Goal: Task Accomplishment & Management: Manage account settings

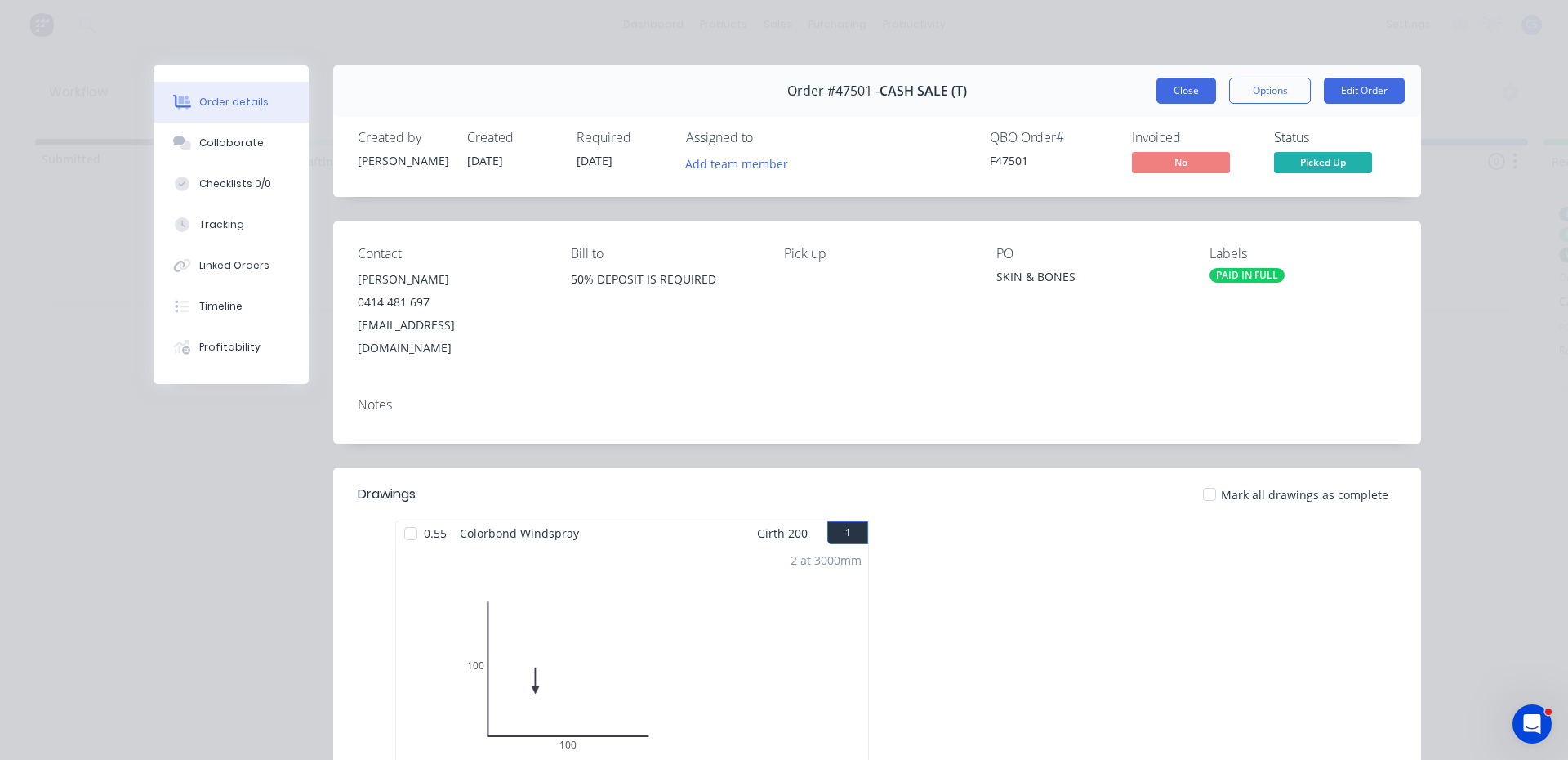
click at [1173, 85] on button "Close" at bounding box center [1186, 91] width 59 height 27
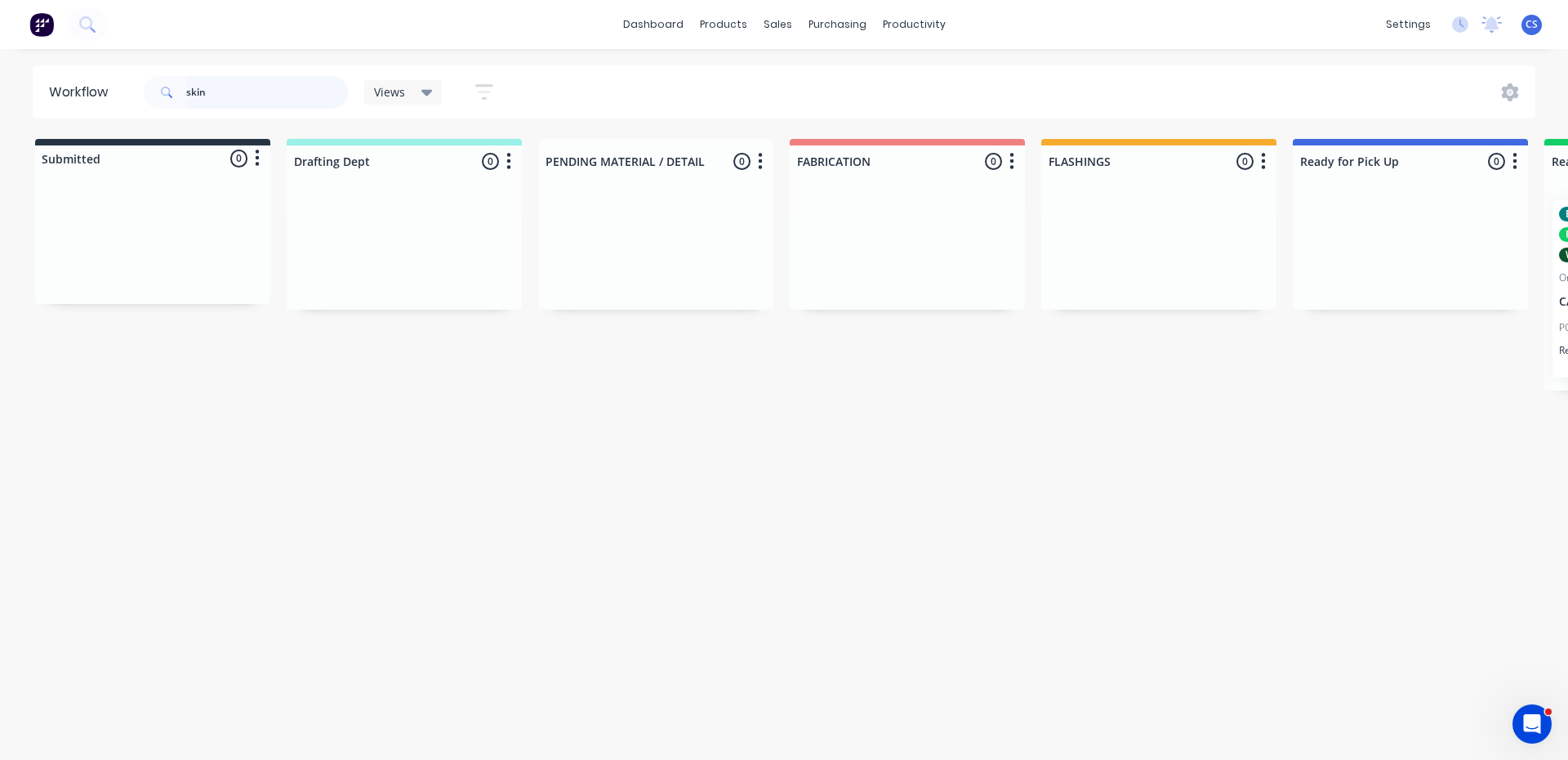
drag, startPoint x: 233, startPoint y: 98, endPoint x: 0, endPoint y: 146, distance: 237.9
click at [0, 146] on div "Workflow skin Views Save new view None (Default) edit Nilesh edit Production ed…" at bounding box center [784, 395] width 1568 height 661
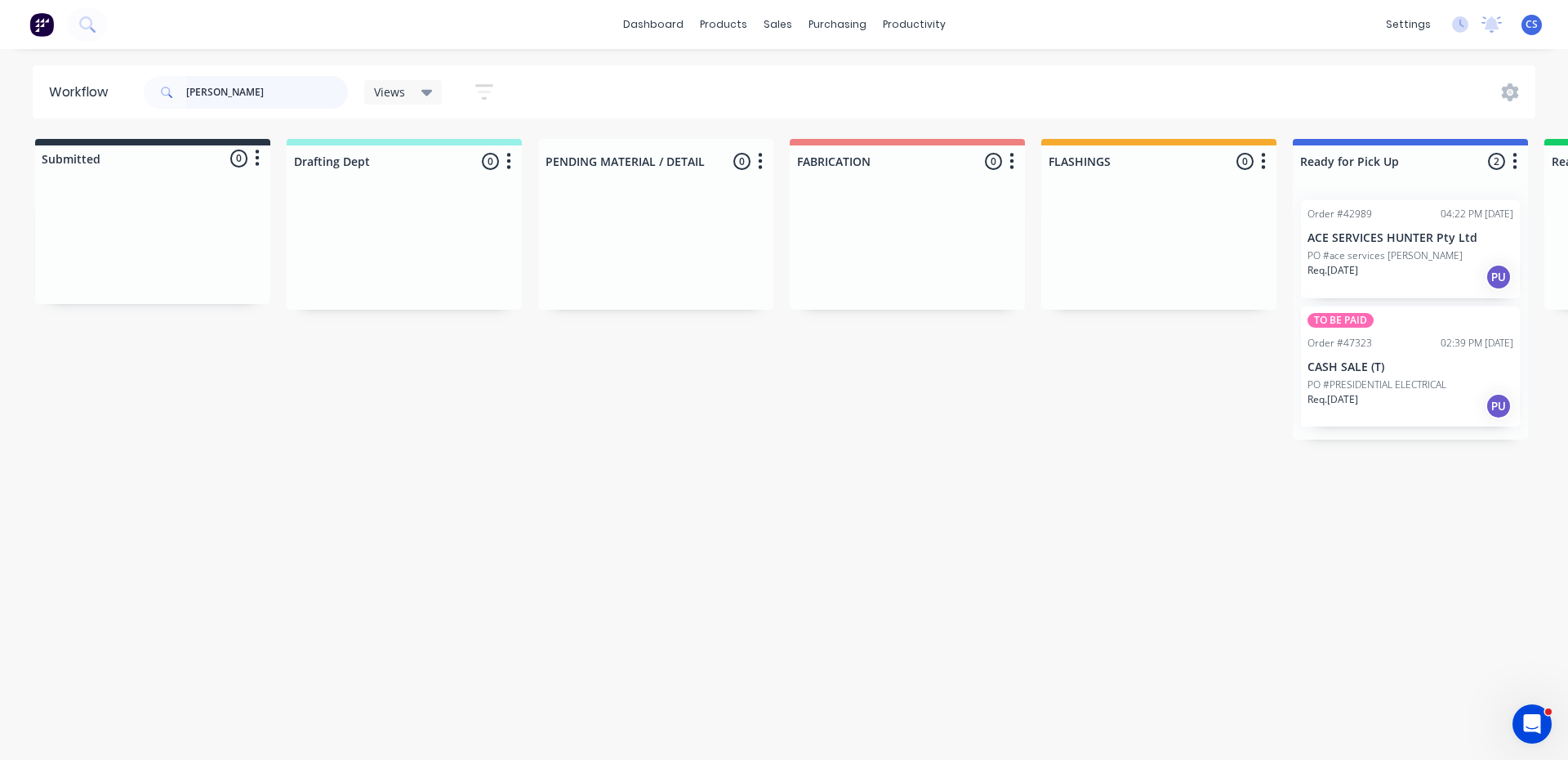
type input "[PERSON_NAME]"
click at [1396, 384] on p "PO #PRESIDENTIAL ELECTRICAL" at bounding box center [1377, 385] width 139 height 15
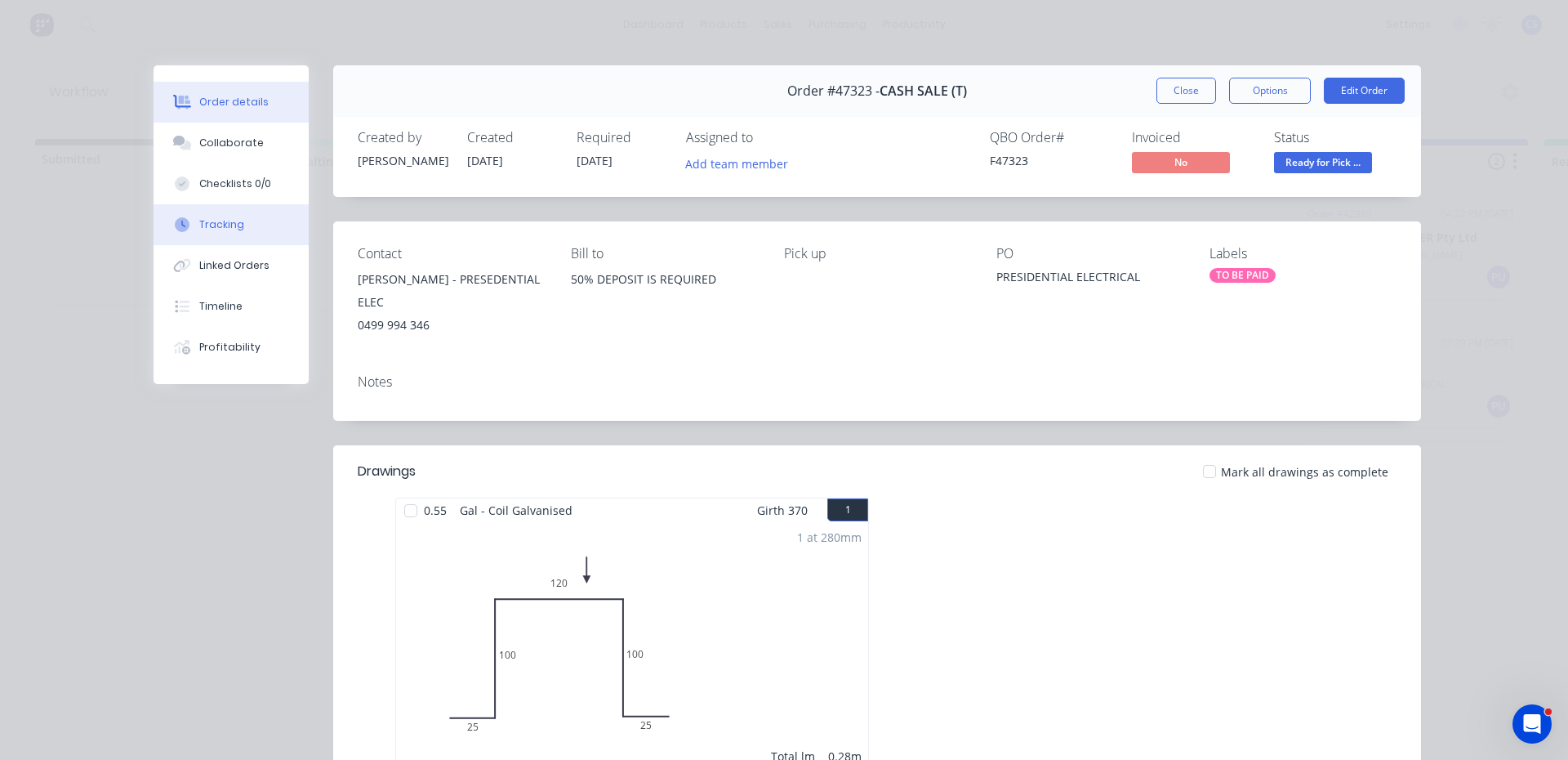
click at [215, 219] on div "Tracking" at bounding box center [221, 225] width 45 height 15
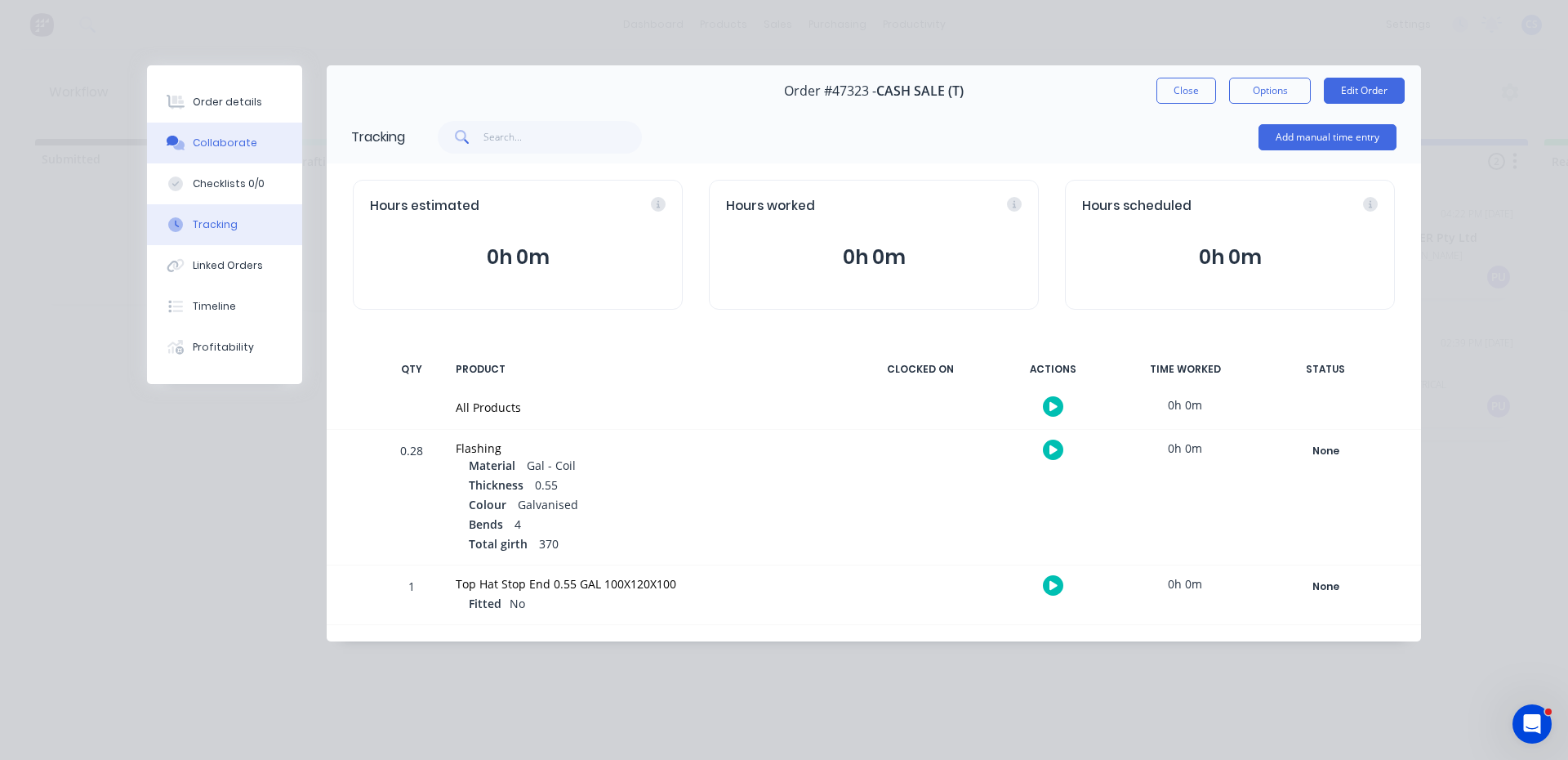
click at [214, 160] on button "Collaborate" at bounding box center [225, 143] width 155 height 41
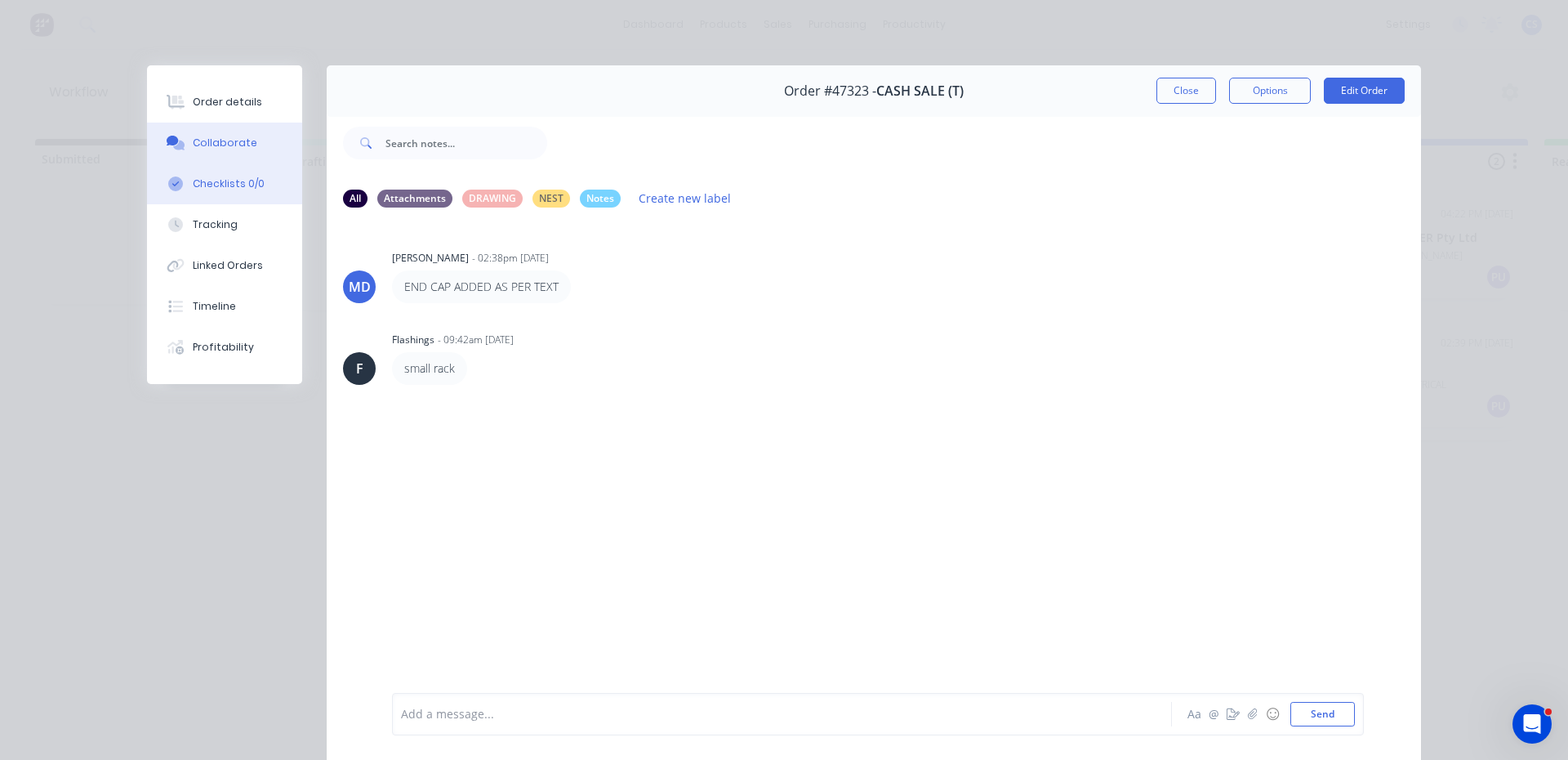
click at [211, 187] on div "Checklists 0/0" at bounding box center [229, 184] width 72 height 15
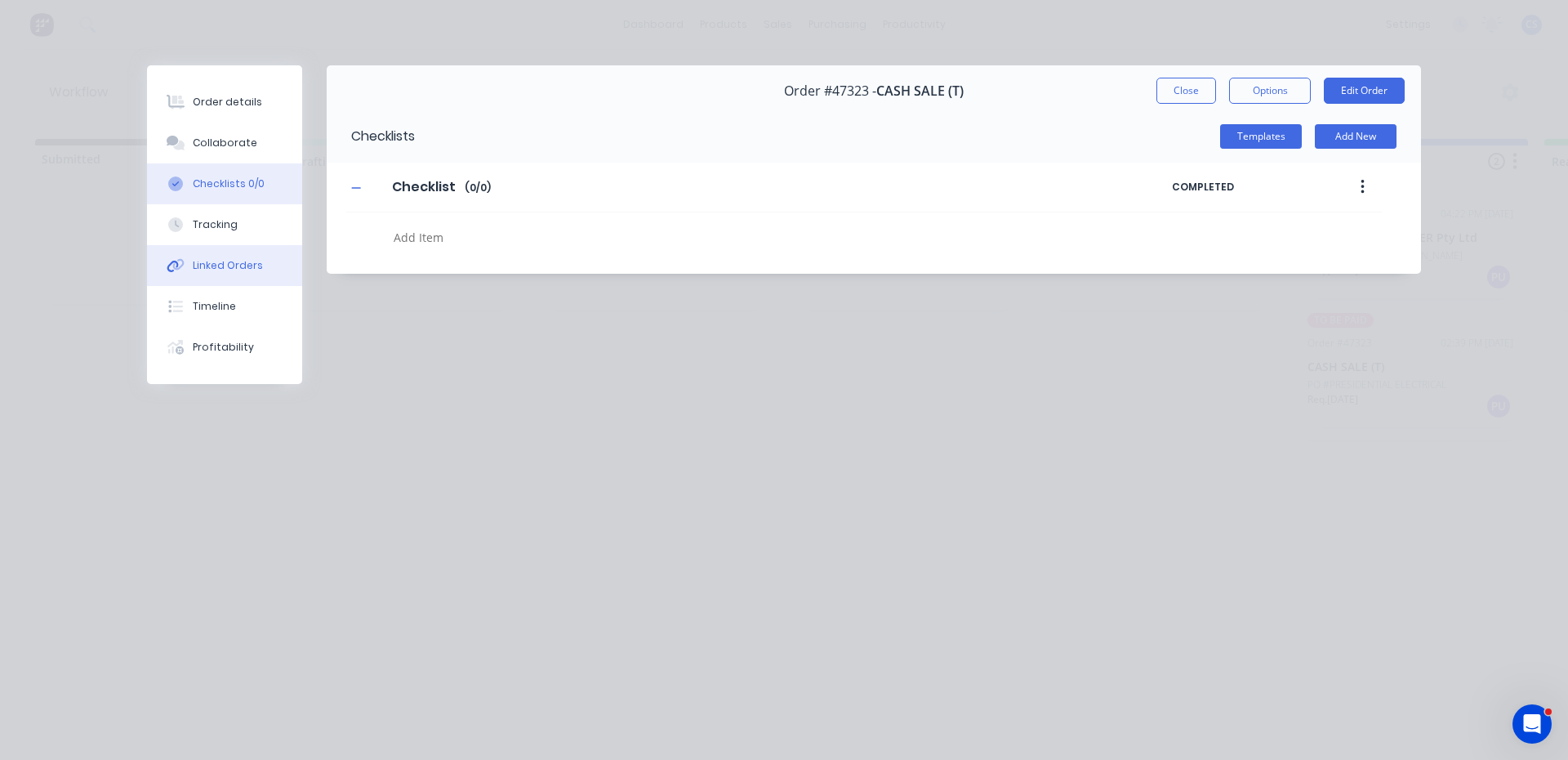
click at [225, 262] on div "Linked Orders" at bounding box center [228, 265] width 70 height 15
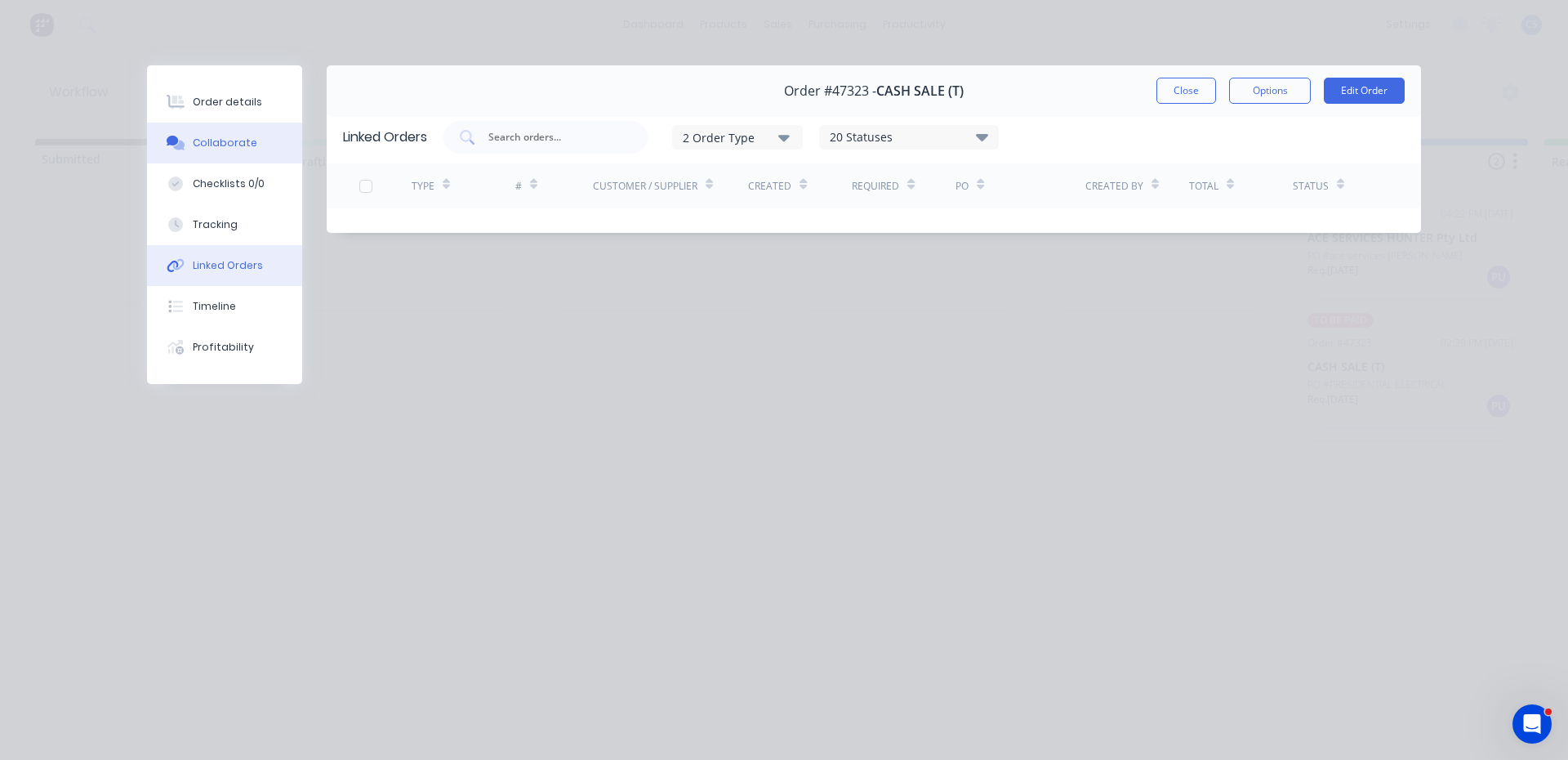
click at [220, 146] on div "Collaborate" at bounding box center [225, 143] width 65 height 15
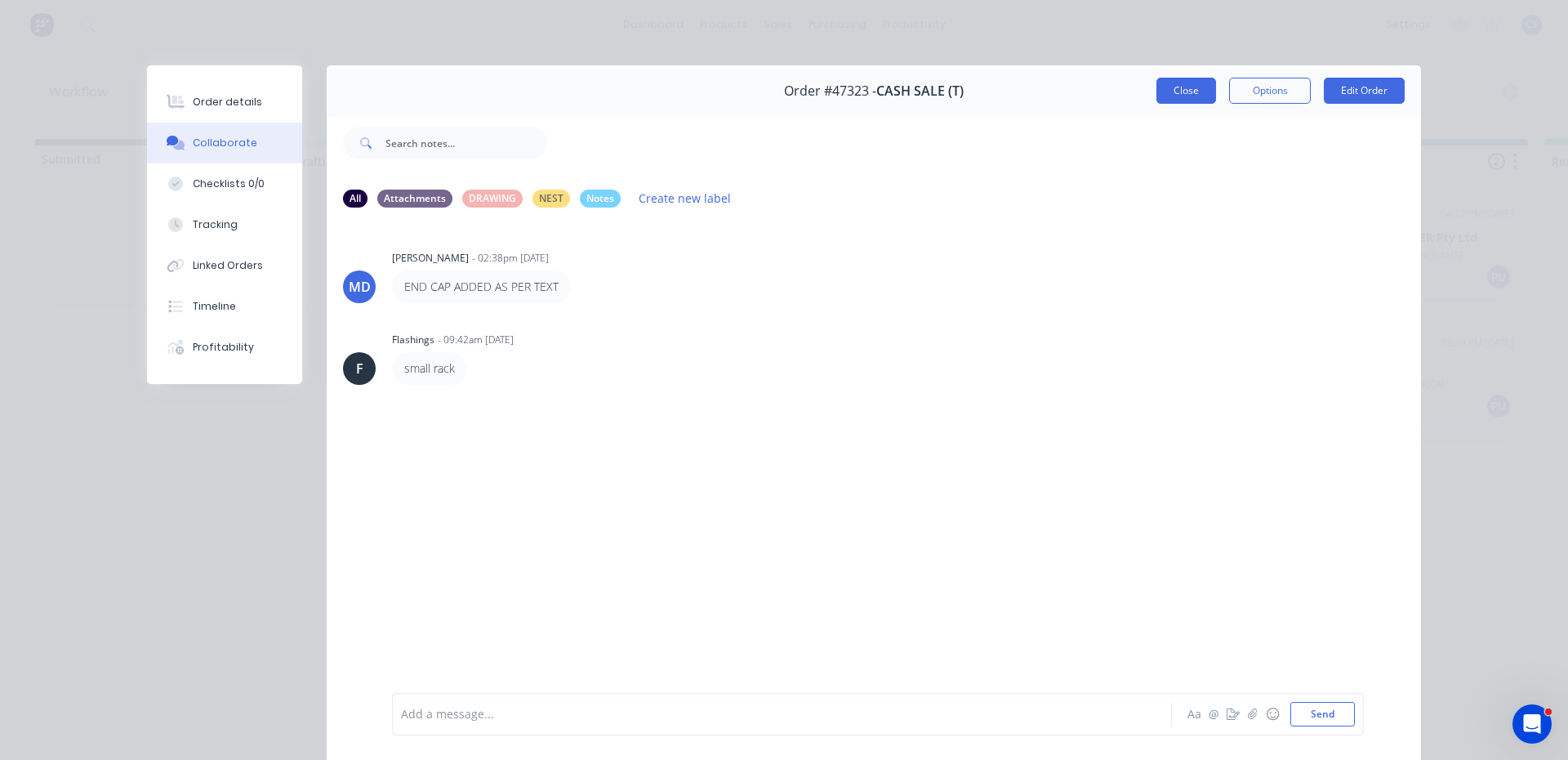
click at [1185, 91] on button "Close" at bounding box center [1186, 91] width 59 height 27
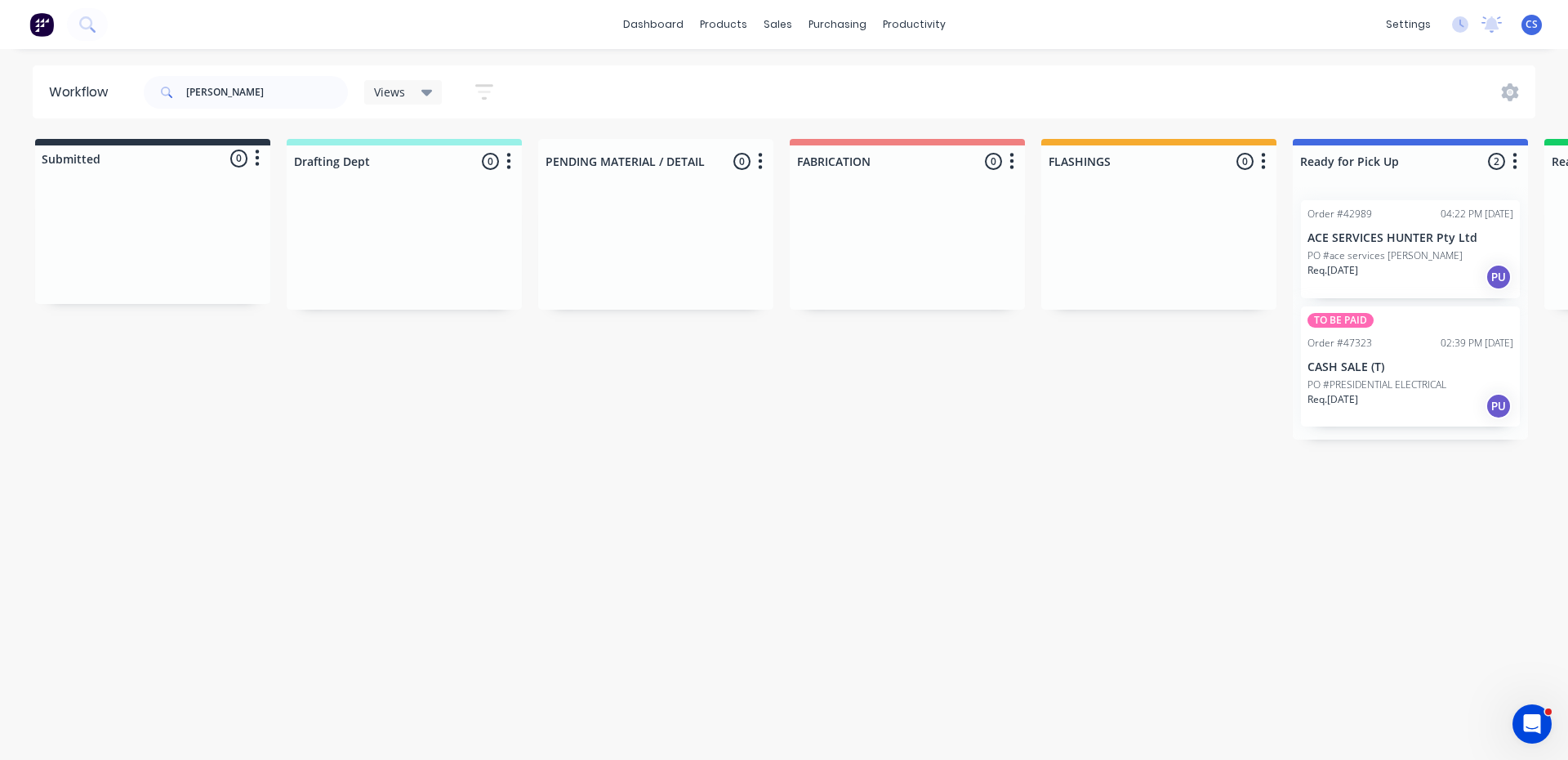
click at [1391, 385] on p "PO #PRESIDENTIAL ELECTRICAL" at bounding box center [1377, 385] width 139 height 15
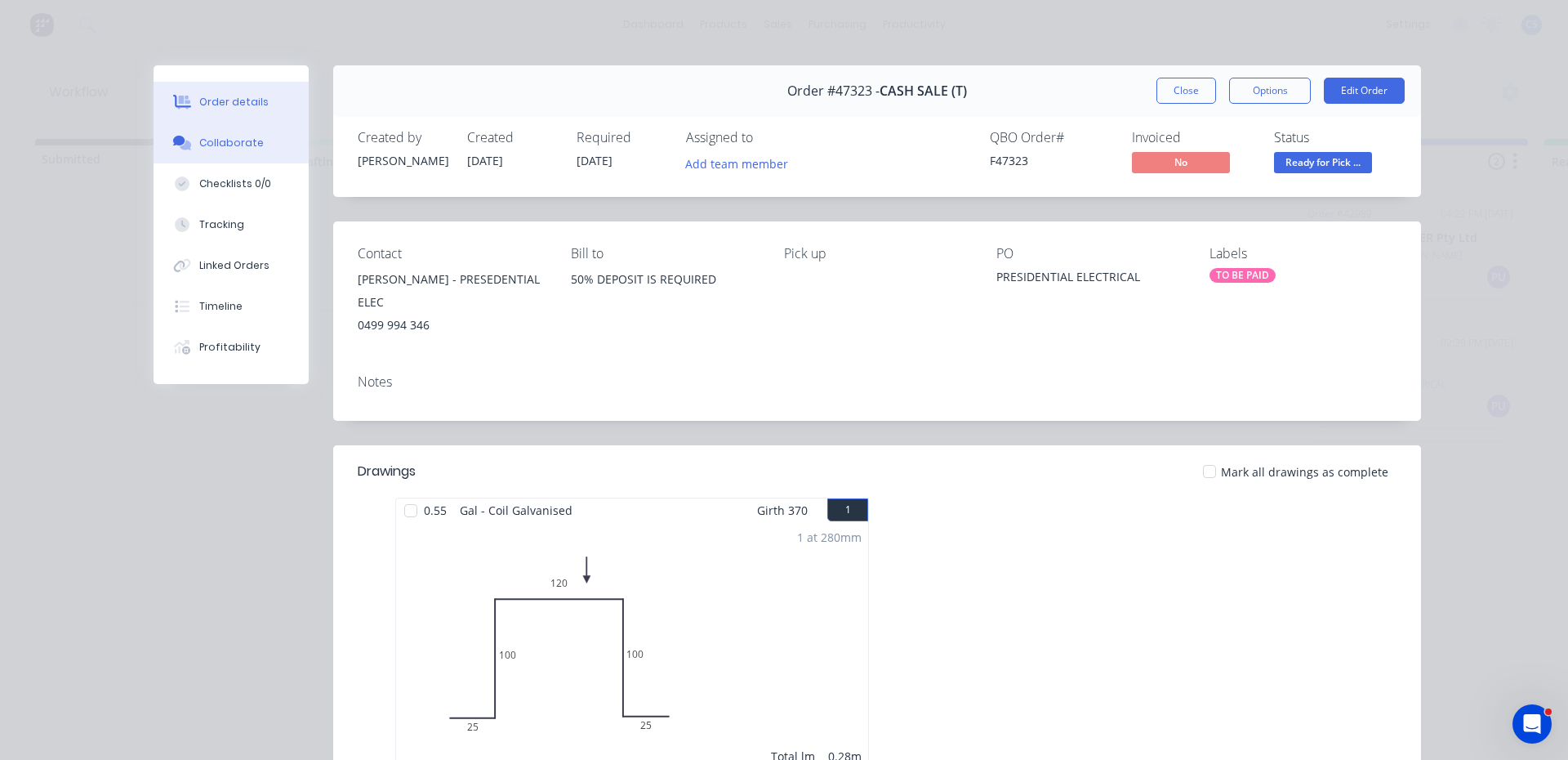
click at [218, 140] on div "Collaborate" at bounding box center [231, 143] width 65 height 15
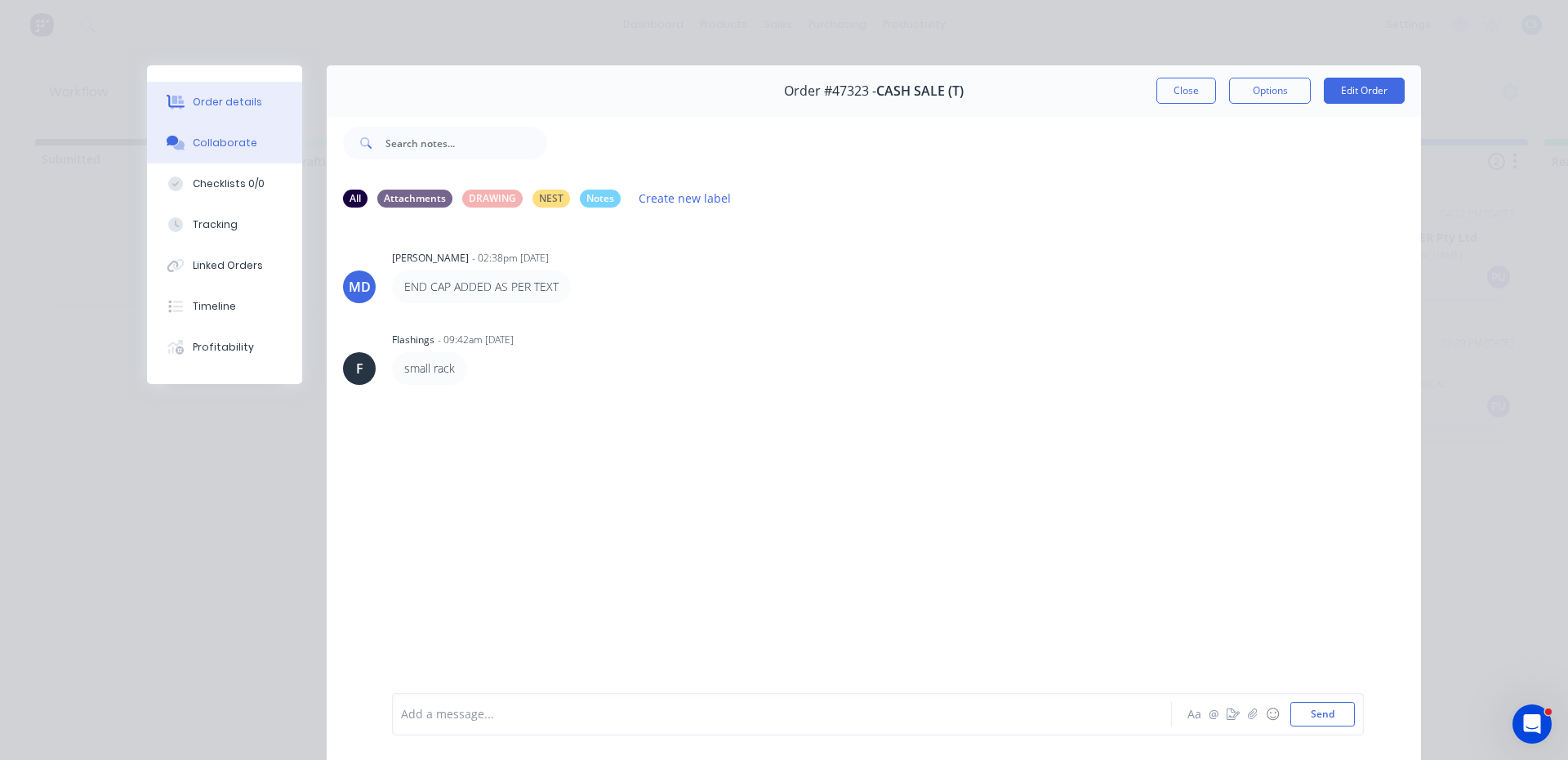
click at [223, 91] on button "Order details" at bounding box center [225, 102] width 155 height 41
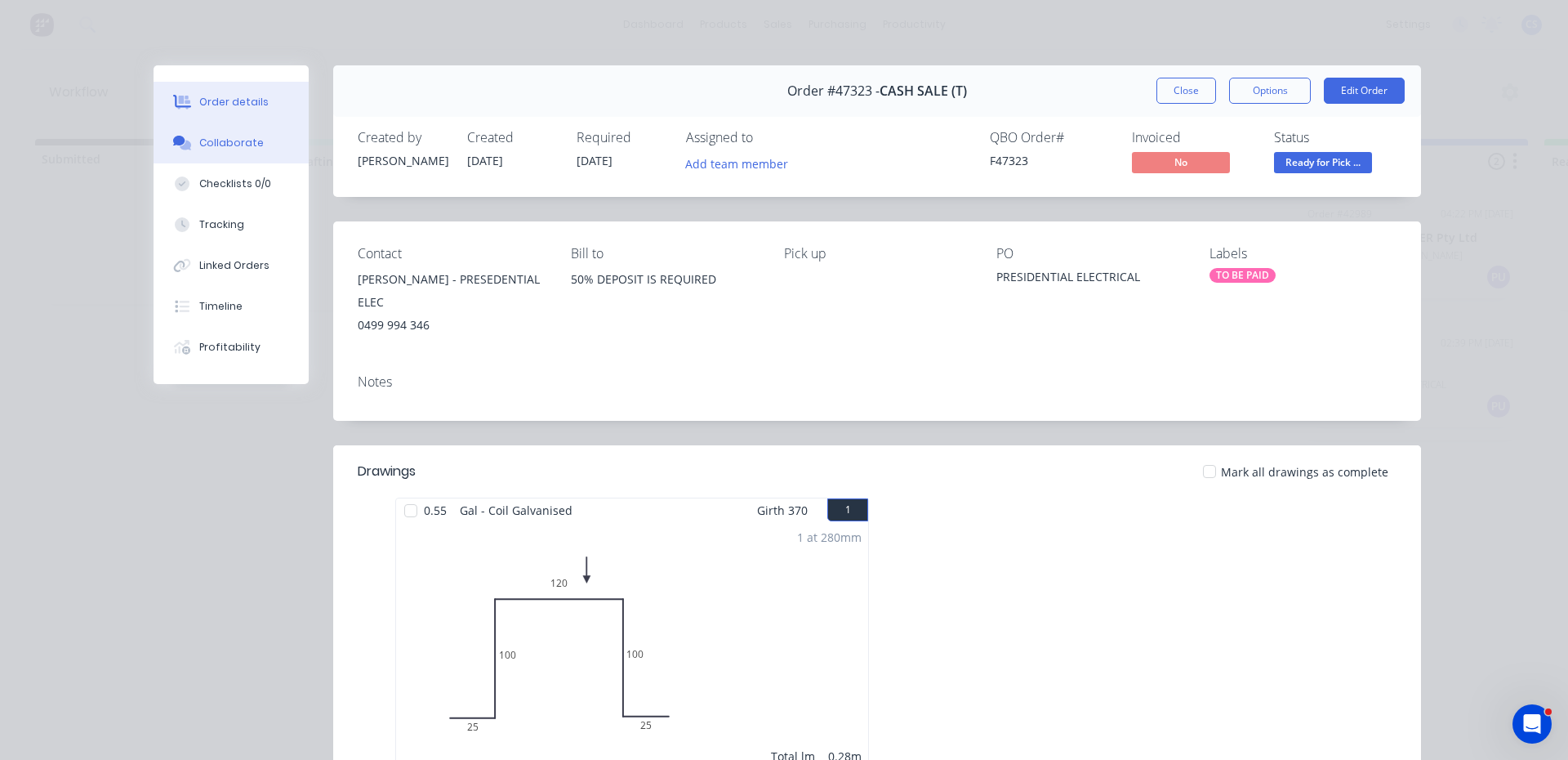
click at [233, 156] on button "Collaborate" at bounding box center [231, 143] width 155 height 41
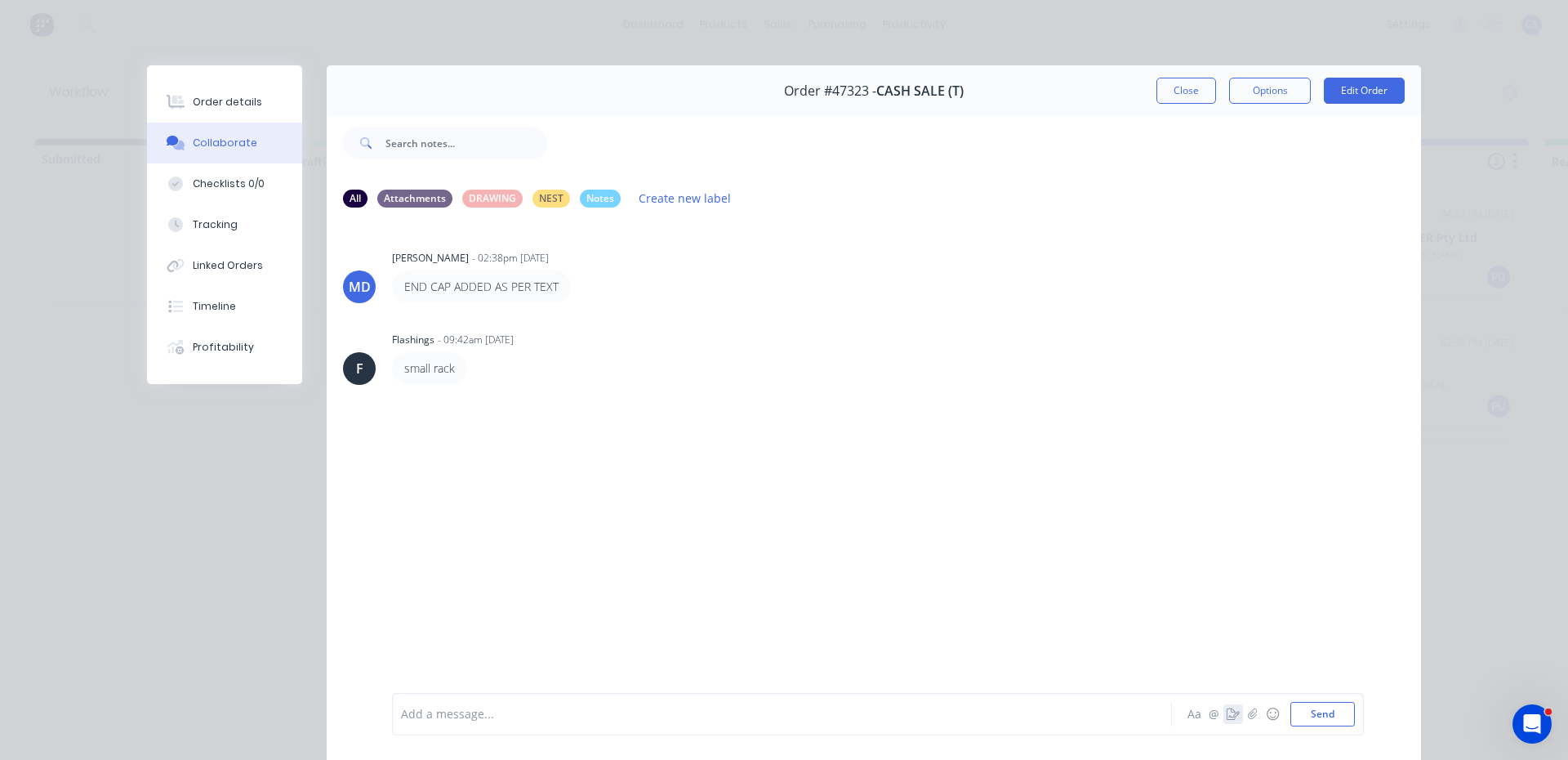
click at [1226, 714] on icon "button" at bounding box center [1232, 713] width 13 height 12
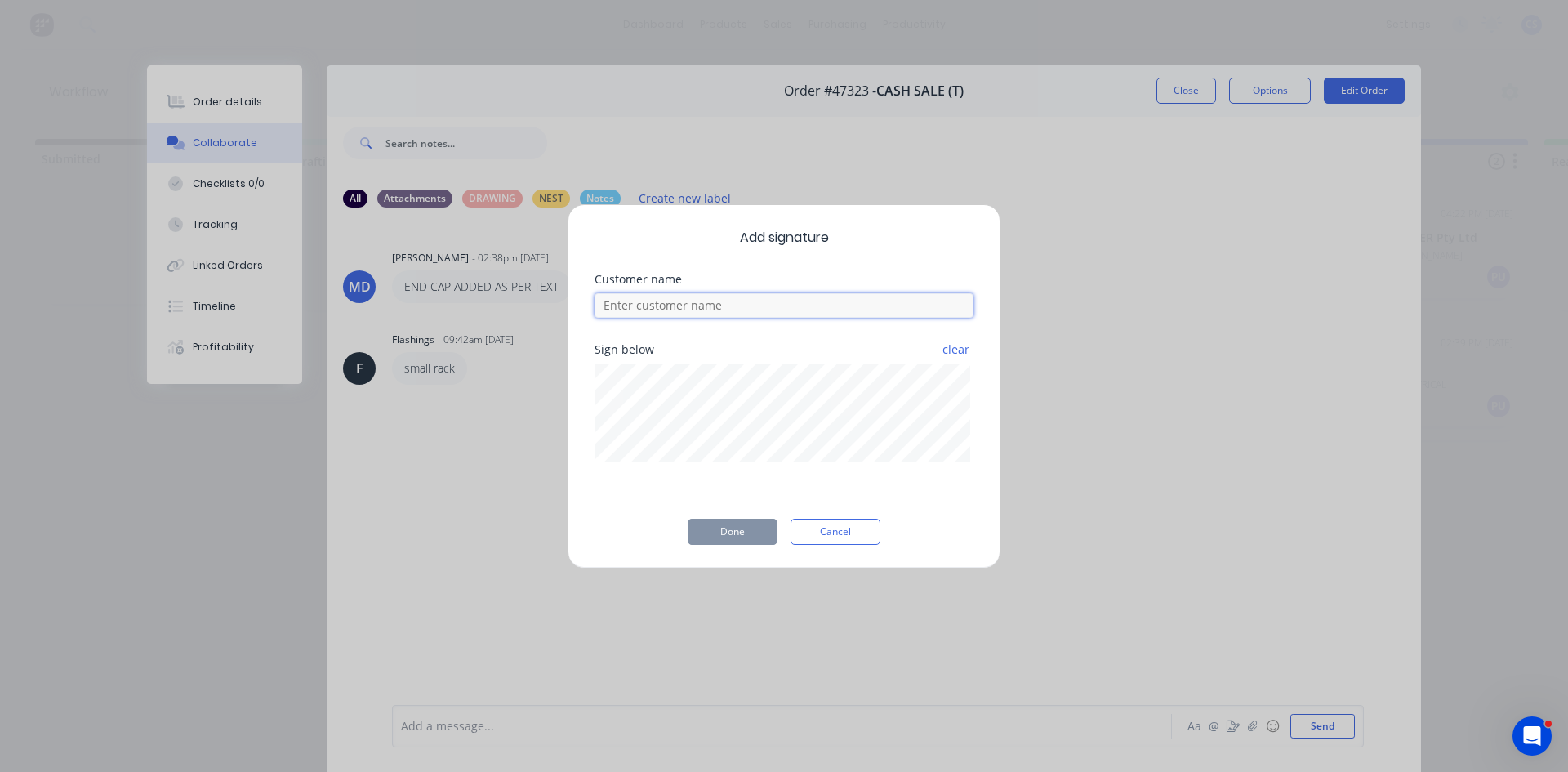
click at [660, 316] on input at bounding box center [784, 306] width 379 height 25
type input "Brenden"
click at [750, 522] on button "Done" at bounding box center [732, 531] width 90 height 27
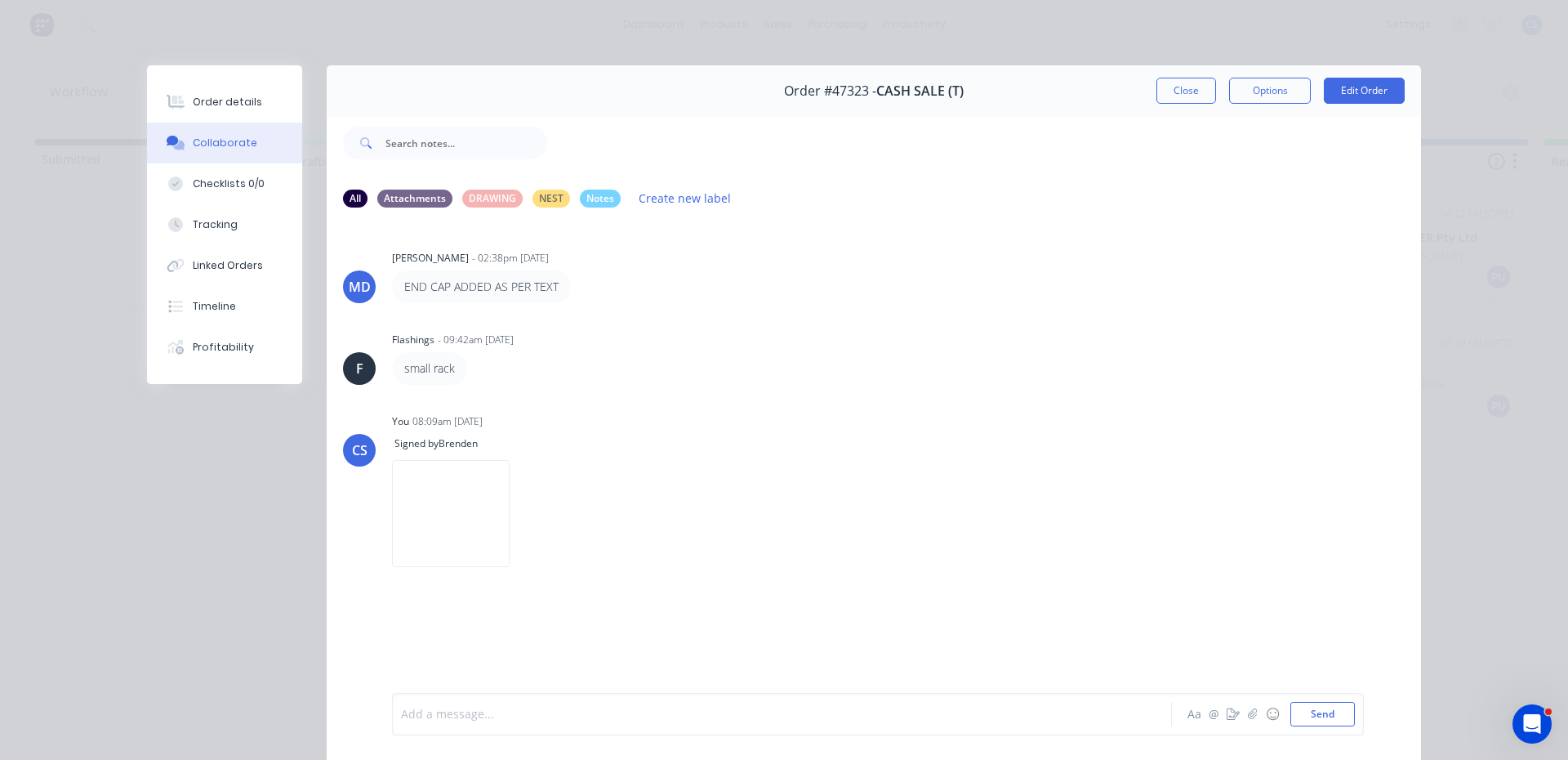
click at [484, 718] on div at bounding box center [758, 714] width 714 height 17
click at [497, 708] on div "paid cash $43" at bounding box center [758, 714] width 714 height 17
click at [1317, 721] on button "Send" at bounding box center [1322, 713] width 65 height 25
click at [193, 106] on div "Order details" at bounding box center [228, 102] width 69 height 15
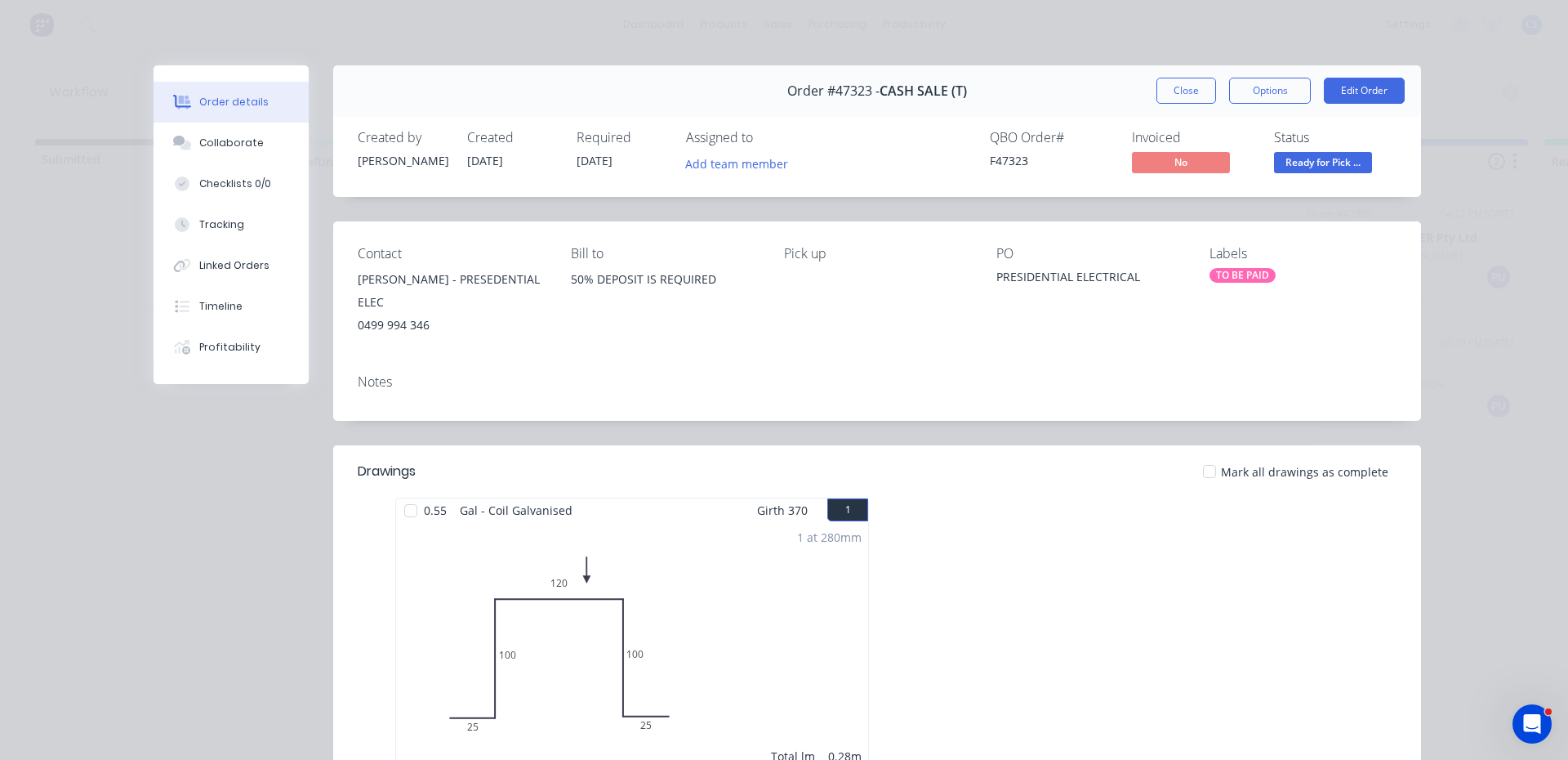
click at [1218, 275] on div "TO BE PAID" at bounding box center [1243, 275] width 66 height 15
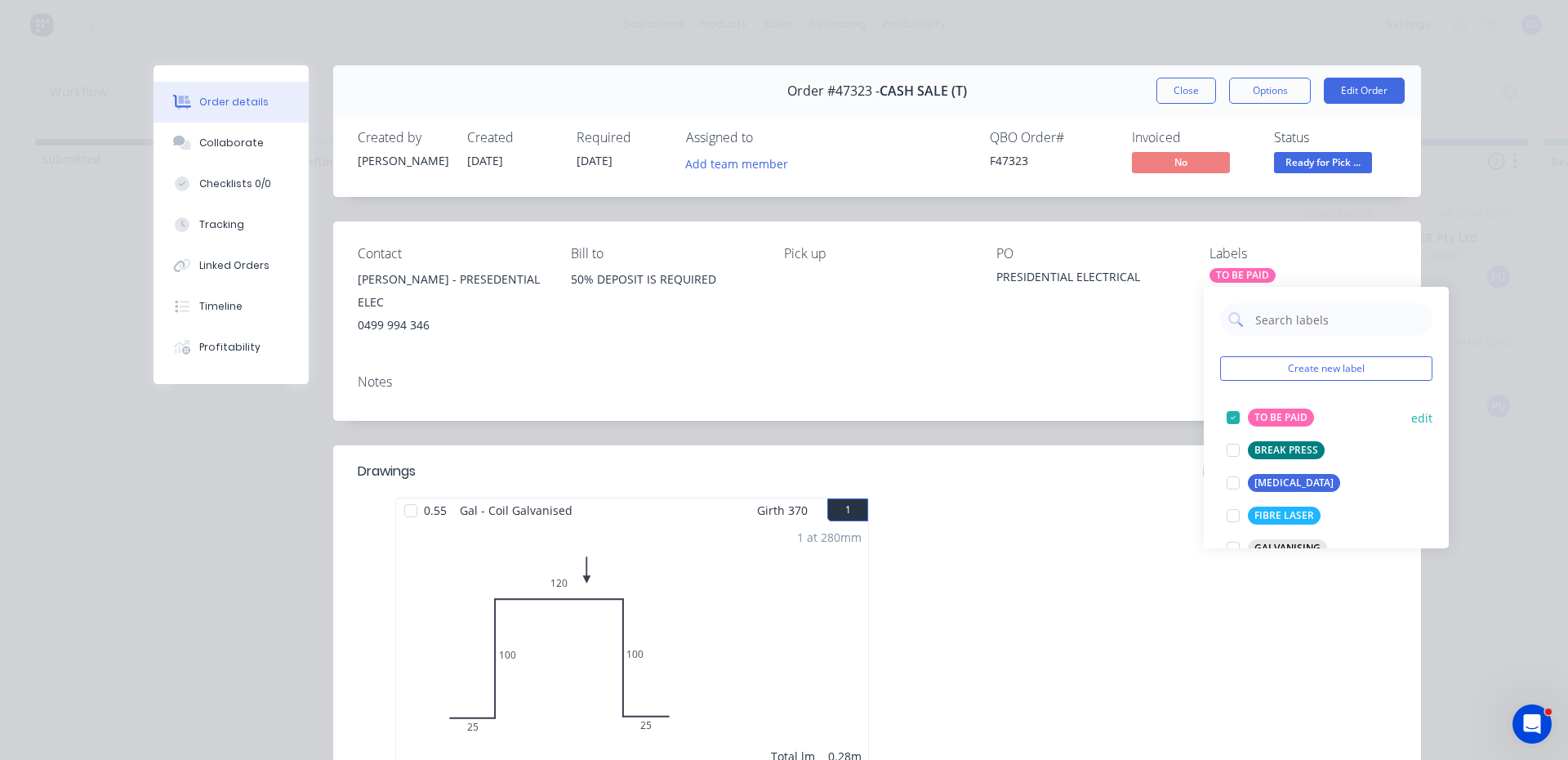
click at [1231, 416] on div at bounding box center [1233, 418] width 33 height 33
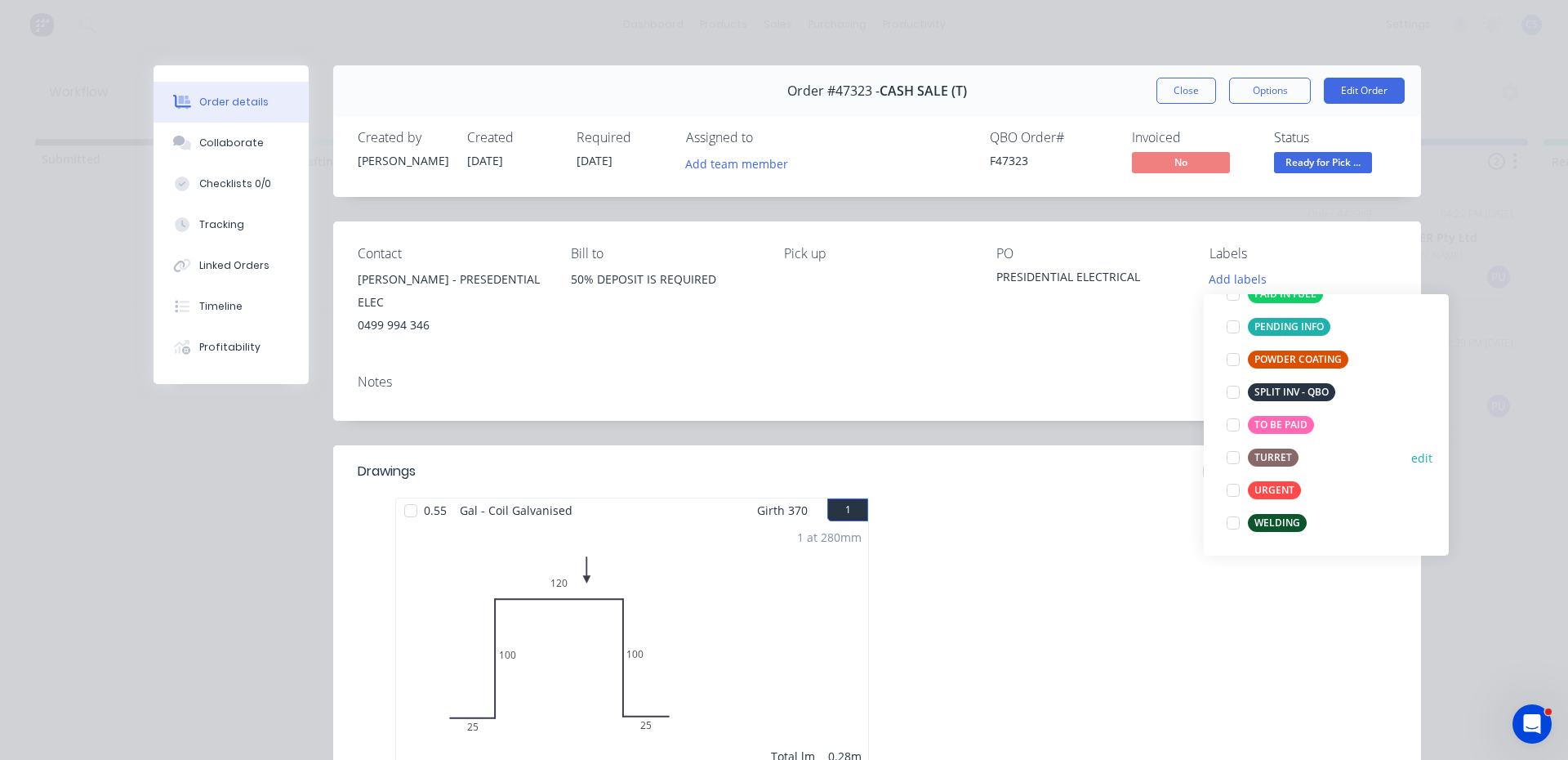
scroll to position [245, 0]
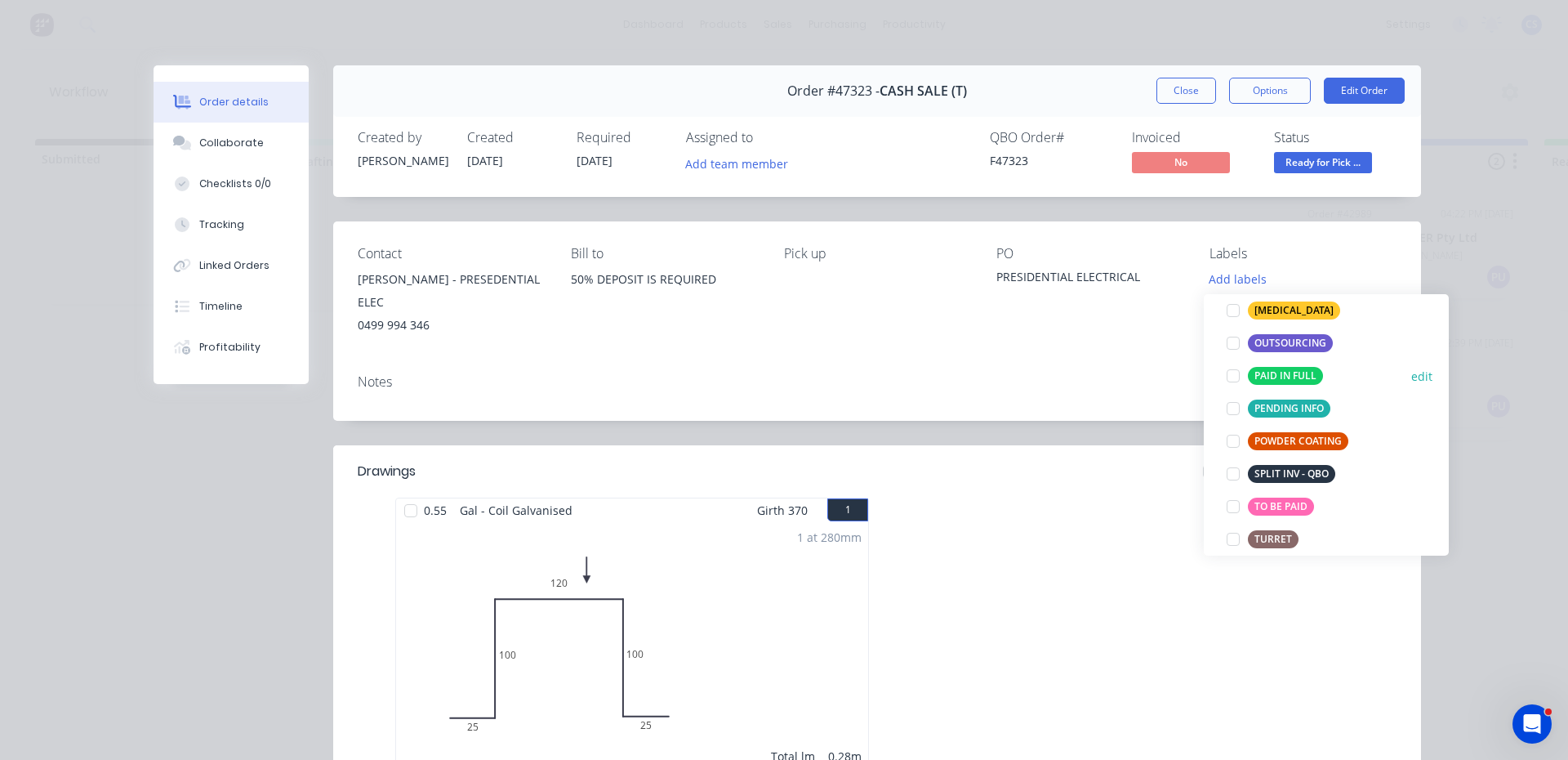
click at [1226, 379] on div at bounding box center [1233, 376] width 33 height 33
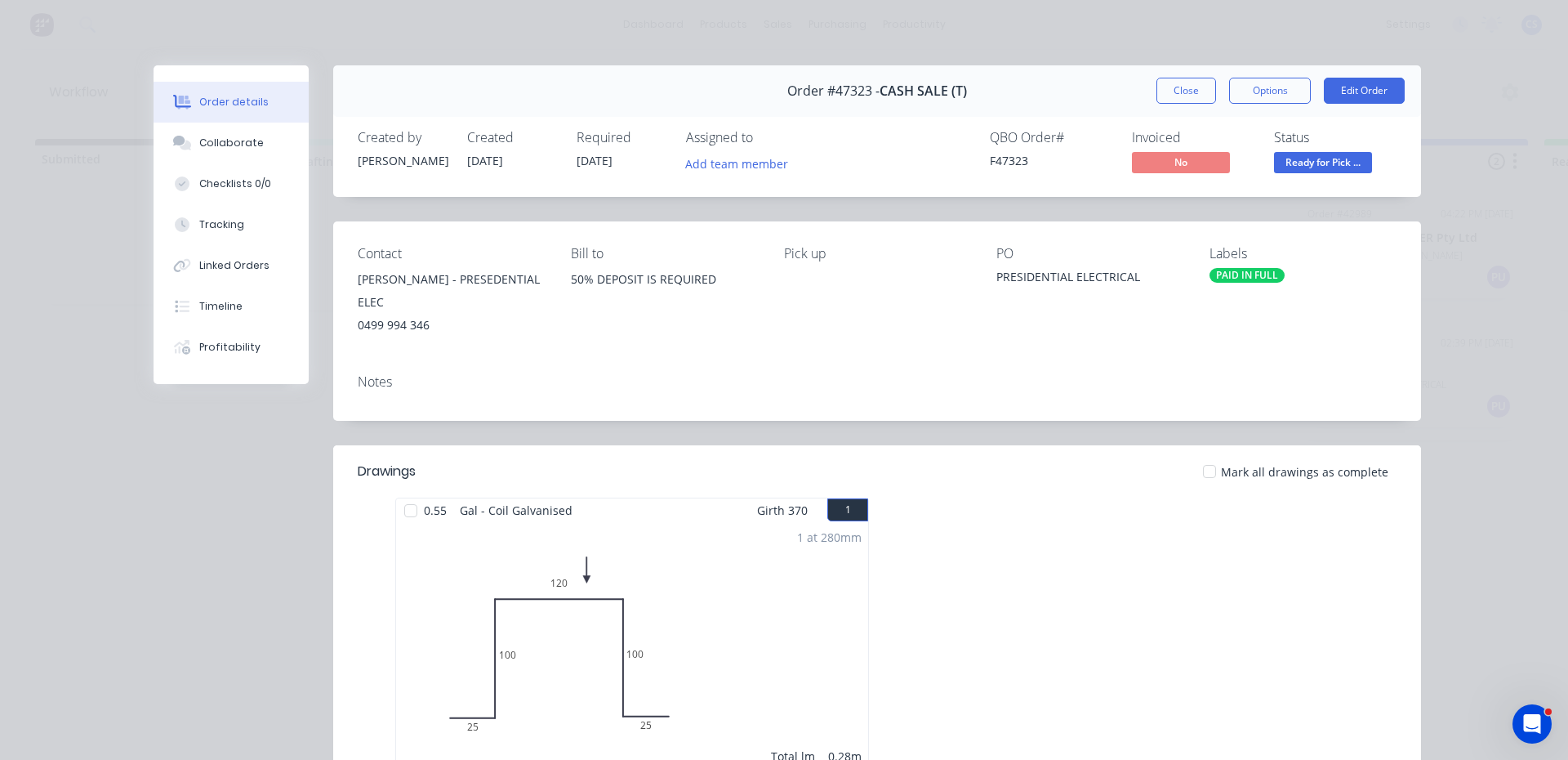
click at [1012, 390] on div "Notes" at bounding box center [877, 391] width 1088 height 59
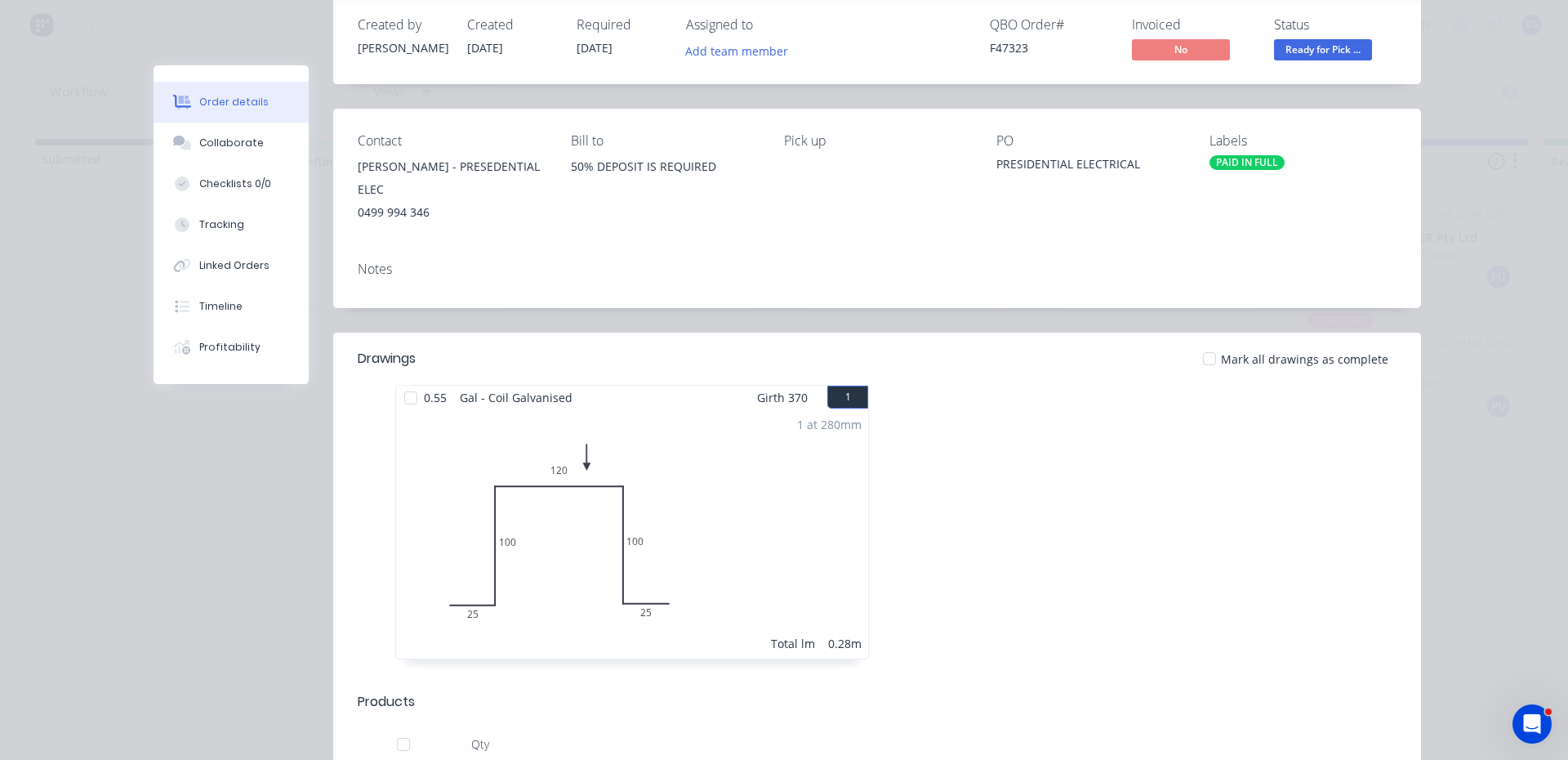
scroll to position [0, 0]
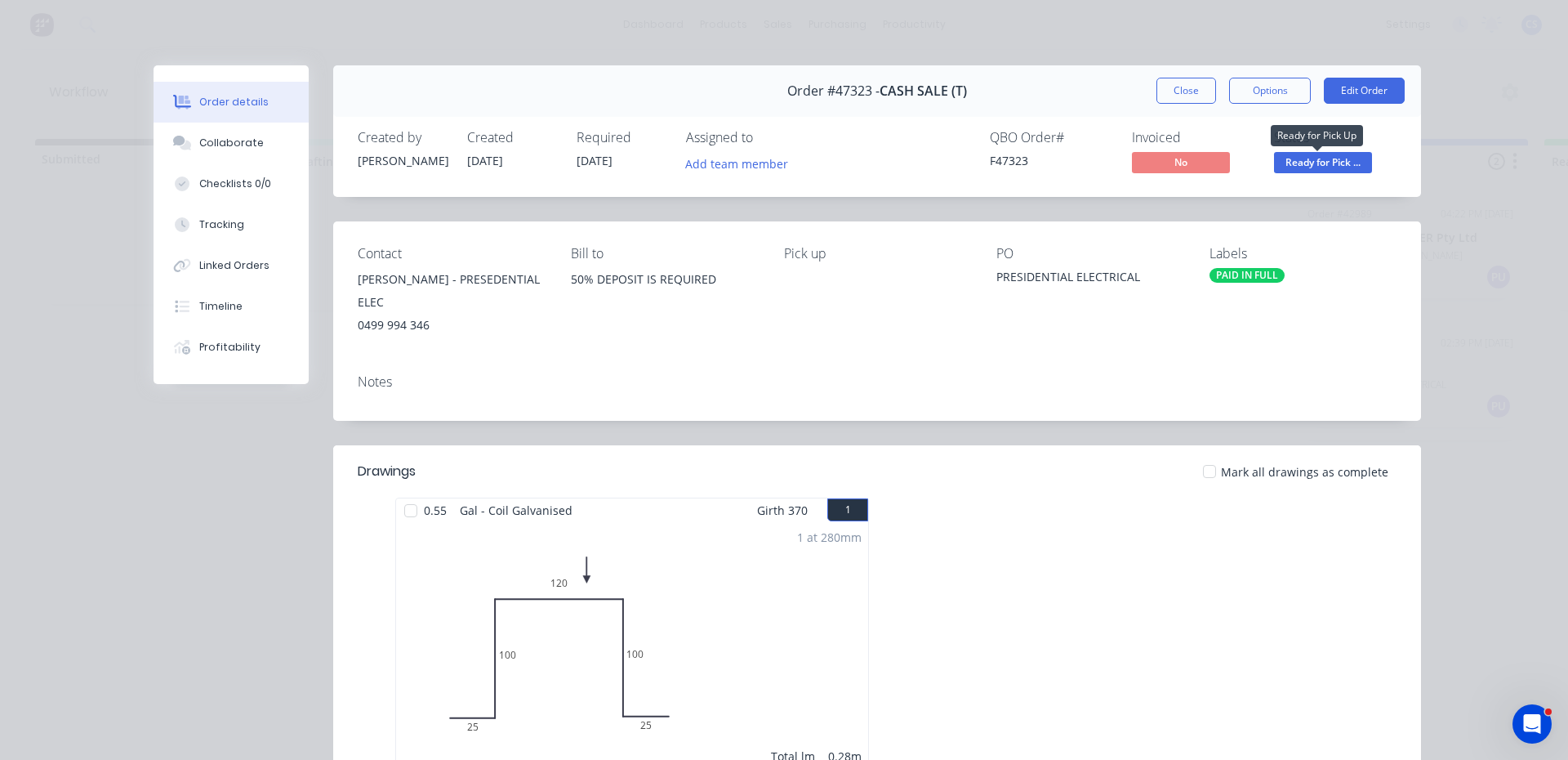
click at [1332, 166] on span "Ready for Pick ..." at bounding box center [1322, 162] width 98 height 20
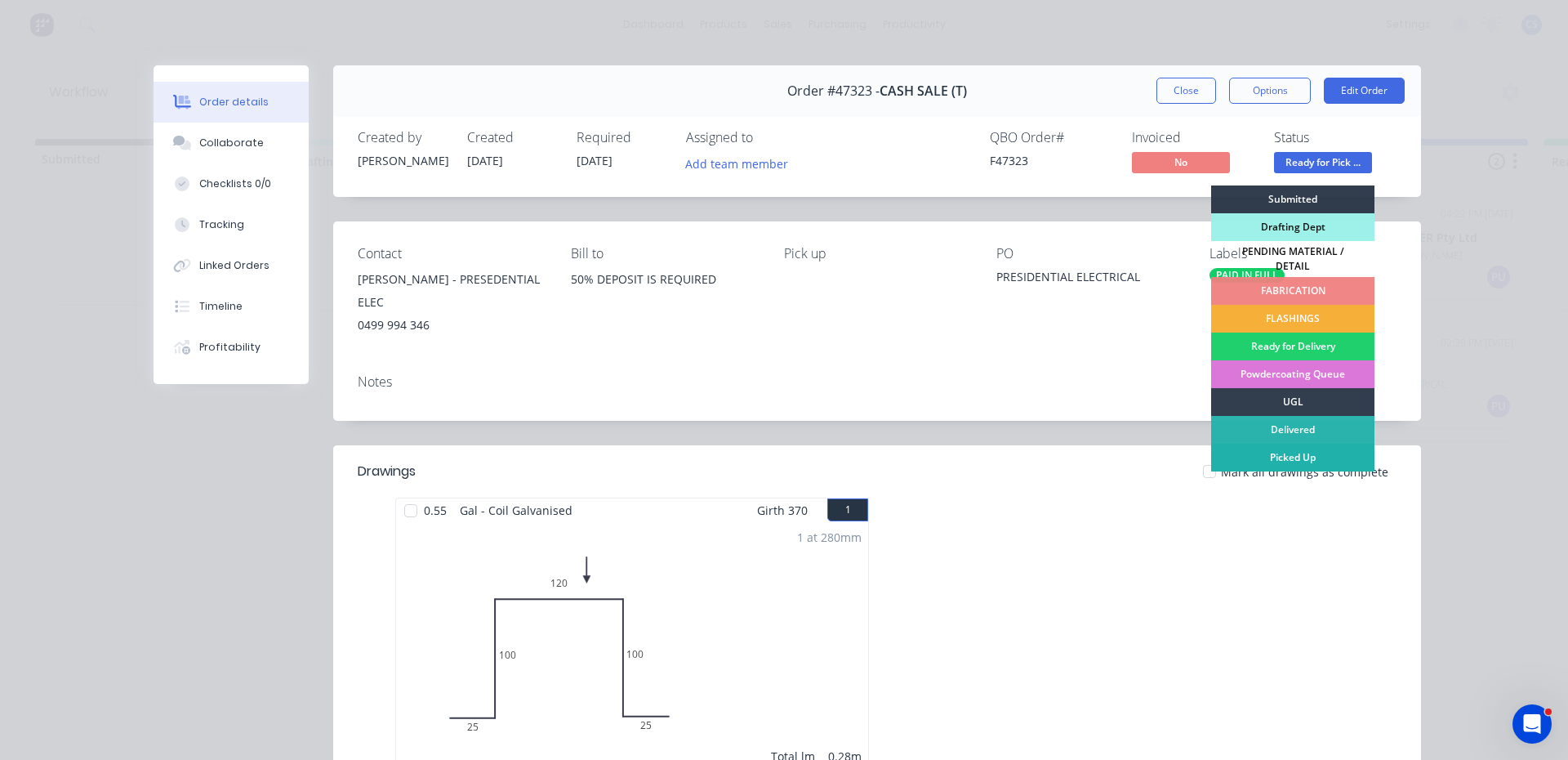
click at [1306, 454] on div "Picked Up" at bounding box center [1292, 457] width 164 height 27
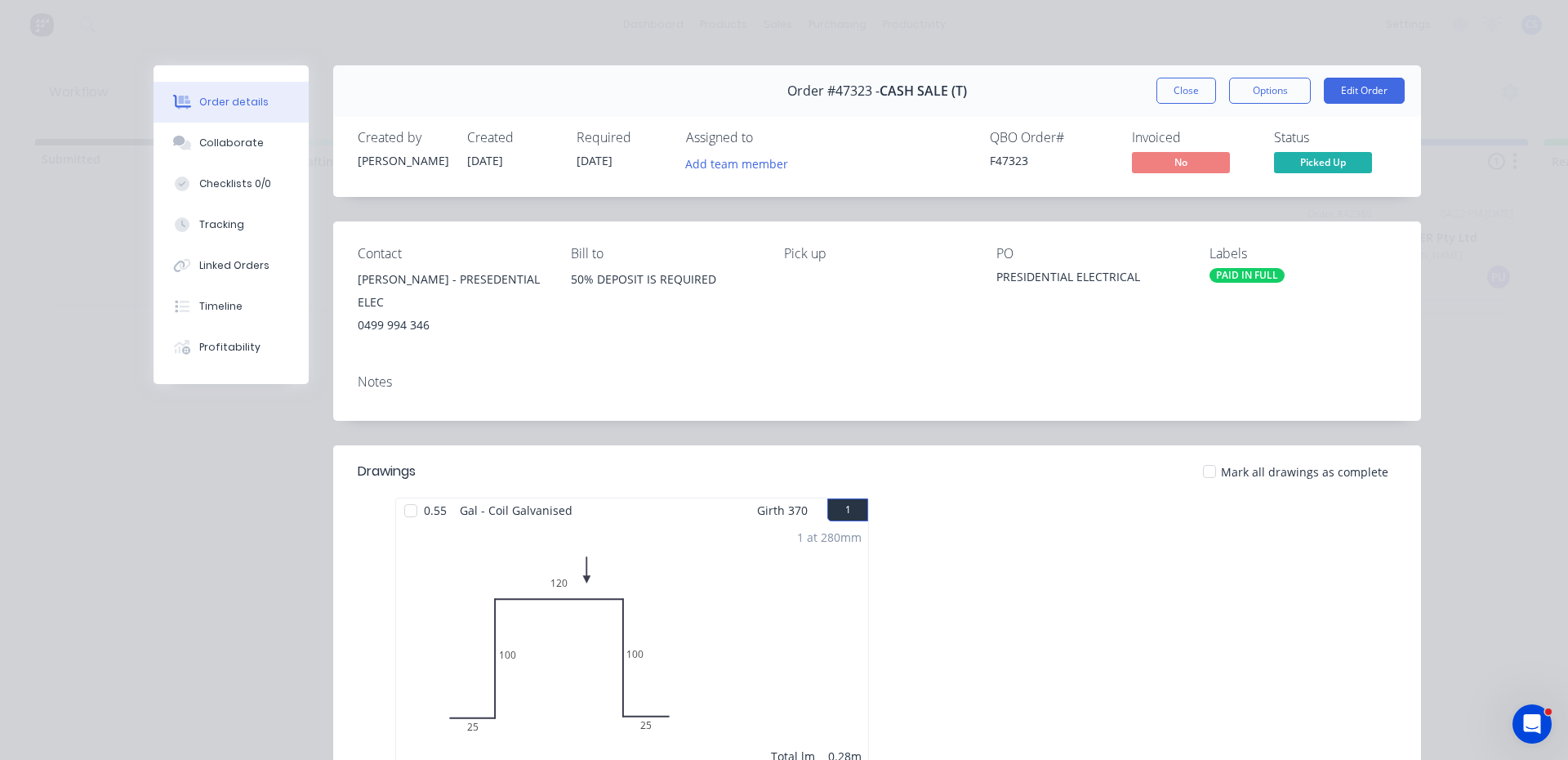
drag, startPoint x: 1193, startPoint y: 86, endPoint x: 723, endPoint y: 80, distance: 470.0
click at [1189, 87] on button "Close" at bounding box center [1186, 91] width 59 height 27
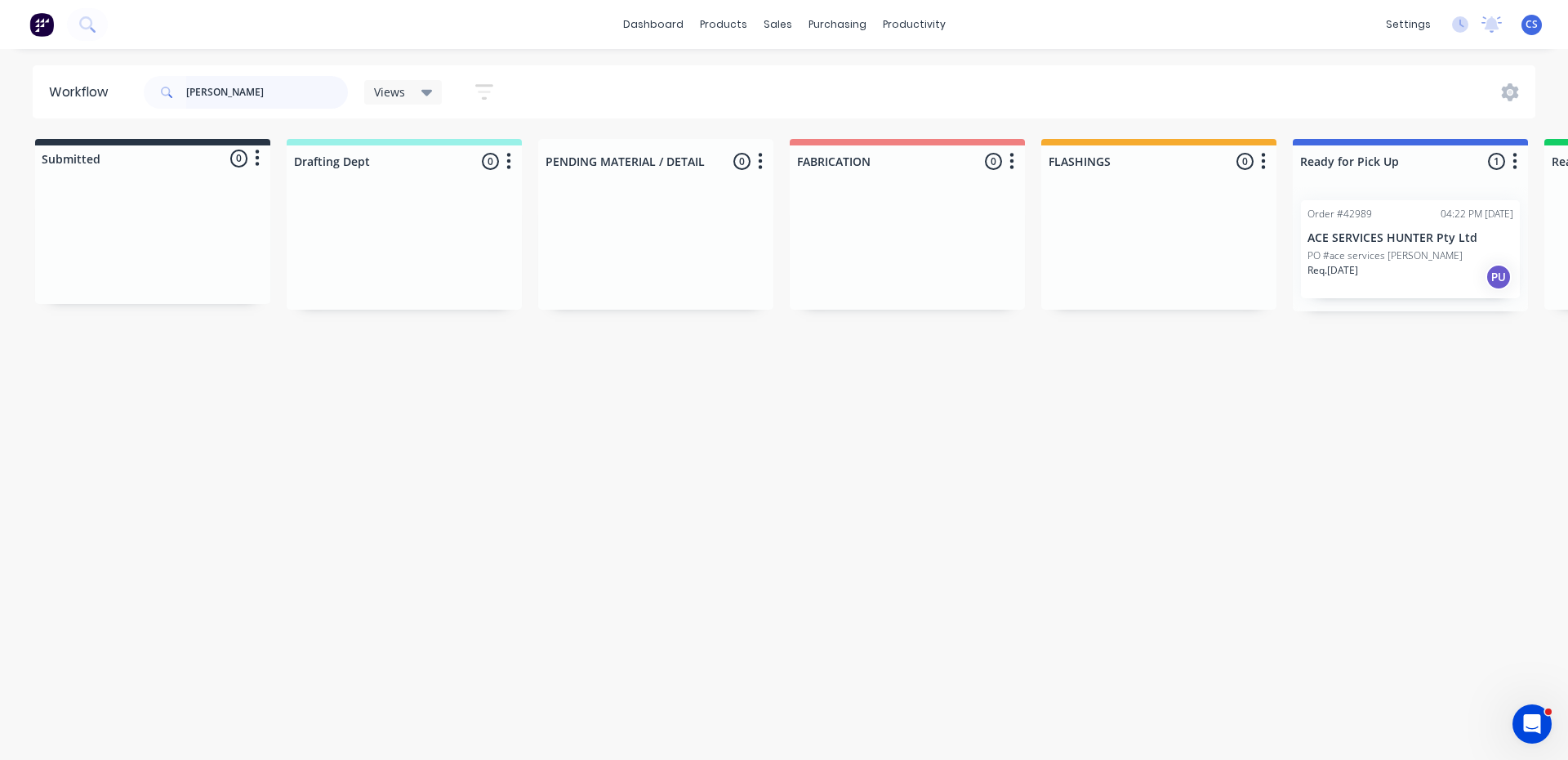
drag, startPoint x: 209, startPoint y: 85, endPoint x: 171, endPoint y: 85, distance: 38.0
click at [171, 85] on div "[PERSON_NAME]" at bounding box center [245, 92] width 204 height 33
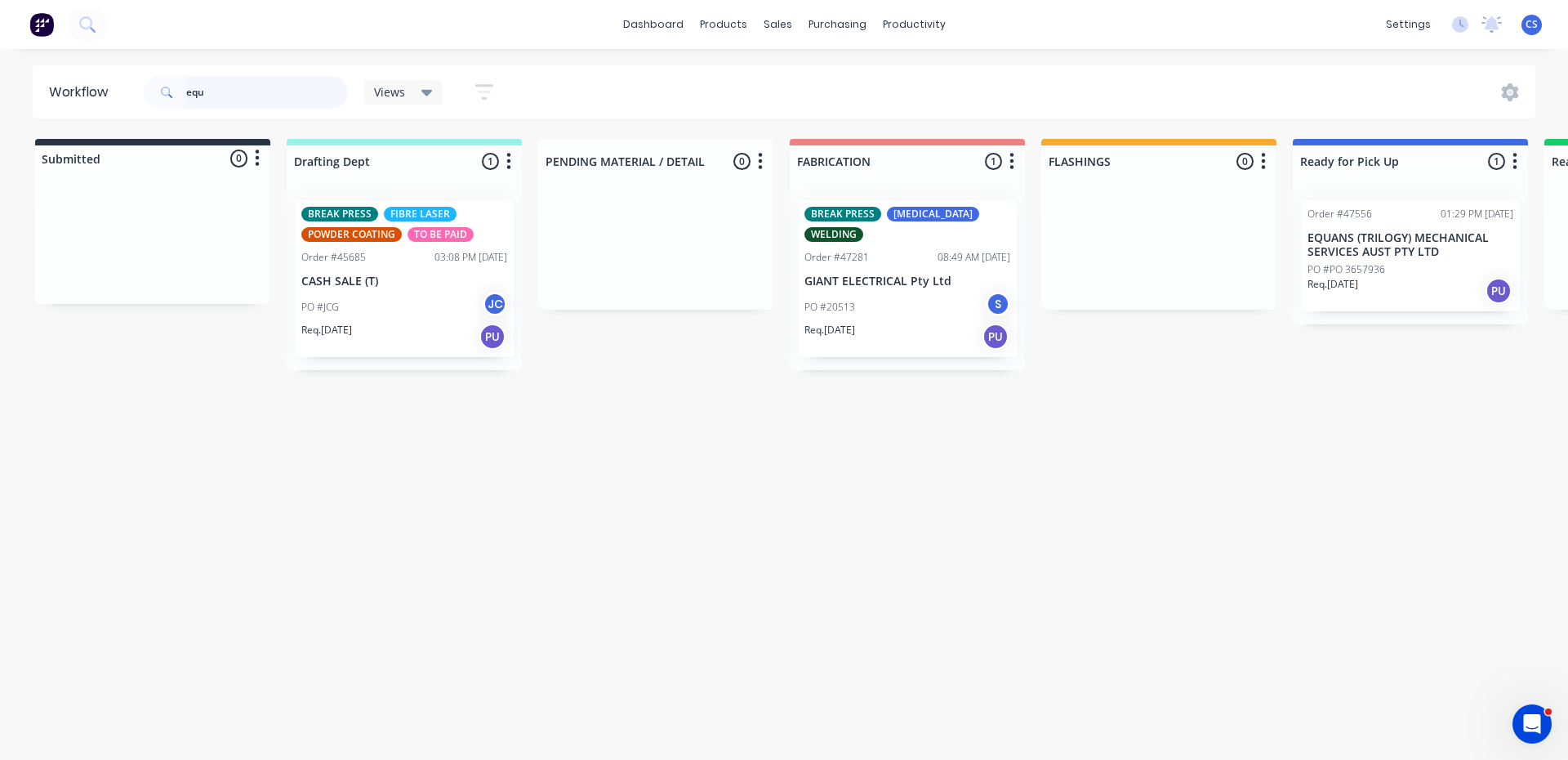
type input "equ"
click at [1371, 260] on div "Order #47556 01:29 PM [DATE] EQUANS (TRILOGY) MECHANICAL SERVICES AUST PTY LTD …" at bounding box center [1410, 255] width 219 height 111
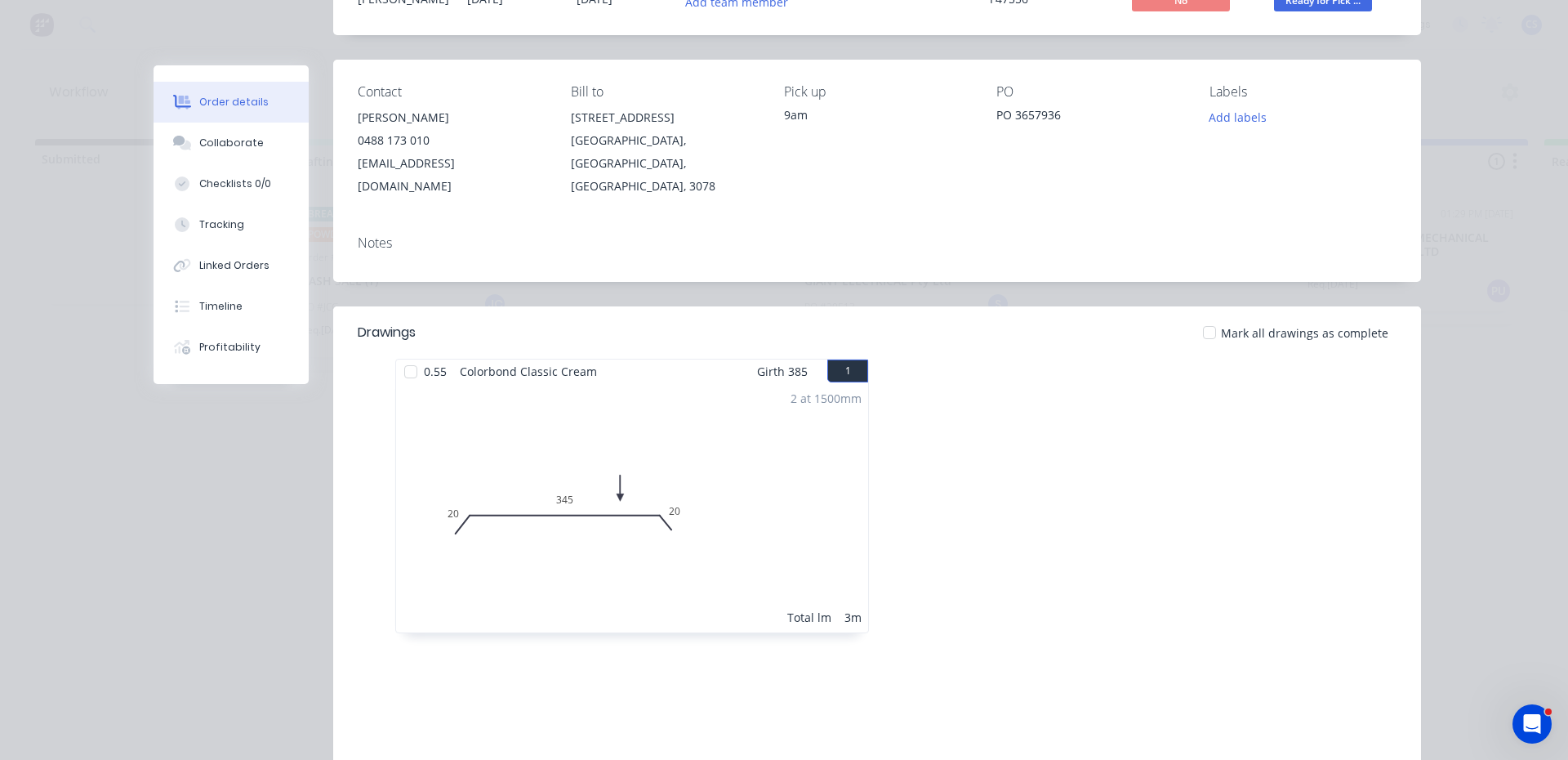
scroll to position [164, 0]
click at [208, 153] on button "Collaborate" at bounding box center [231, 143] width 155 height 41
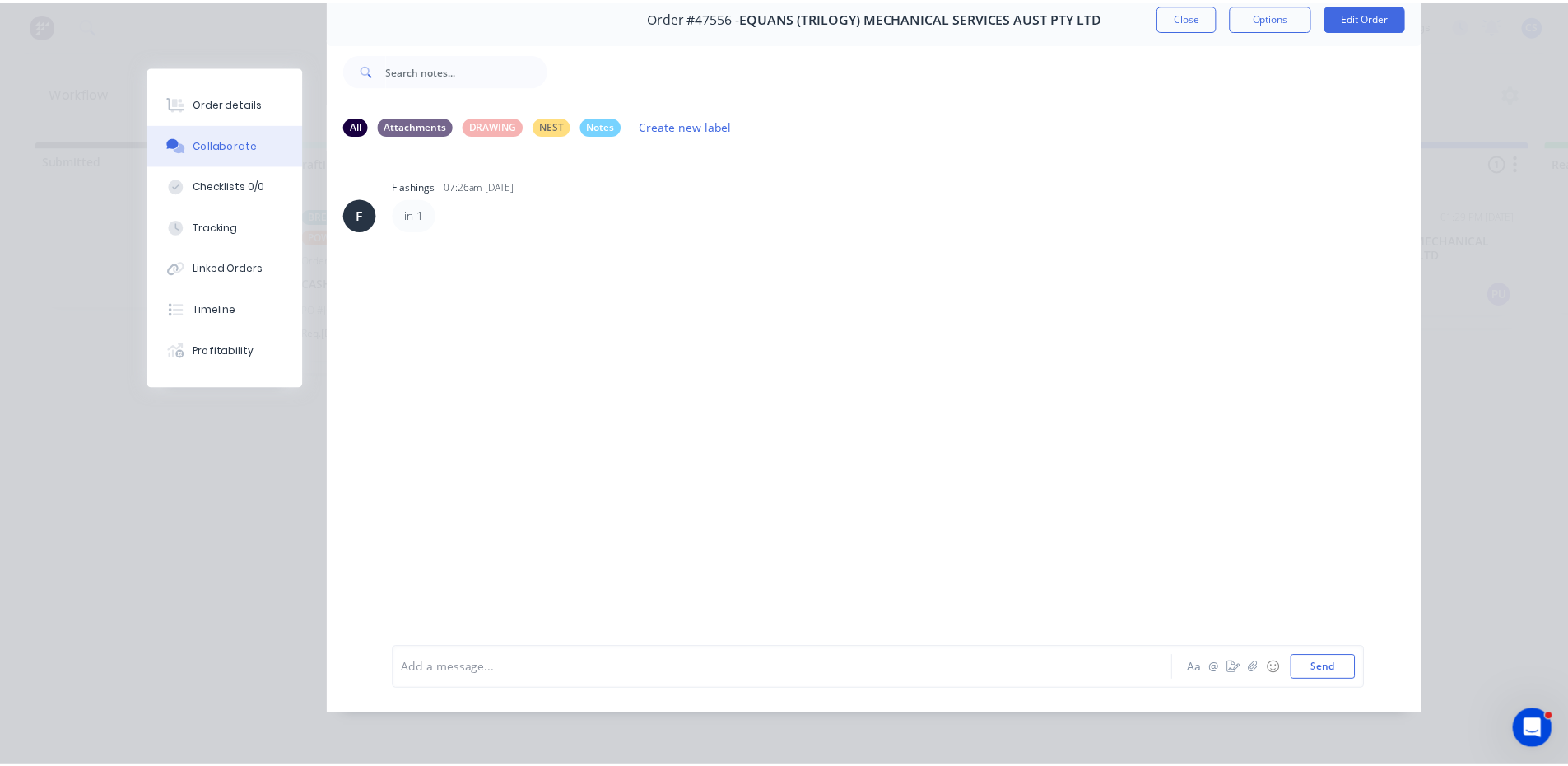
scroll to position [0, 0]
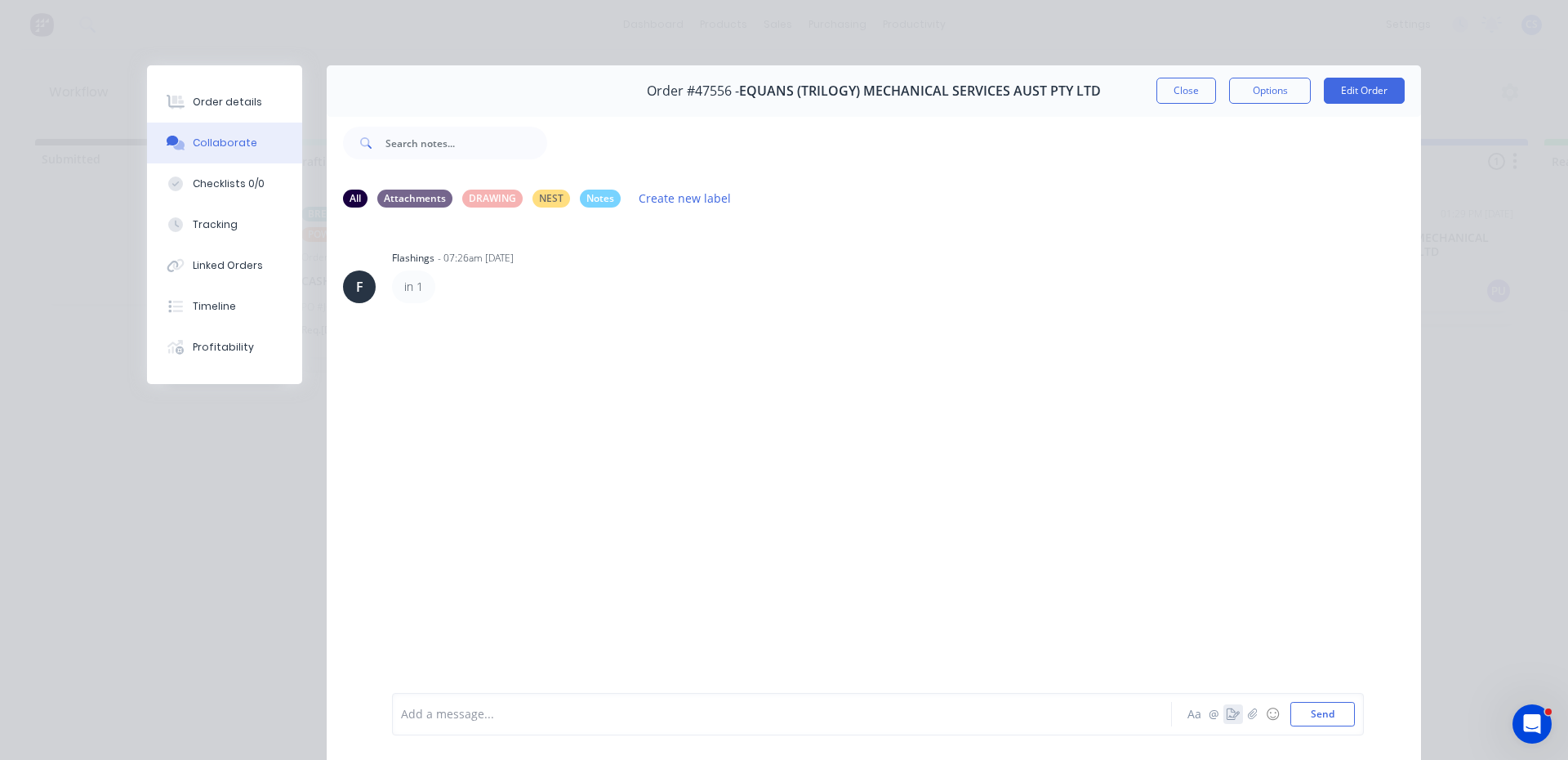
click at [1226, 710] on icon "button" at bounding box center [1232, 713] width 13 height 12
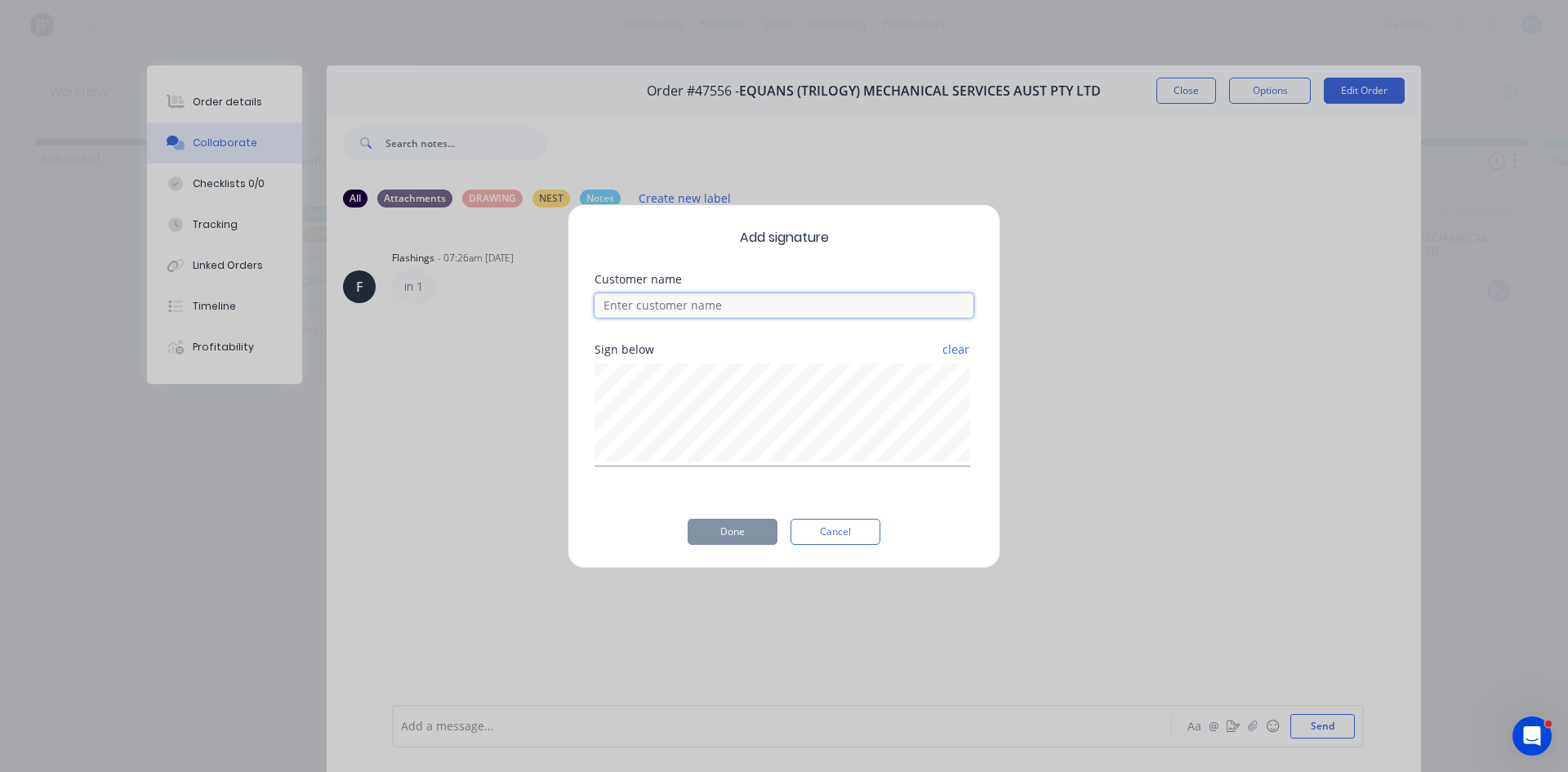
click at [768, 308] on input at bounding box center [784, 306] width 379 height 25
type input "pano"
drag, startPoint x: 730, startPoint y: 529, endPoint x: 721, endPoint y: 517, distance: 15.0
click at [727, 526] on button "Done" at bounding box center [732, 531] width 90 height 27
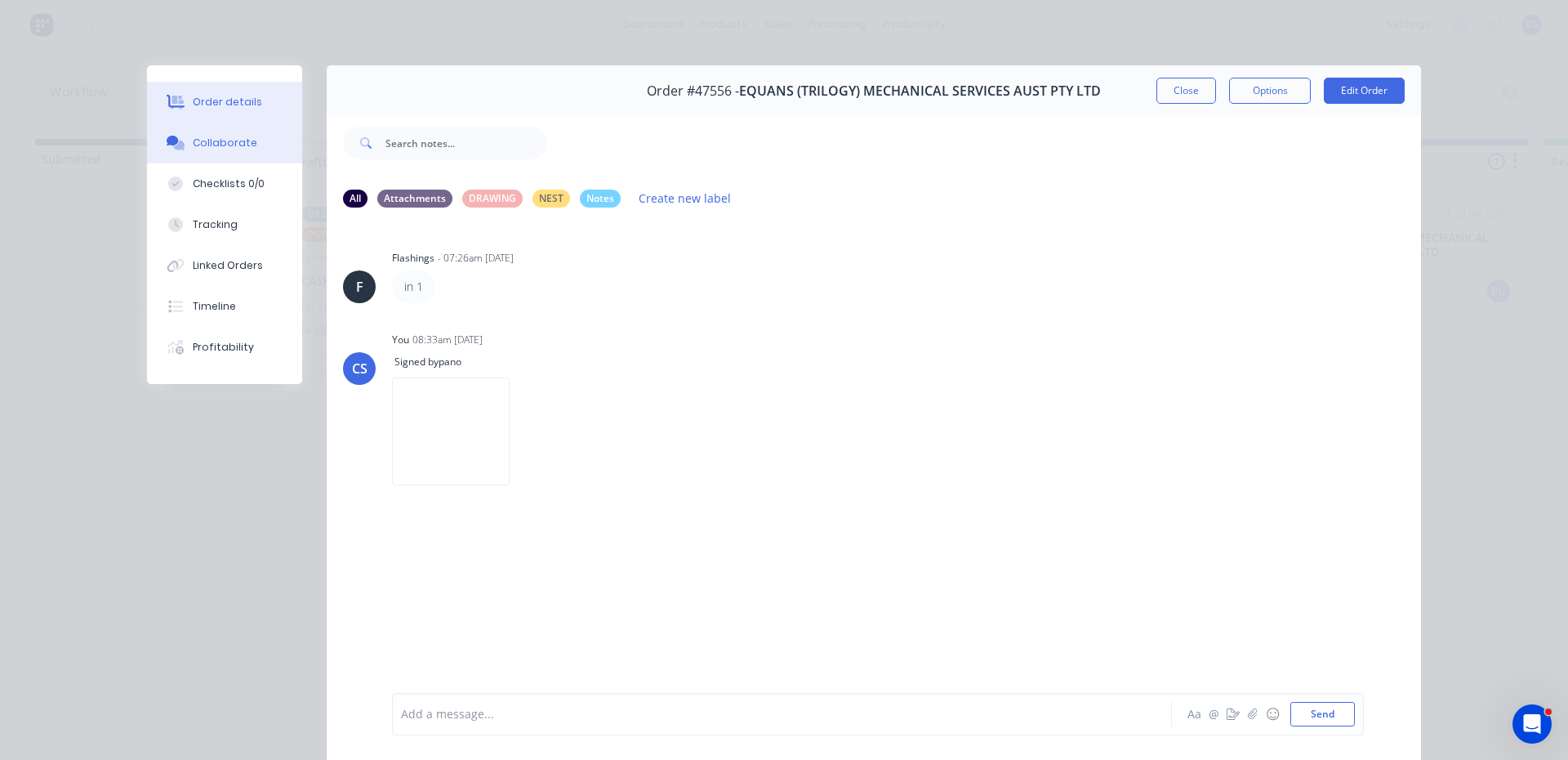
click at [240, 119] on button "Order details" at bounding box center [225, 102] width 155 height 41
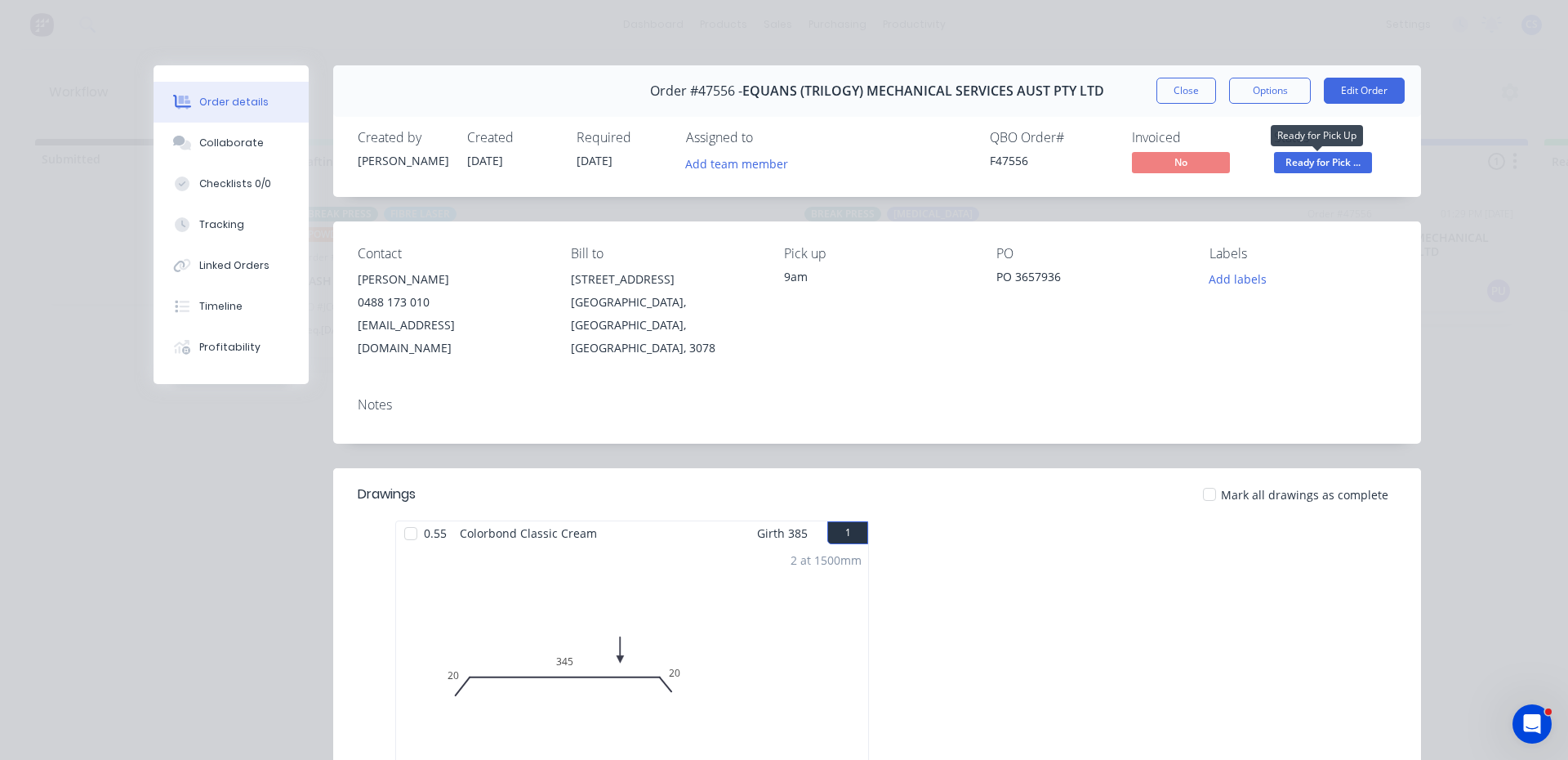
drag, startPoint x: 1282, startPoint y: 152, endPoint x: 1282, endPoint y: 165, distance: 13.0
click at [1282, 154] on span "Ready for Pick ..." at bounding box center [1322, 162] width 98 height 20
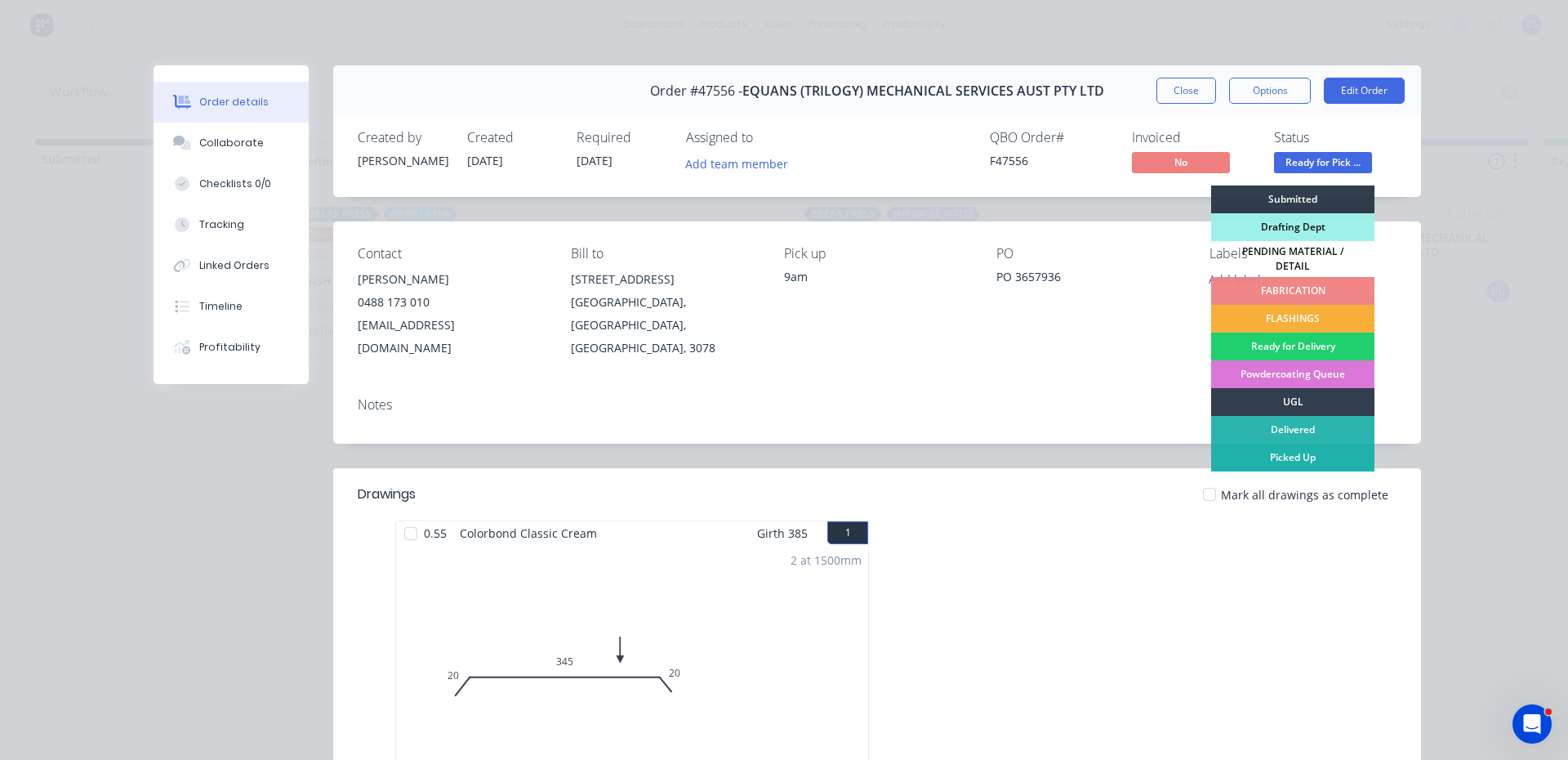
click at [1272, 449] on div "Picked Up" at bounding box center [1292, 457] width 164 height 27
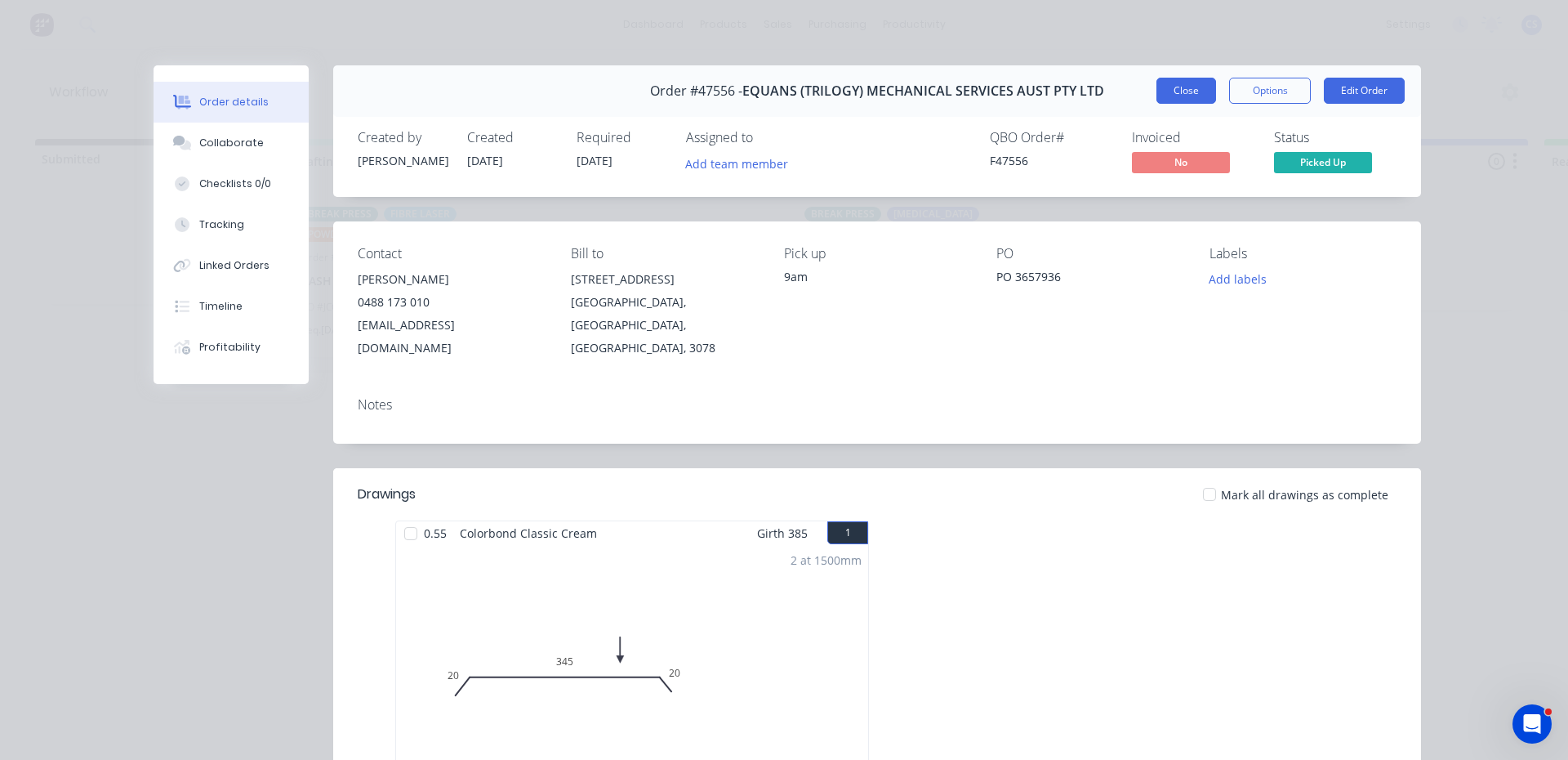
click at [1193, 90] on button "Close" at bounding box center [1186, 91] width 59 height 27
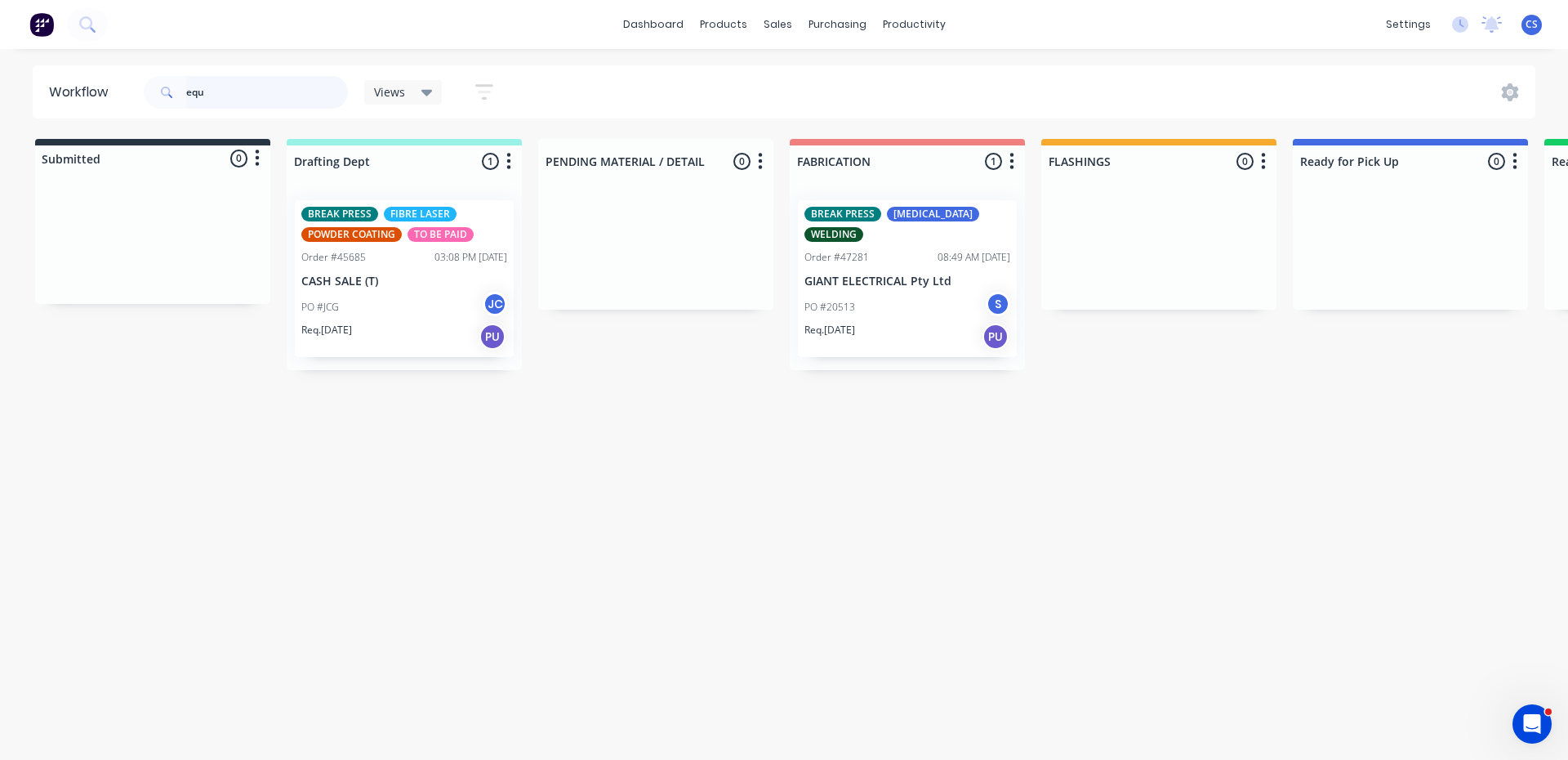
drag, startPoint x: 267, startPoint y: 84, endPoint x: 167, endPoint y: 101, distance: 101.4
click at [167, 101] on div "equ" at bounding box center [245, 92] width 204 height 33
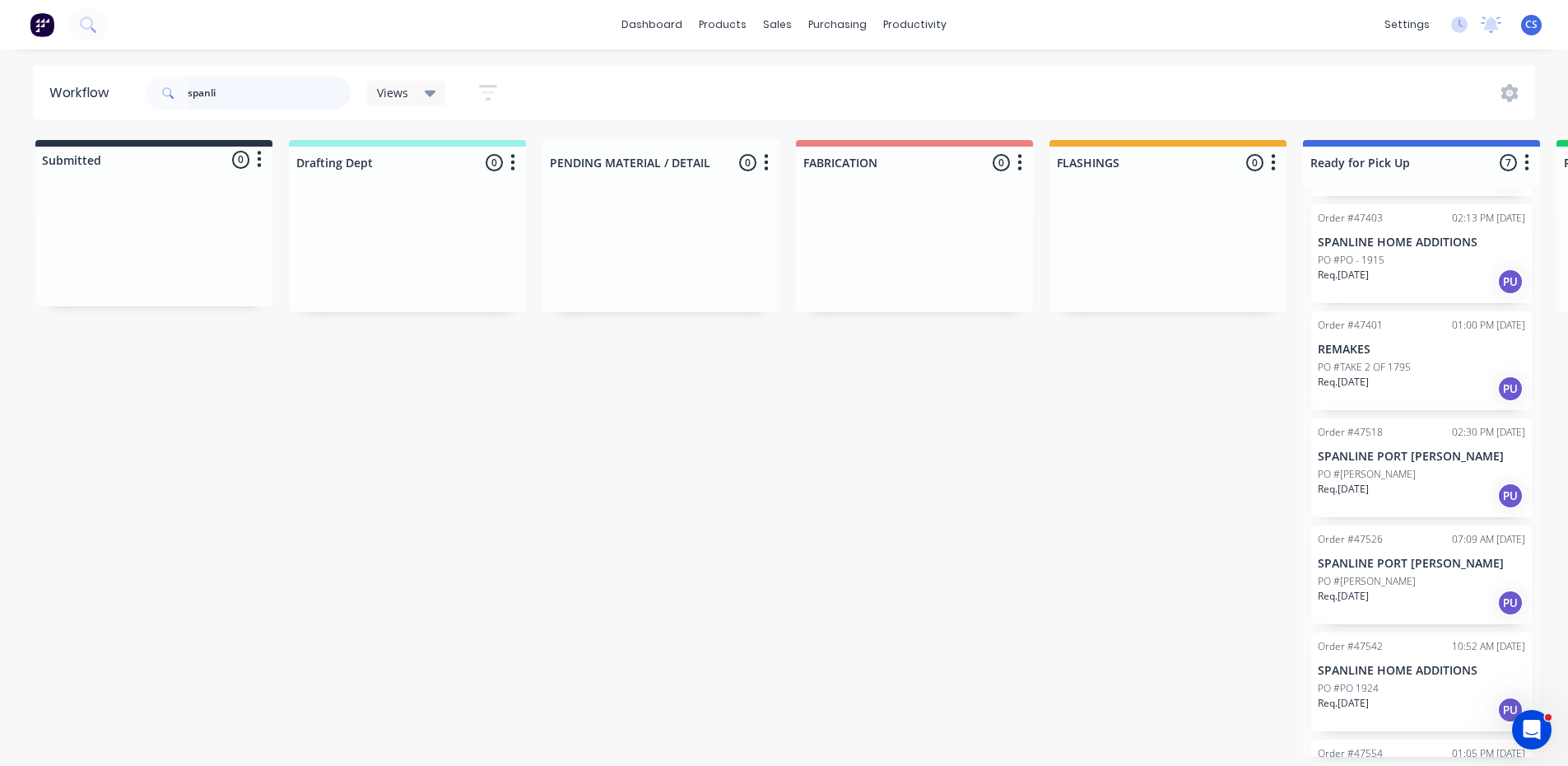
scroll to position [187, 0]
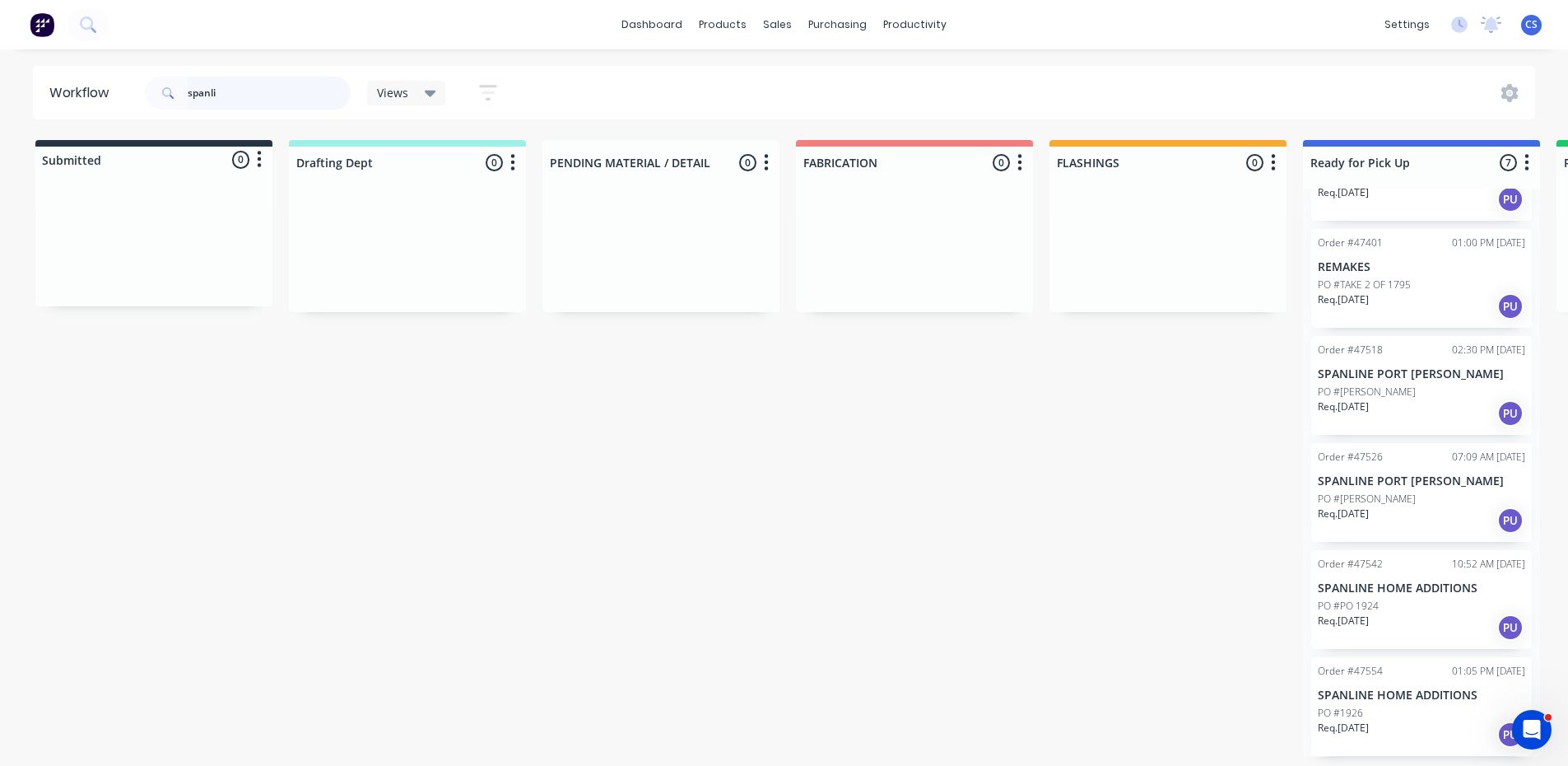
type input "spanli"
click at [1397, 711] on div "PO #1926" at bounding box center [1421, 713] width 207 height 15
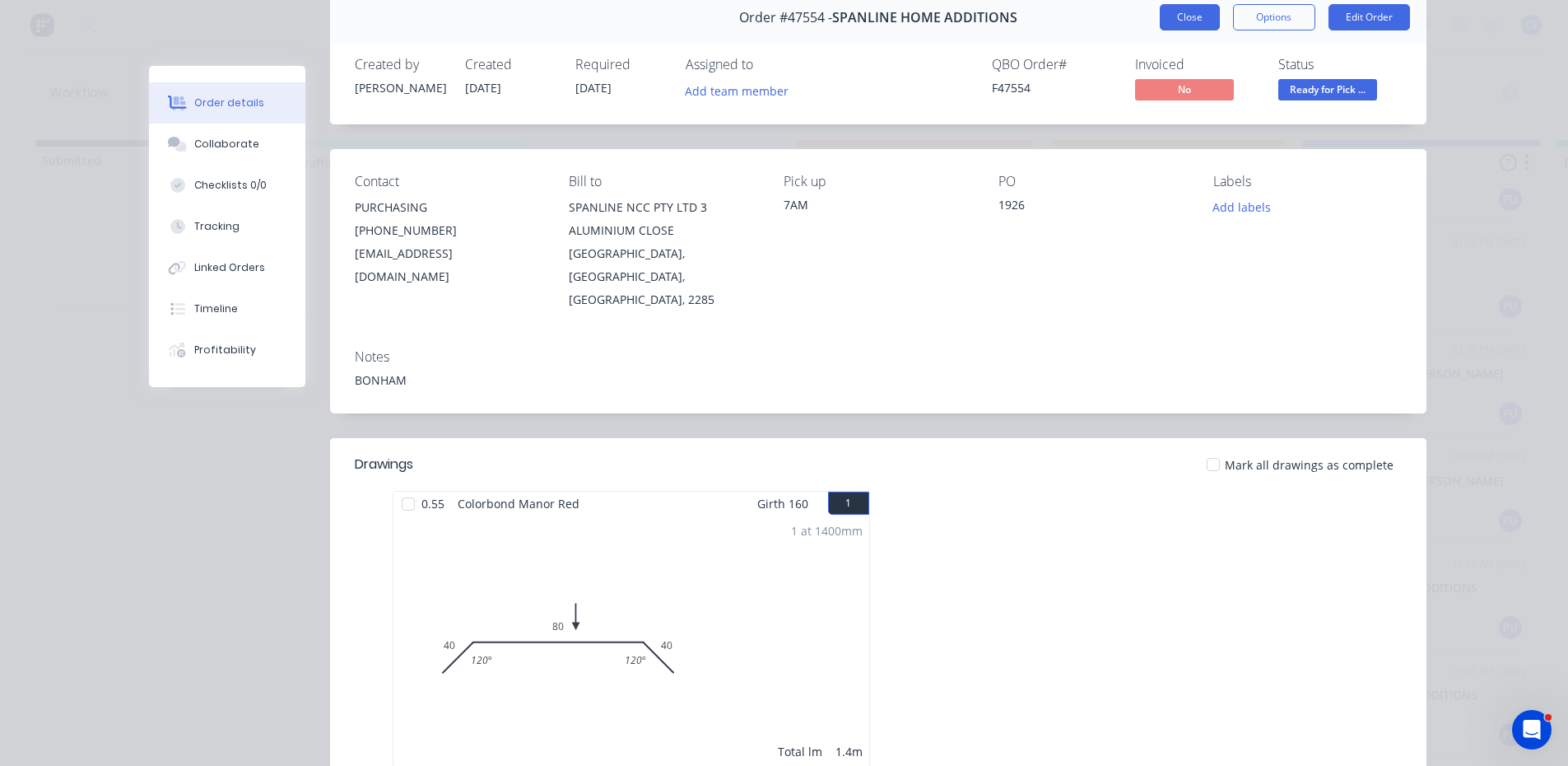
scroll to position [0, 0]
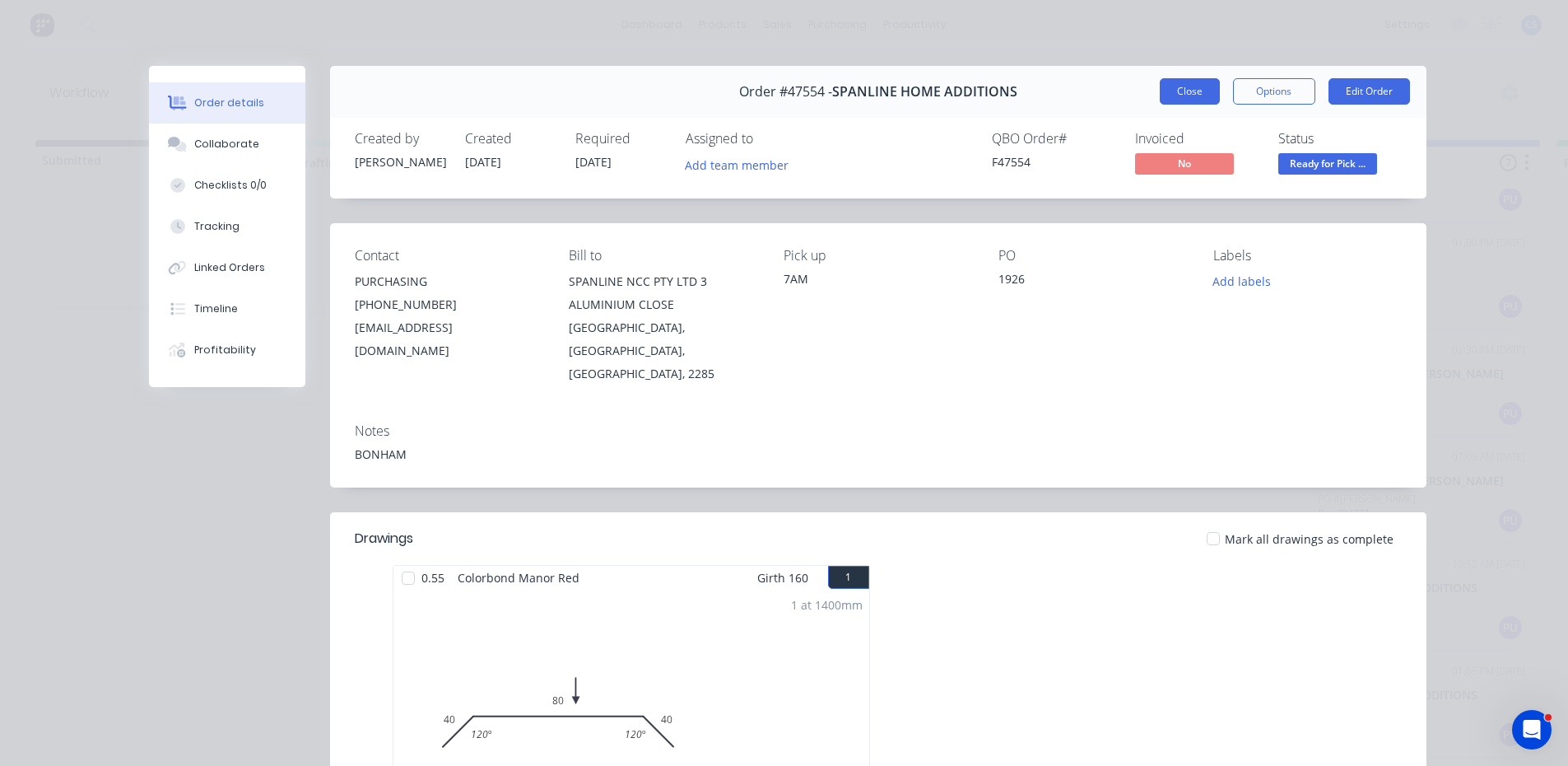
click at [1183, 100] on button "Close" at bounding box center [1189, 91] width 60 height 27
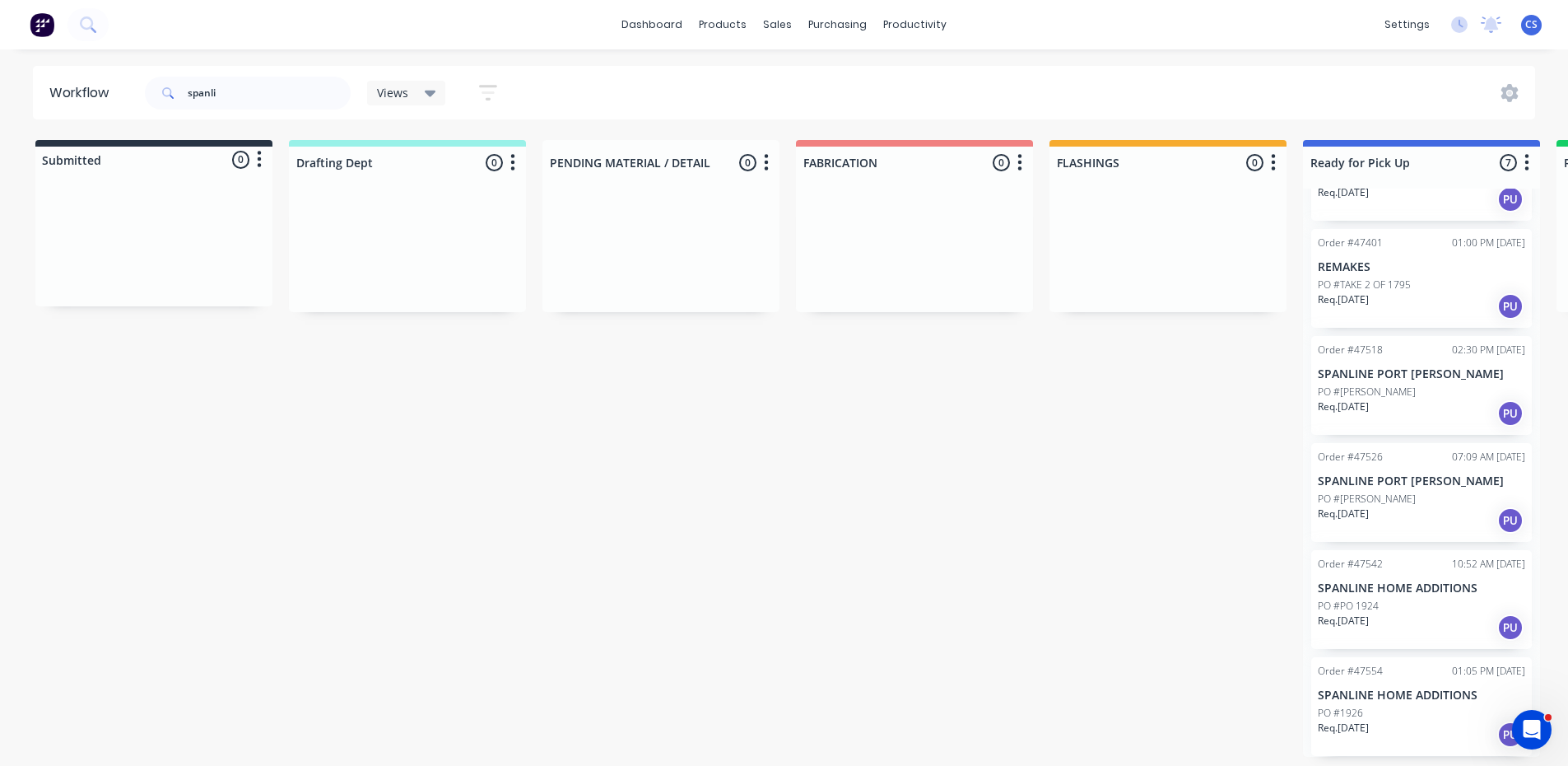
click at [1356, 595] on p "SPANLINE HOME ADDITIONS" at bounding box center [1421, 588] width 207 height 14
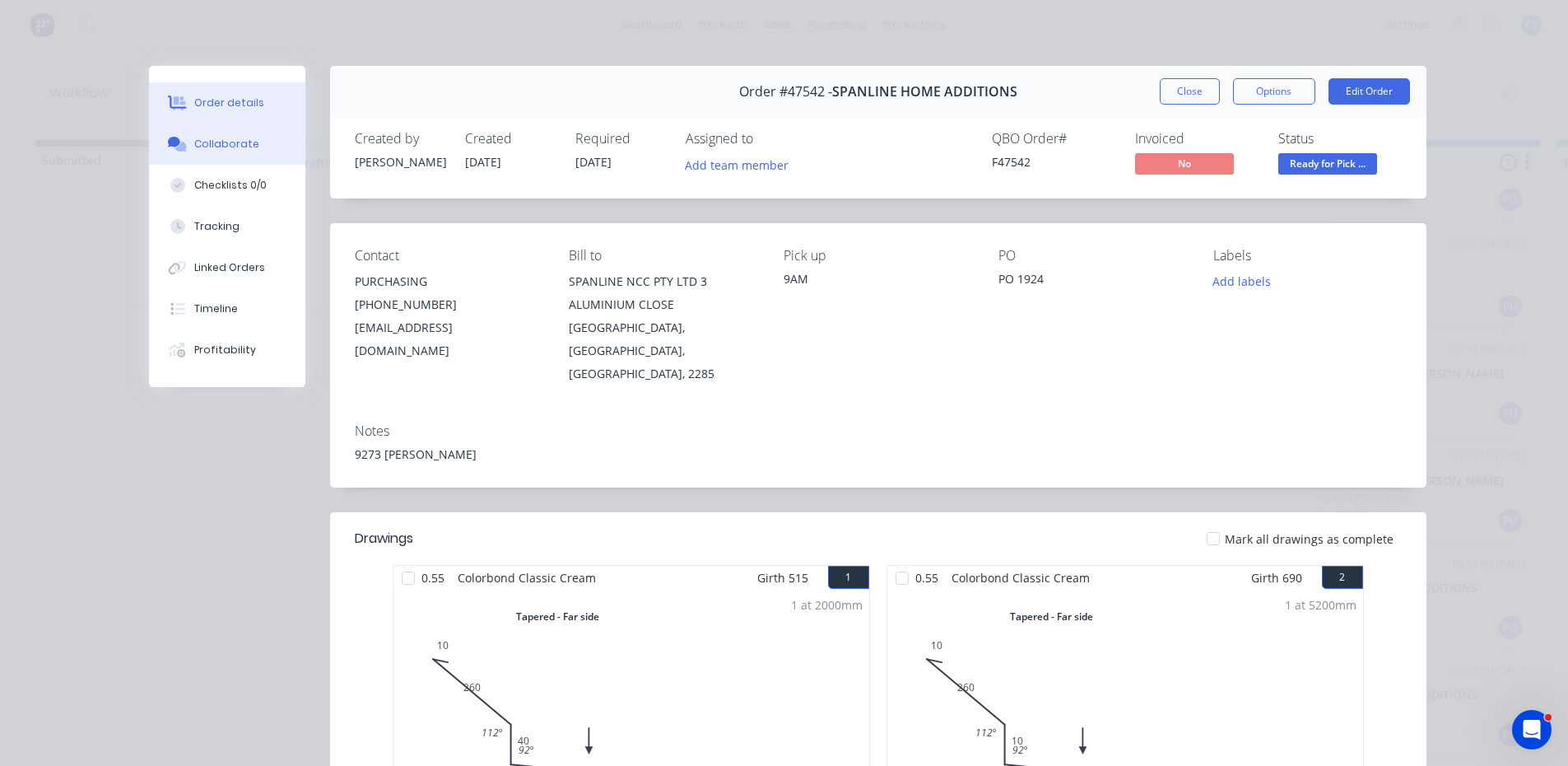
click at [227, 150] on div "Collaborate" at bounding box center [227, 144] width 65 height 15
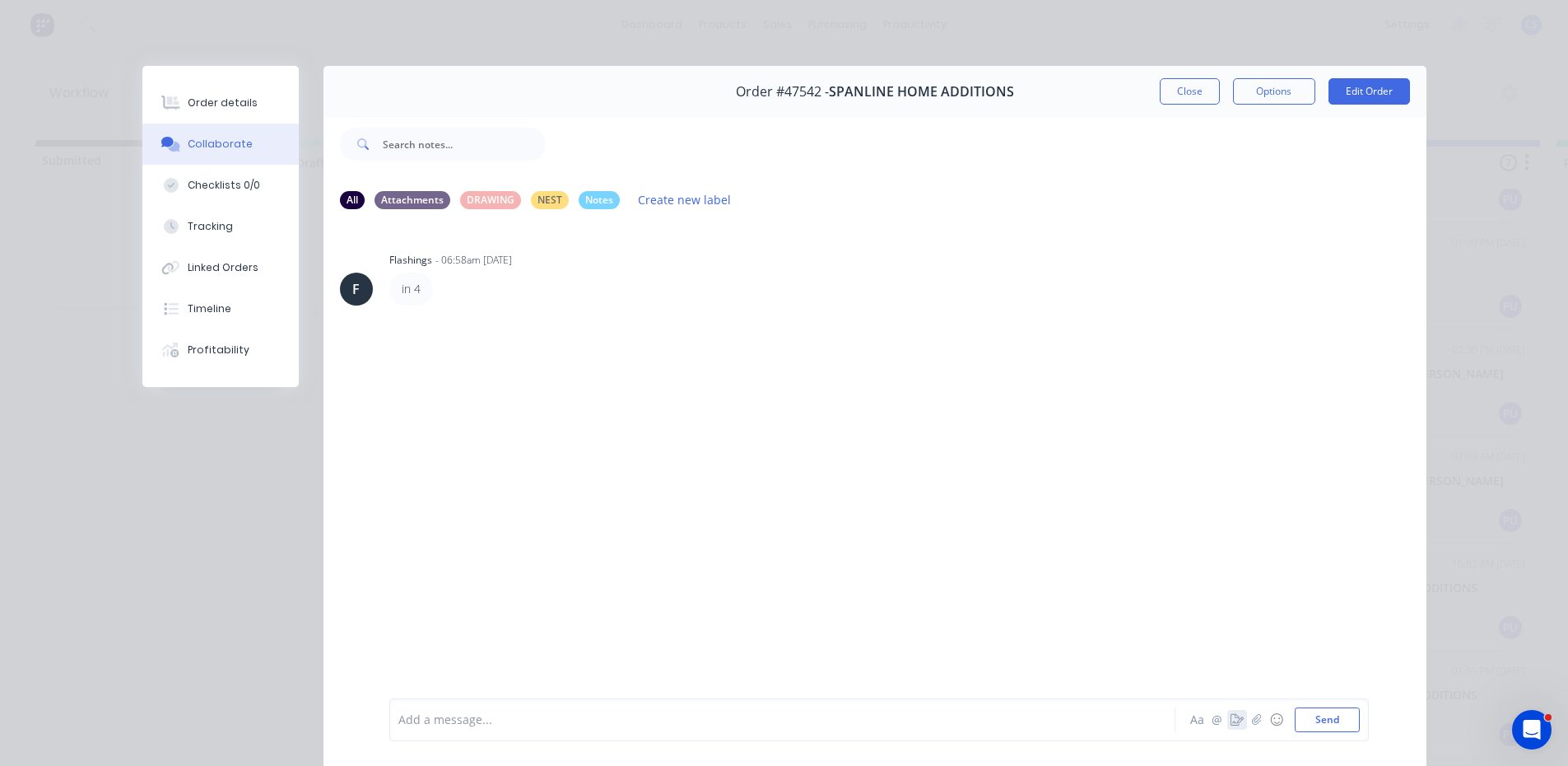
click at [1232, 721] on icon "button" at bounding box center [1237, 719] width 13 height 12
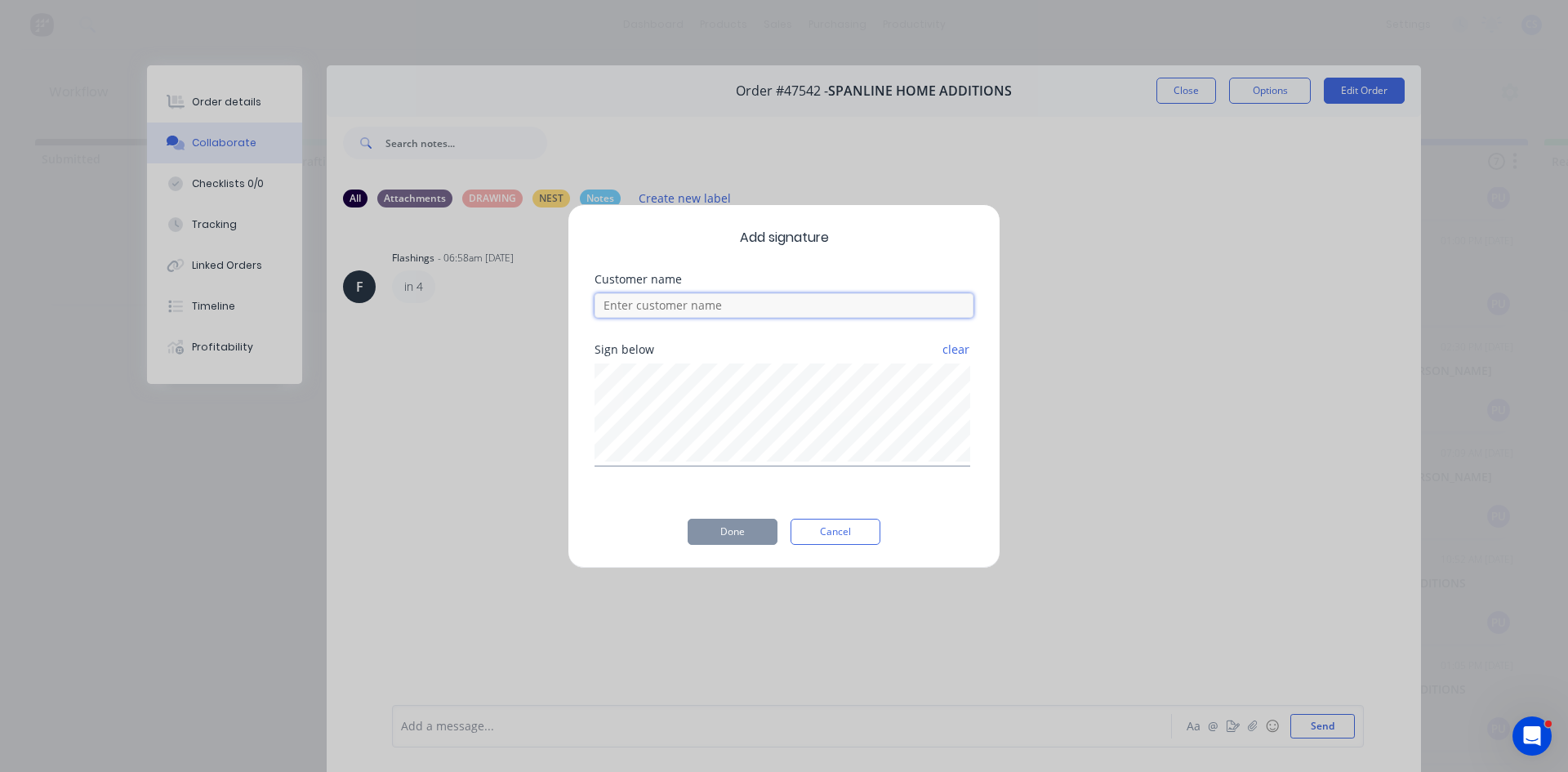
click at [760, 306] on input at bounding box center [784, 306] width 379 height 25
type input "ben"
click at [752, 529] on button "Done" at bounding box center [732, 531] width 90 height 27
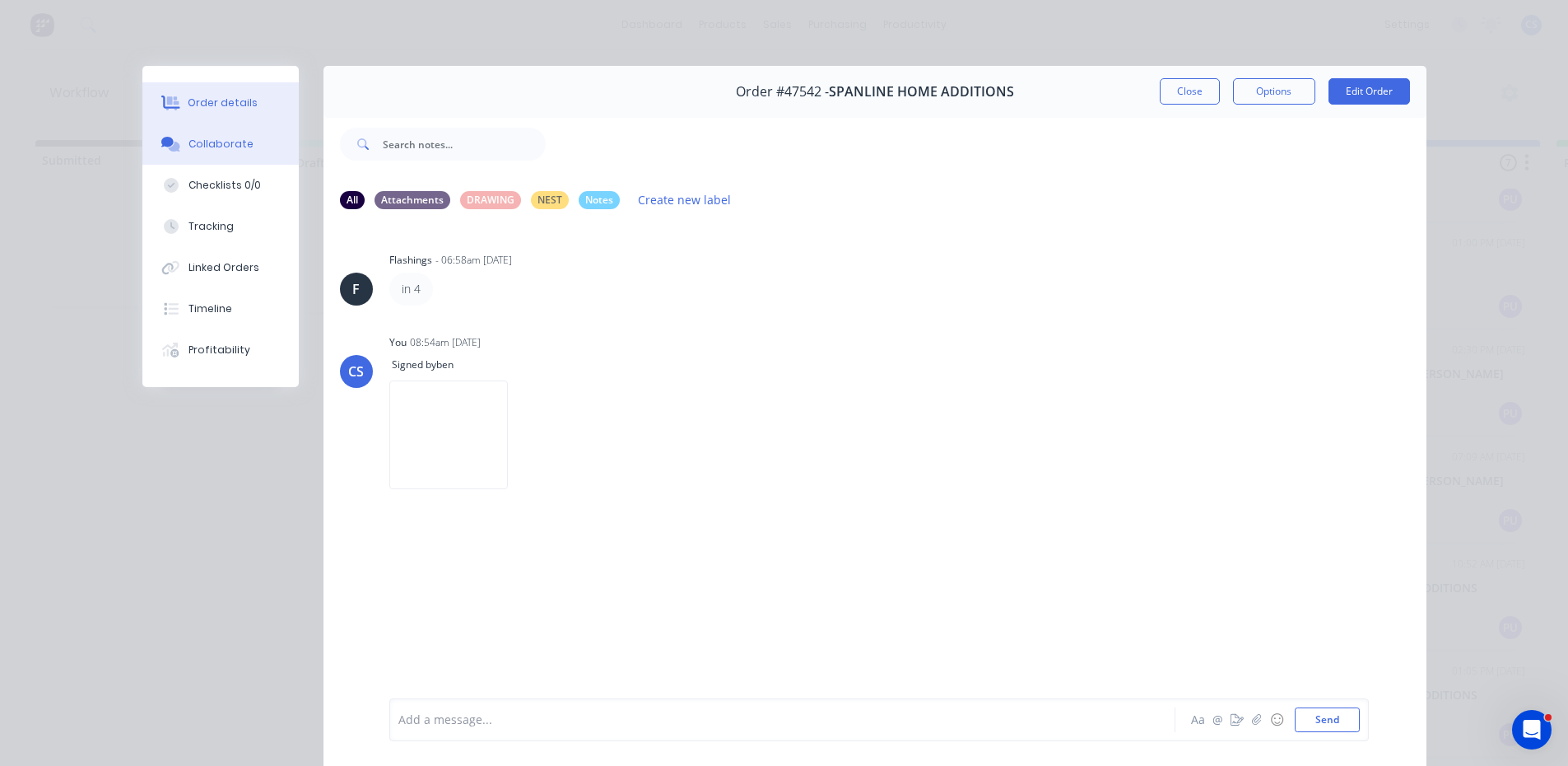
click at [235, 107] on div "Order details" at bounding box center [223, 103] width 70 height 15
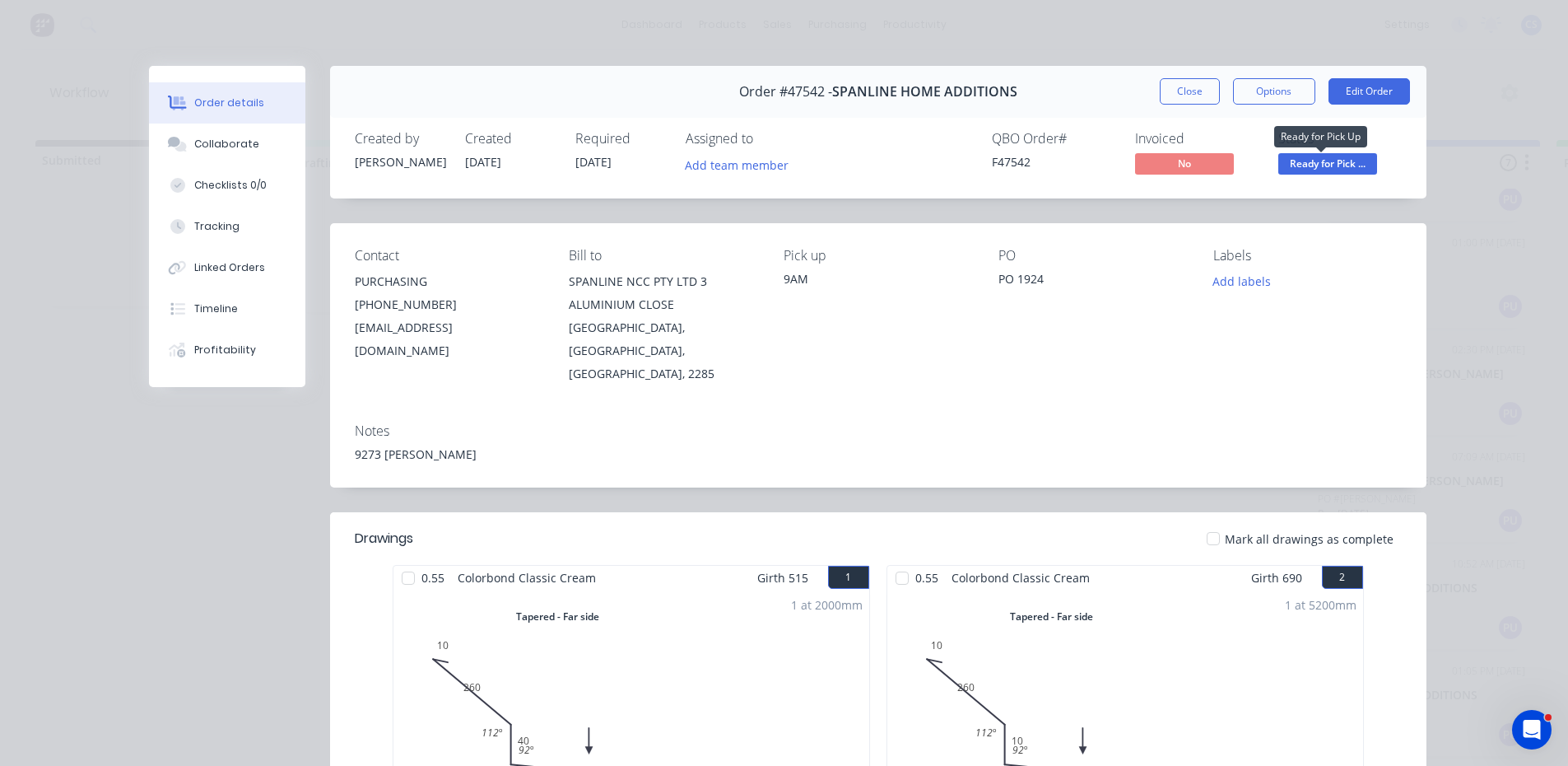
click at [1336, 161] on span "Ready for Pick ..." at bounding box center [1327, 163] width 99 height 20
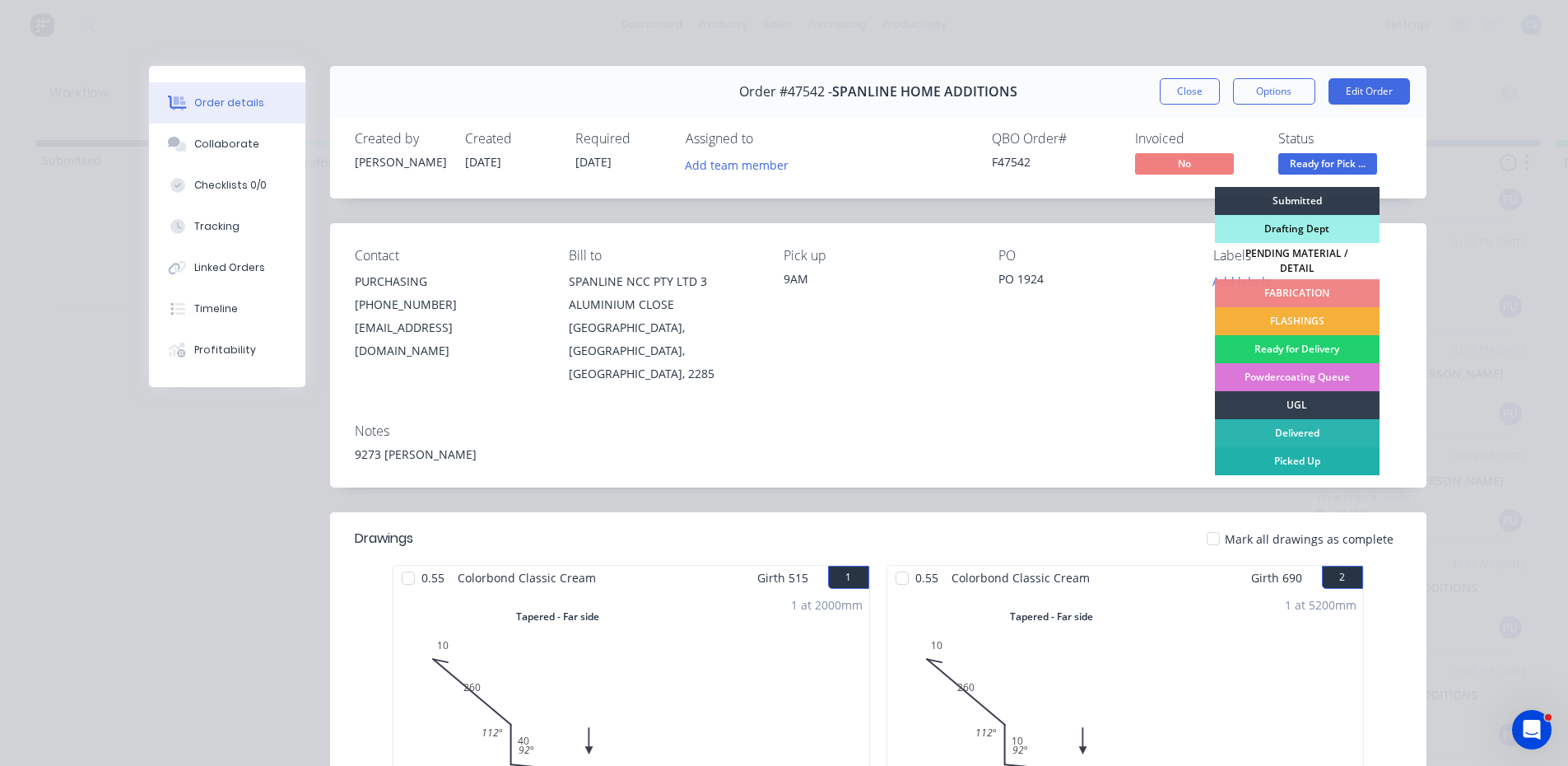
click at [1271, 452] on div "Picked Up" at bounding box center [1297, 461] width 165 height 28
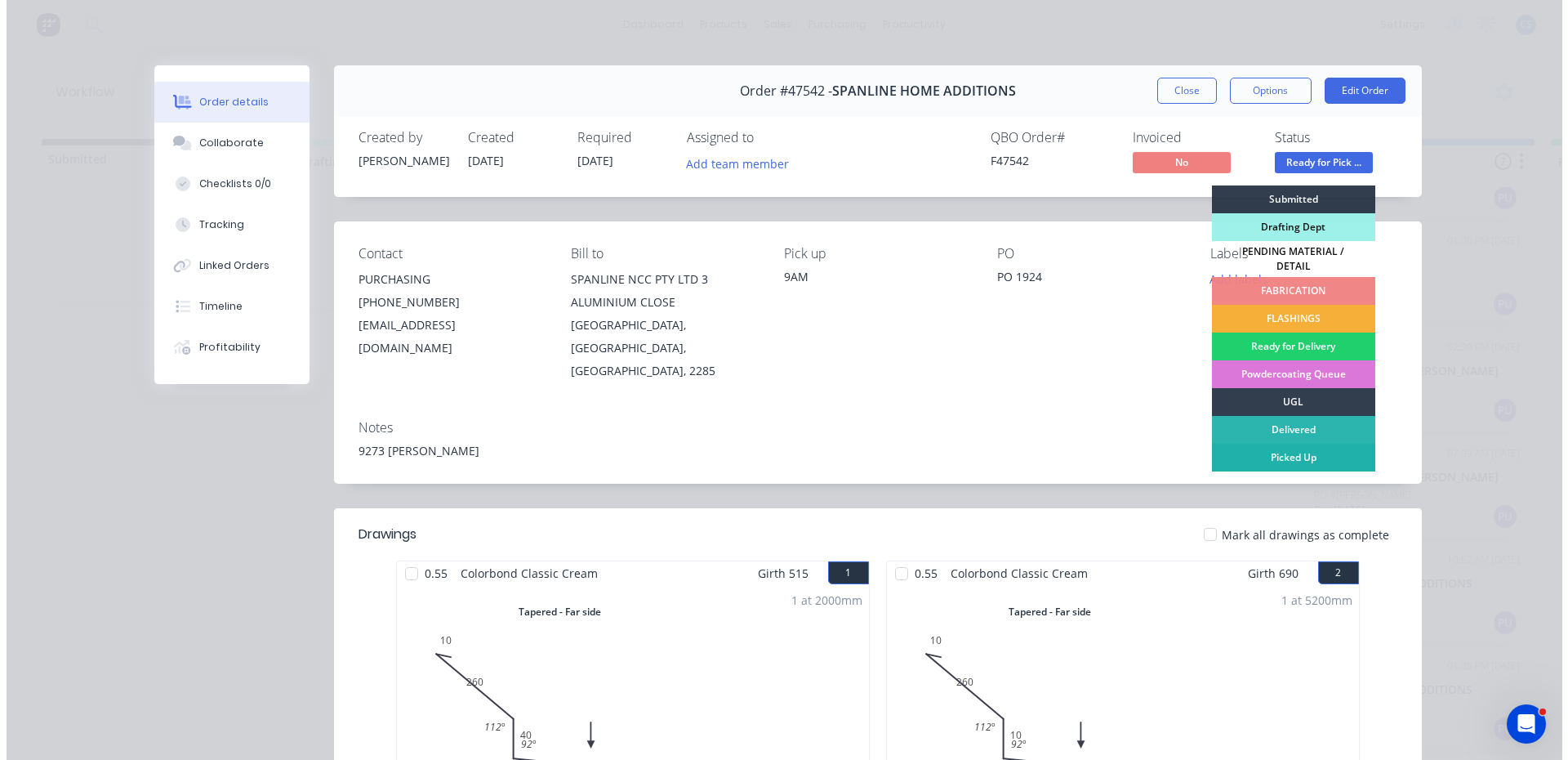
scroll to position [80, 0]
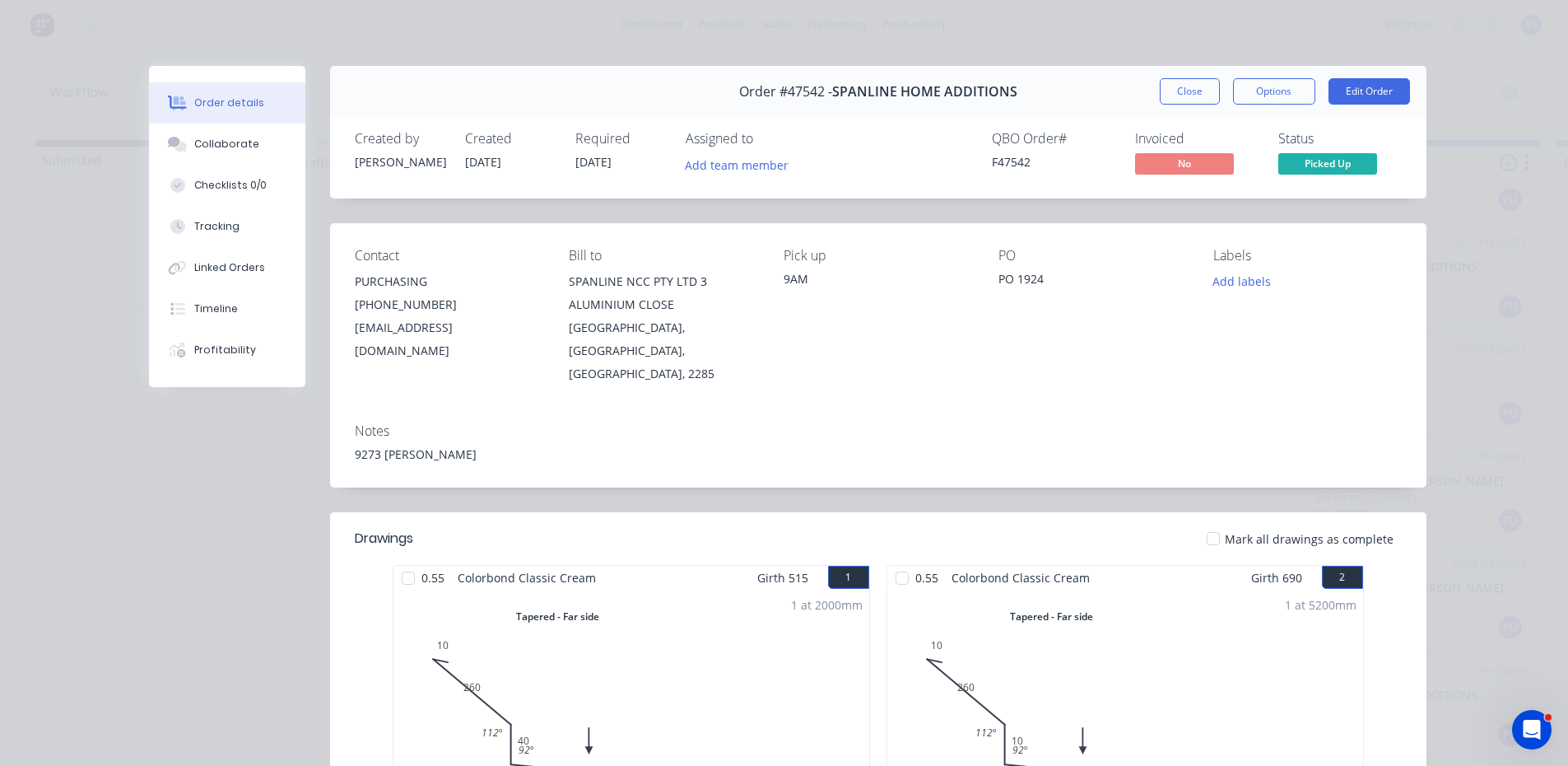
drag, startPoint x: 1271, startPoint y: 451, endPoint x: 1167, endPoint y: 88, distance: 377.6
click at [1167, 88] on button "Close" at bounding box center [1189, 91] width 60 height 27
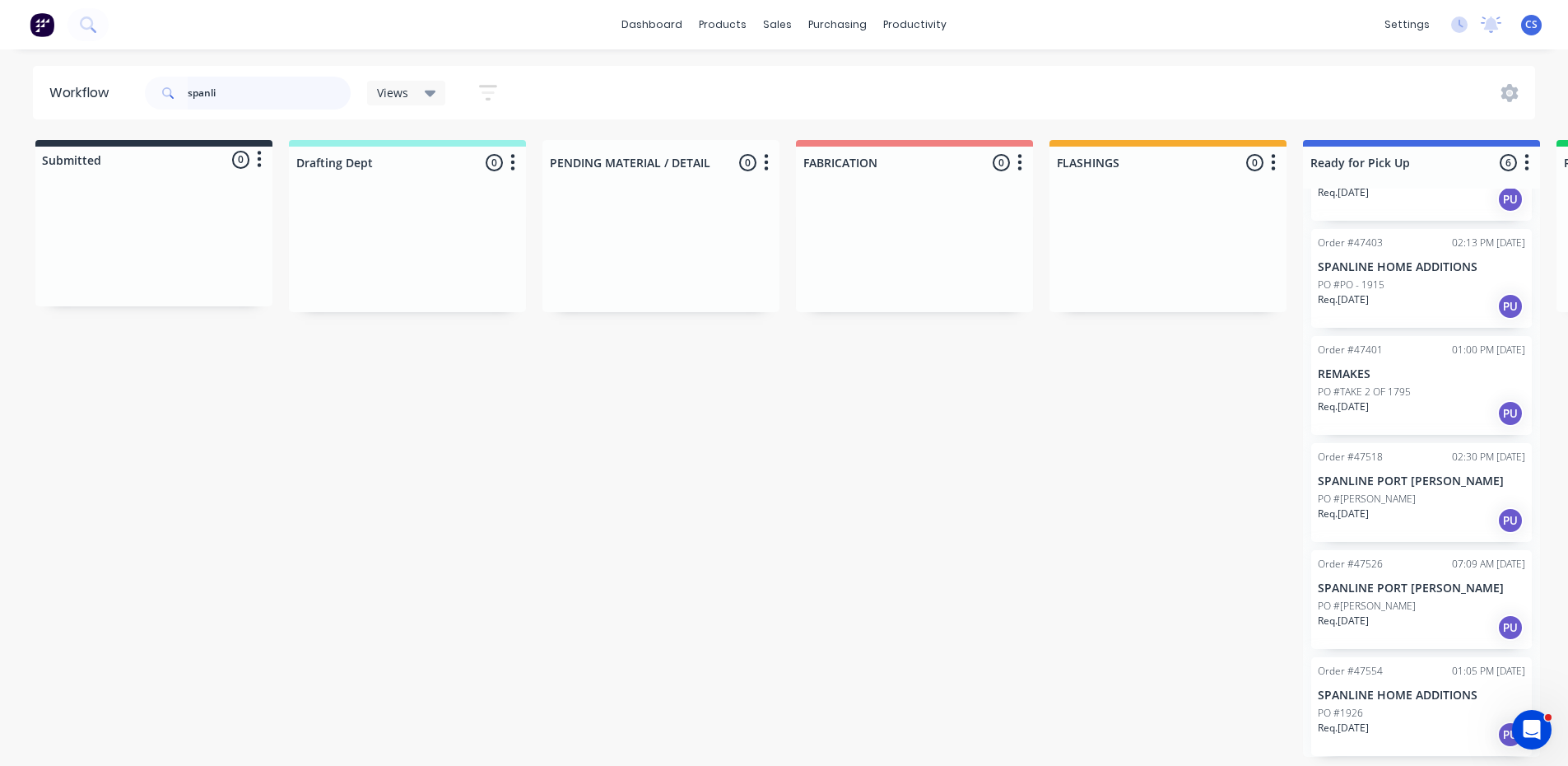
drag, startPoint x: 236, startPoint y: 104, endPoint x: 42, endPoint y: 104, distance: 194.0
click at [42, 104] on header "Workflow spanli Views Save new view None (Default) edit Nilesh edit Production …" at bounding box center [784, 92] width 1503 height 53
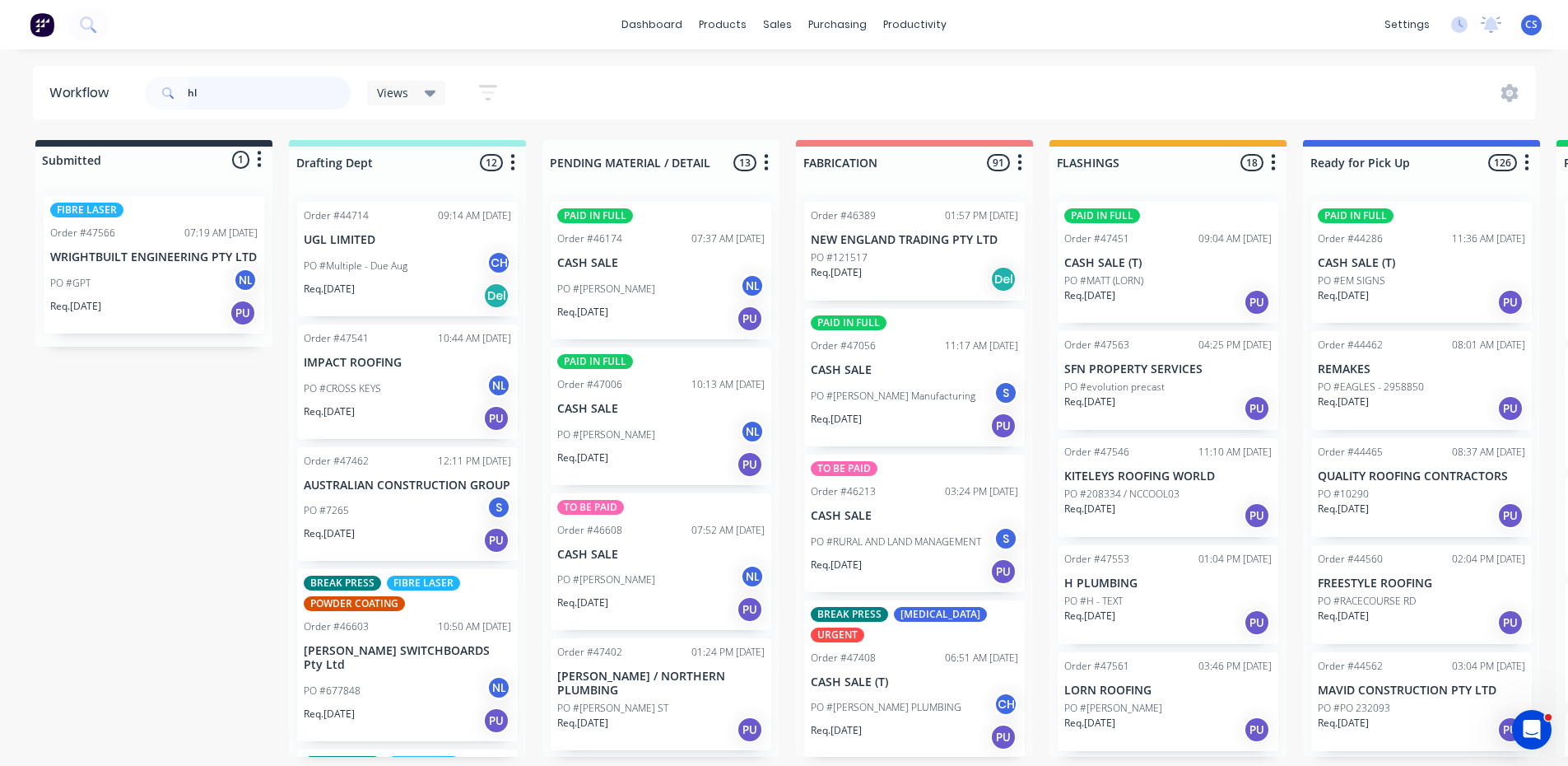
drag, startPoint x: 227, startPoint y: 99, endPoint x: 0, endPoint y: 129, distance: 229.0
click at [0, 129] on div "Workflow hl Views Save new view None (Default) edit Nilesh edit Production edit…" at bounding box center [784, 398] width 1568 height 666
type input "[PERSON_NAME]"
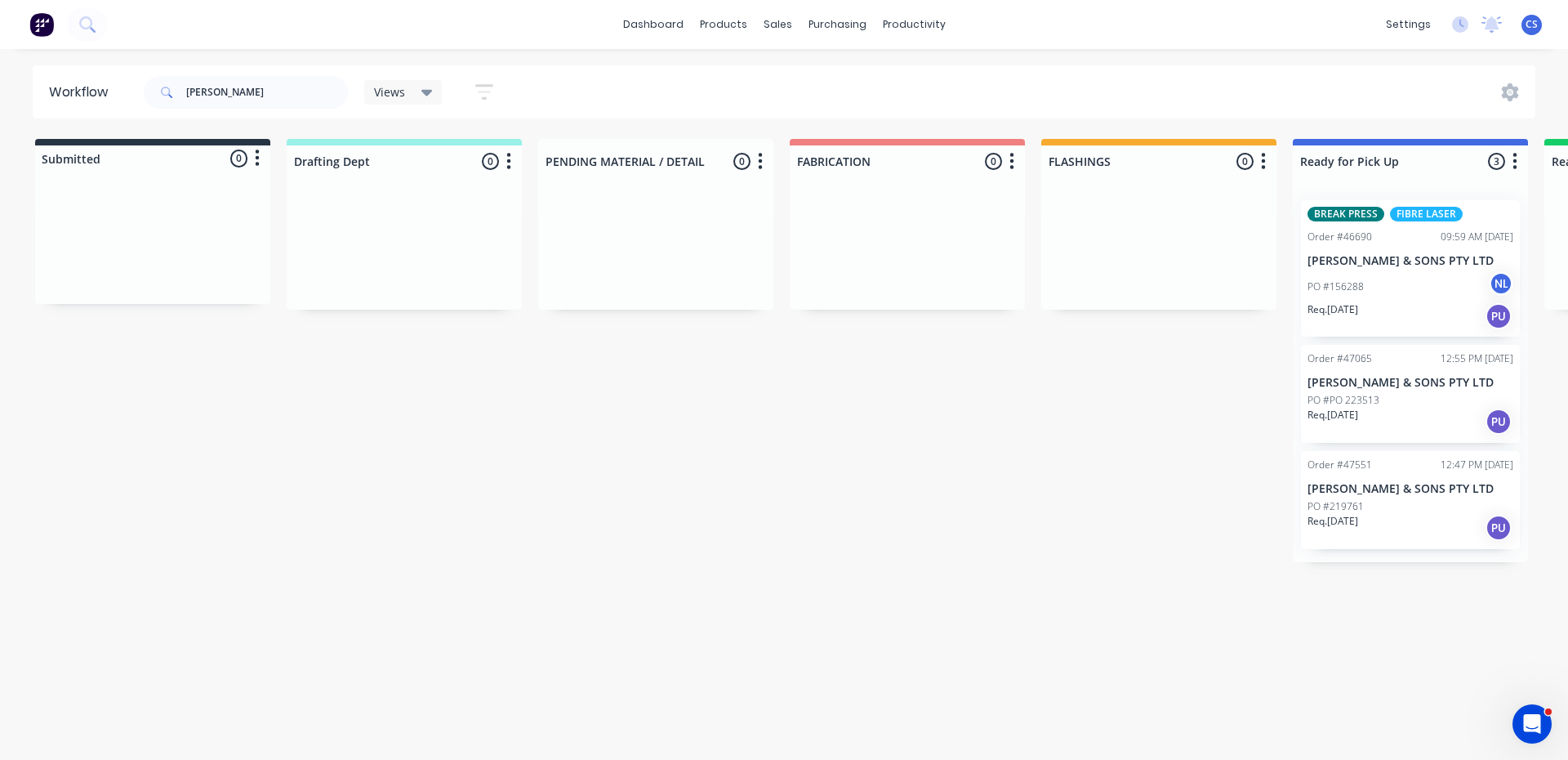
click at [1363, 283] on p "PO #156288" at bounding box center [1336, 286] width 57 height 15
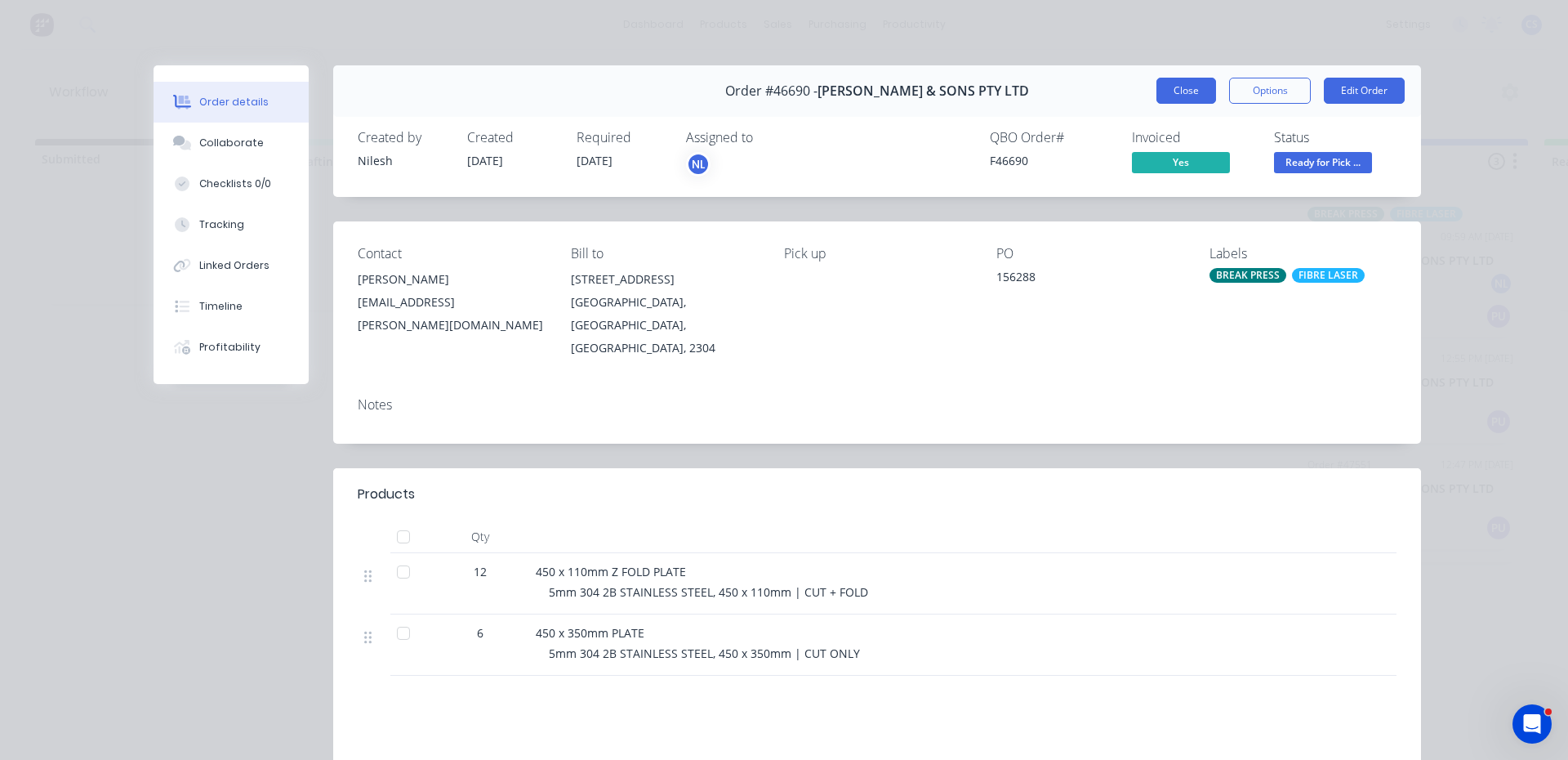
click at [1197, 103] on button "Close" at bounding box center [1186, 91] width 59 height 27
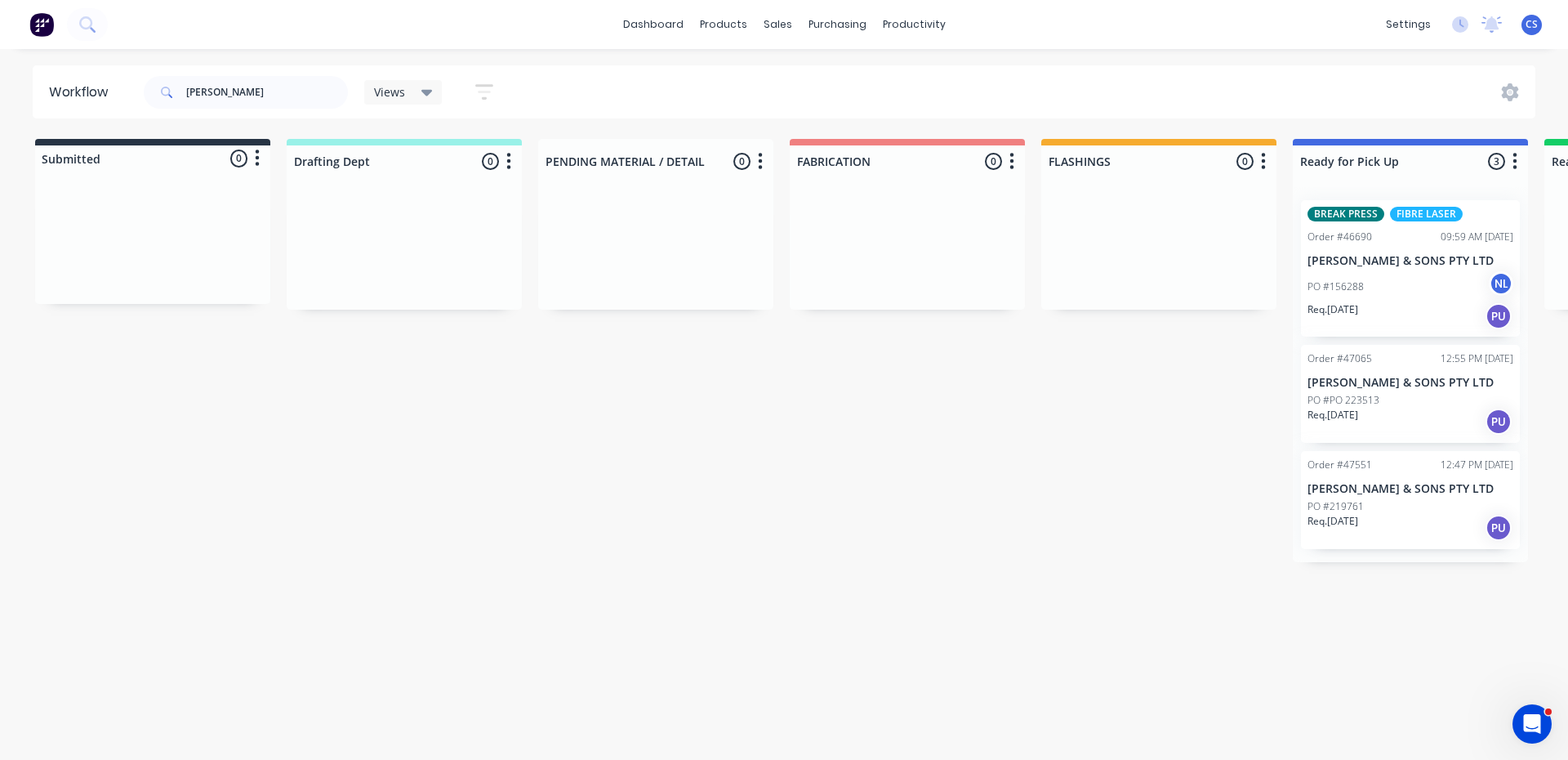
click at [1363, 428] on div "Req. [DATE] PU" at bounding box center [1410, 422] width 206 height 27
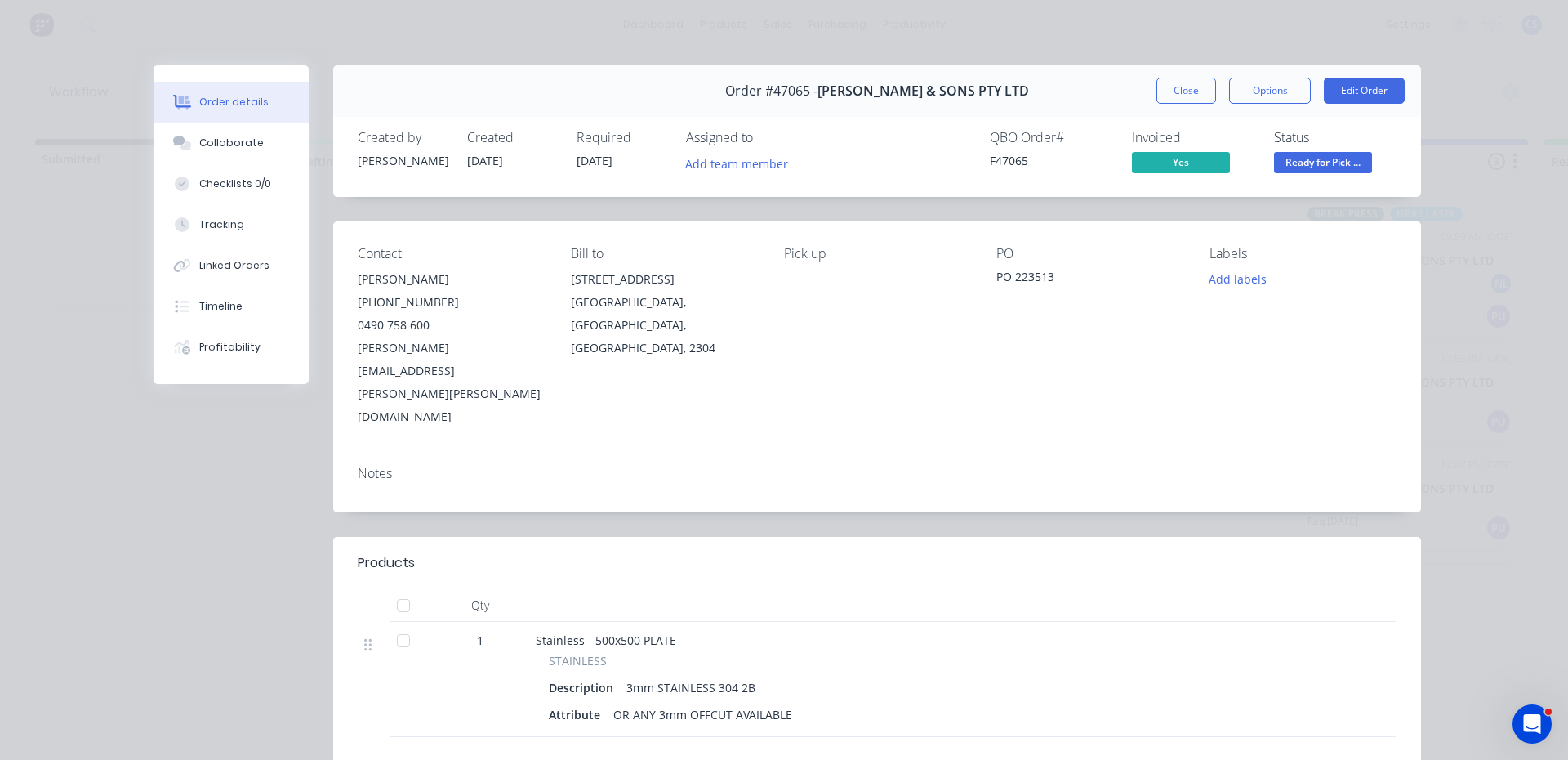
click at [1211, 103] on div "Order #47065 - [PERSON_NAME] & SONS PTY LTD Close Options Edit Order" at bounding box center [877, 91] width 1088 height 51
click at [1193, 85] on button "Close" at bounding box center [1186, 91] width 59 height 27
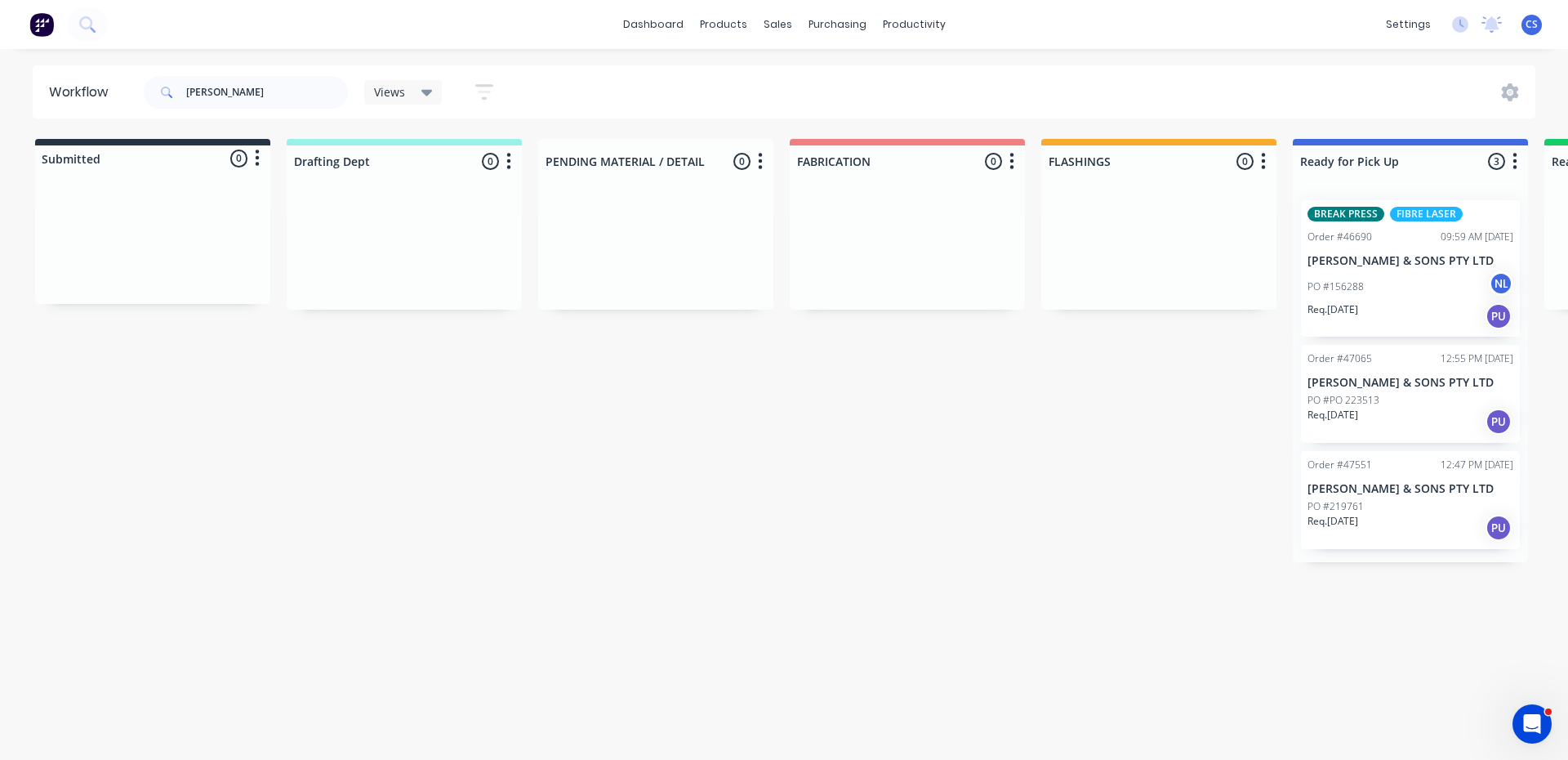
click at [1382, 508] on div "PO #219761" at bounding box center [1410, 507] width 206 height 15
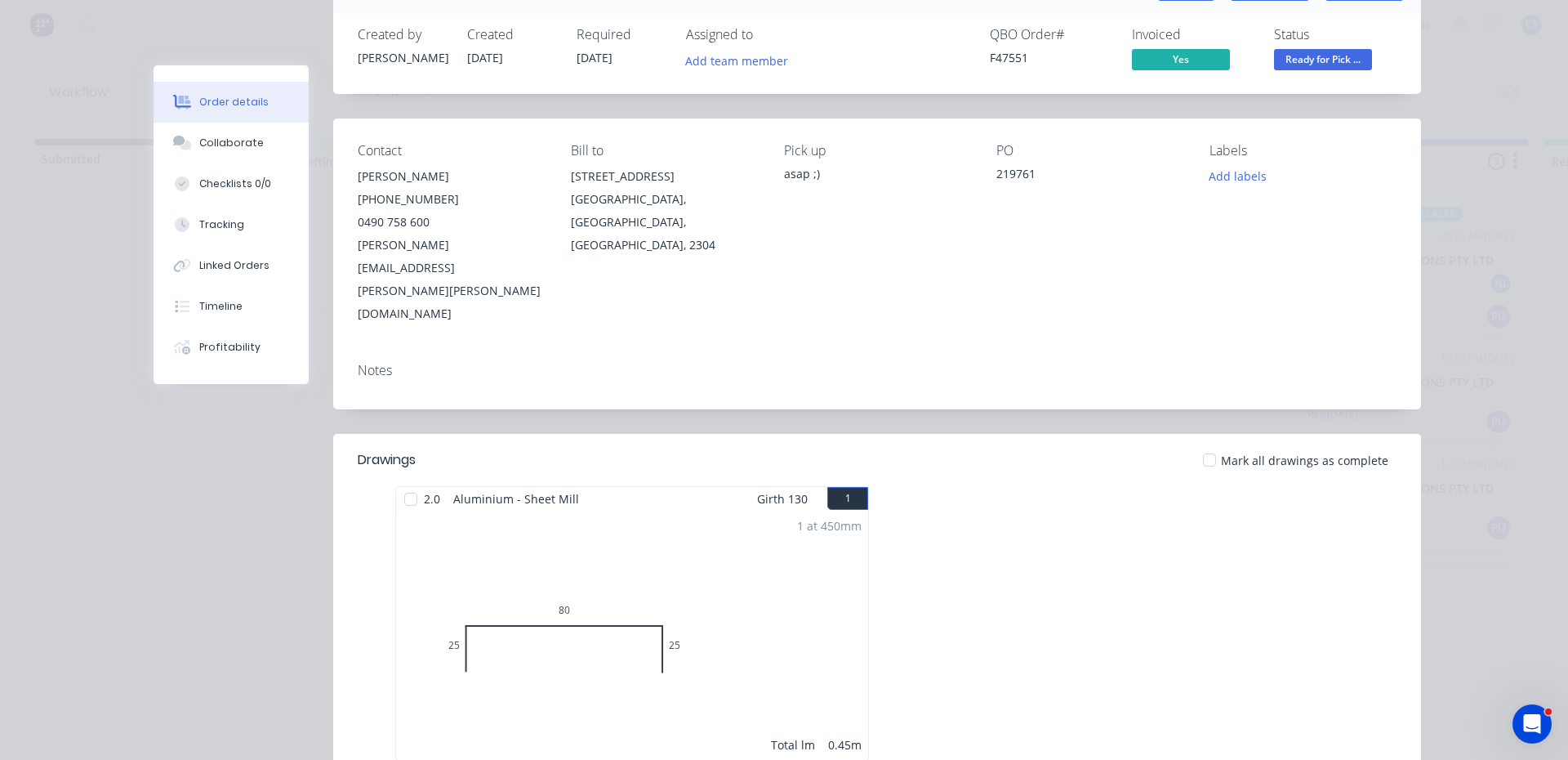
scroll to position [0, 0]
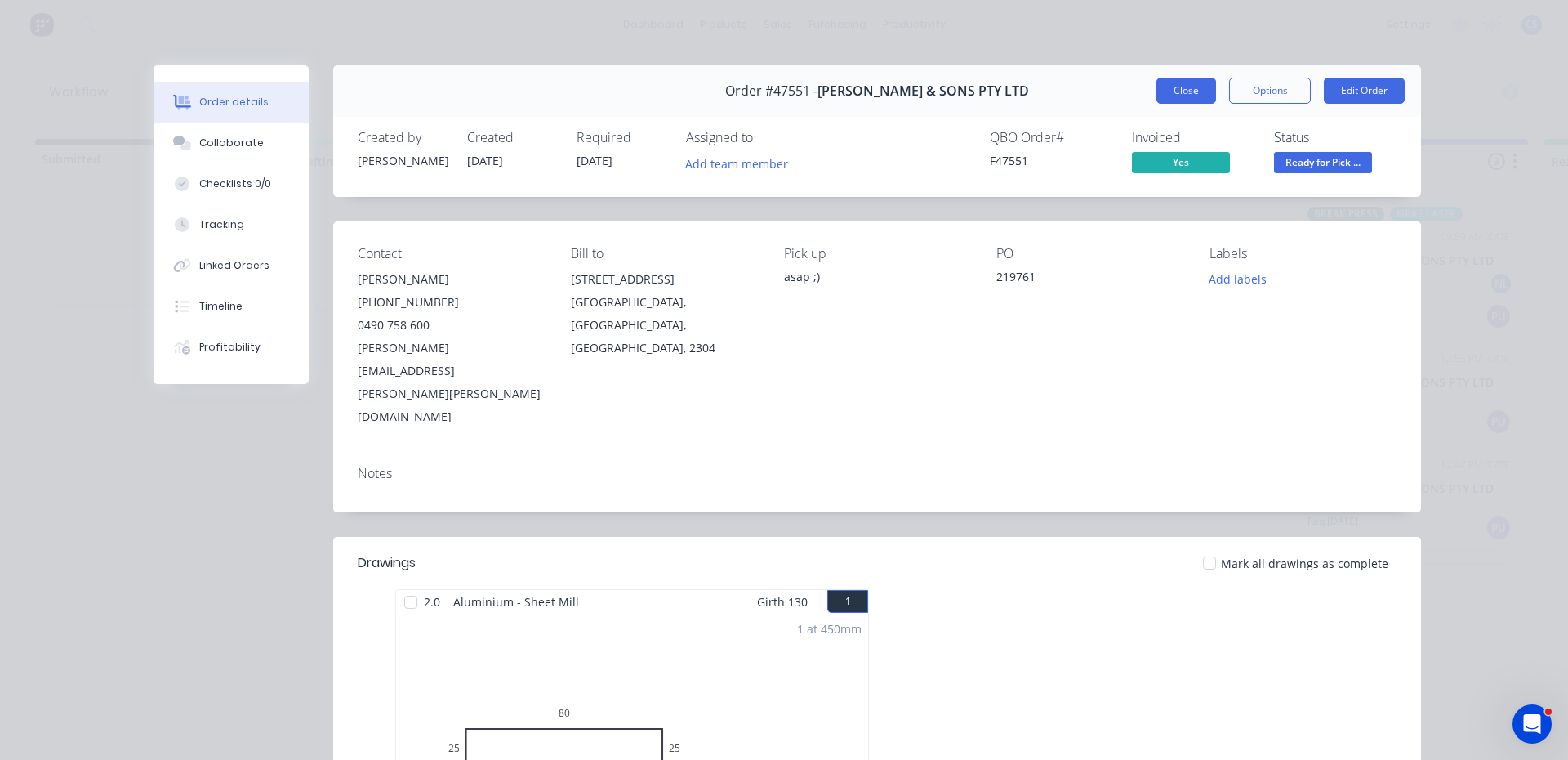
click at [1188, 85] on button "Close" at bounding box center [1186, 91] width 59 height 27
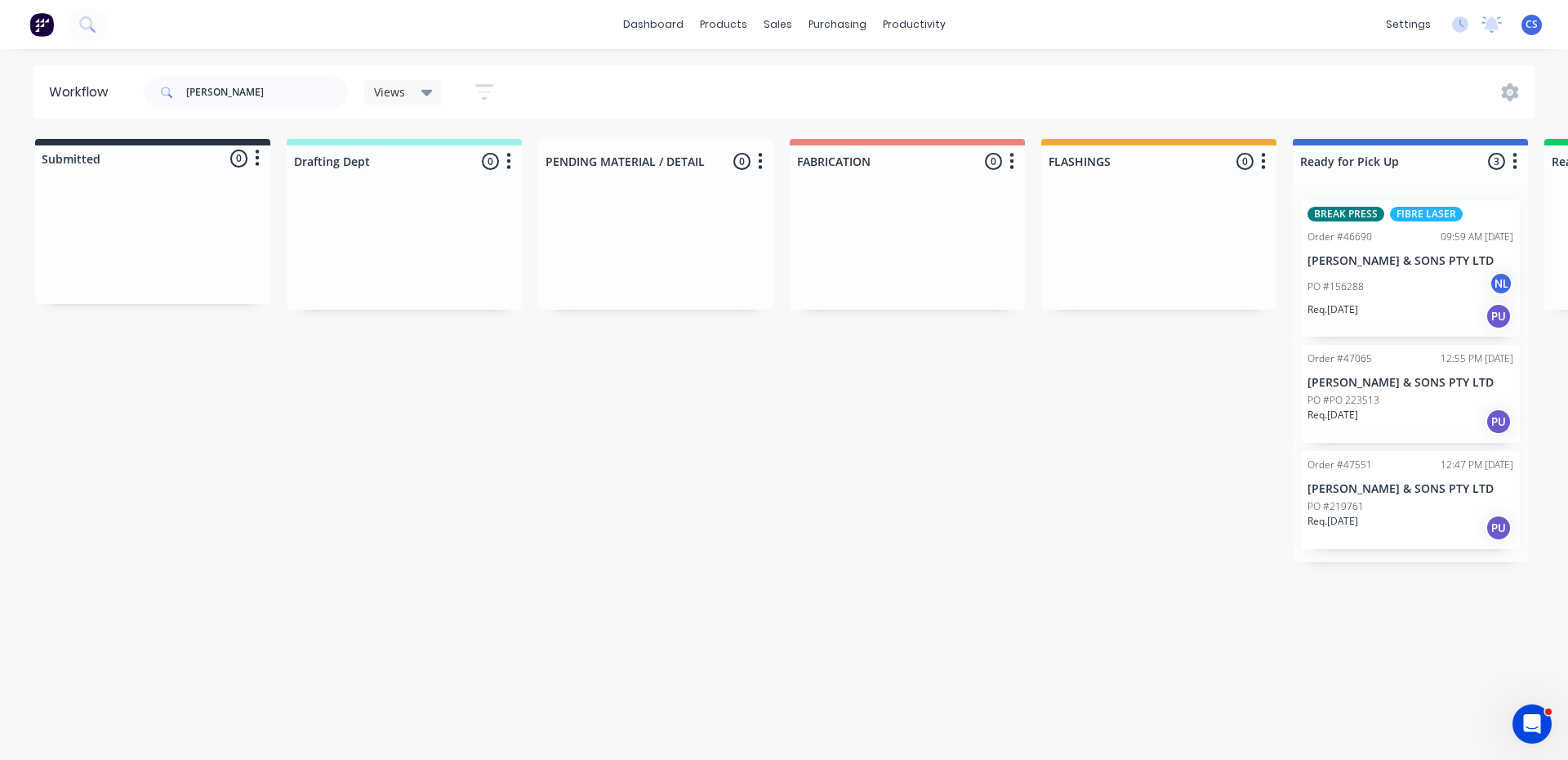
click at [1341, 262] on p "[PERSON_NAME] & SONS PTY LTD" at bounding box center [1410, 261] width 206 height 14
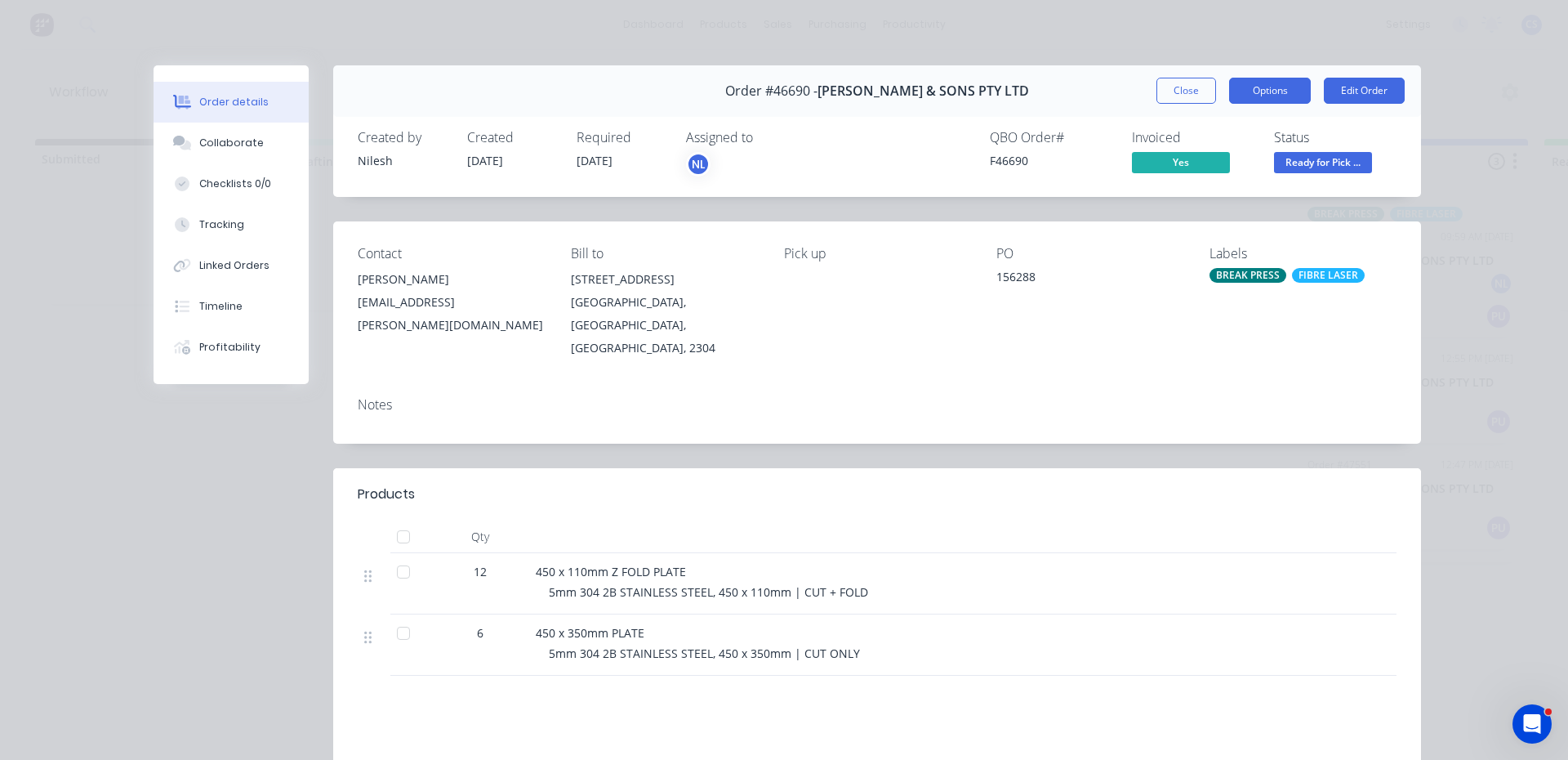
click at [1256, 91] on button "Options" at bounding box center [1269, 91] width 81 height 27
click at [1233, 156] on div "Work Order" at bounding box center [1224, 166] width 142 height 24
click at [1276, 91] on button "Options" at bounding box center [1269, 91] width 81 height 27
click at [1276, 90] on button "Options" at bounding box center [1269, 91] width 81 height 27
click at [1354, 125] on div "Created by [PERSON_NAME] Created [DATE] Required [DATE] Assigned to NL QBO Orde…" at bounding box center [877, 154] width 1088 height 87
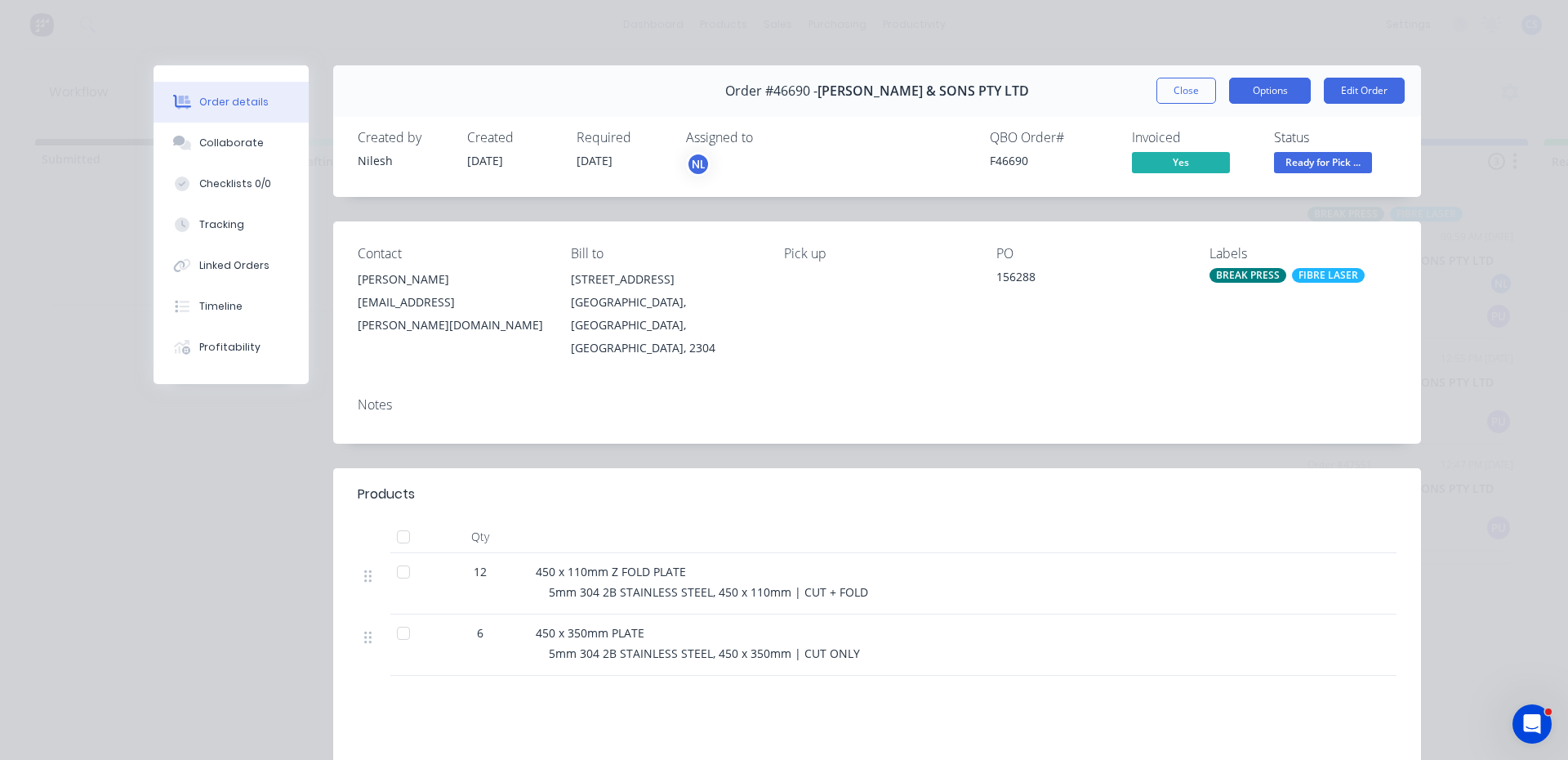
click at [1257, 90] on button "Options" at bounding box center [1269, 91] width 81 height 27
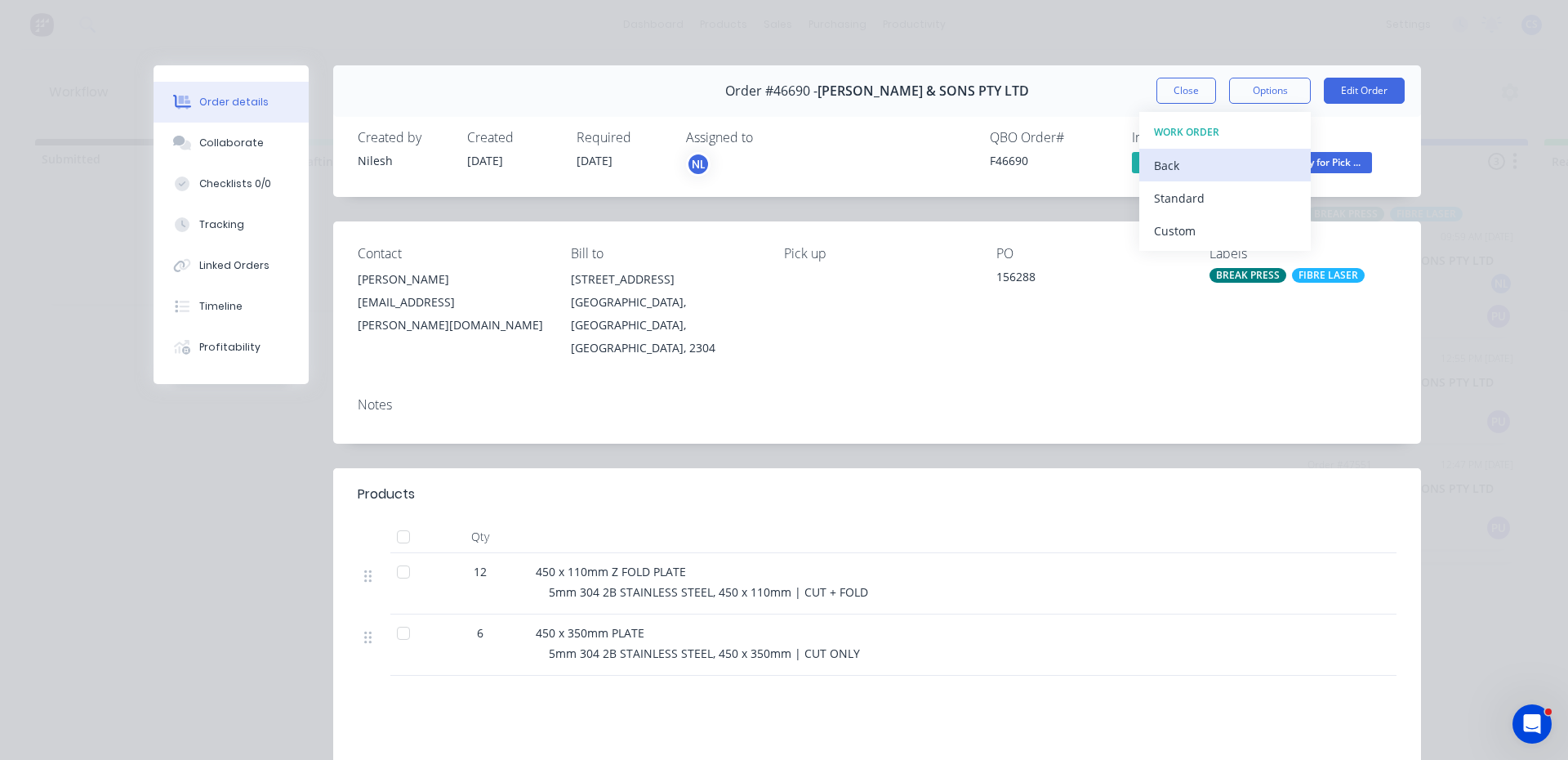
click at [1172, 164] on div "Back" at bounding box center [1224, 166] width 142 height 24
click at [1228, 195] on div "Delivery Docket" at bounding box center [1224, 198] width 142 height 24
click at [1206, 202] on div "Standard" at bounding box center [1224, 198] width 142 height 24
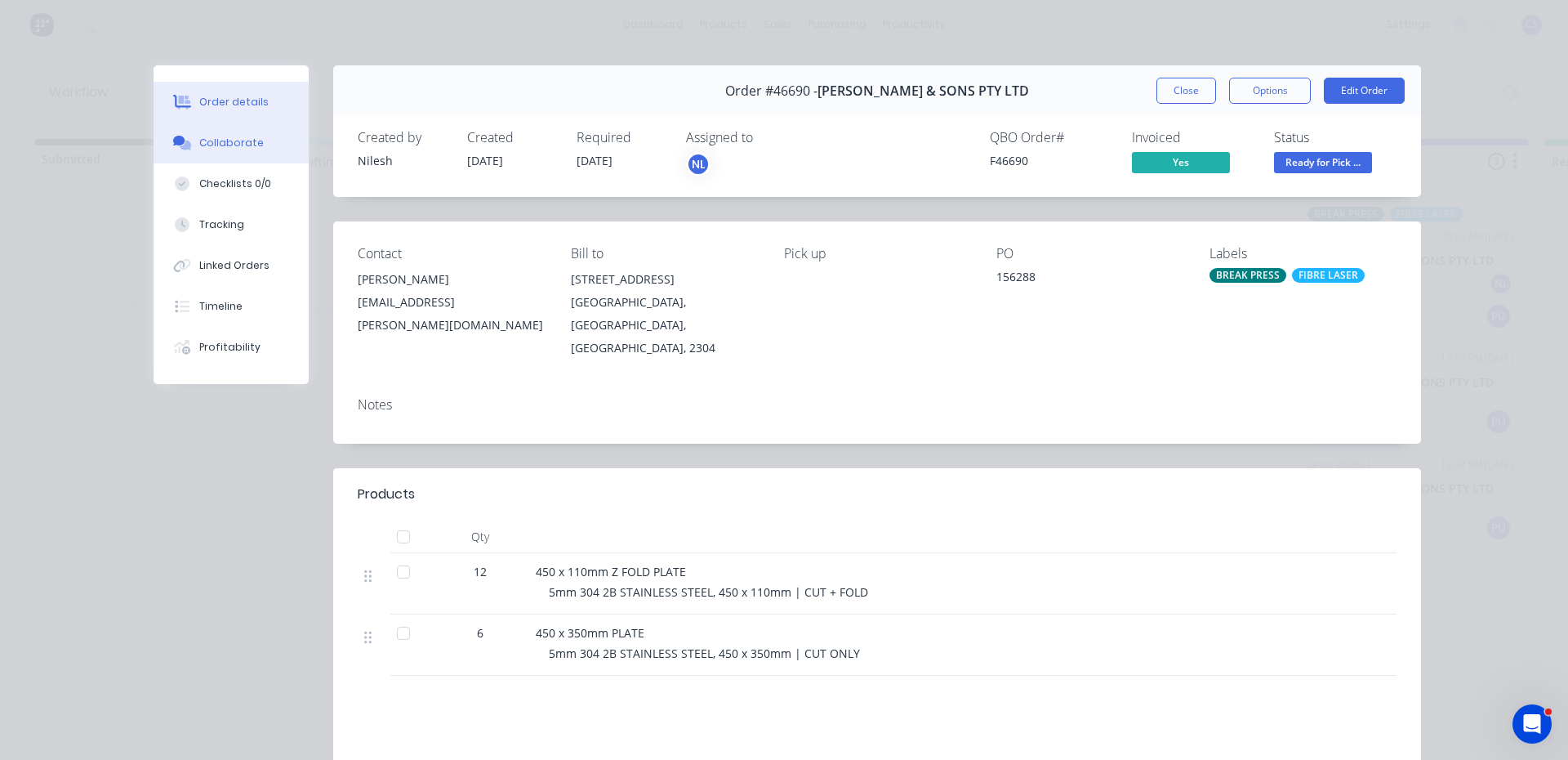
click at [211, 158] on button "Collaborate" at bounding box center [231, 143] width 155 height 41
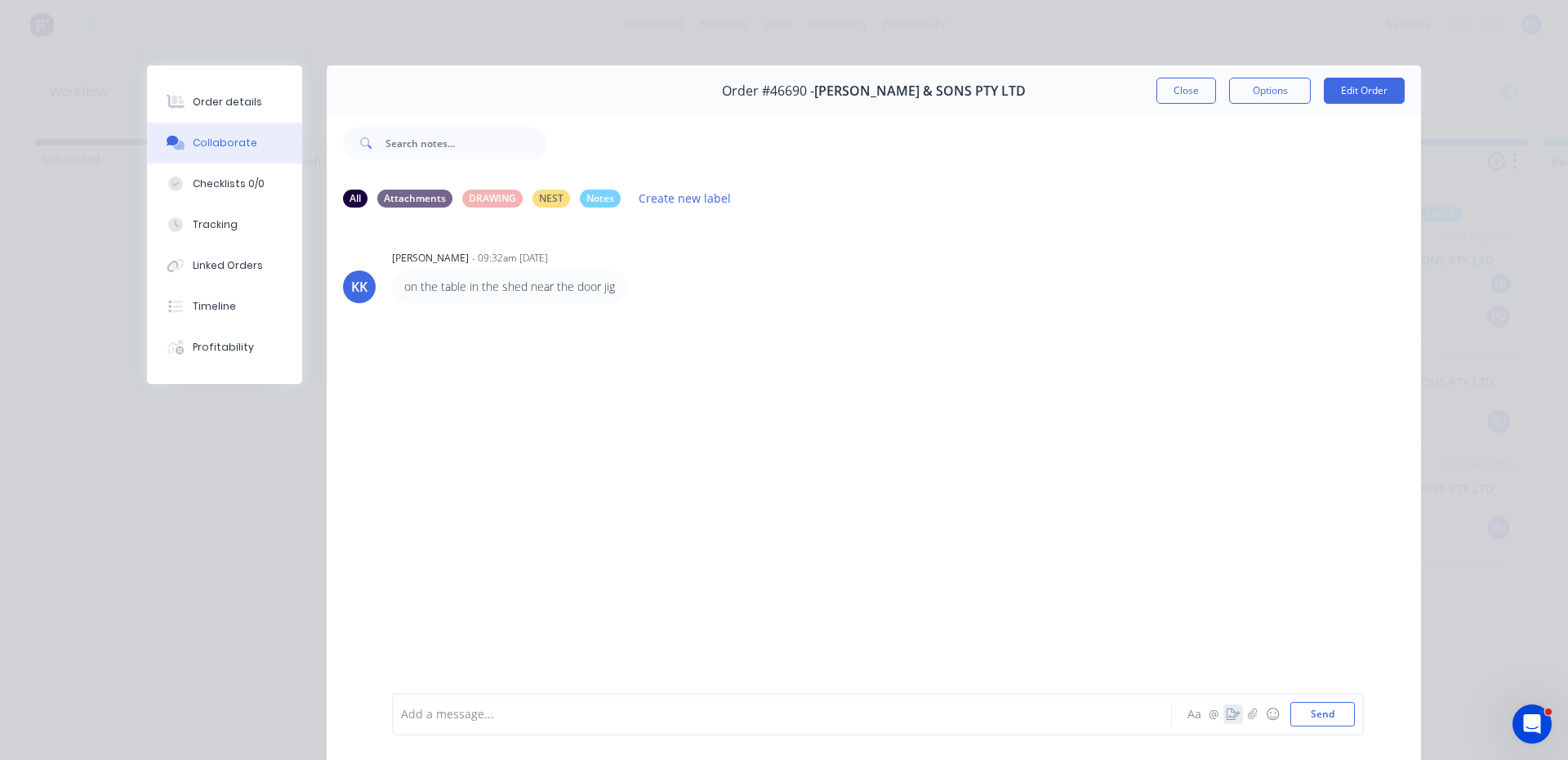
click at [1226, 712] on icon "button" at bounding box center [1232, 713] width 13 height 12
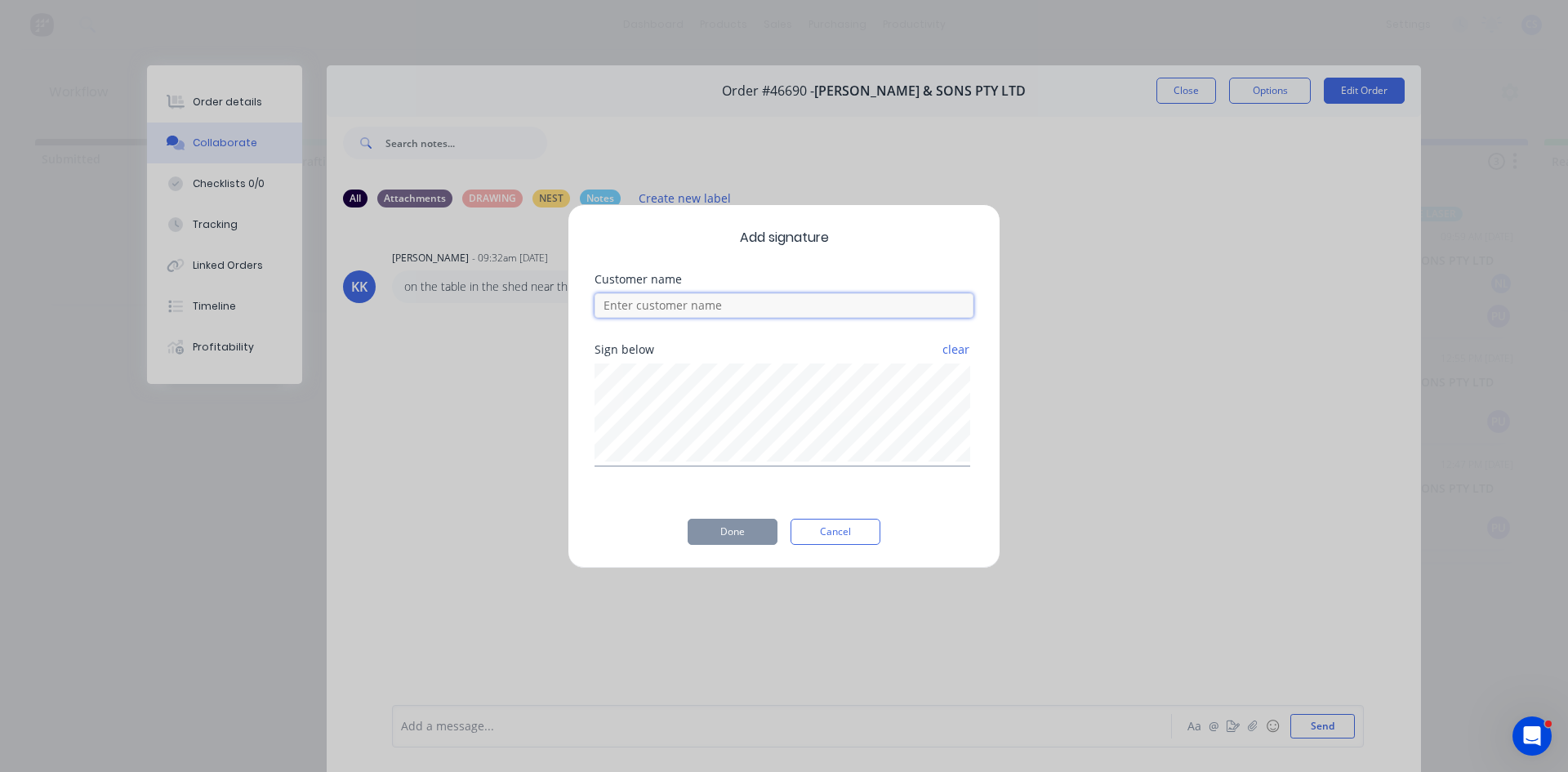
click at [642, 308] on input at bounding box center [784, 306] width 379 height 25
type input "[PERSON_NAME]"
click at [745, 533] on button "Done" at bounding box center [732, 531] width 90 height 27
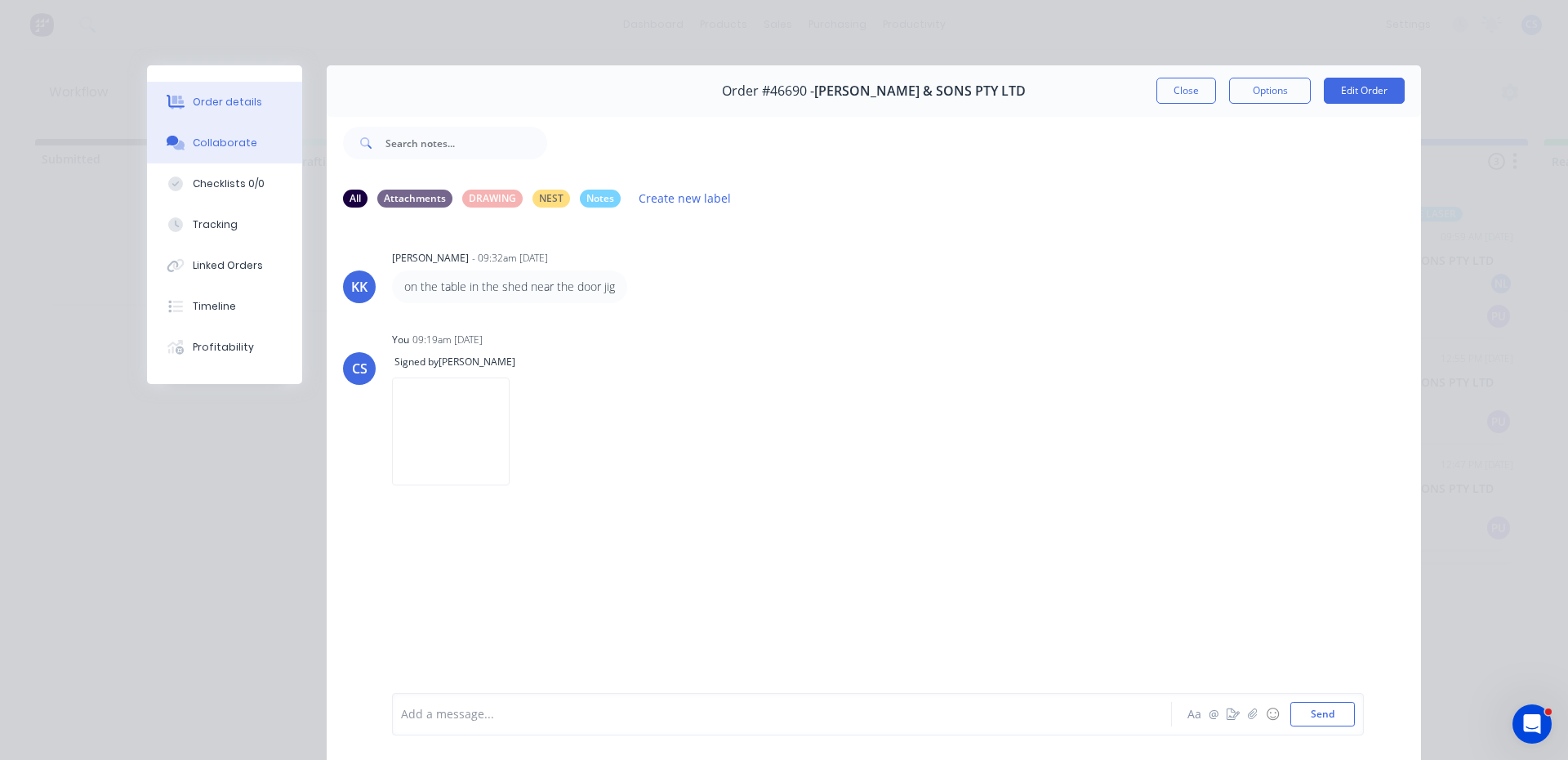
click at [207, 94] on button "Order details" at bounding box center [225, 102] width 155 height 41
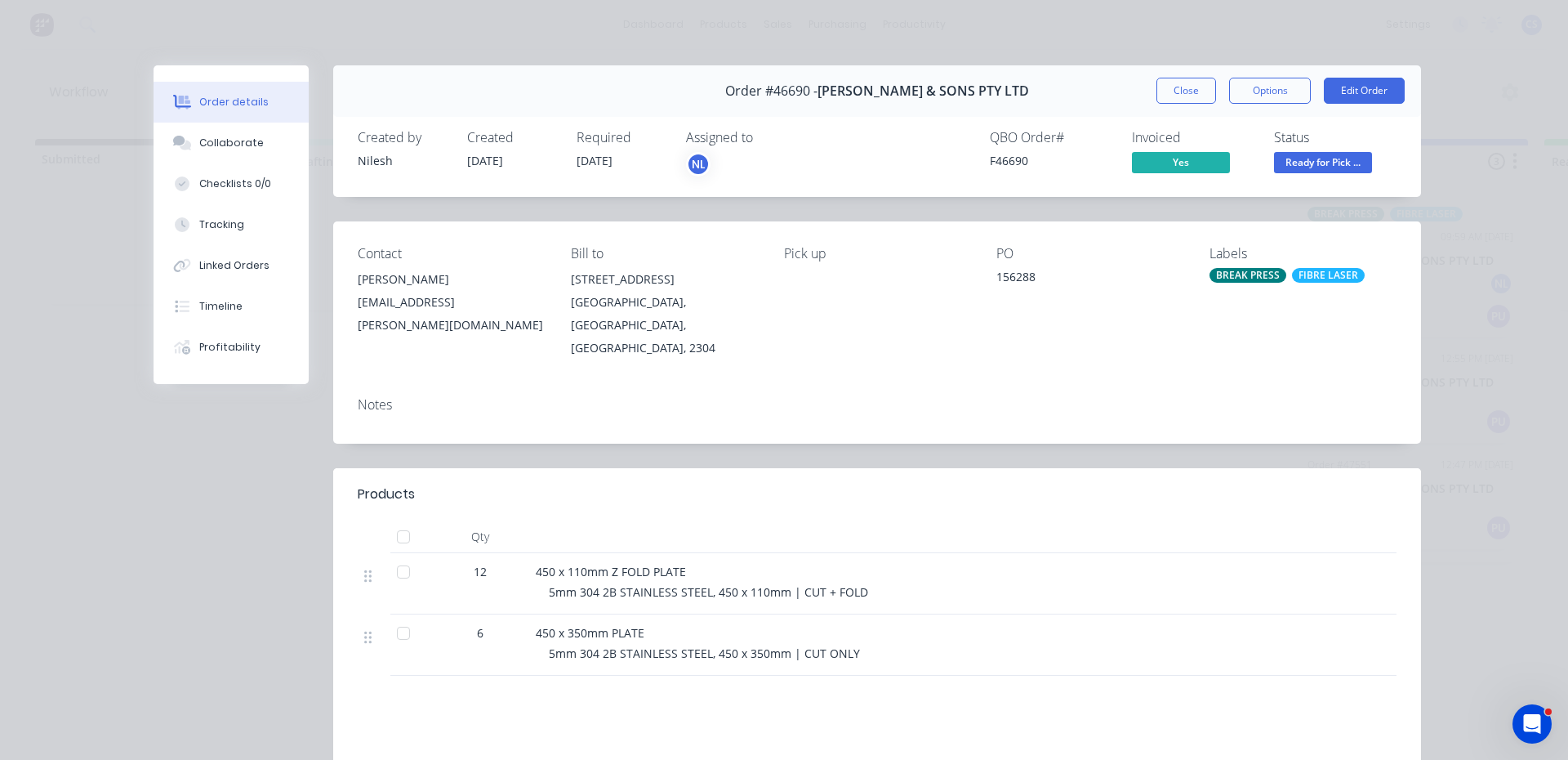
click at [1311, 165] on span "Ready for Pick ..." at bounding box center [1322, 162] width 98 height 20
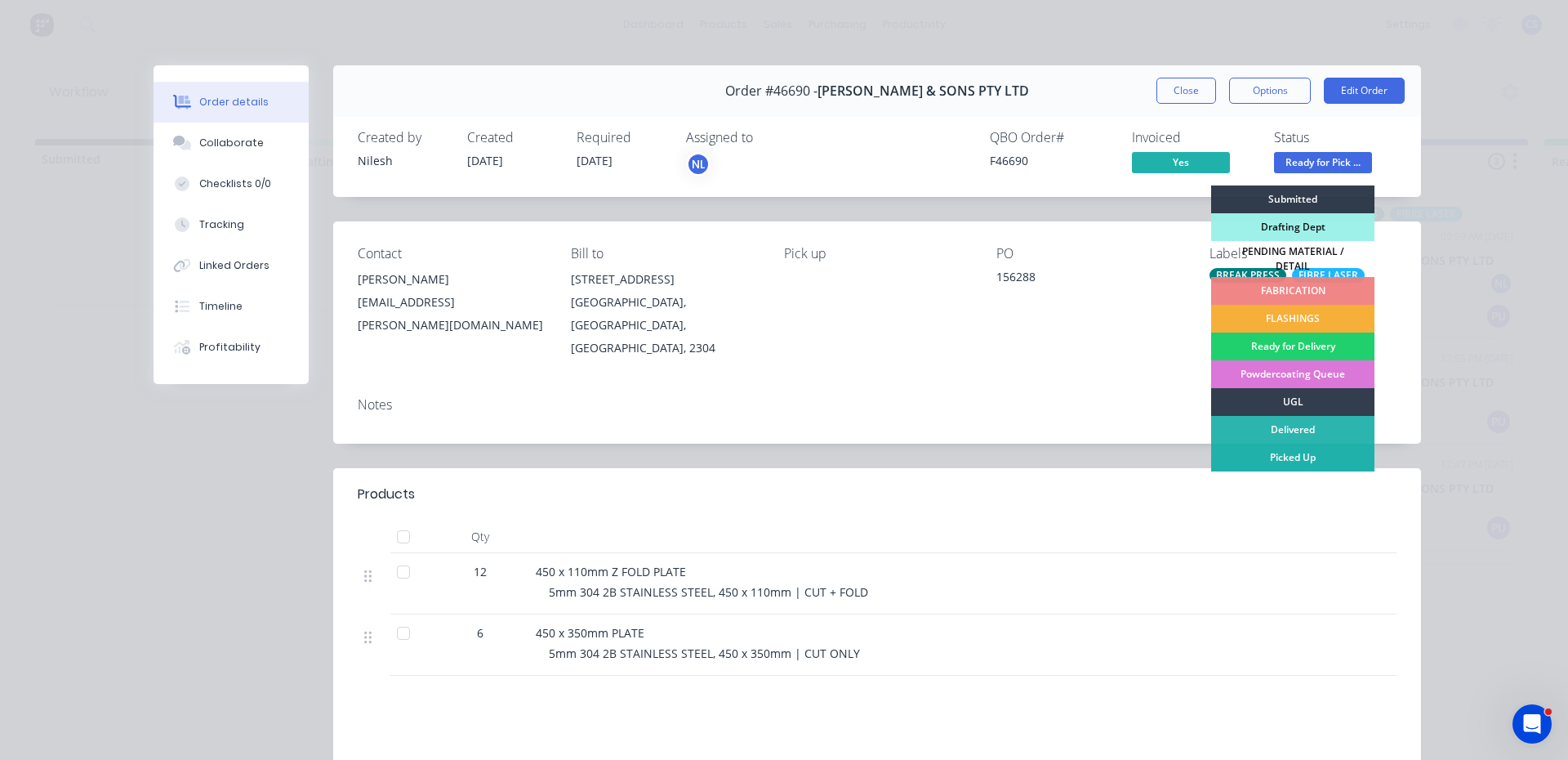
click at [1285, 456] on div "Picked Up" at bounding box center [1292, 457] width 164 height 27
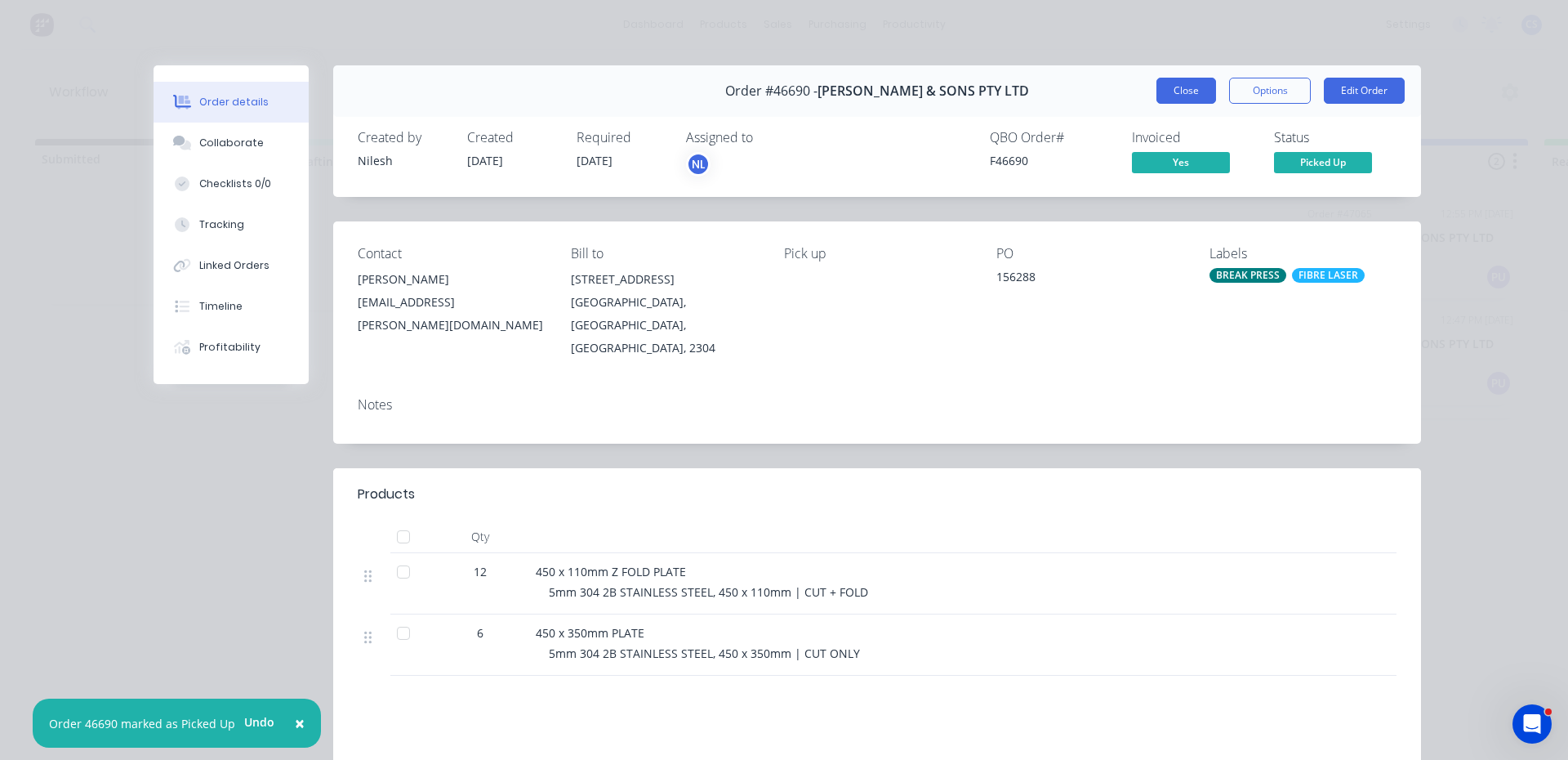
click at [1159, 95] on button "Close" at bounding box center [1186, 91] width 59 height 27
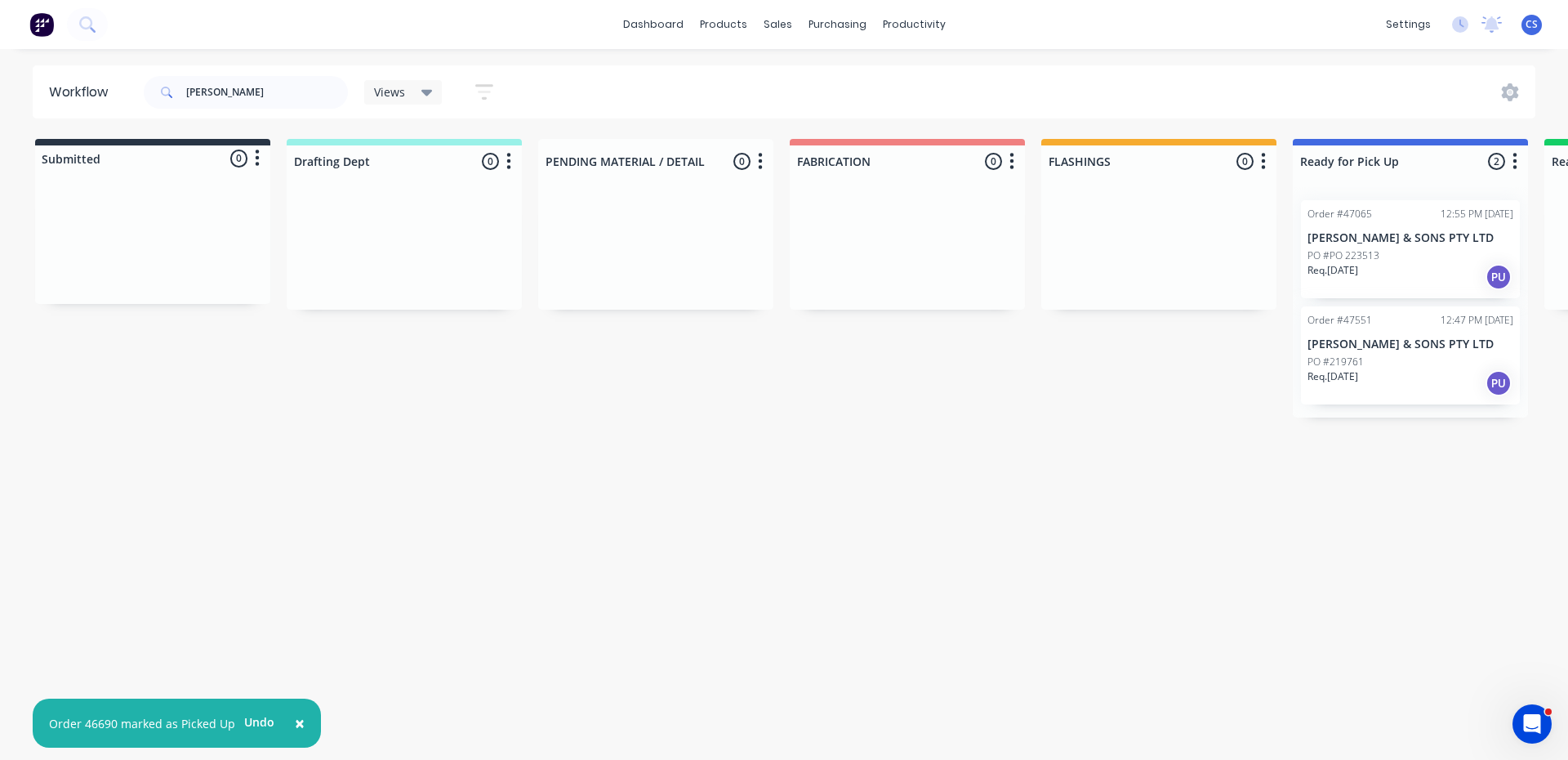
click at [1385, 264] on div "Req. [DATE] PU" at bounding box center [1410, 277] width 206 height 27
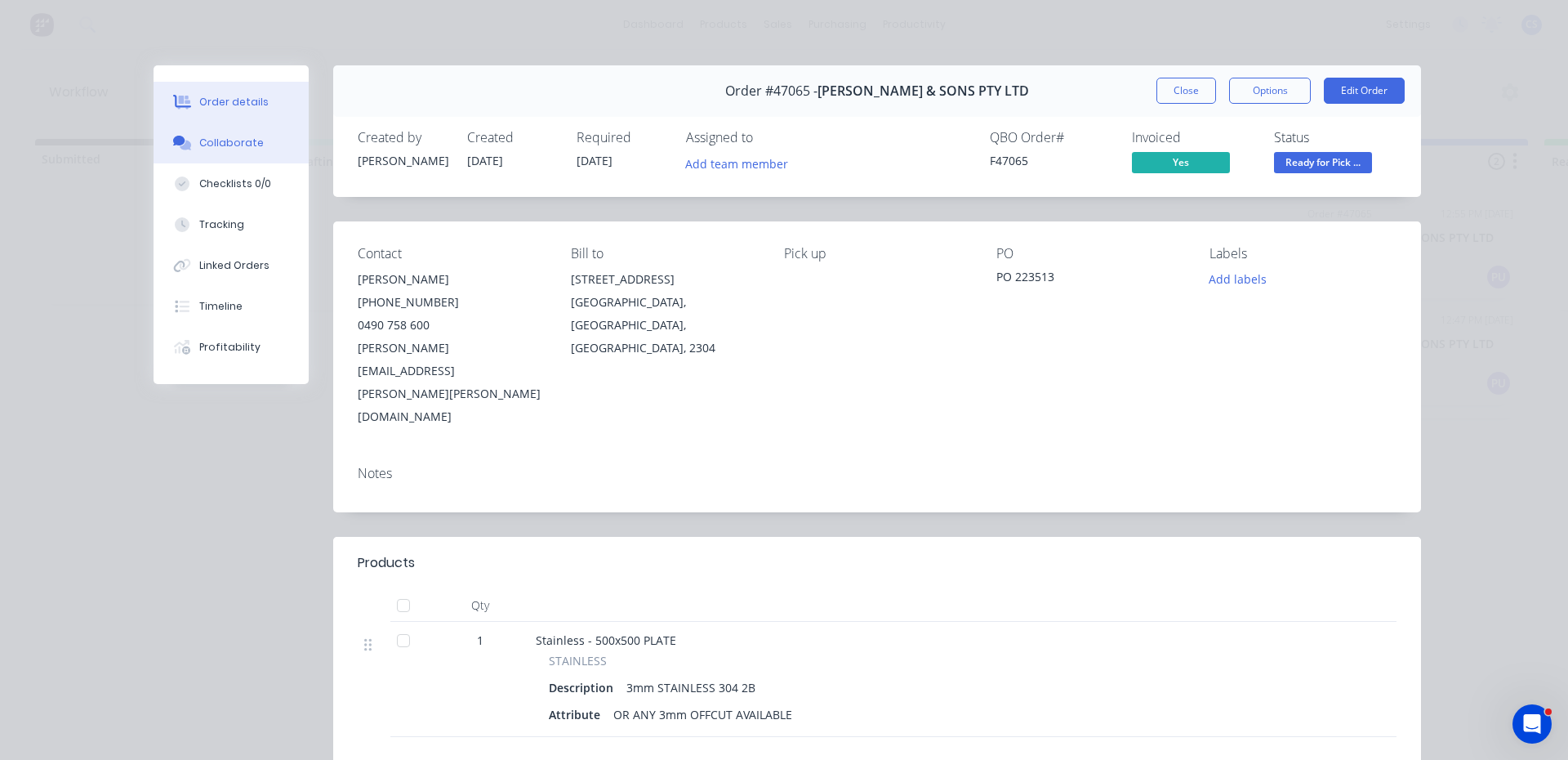
click at [222, 159] on button "Collaborate" at bounding box center [231, 143] width 155 height 41
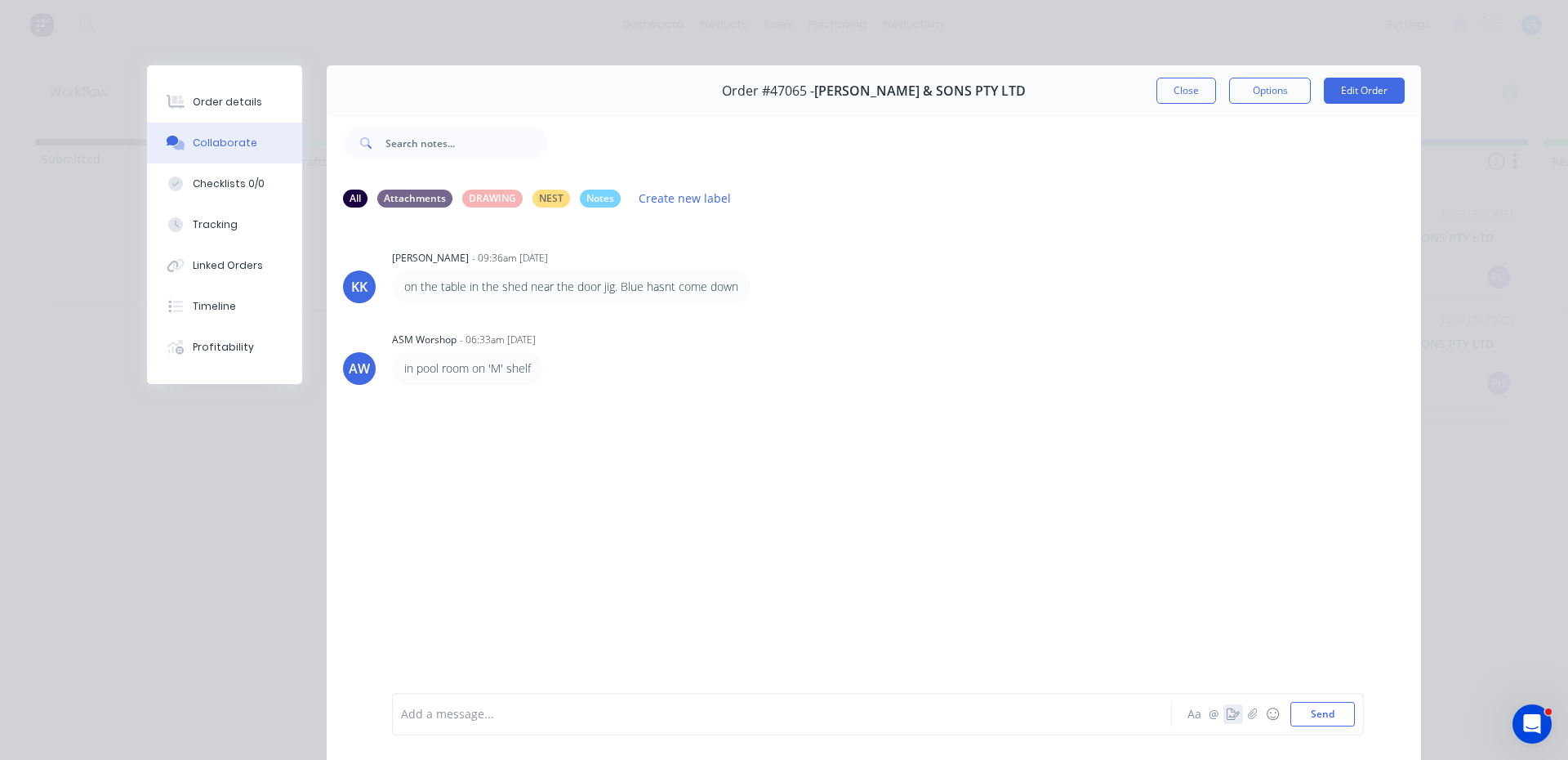
click at [1228, 709] on icon "button" at bounding box center [1232, 713] width 13 height 12
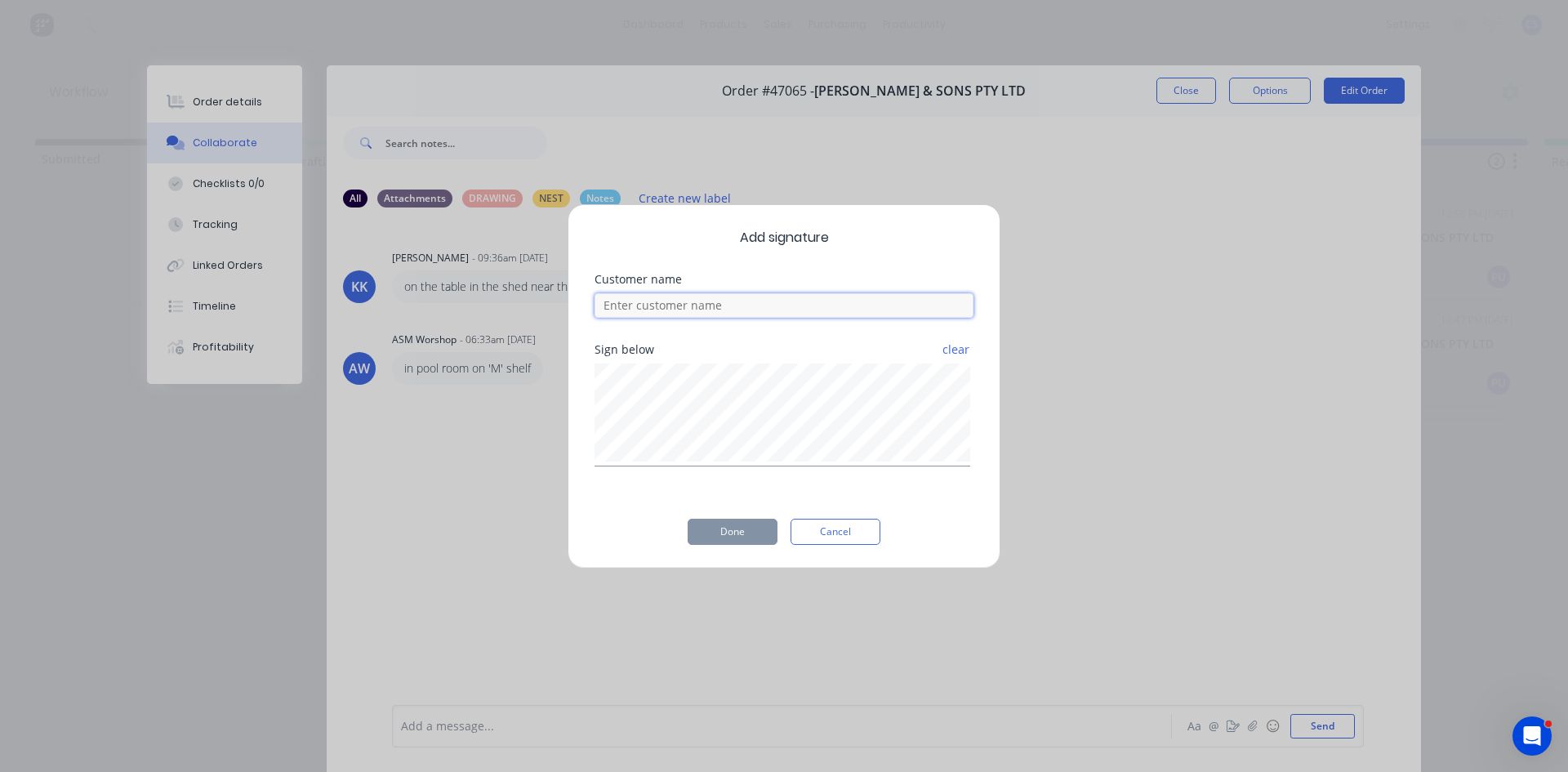
click at [685, 305] on input at bounding box center [784, 306] width 379 height 25
type input "[PERSON_NAME]"
click at [732, 534] on button "Done" at bounding box center [732, 531] width 90 height 27
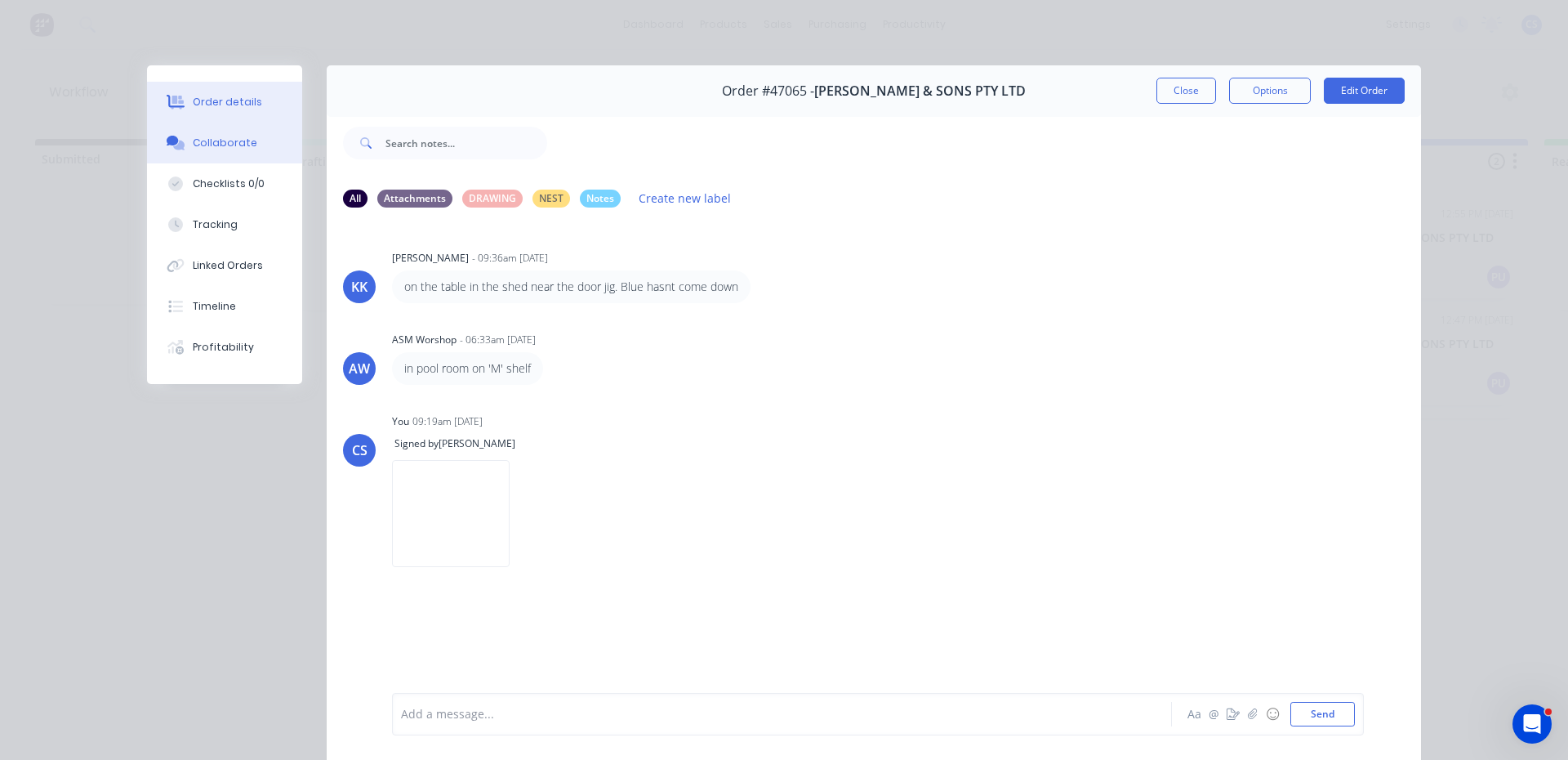
click at [241, 111] on button "Order details" at bounding box center [225, 102] width 155 height 41
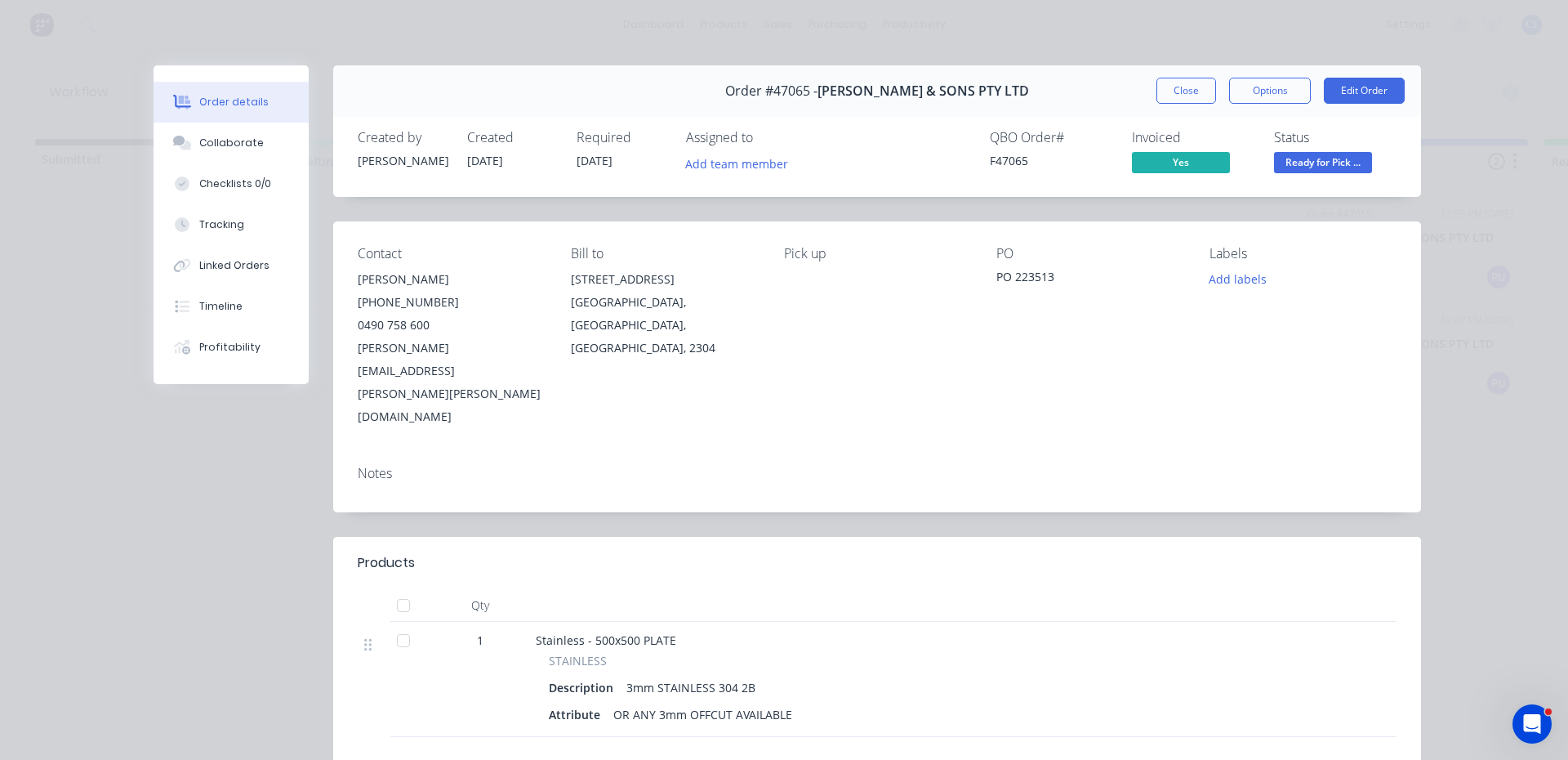
click at [1287, 174] on button "Ready for Pick ..." at bounding box center [1322, 164] width 98 height 25
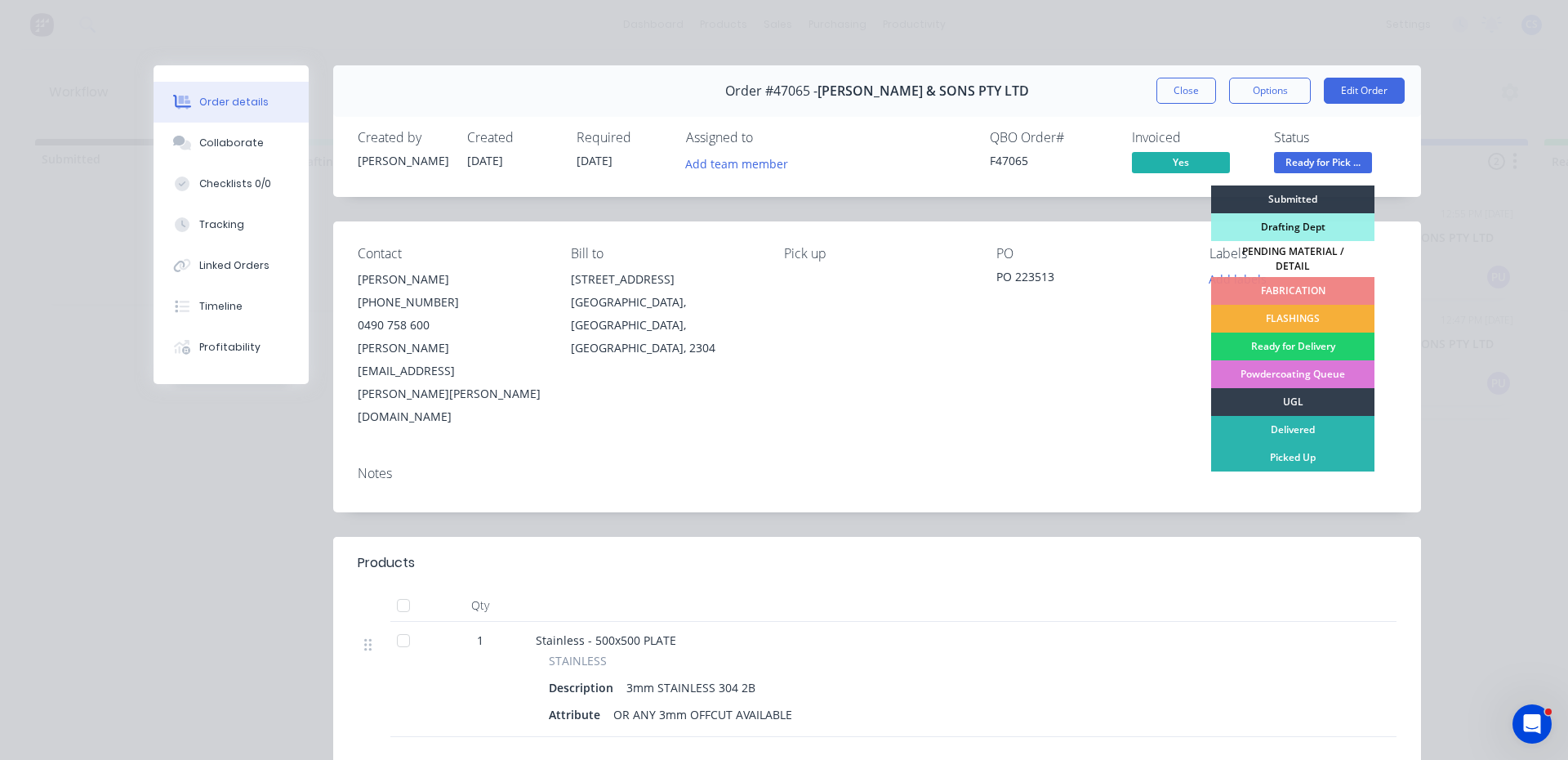
click at [1251, 106] on div "Order #47065 - [PERSON_NAME] & SONS PTY LTD Close Options Edit Order" at bounding box center [877, 91] width 1088 height 51
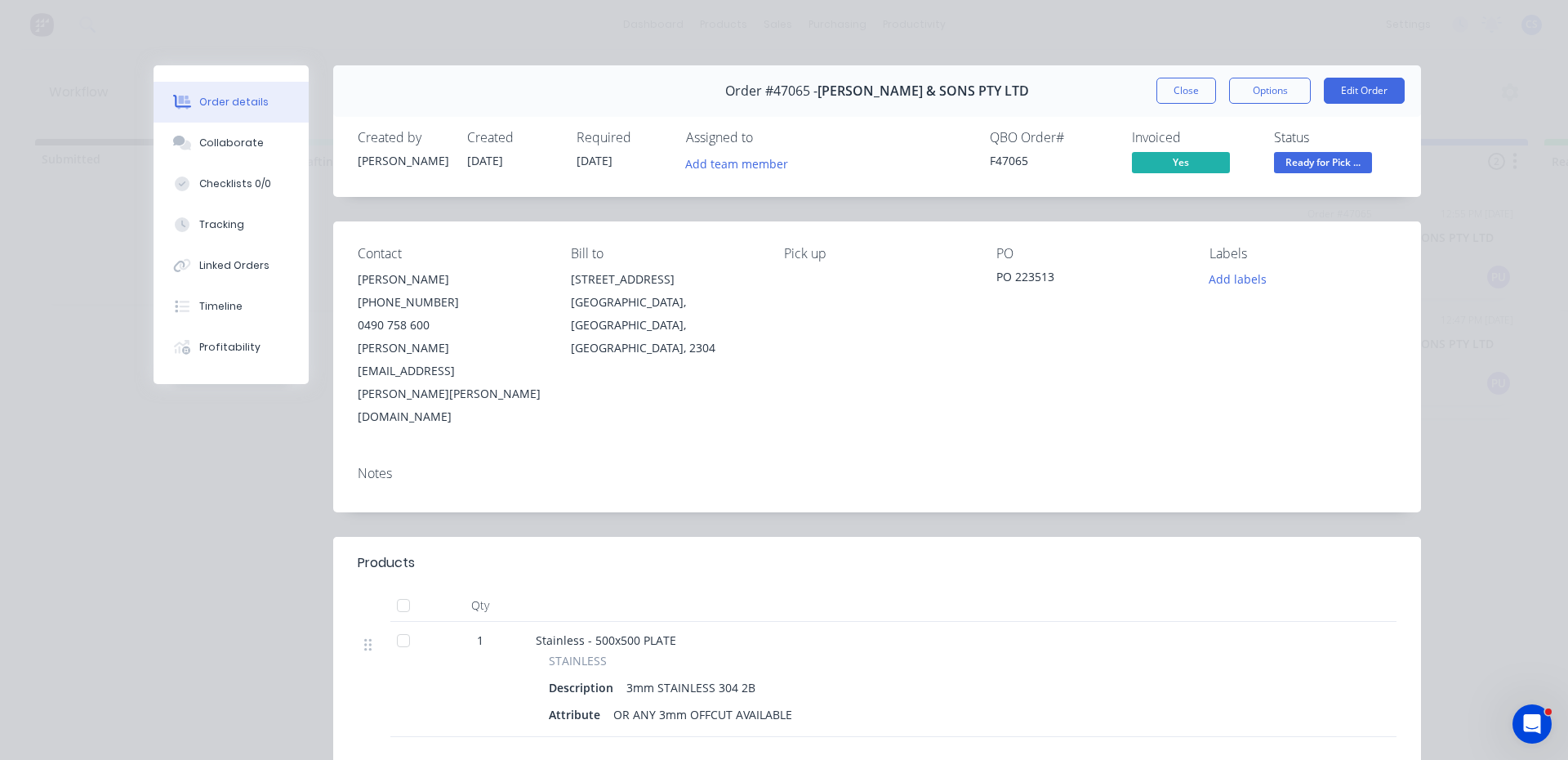
drag, startPoint x: 1245, startPoint y: 87, endPoint x: 1242, endPoint y: 111, distance: 24.2
click at [1245, 88] on button "Options" at bounding box center [1269, 91] width 81 height 27
click at [1201, 198] on div "Delivery Docket" at bounding box center [1224, 198] width 142 height 24
click at [1198, 187] on div "Standard" at bounding box center [1224, 198] width 142 height 24
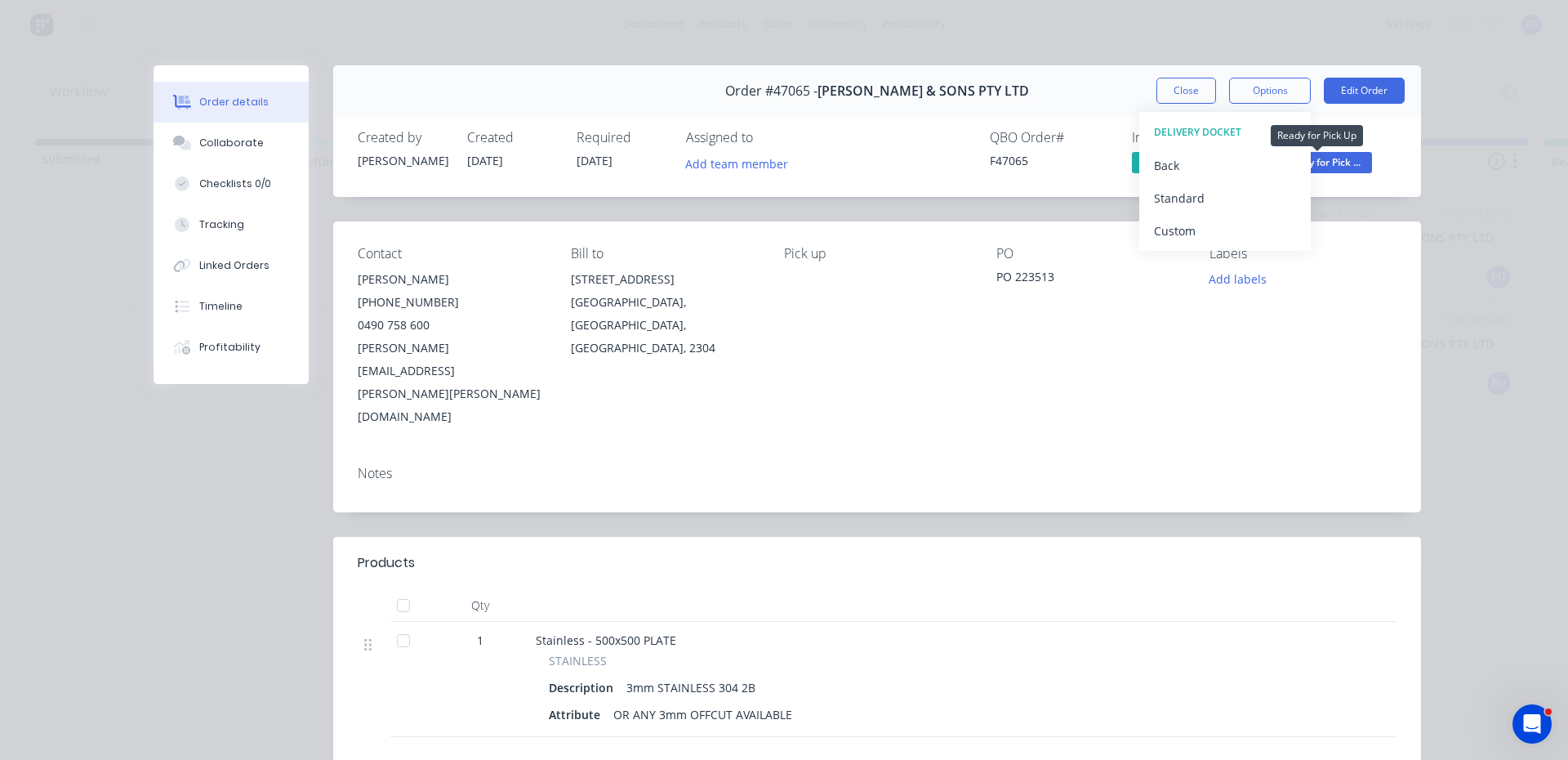
click at [1334, 156] on span "Ready for Pick ..." at bounding box center [1322, 162] width 98 height 20
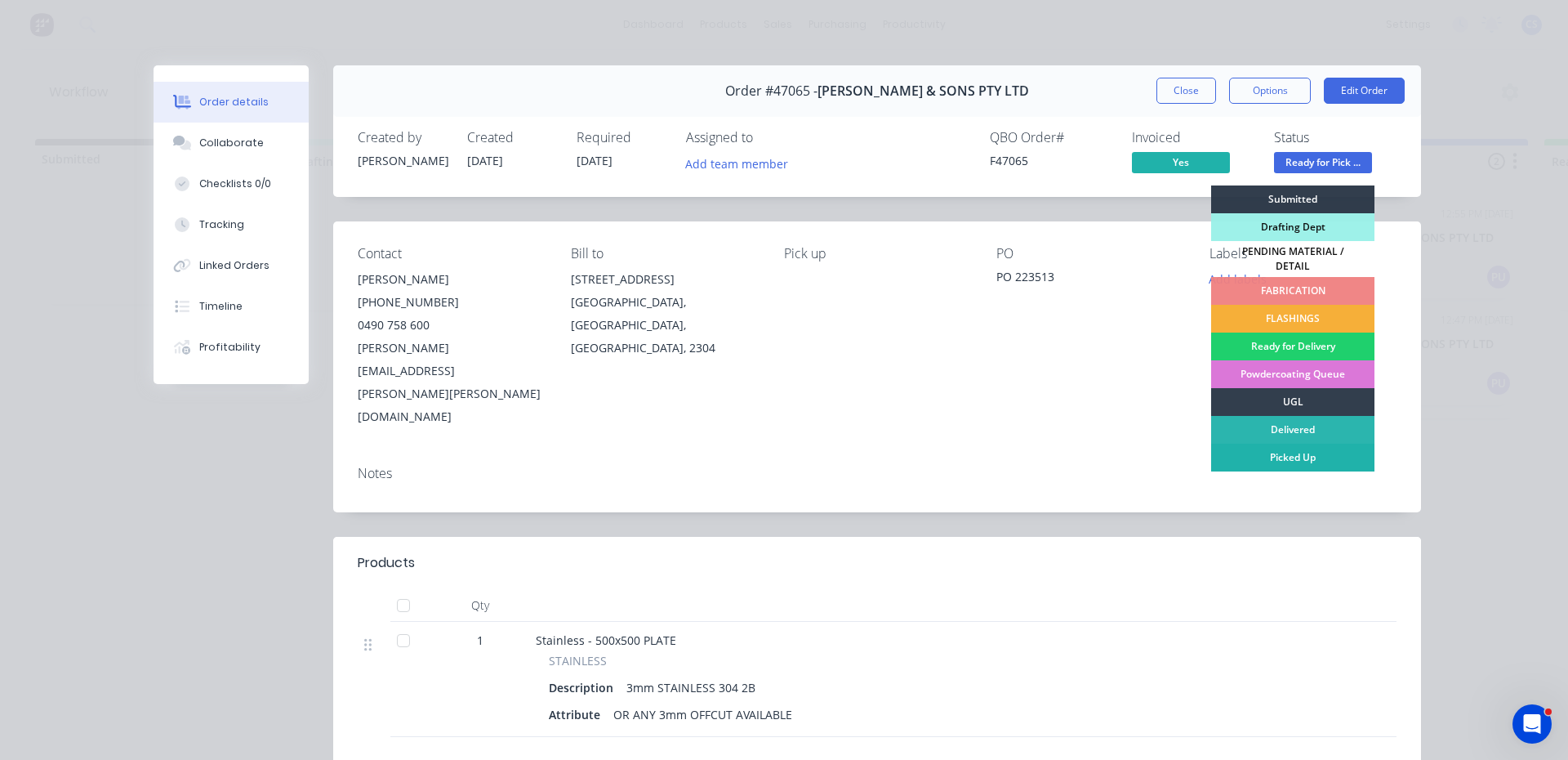
click at [1295, 447] on div "Picked Up" at bounding box center [1292, 457] width 164 height 27
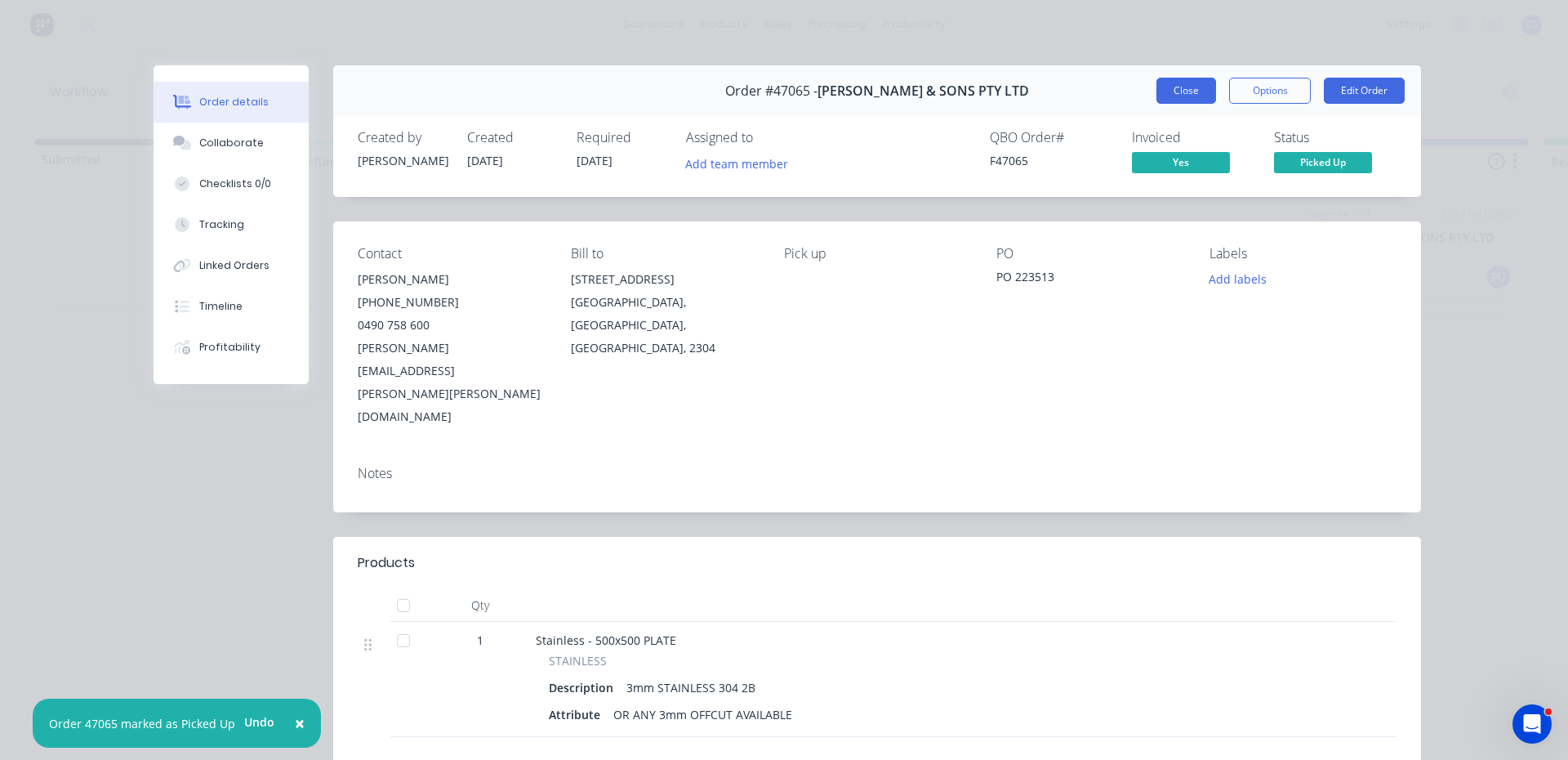
click at [1189, 99] on button "Close" at bounding box center [1186, 91] width 59 height 27
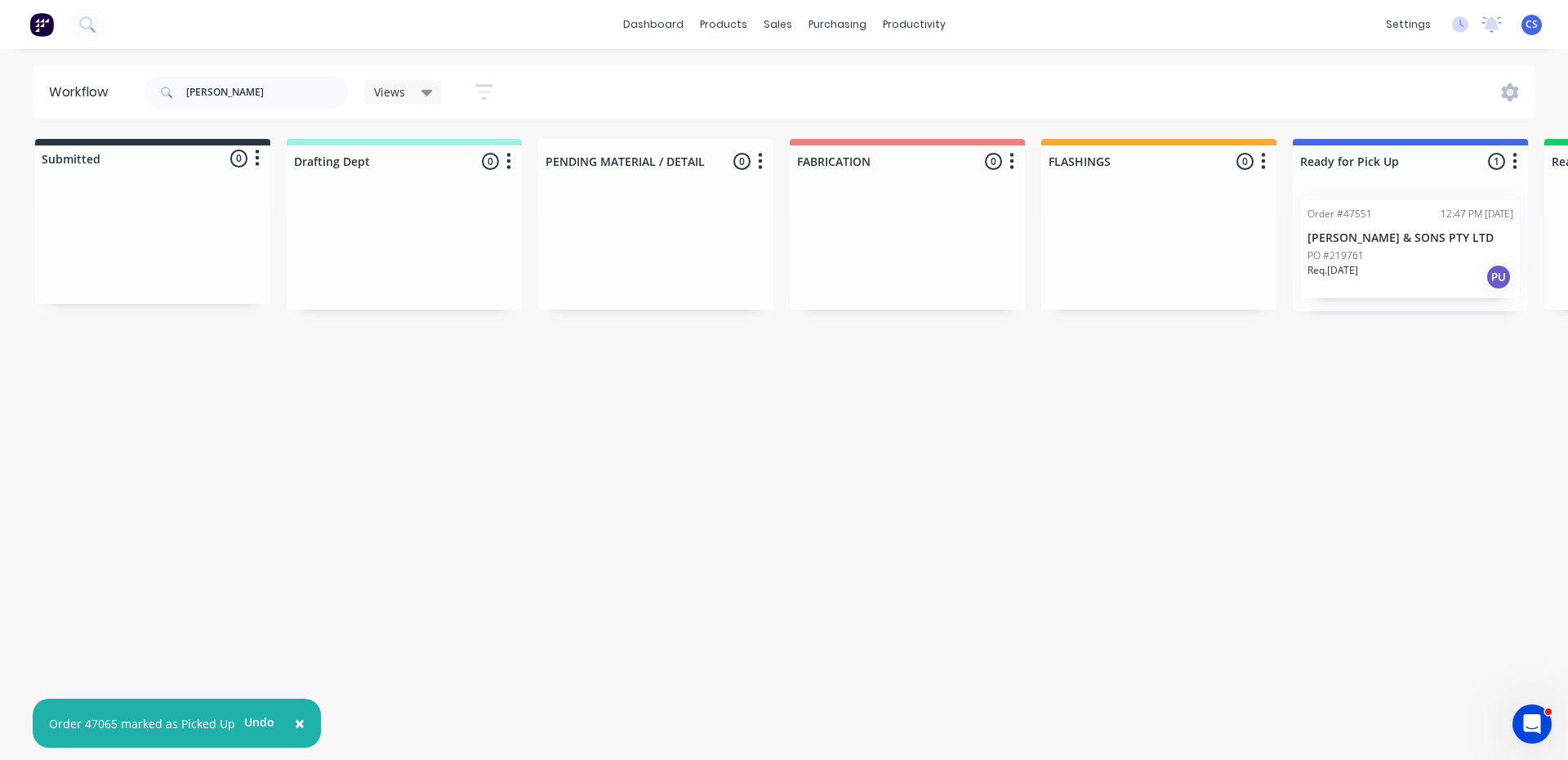
click at [1422, 287] on div "Req. [DATE] PU" at bounding box center [1410, 277] width 206 height 27
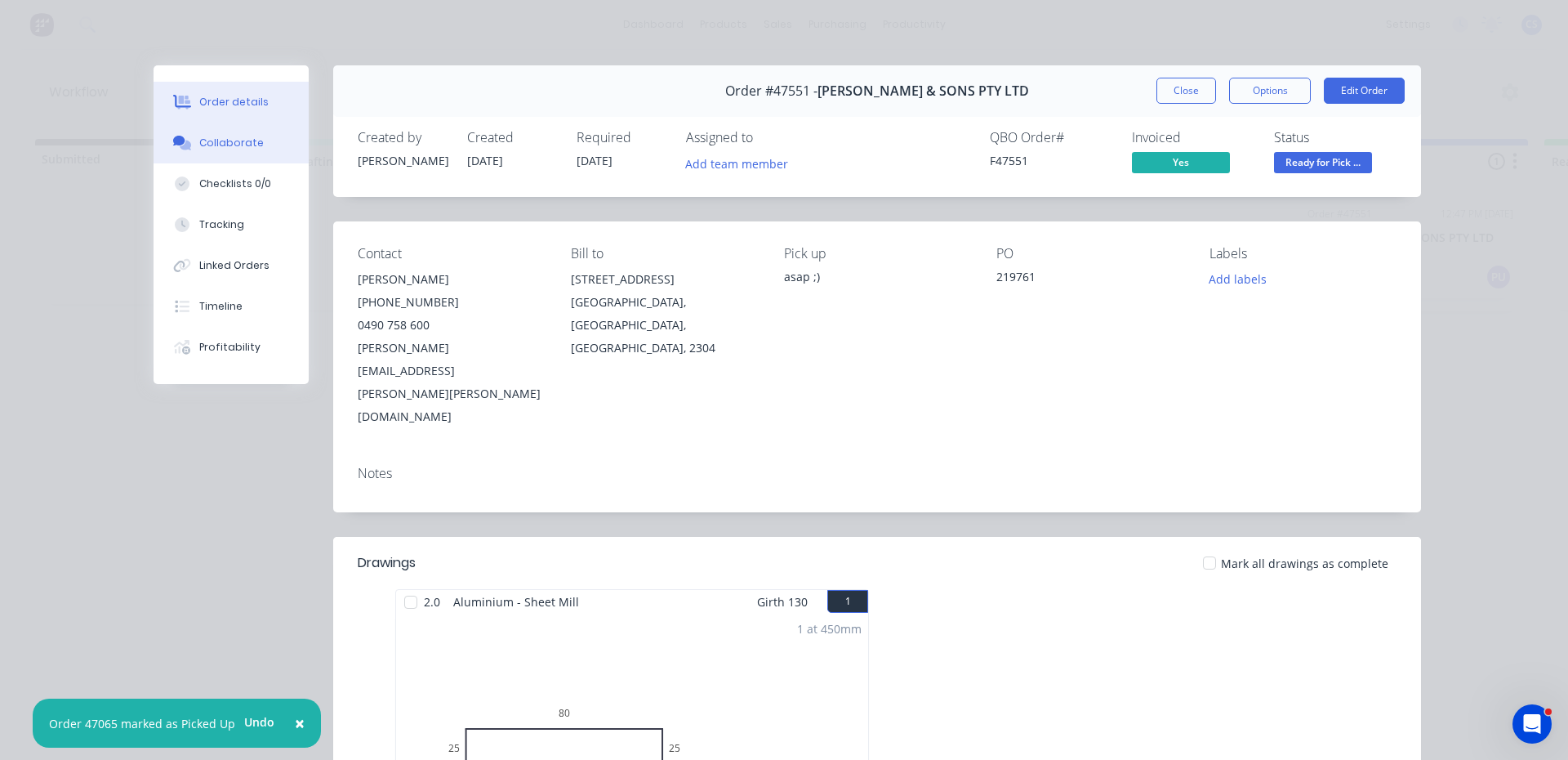
click at [257, 152] on button "Collaborate" at bounding box center [231, 143] width 155 height 41
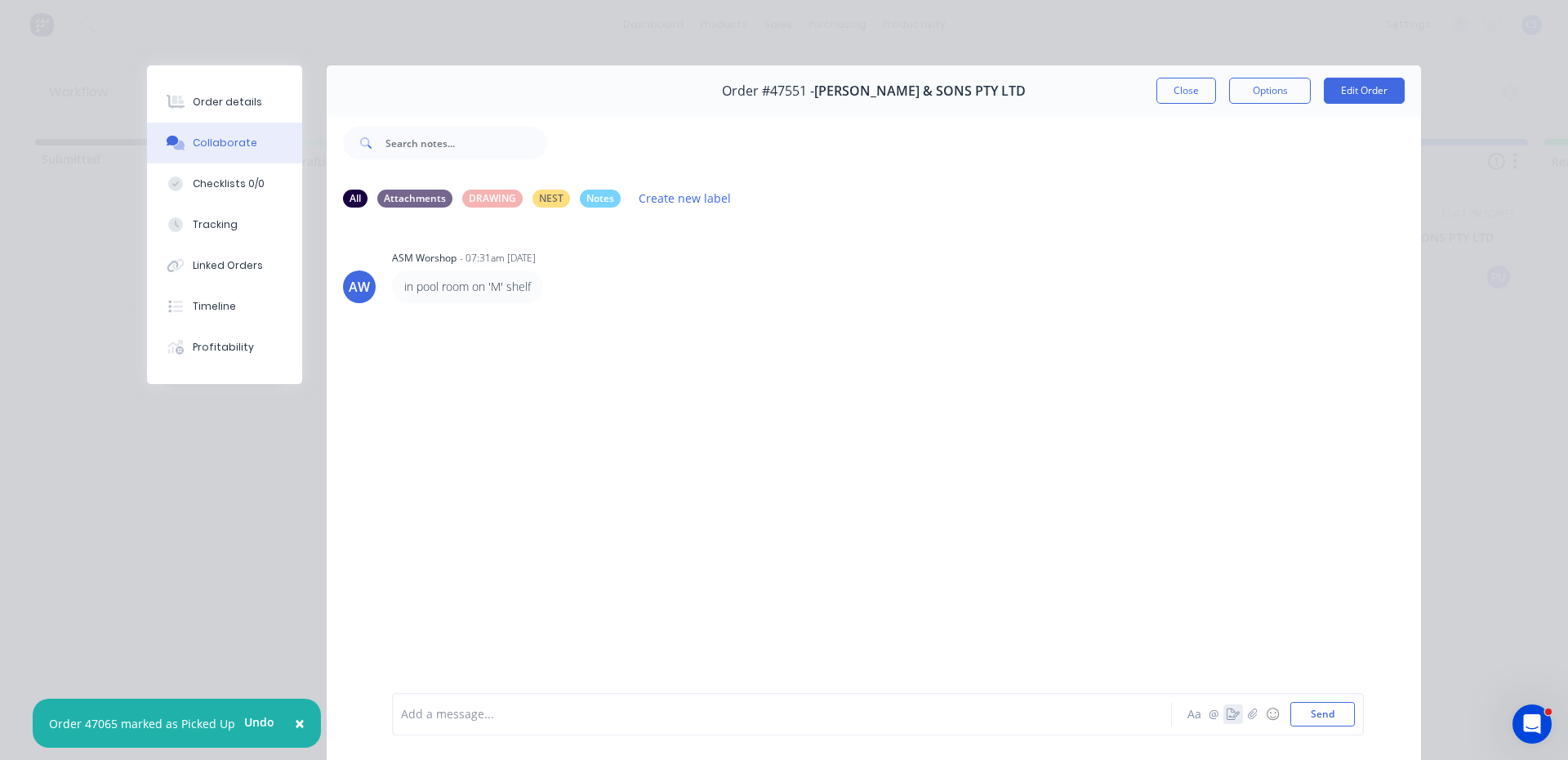
click at [1228, 709] on icon "button" at bounding box center [1232, 713] width 13 height 12
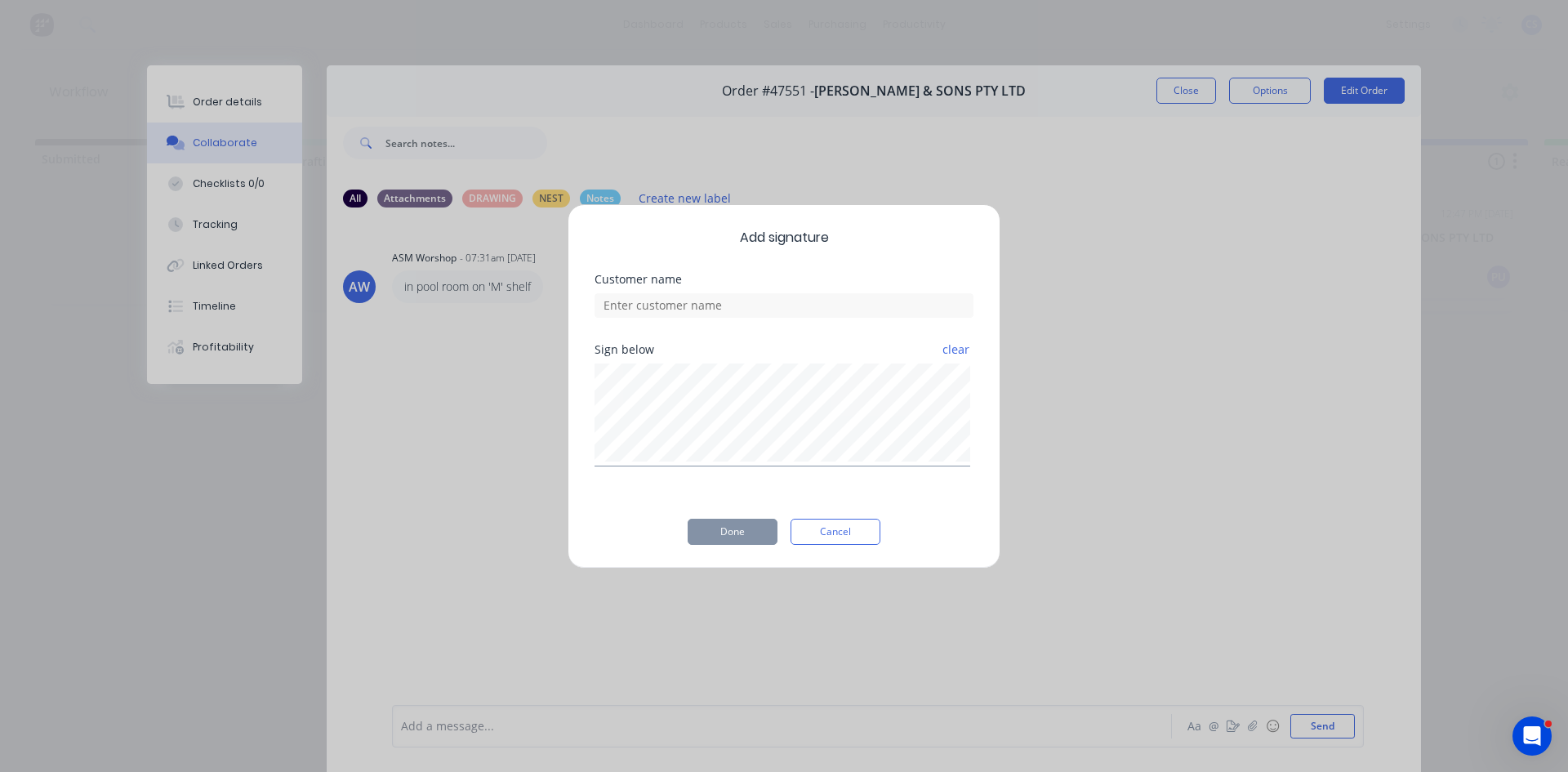
click at [784, 289] on div at bounding box center [784, 303] width 379 height 28
click at [783, 310] on input at bounding box center [784, 306] width 379 height 25
type input "[PERSON_NAME]"
click at [735, 528] on button "Done" at bounding box center [732, 531] width 90 height 27
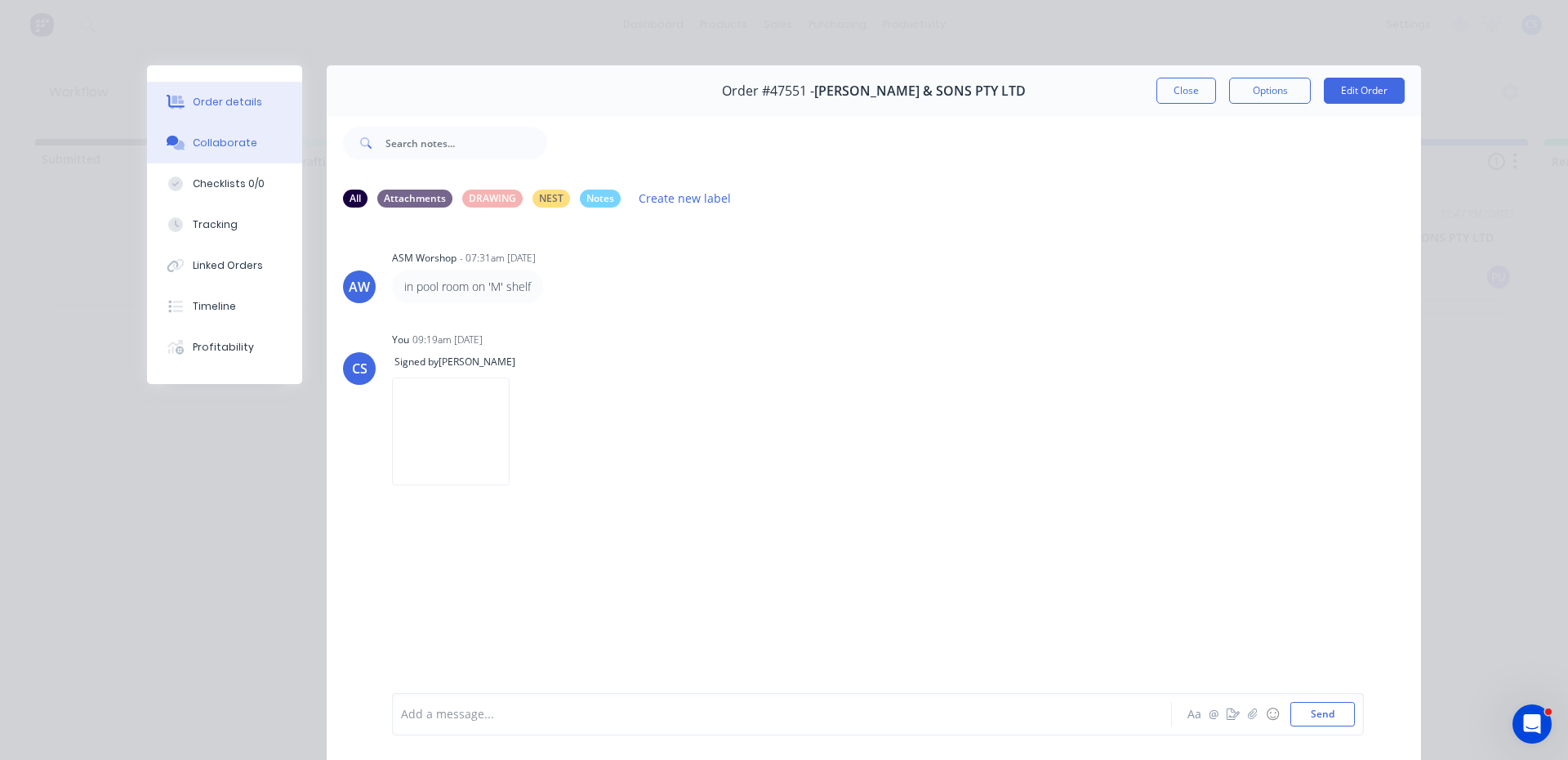
click at [230, 115] on button "Order details" at bounding box center [225, 102] width 155 height 41
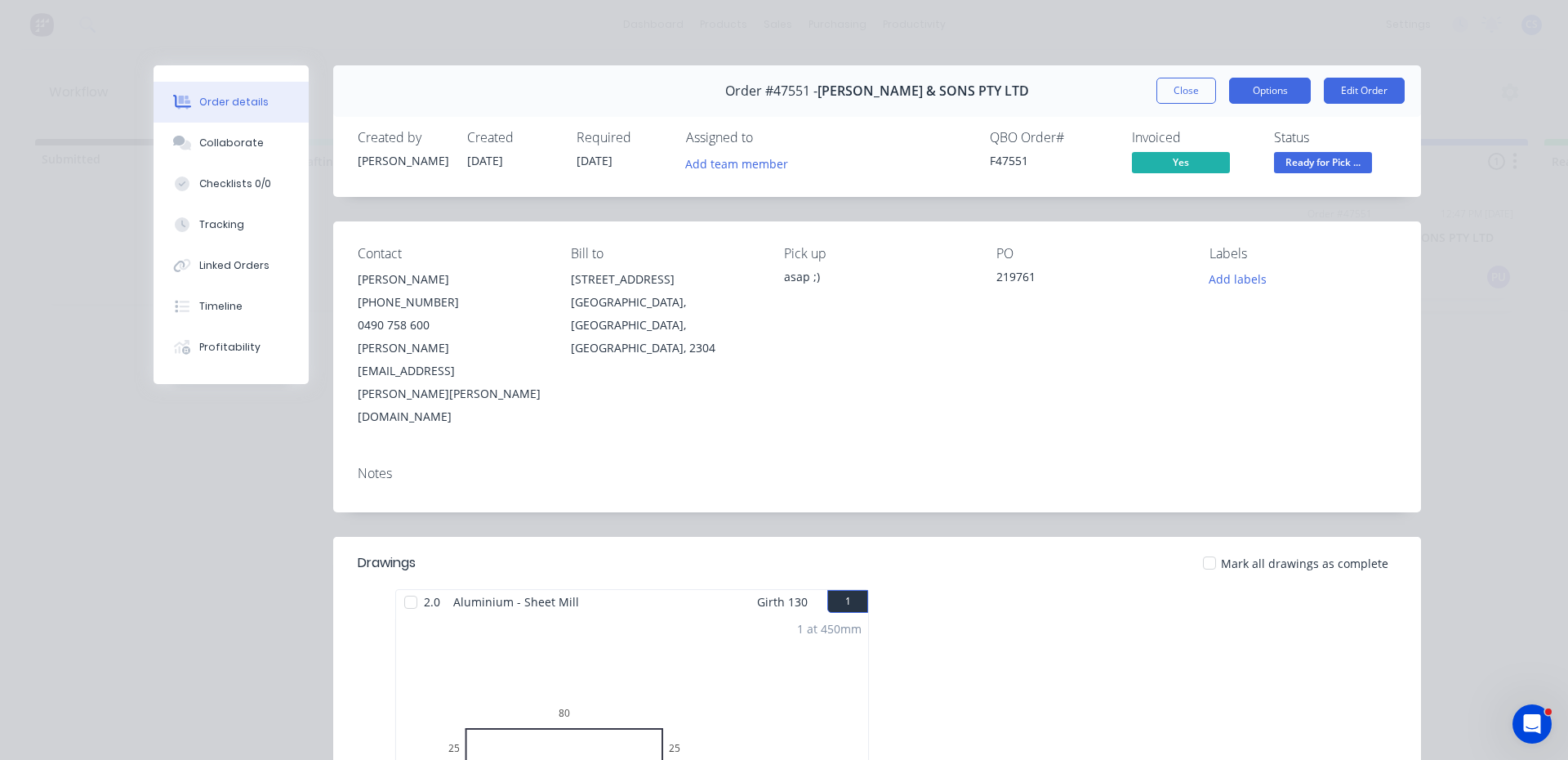
click at [1245, 100] on button "Options" at bounding box center [1269, 91] width 81 height 27
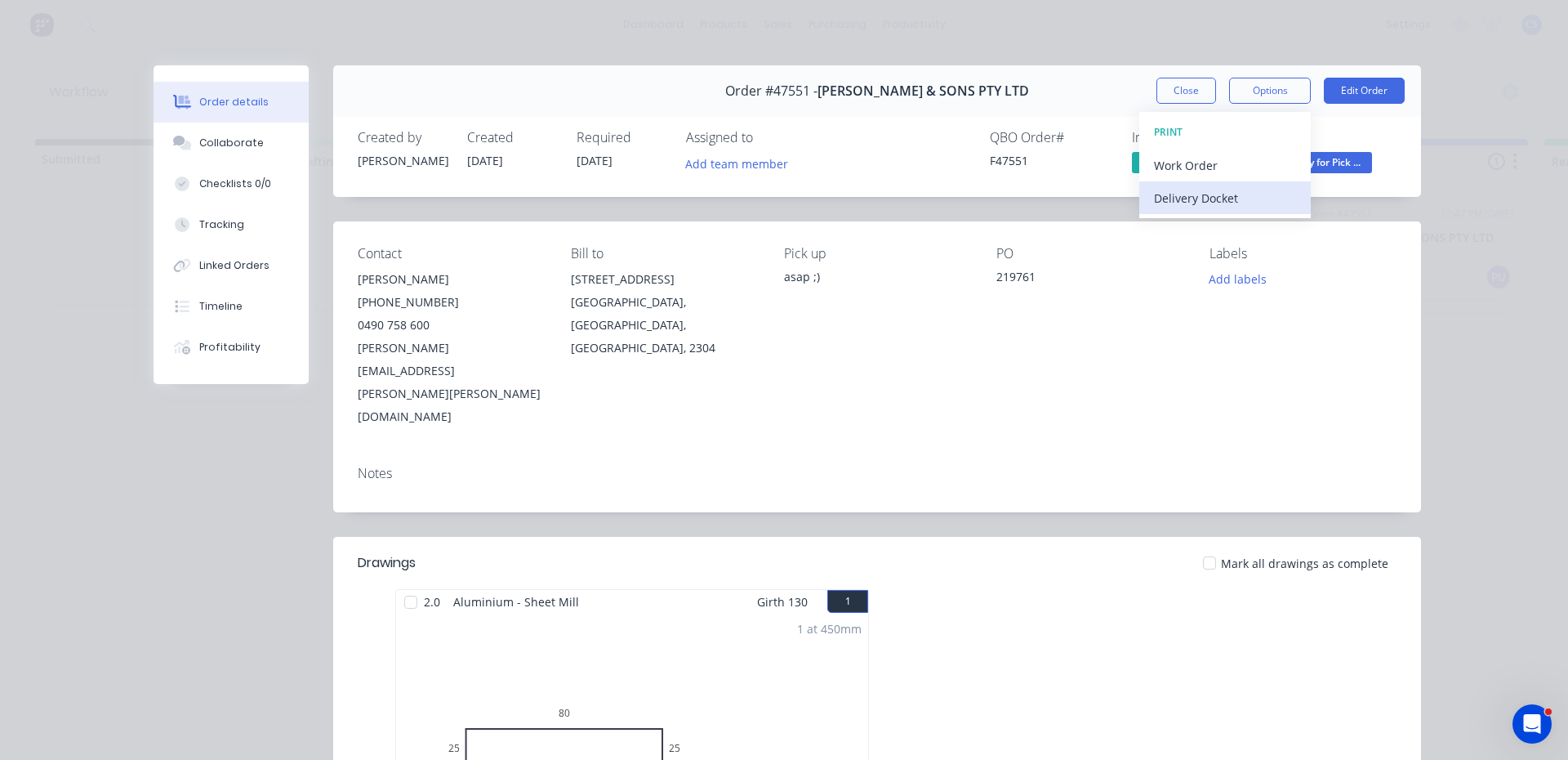
click at [1203, 212] on button "Delivery Docket" at bounding box center [1225, 198] width 172 height 33
click at [1203, 187] on div "Standard" at bounding box center [1224, 198] width 142 height 24
click at [1338, 167] on span "Ready for Pick ..." at bounding box center [1322, 162] width 98 height 20
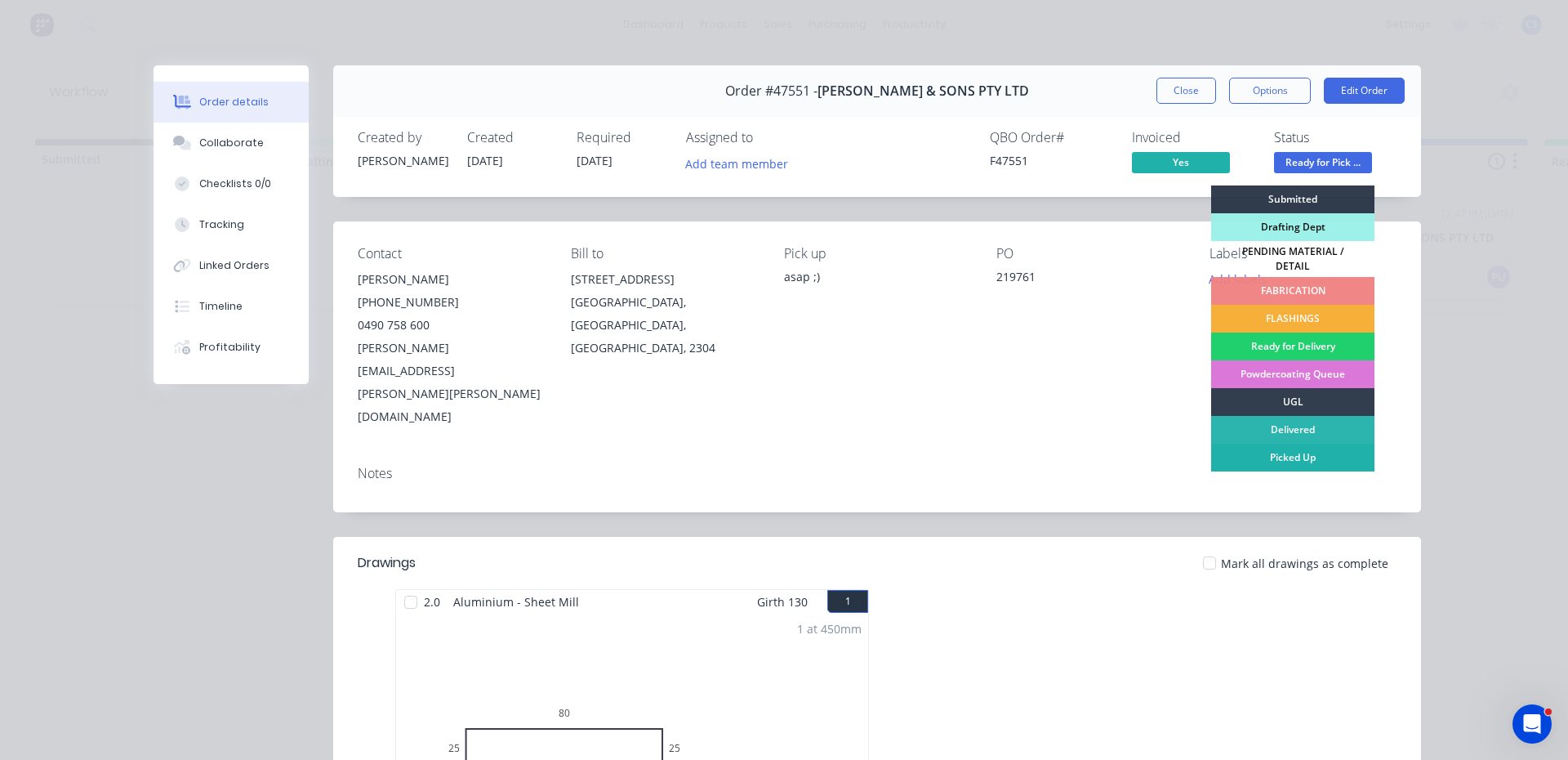
click at [1314, 451] on div "Picked Up" at bounding box center [1292, 457] width 164 height 27
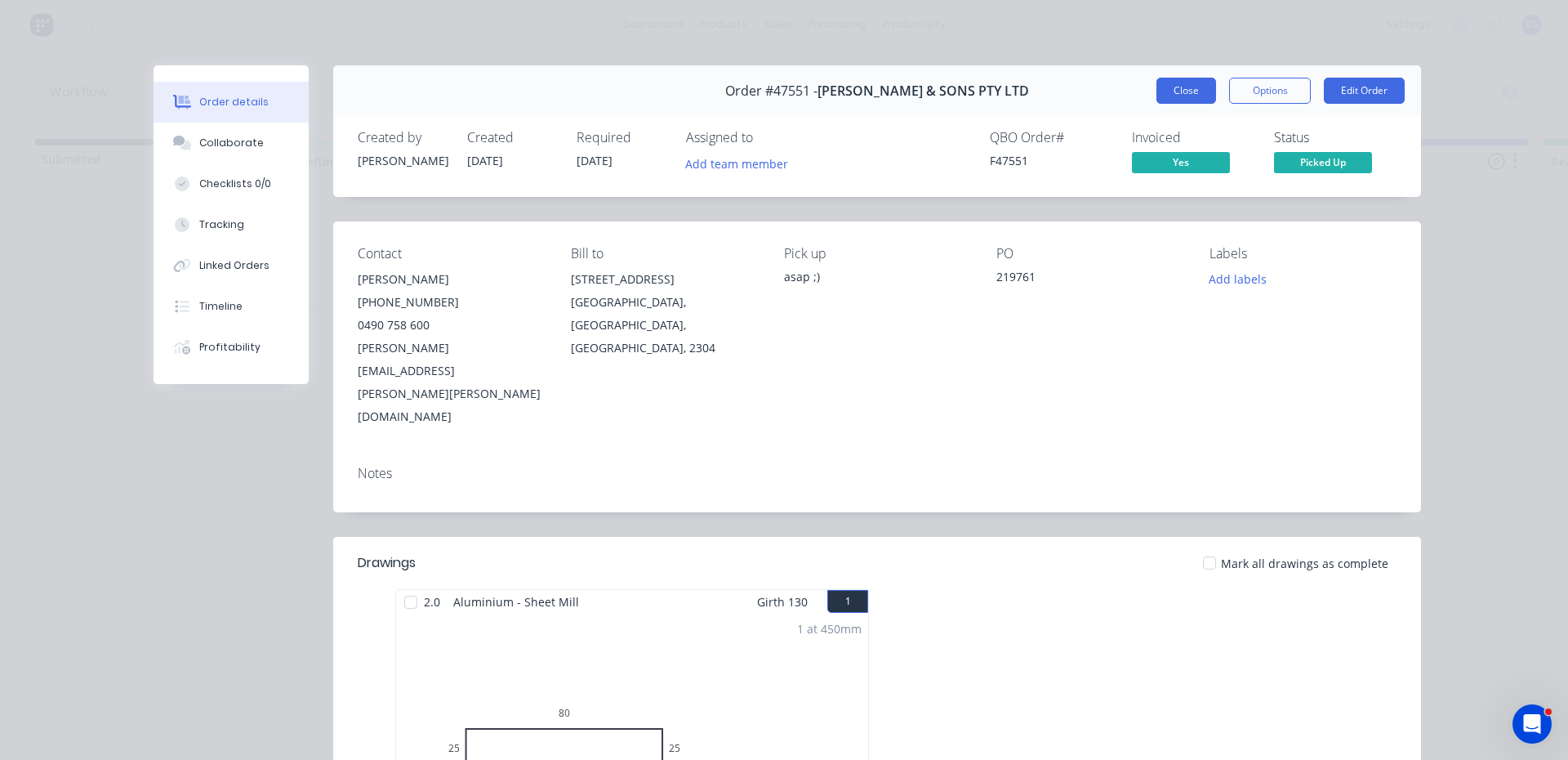
click at [1182, 92] on button "Close" at bounding box center [1186, 91] width 59 height 27
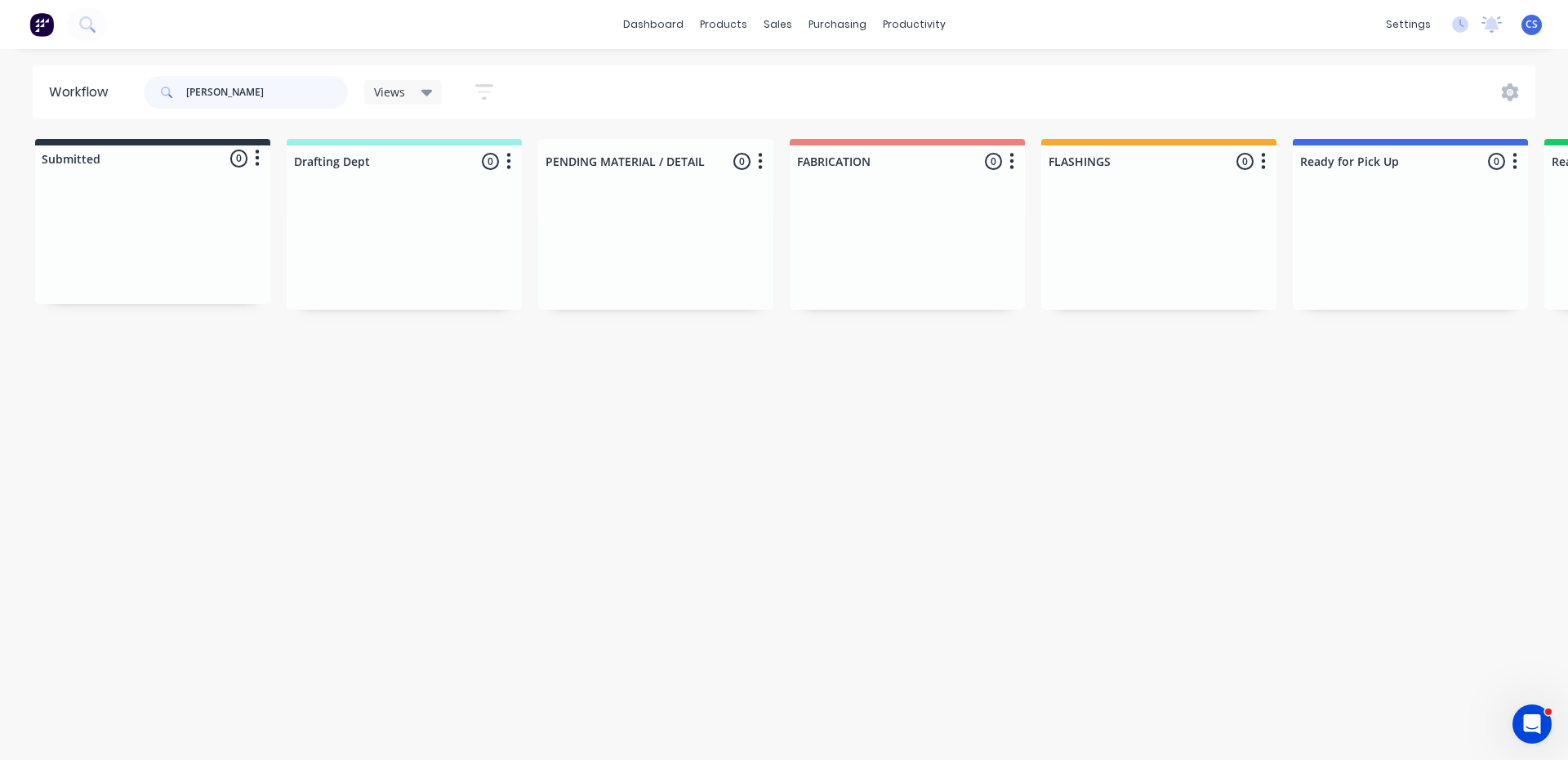
drag, startPoint x: 250, startPoint y: 90, endPoint x: 0, endPoint y: 107, distance: 250.6
click at [0, 107] on div "Workflow [PERSON_NAME] Views Save new view None (Default) edit Nilesh edit Prod…" at bounding box center [784, 91] width 1568 height 53
type input "spanline"
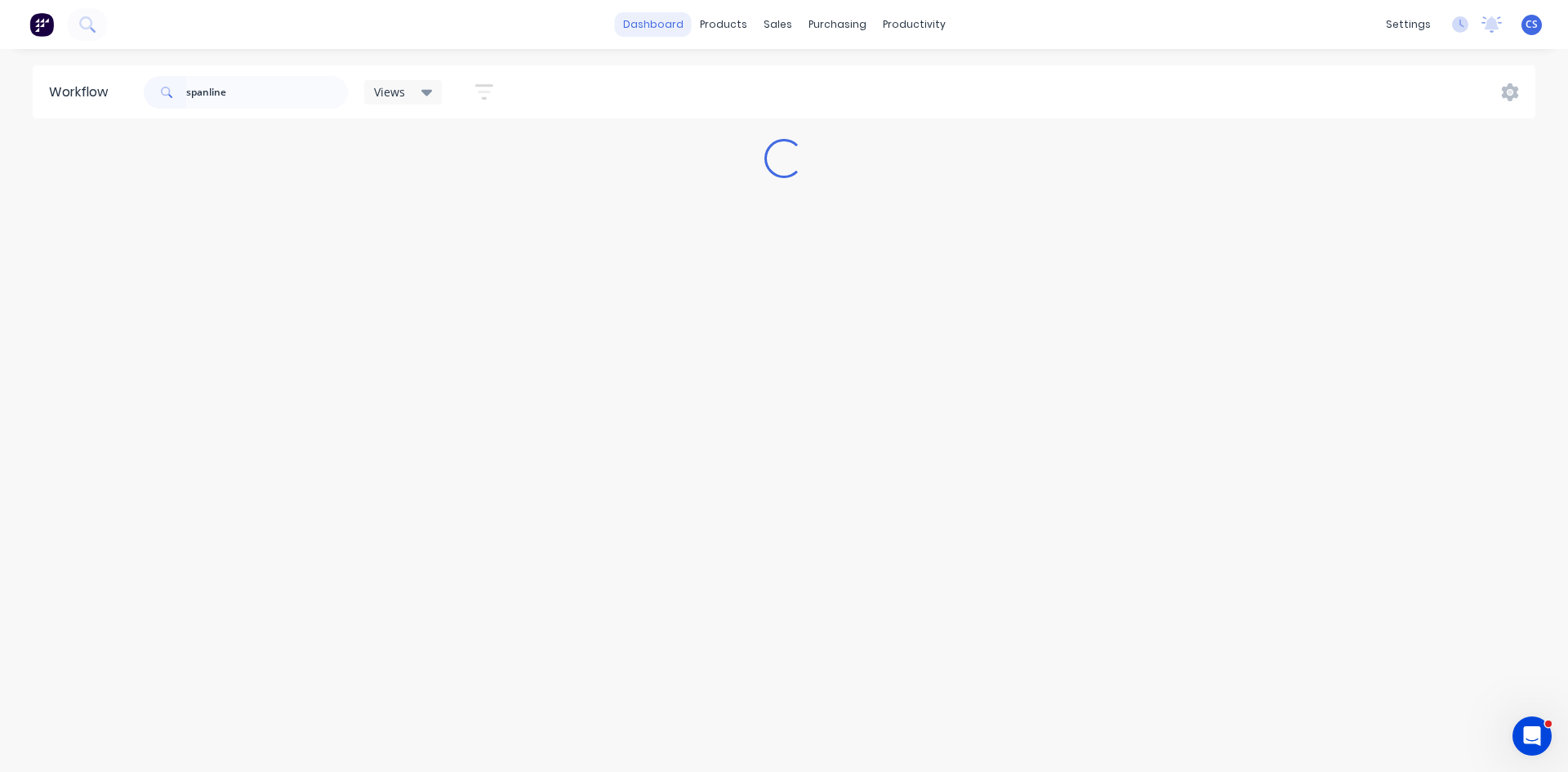
click at [652, 29] on link "dashboard" at bounding box center [654, 24] width 77 height 25
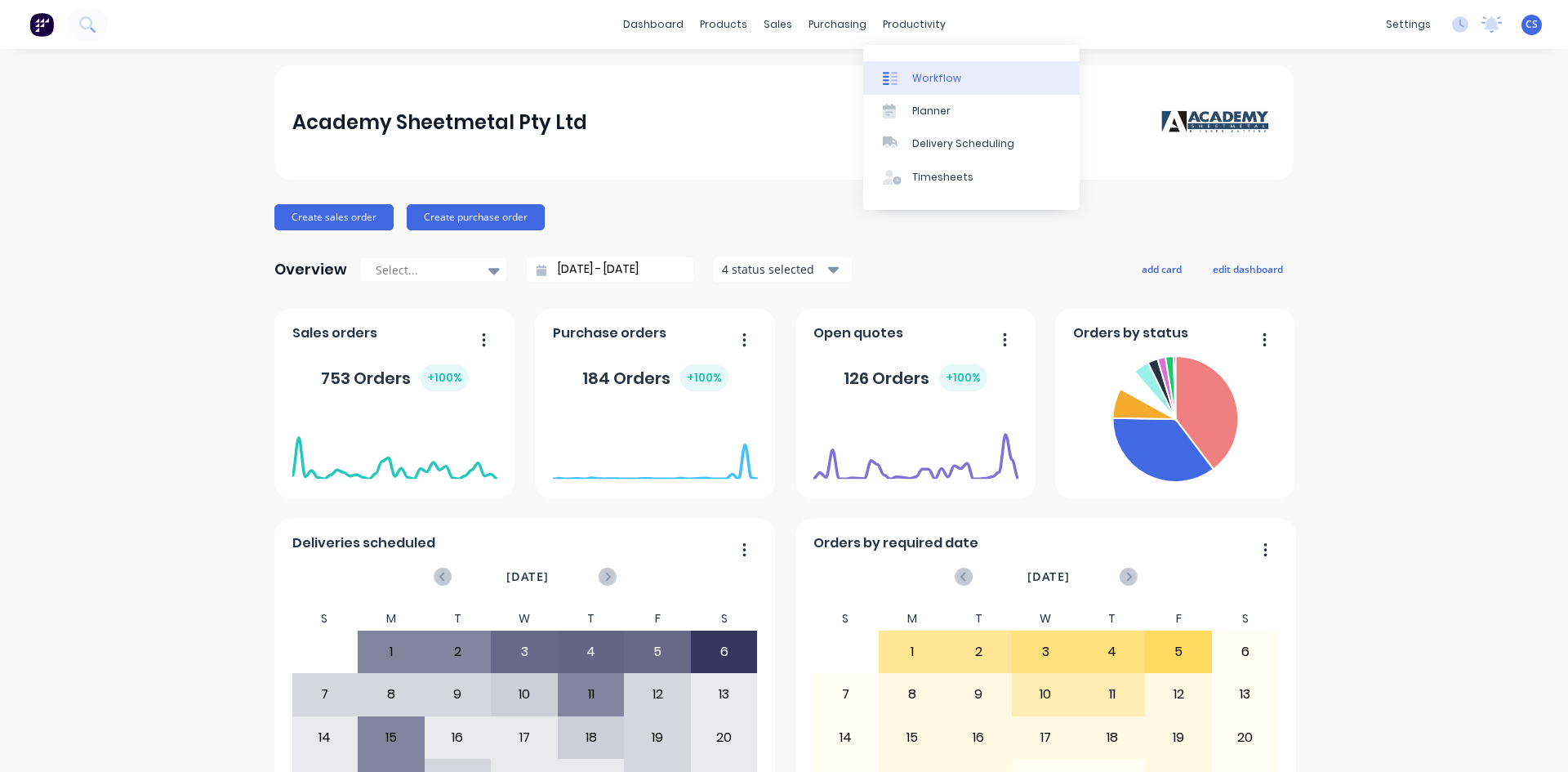
click at [910, 86] on link "Workflow" at bounding box center [971, 78] width 217 height 33
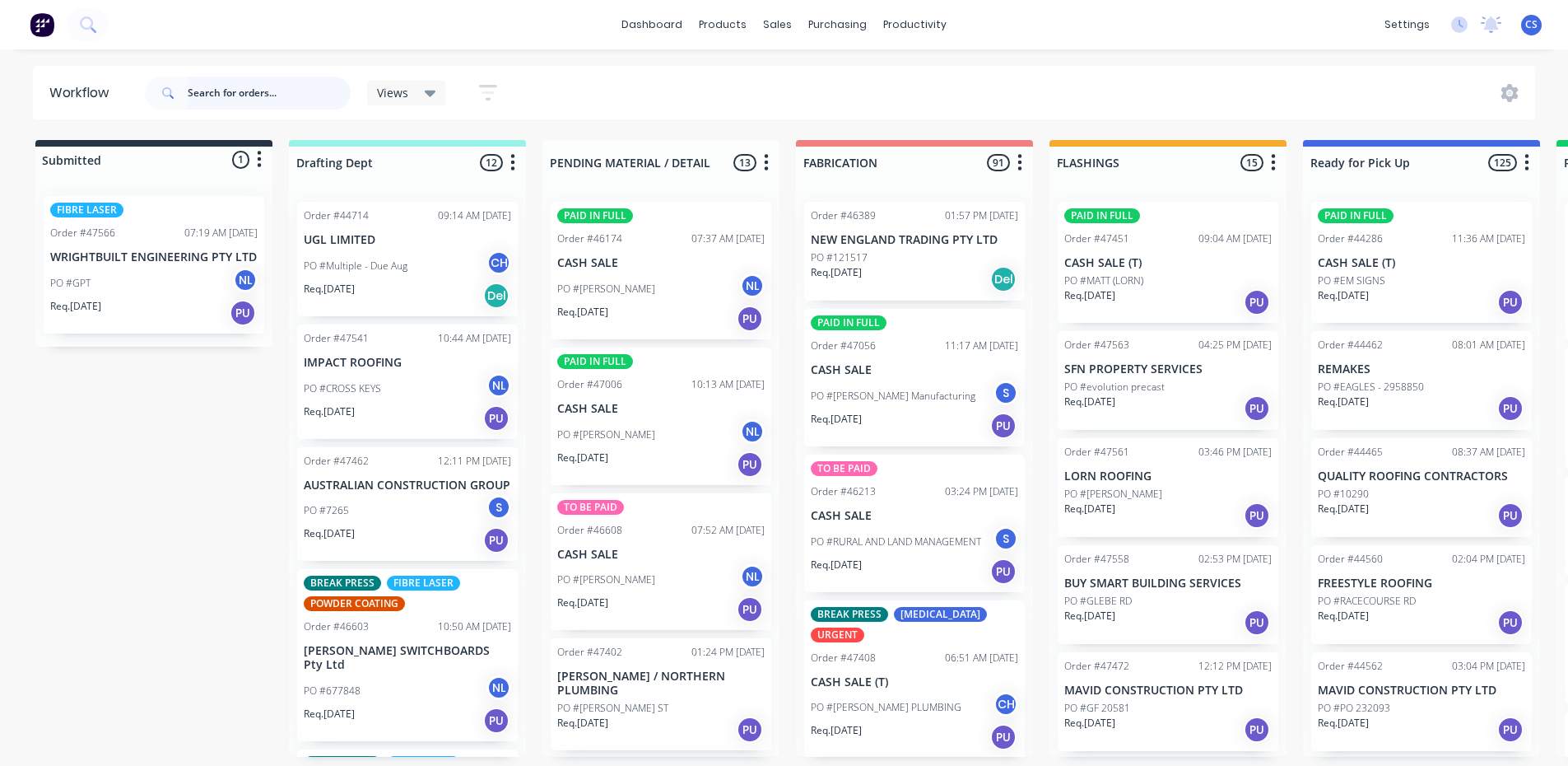
click at [246, 91] on input "text" at bounding box center [269, 93] width 163 height 33
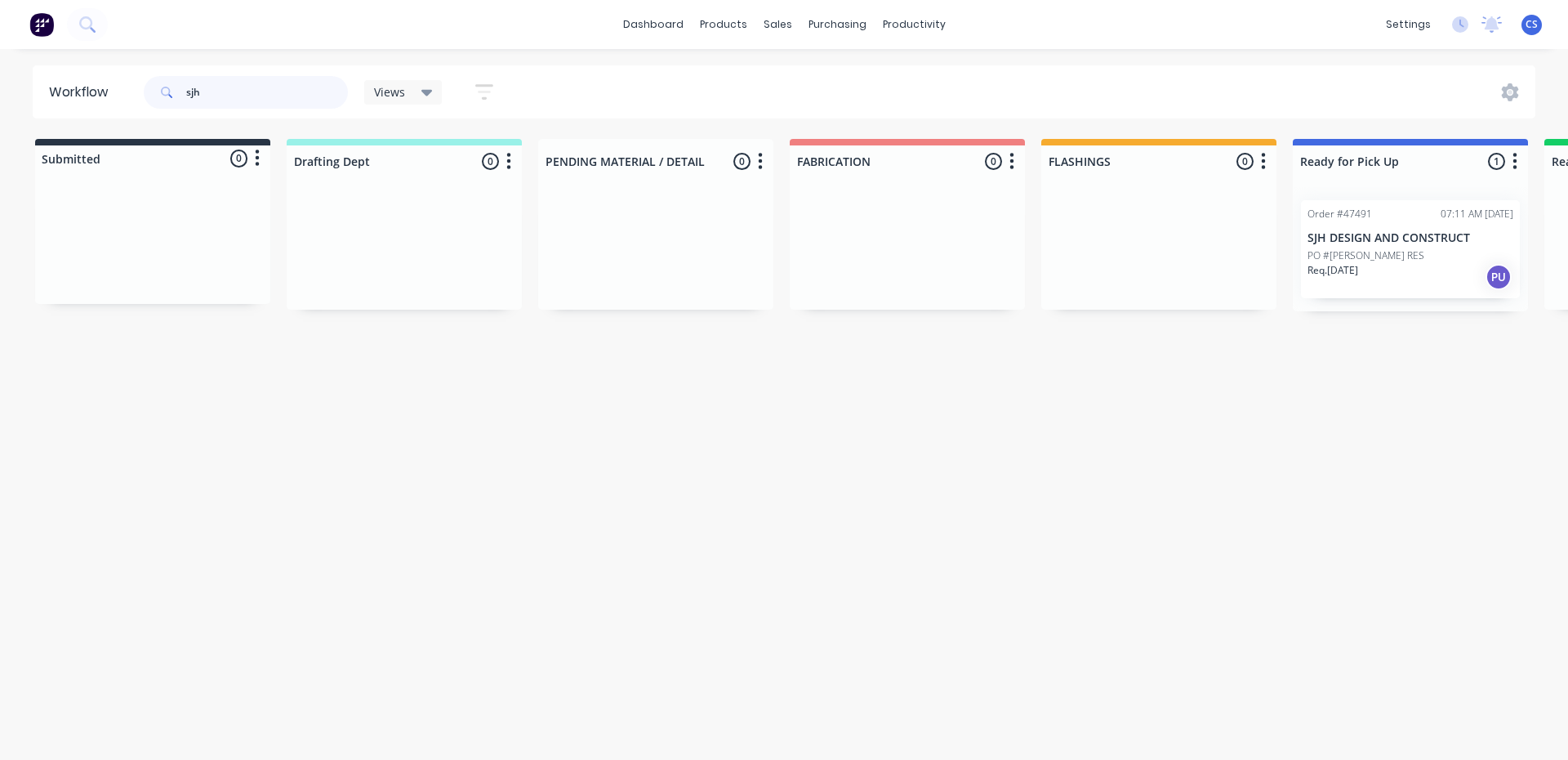
type input "sjh"
click at [1413, 251] on div "PO #[PERSON_NAME] RES" at bounding box center [1410, 256] width 206 height 15
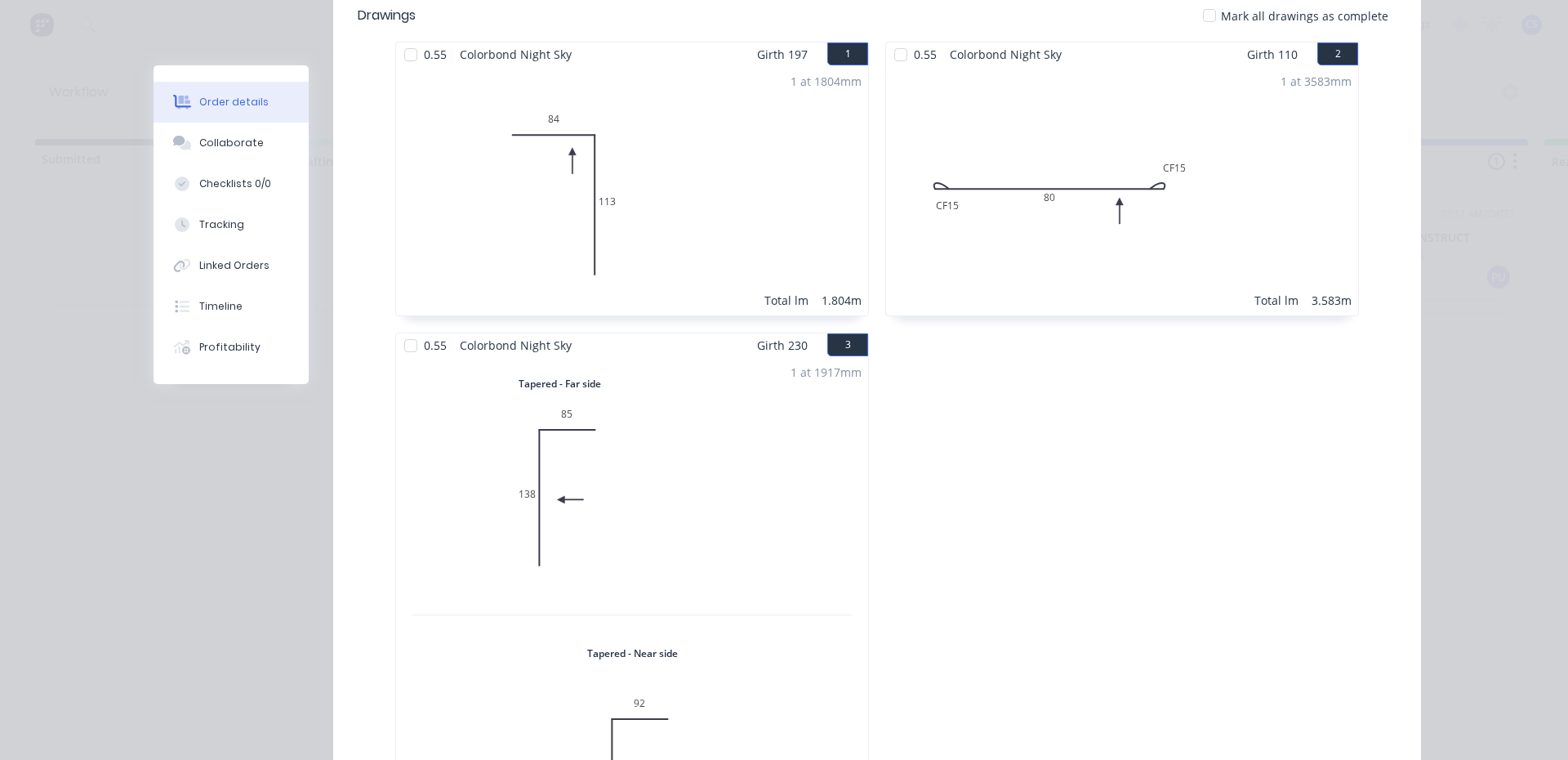
scroll to position [245, 0]
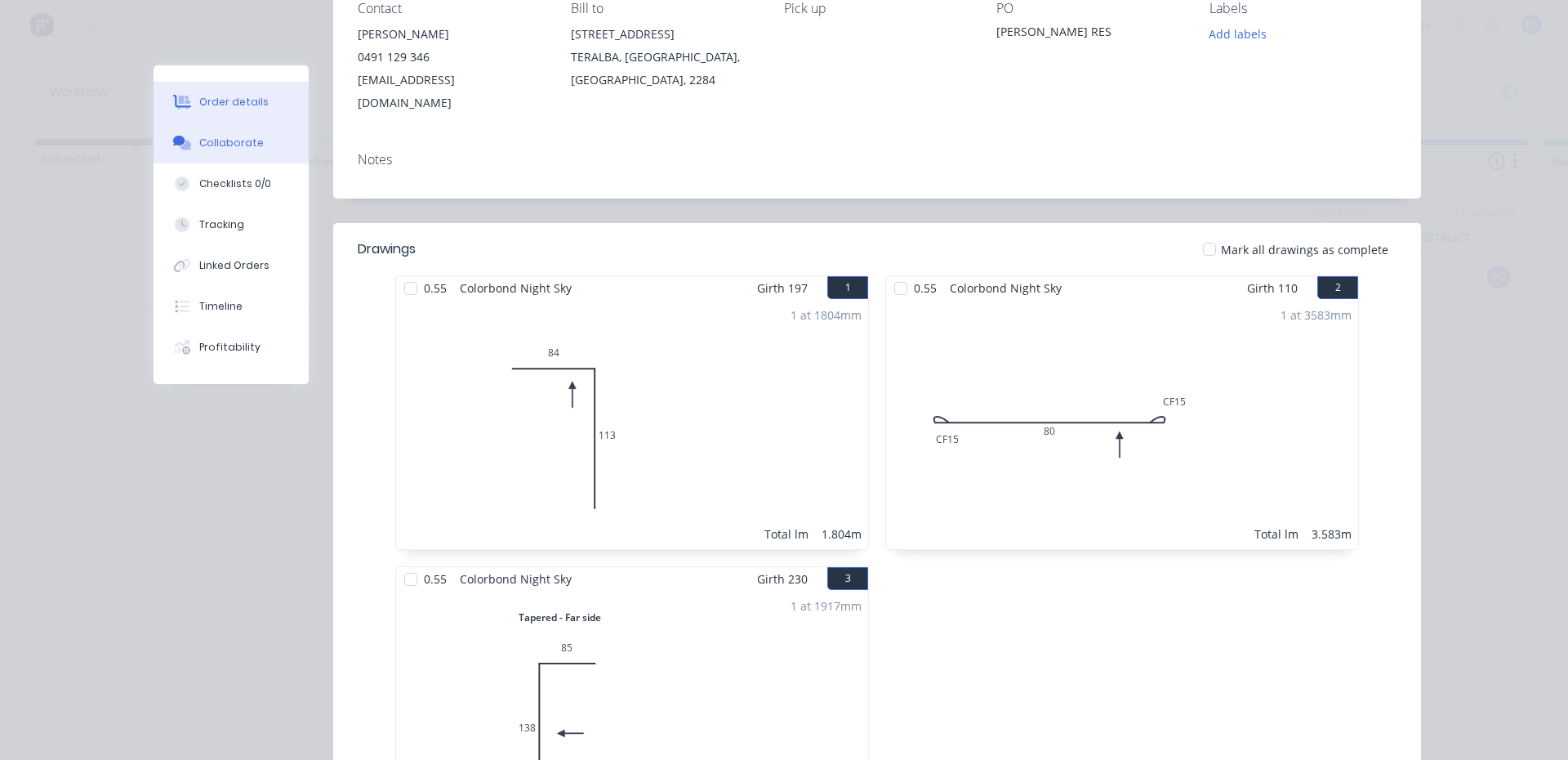
click at [216, 133] on button "Collaborate" at bounding box center [231, 143] width 155 height 41
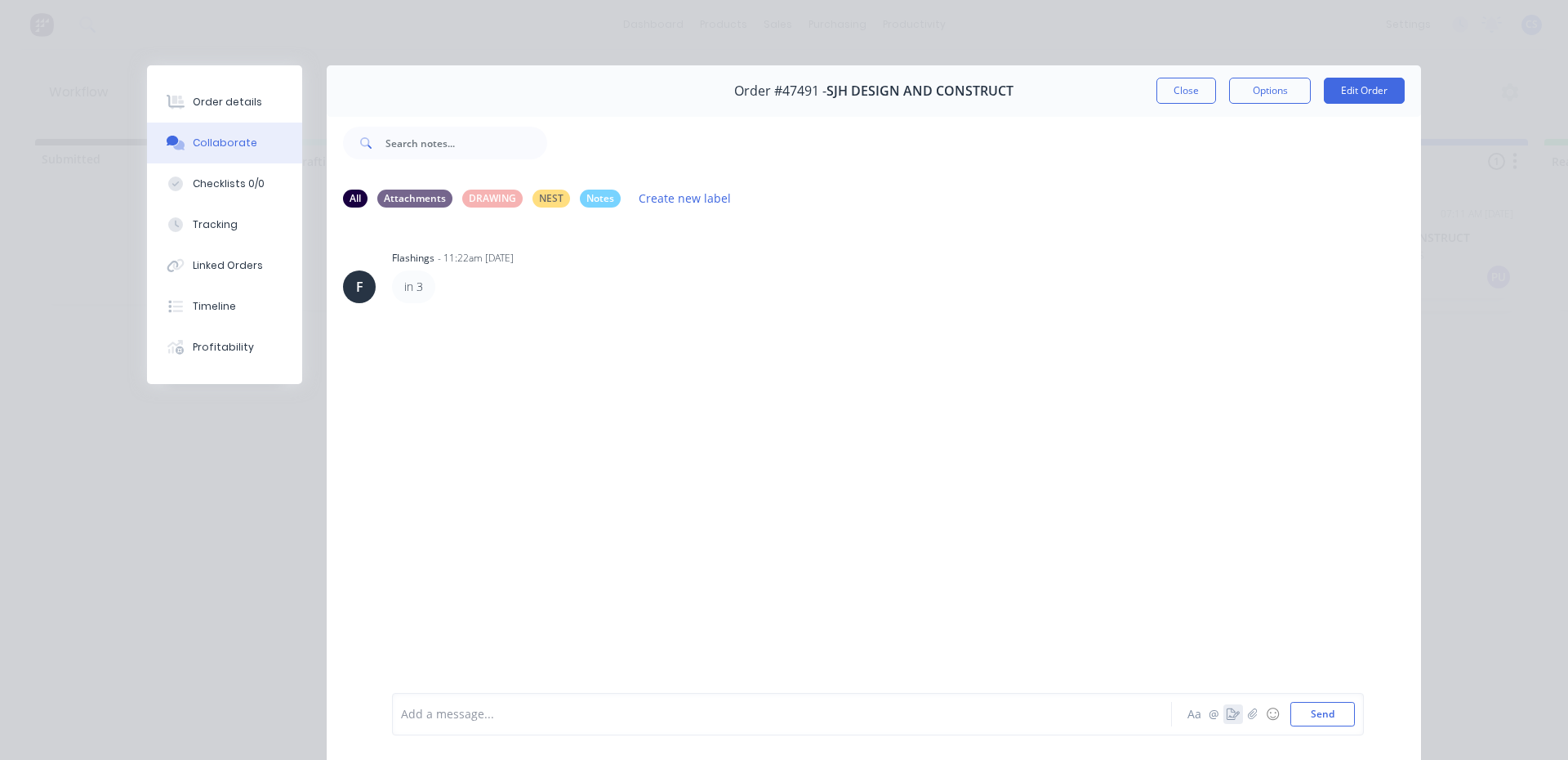
click at [1226, 716] on icon "button" at bounding box center [1232, 713] width 13 height 12
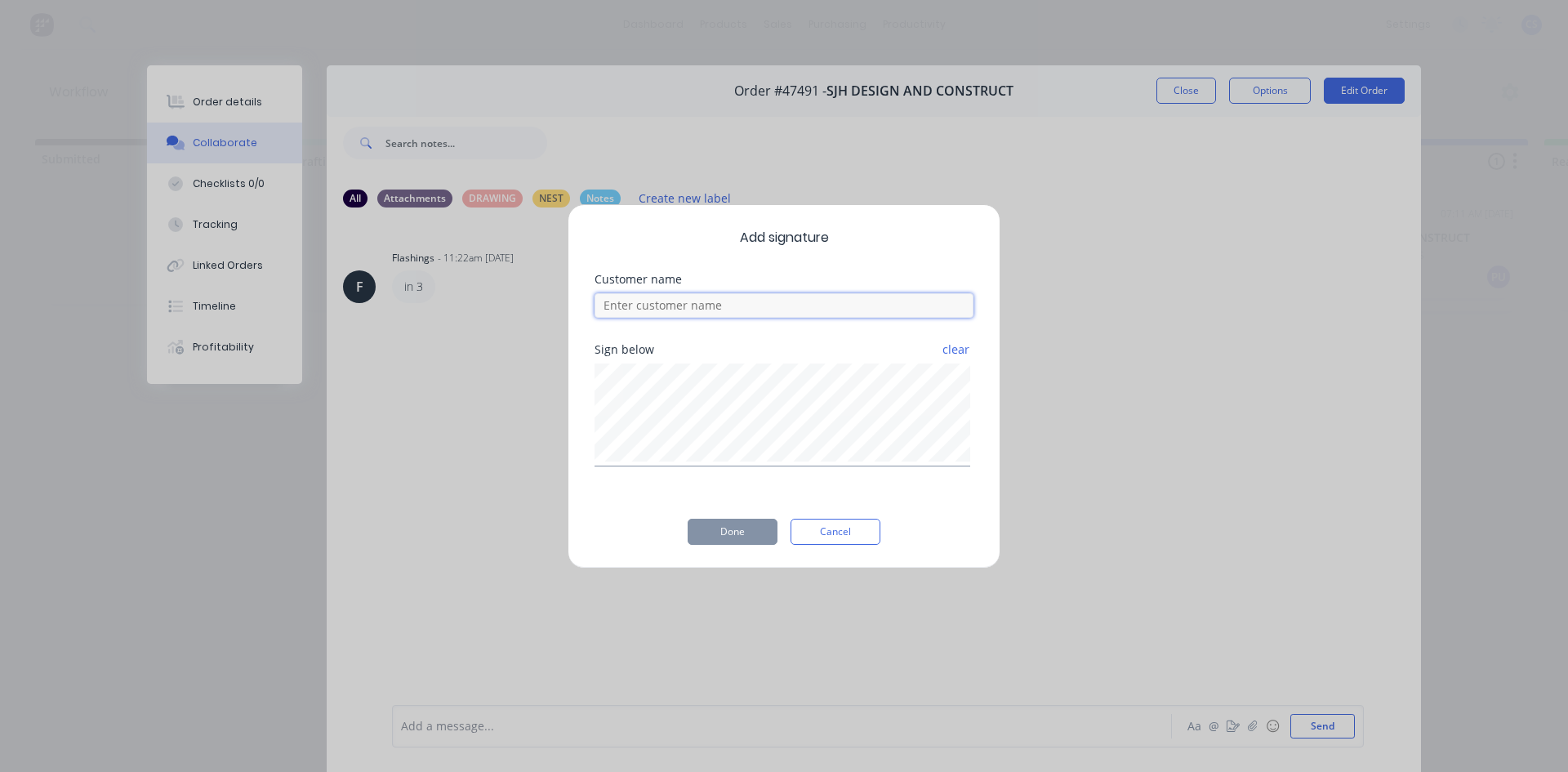
click at [787, 306] on input at bounding box center [784, 306] width 379 height 25
type input "steve"
click at [736, 546] on div "Add signature Customer name steve Sign below clear Done Cancel" at bounding box center [784, 386] width 432 height 364
click at [736, 532] on button "Done" at bounding box center [732, 531] width 90 height 27
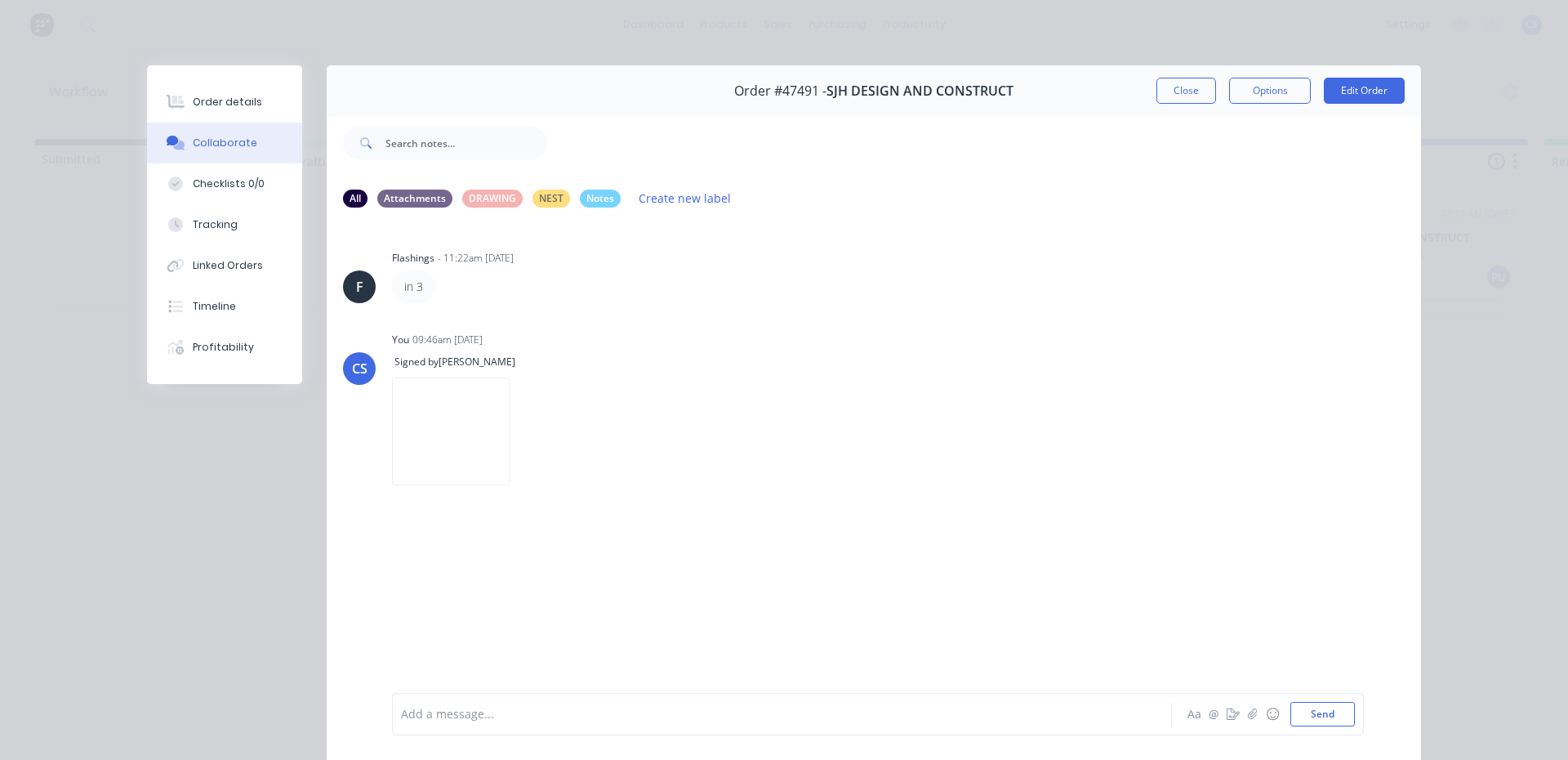
click at [248, 99] on div "Order details" at bounding box center [228, 102] width 69 height 15
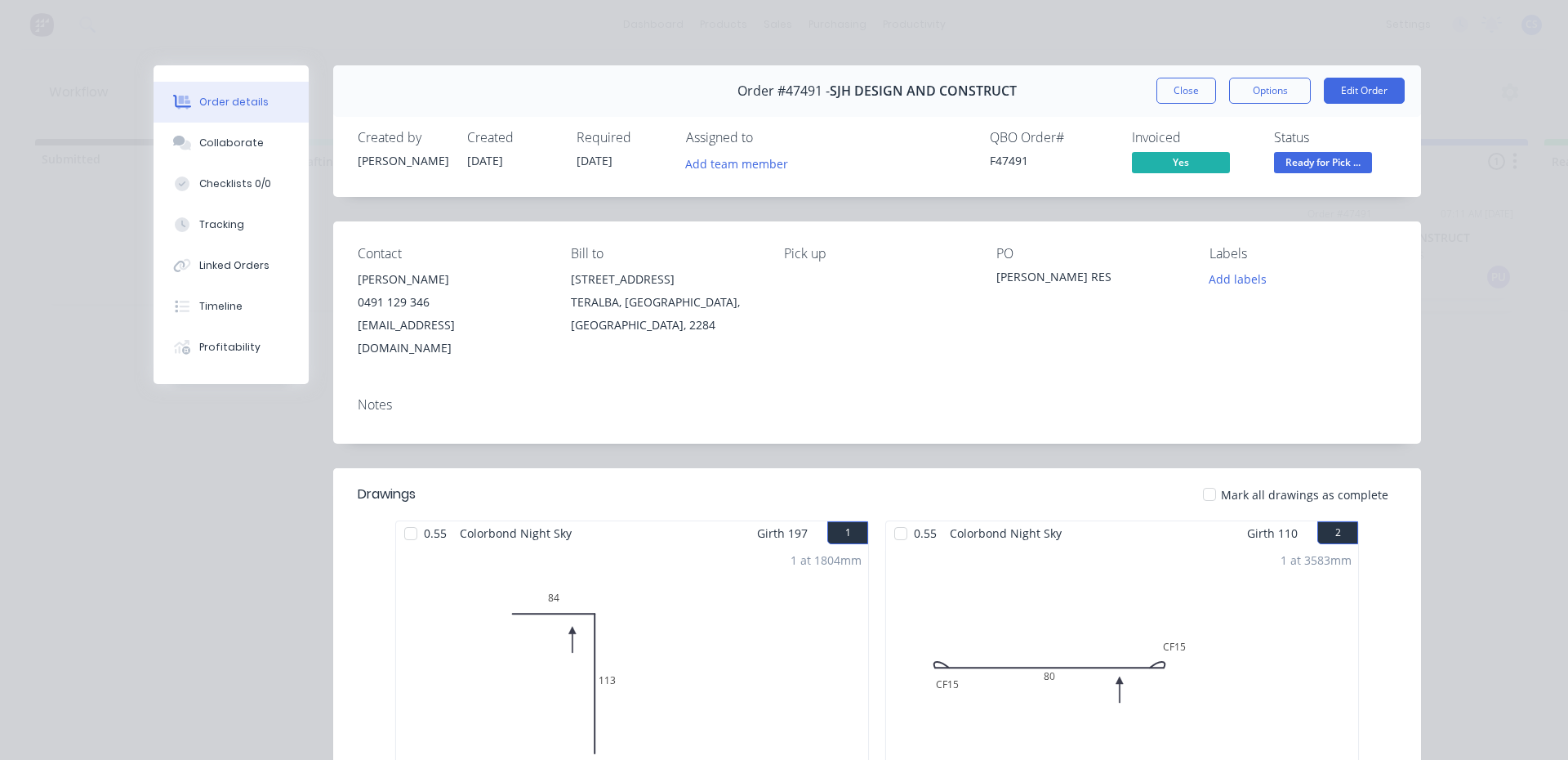
click at [1348, 164] on span "Ready for Pick ..." at bounding box center [1322, 162] width 98 height 20
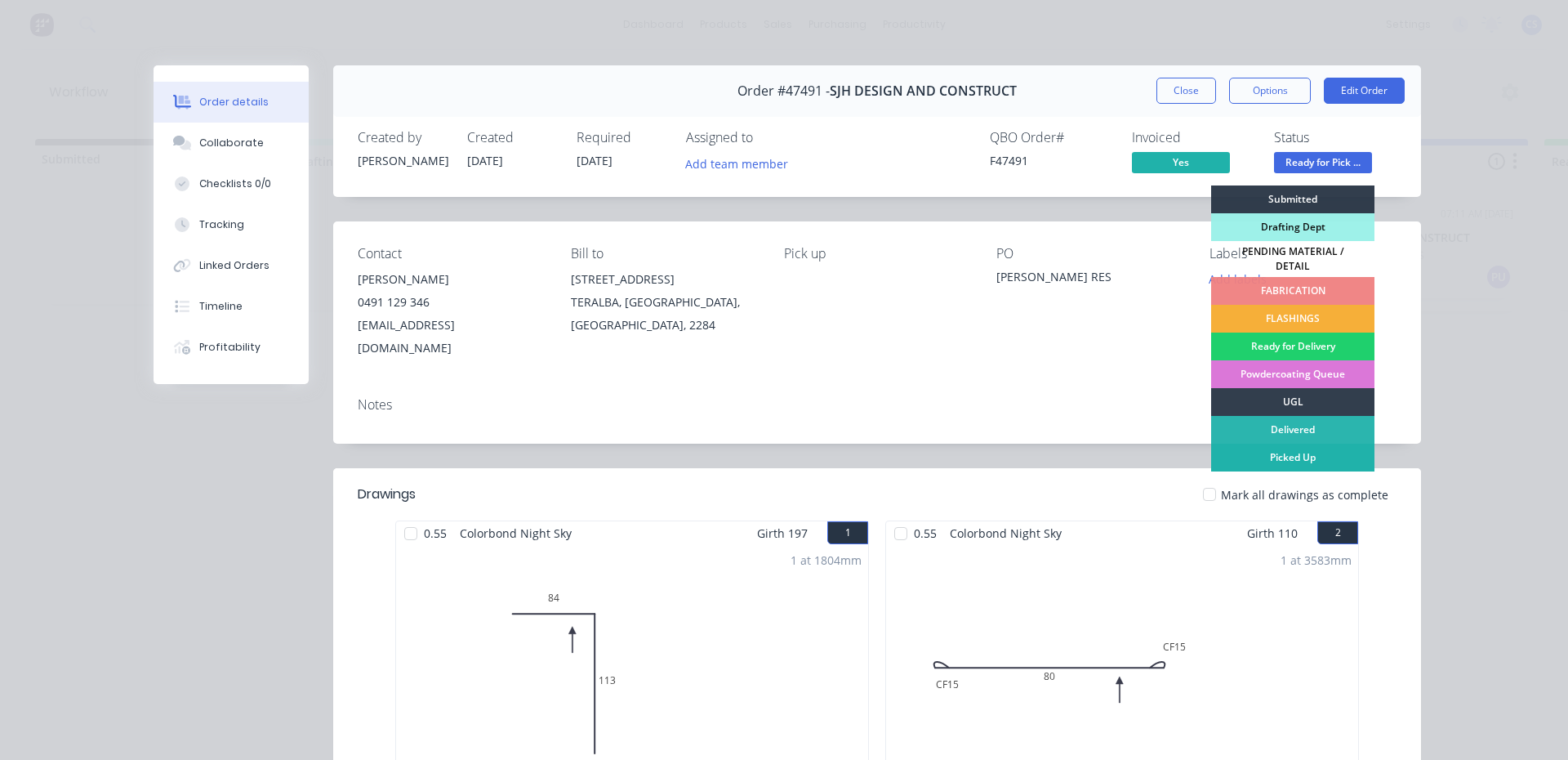
click at [1320, 452] on div "Picked Up" at bounding box center [1292, 457] width 164 height 27
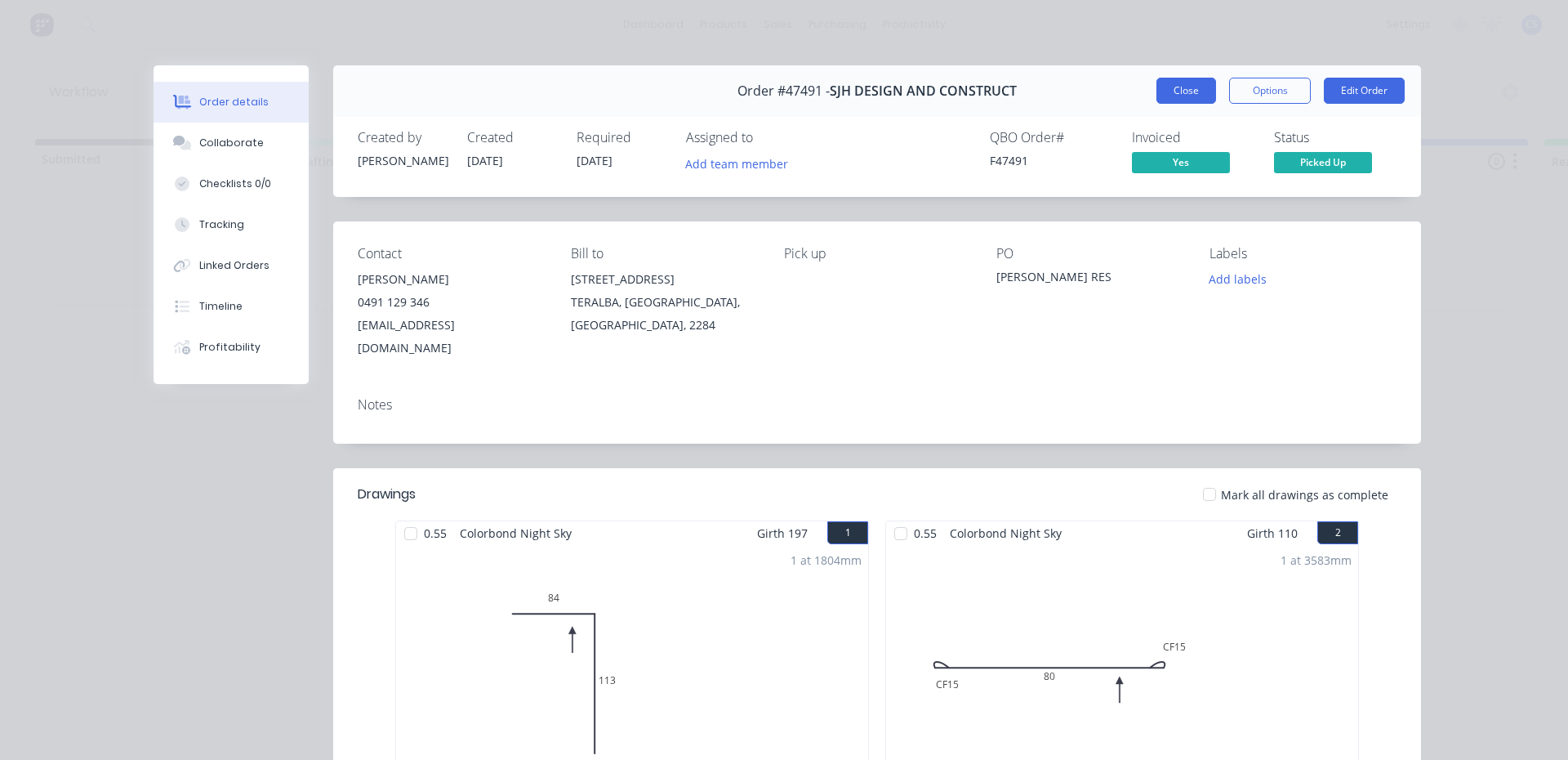
click at [1180, 85] on button "Close" at bounding box center [1186, 91] width 59 height 27
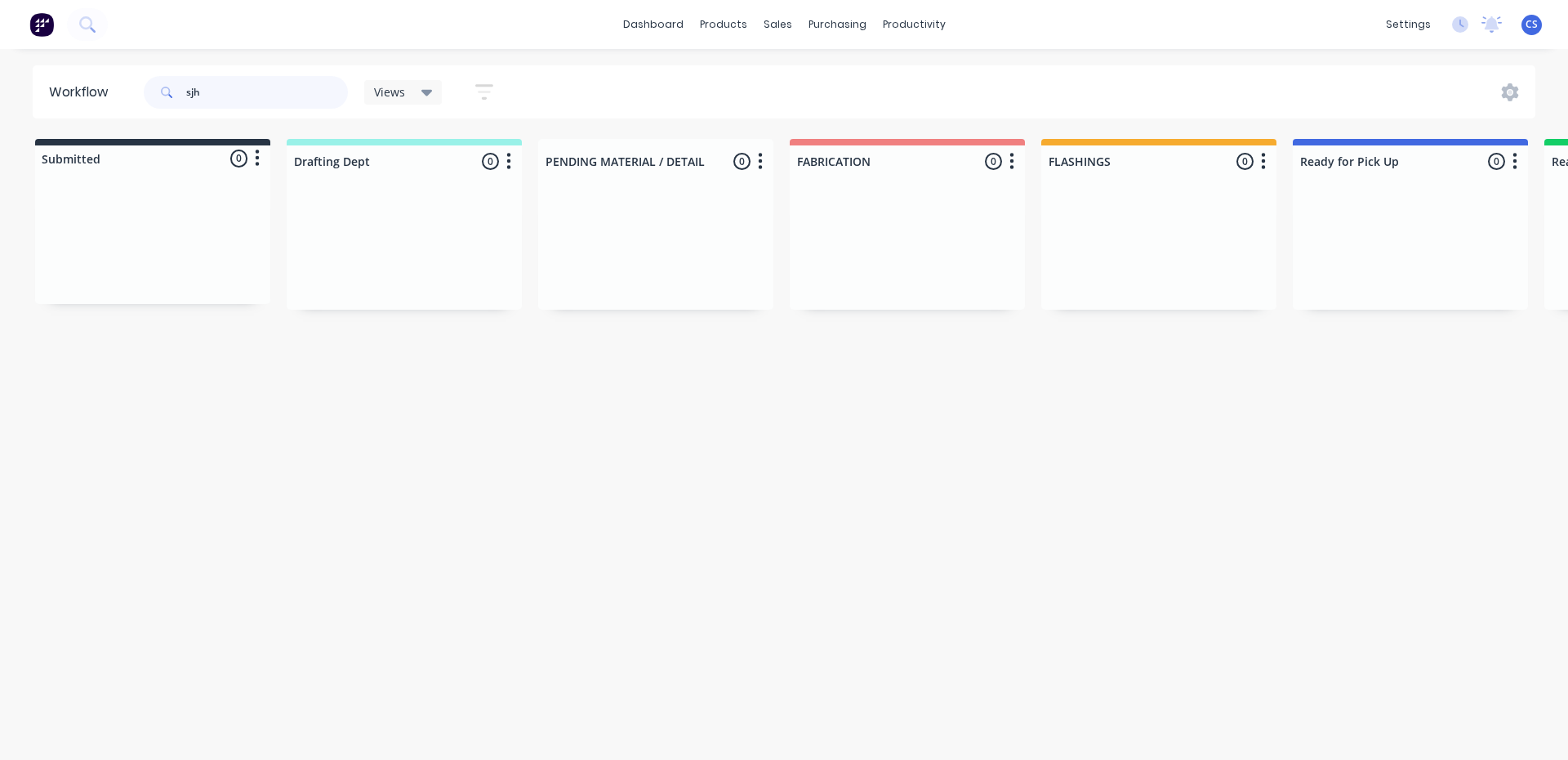
drag, startPoint x: 241, startPoint y: 95, endPoint x: 161, endPoint y: 91, distance: 80.1
click at [161, 91] on div "sjh" at bounding box center [245, 92] width 204 height 33
type input "robot"
click at [1397, 270] on div "BREAK PRESS FIBRE LASER PAID IN FULL Order #47228 08:48 AM 27/08/25 CASH SALE P…" at bounding box center [1410, 278] width 219 height 156
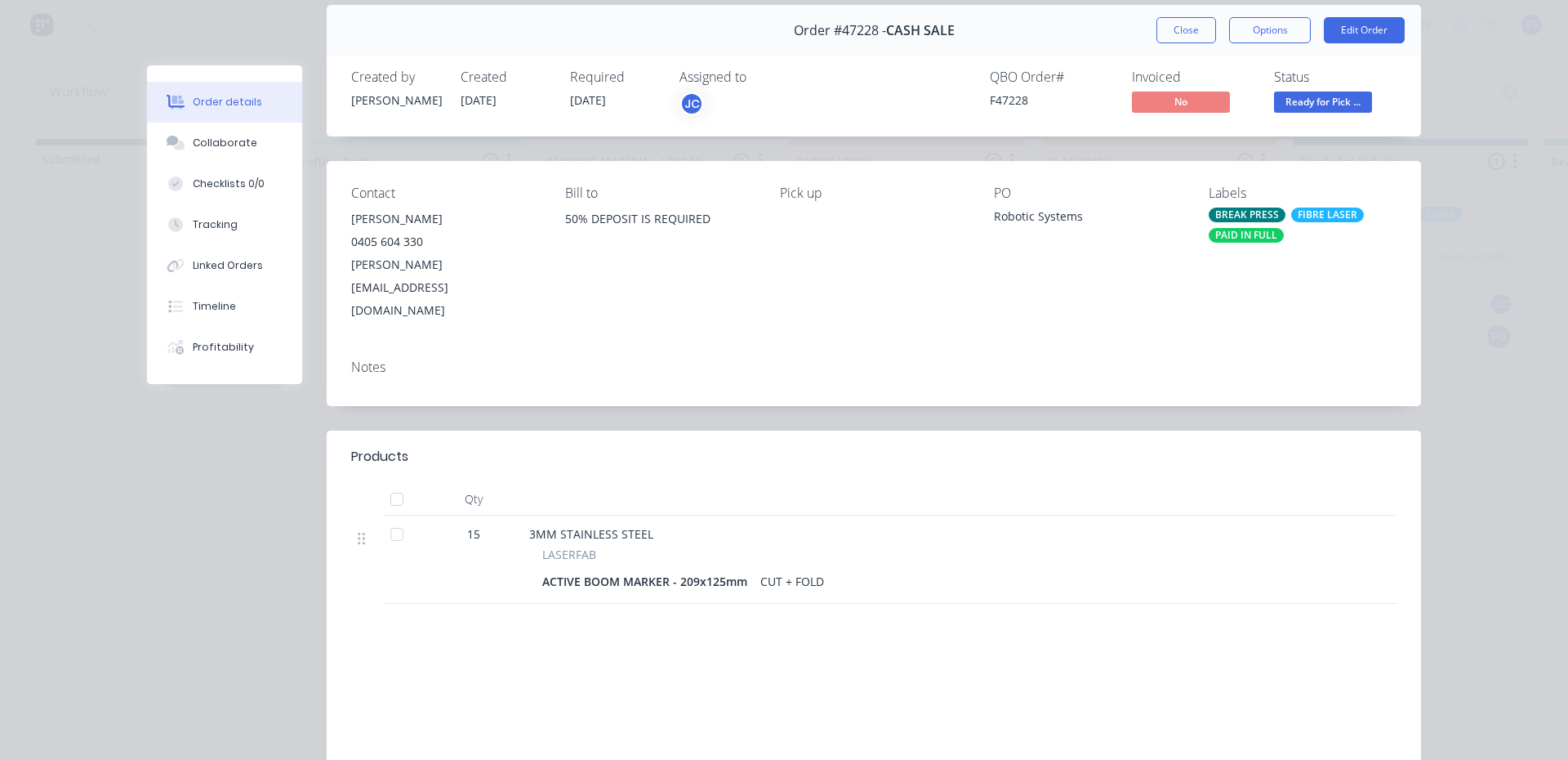
scroll to position [164, 0]
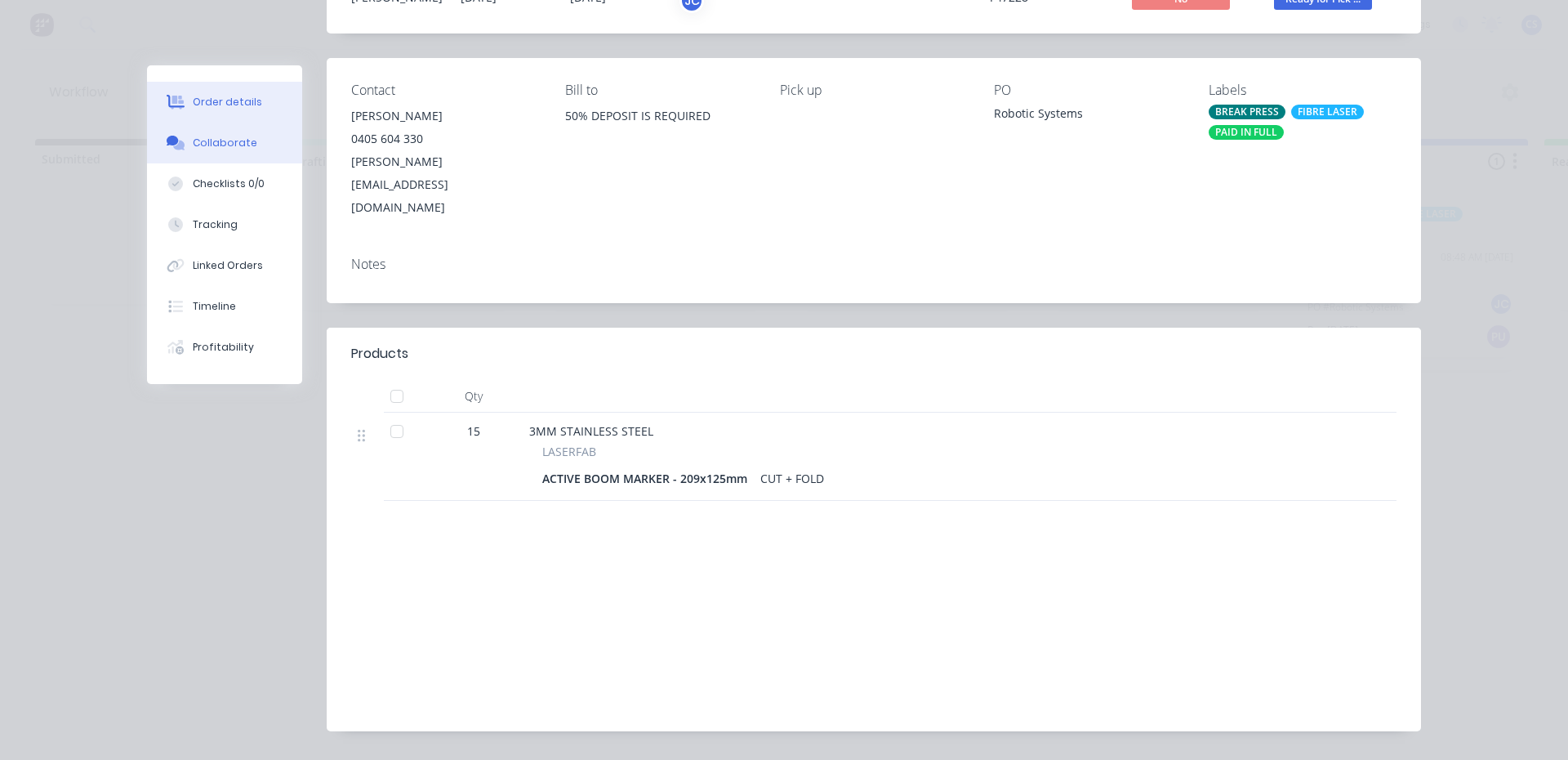
click at [260, 149] on button "Collaborate" at bounding box center [225, 143] width 155 height 41
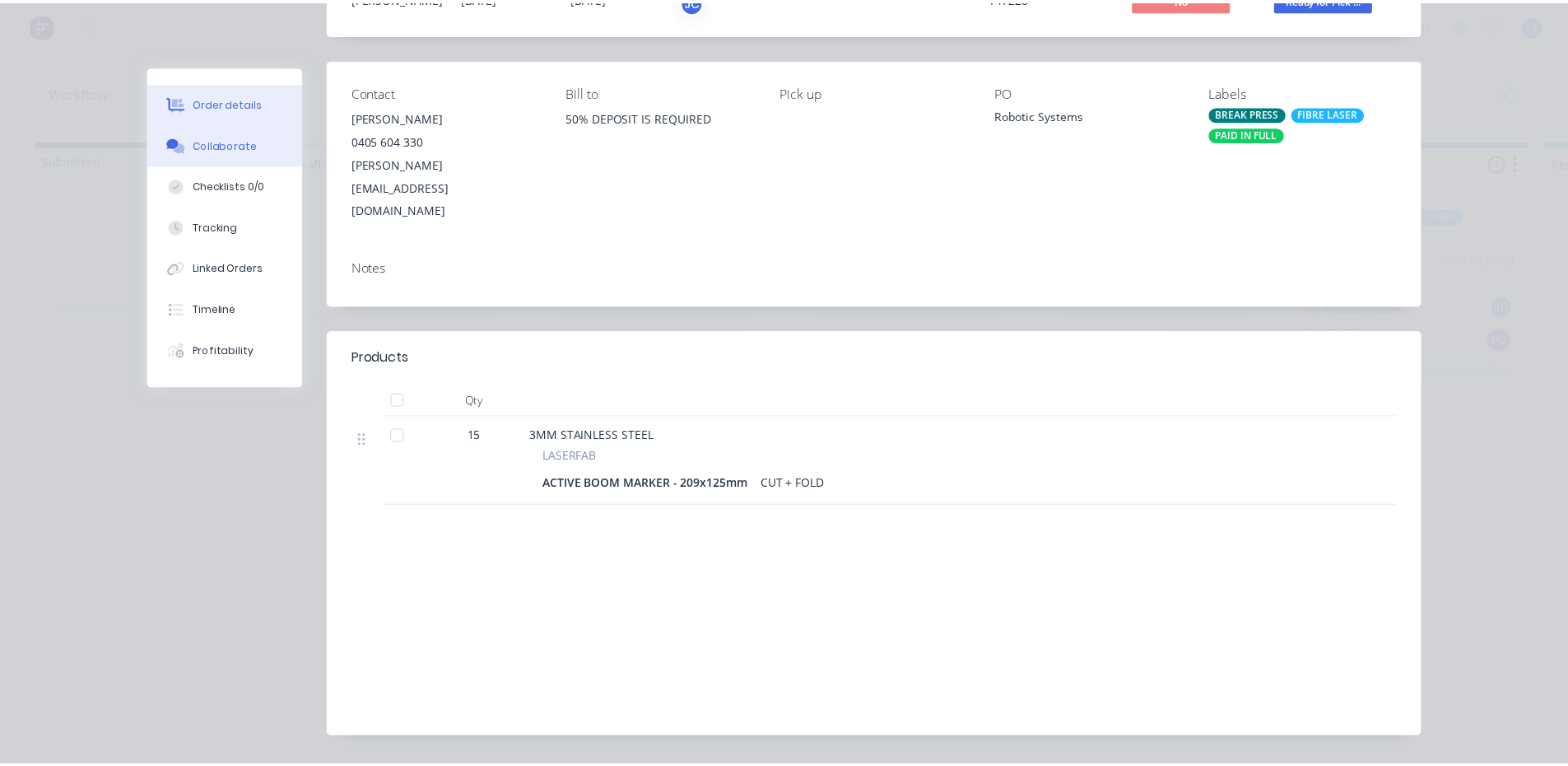
scroll to position [0, 0]
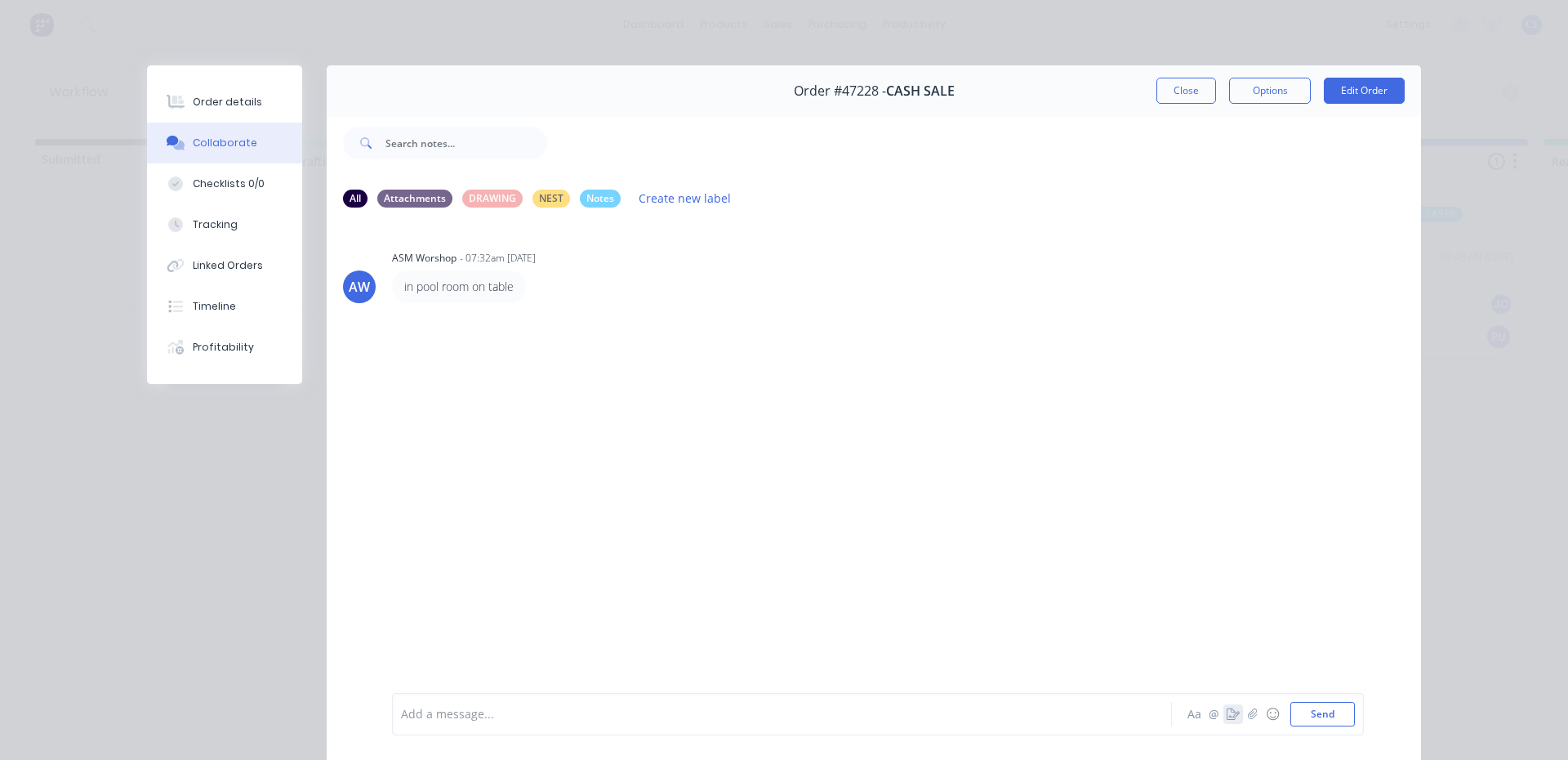
click at [1232, 714] on icon "button" at bounding box center [1232, 713] width 13 height 12
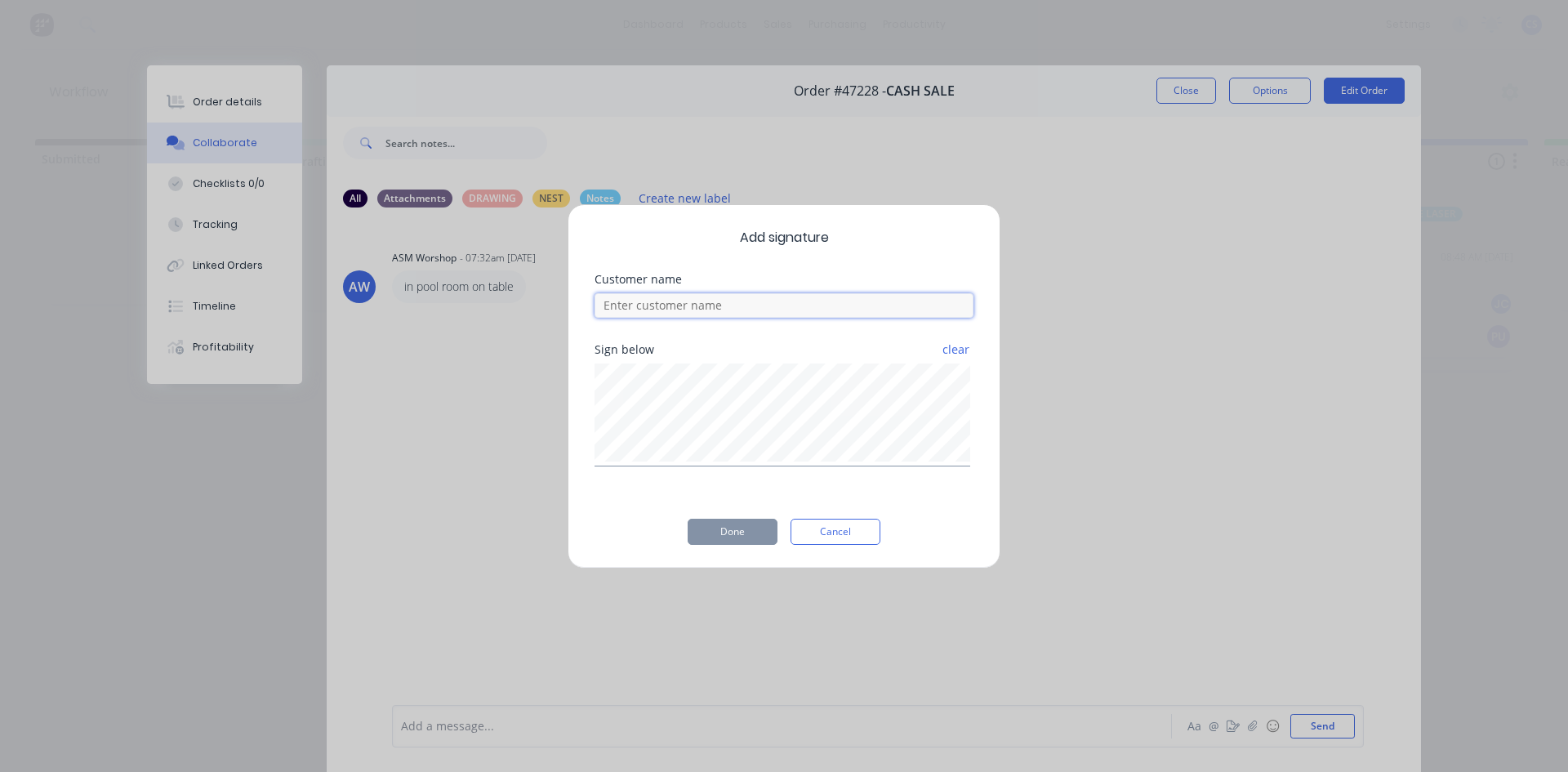
click at [677, 306] on input at bounding box center [784, 306] width 379 height 25
type input "tariq"
click at [711, 531] on button "Done" at bounding box center [732, 531] width 90 height 27
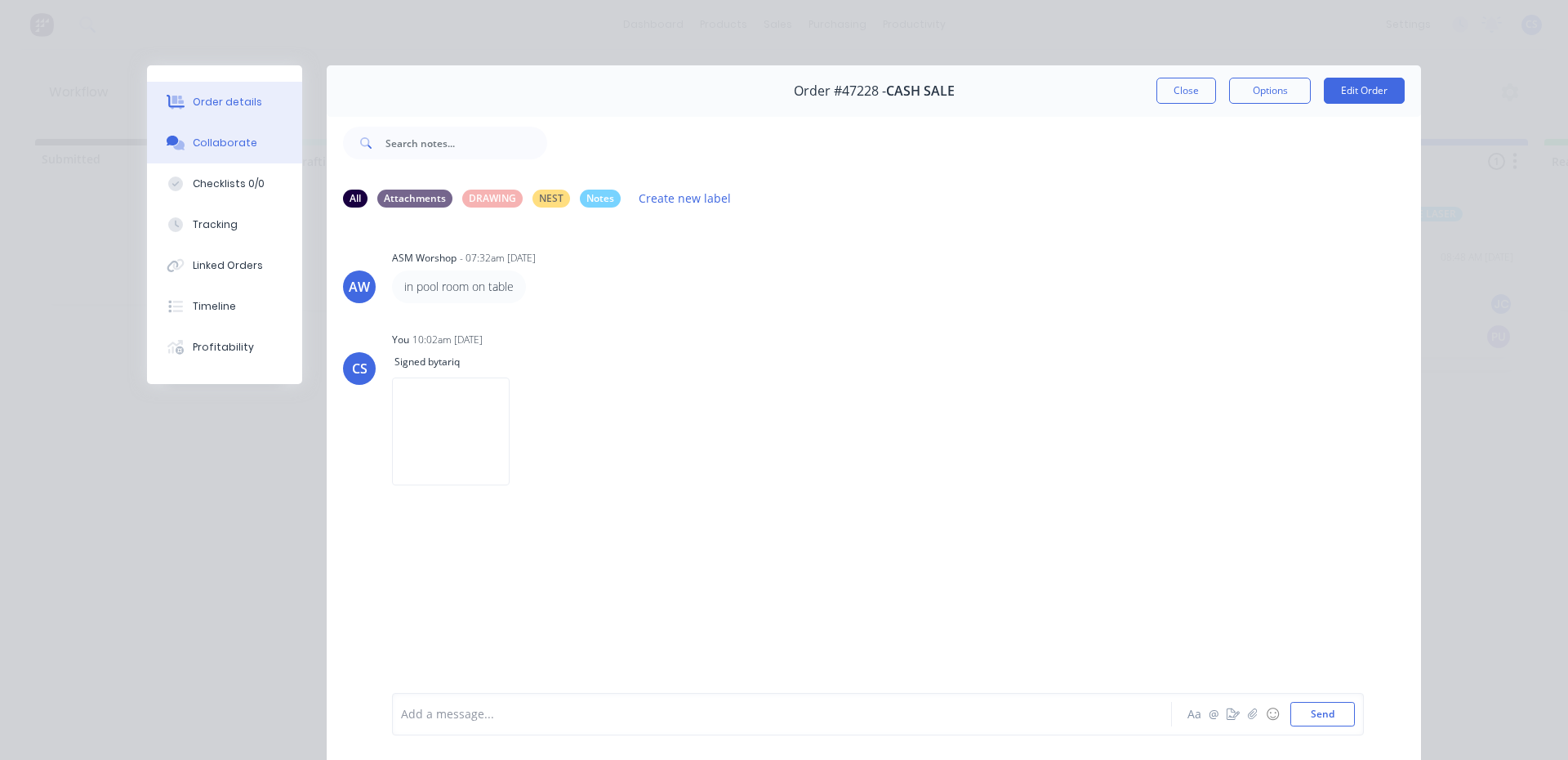
click at [245, 100] on div "Order details" at bounding box center [228, 102] width 69 height 15
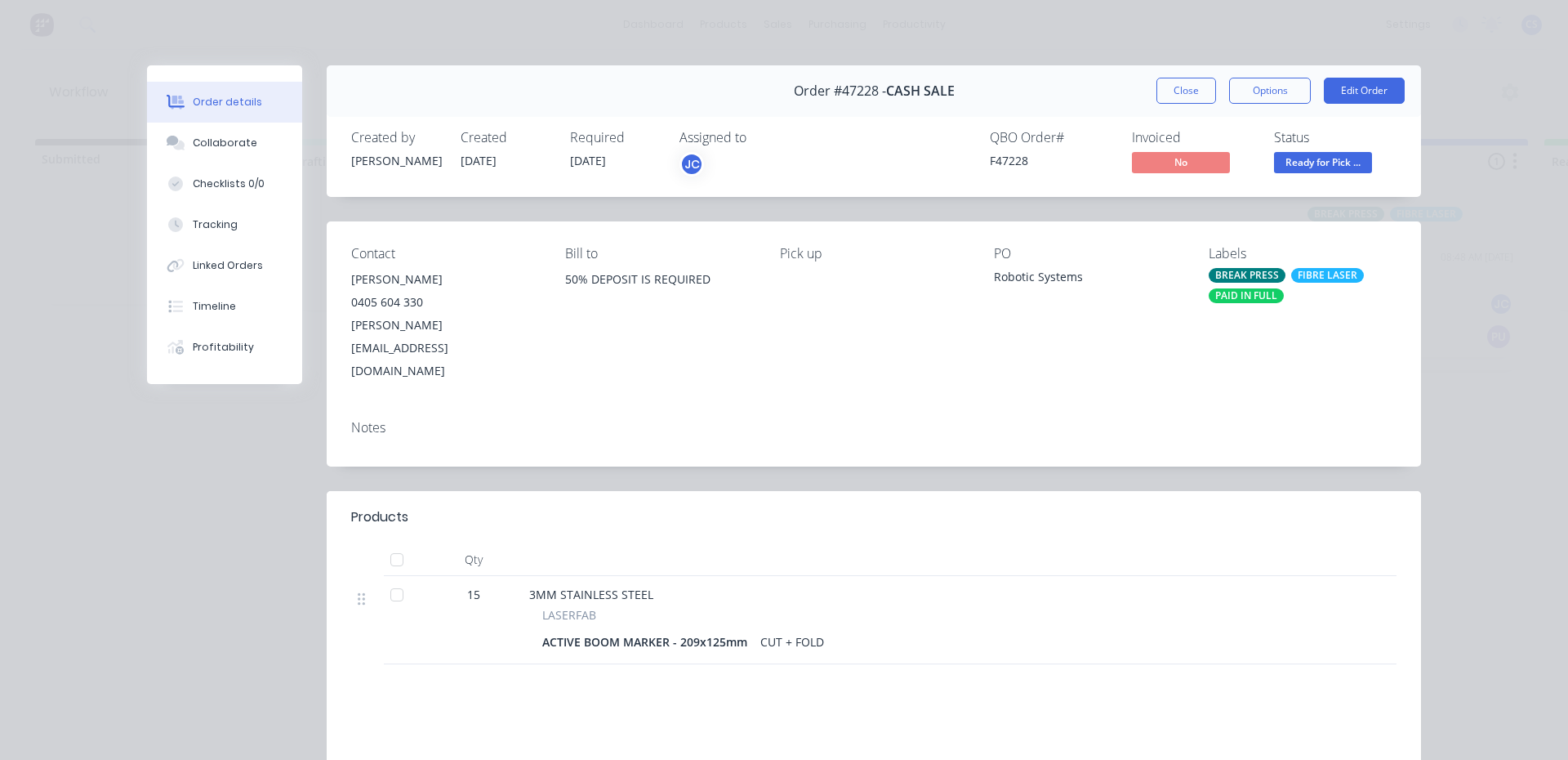
click at [1342, 165] on span "Ready for Pick ..." at bounding box center [1322, 162] width 98 height 20
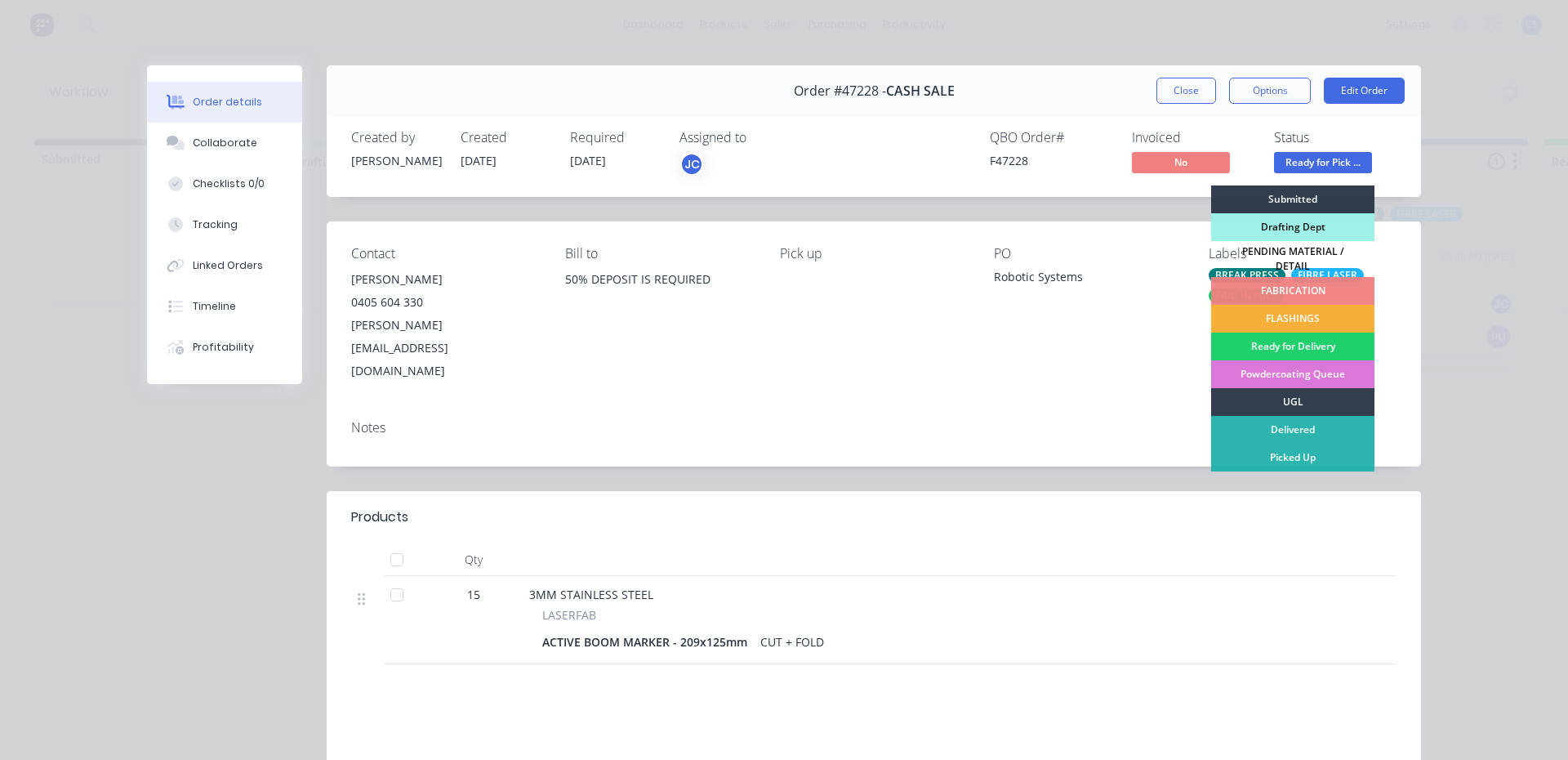
drag, startPoint x: 1341, startPoint y: 453, endPoint x: 1322, endPoint y: 493, distance: 44.3
click at [1340, 453] on div "Picked Up" at bounding box center [1292, 457] width 164 height 27
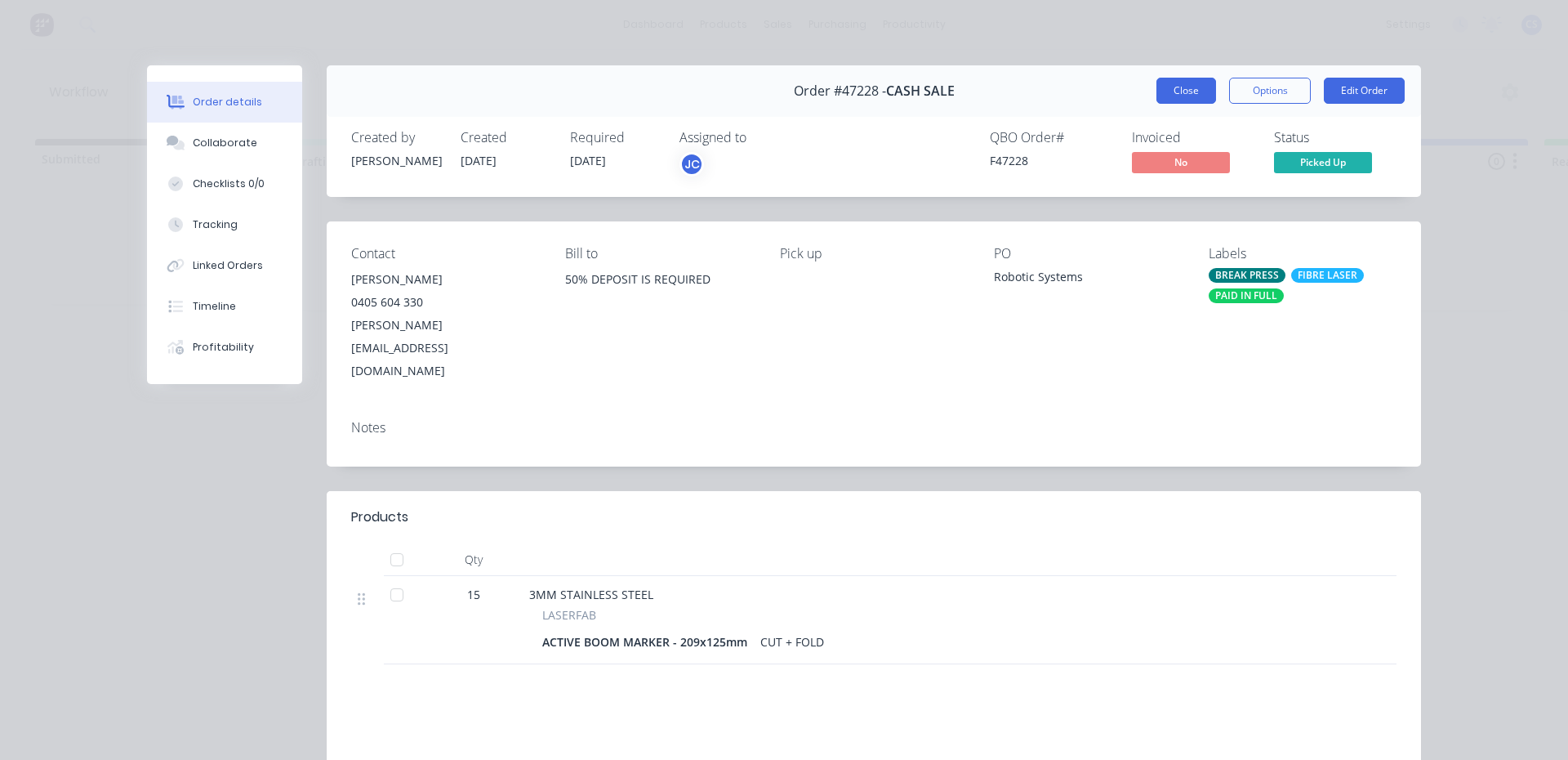
click at [1176, 98] on button "Close" at bounding box center [1186, 91] width 59 height 27
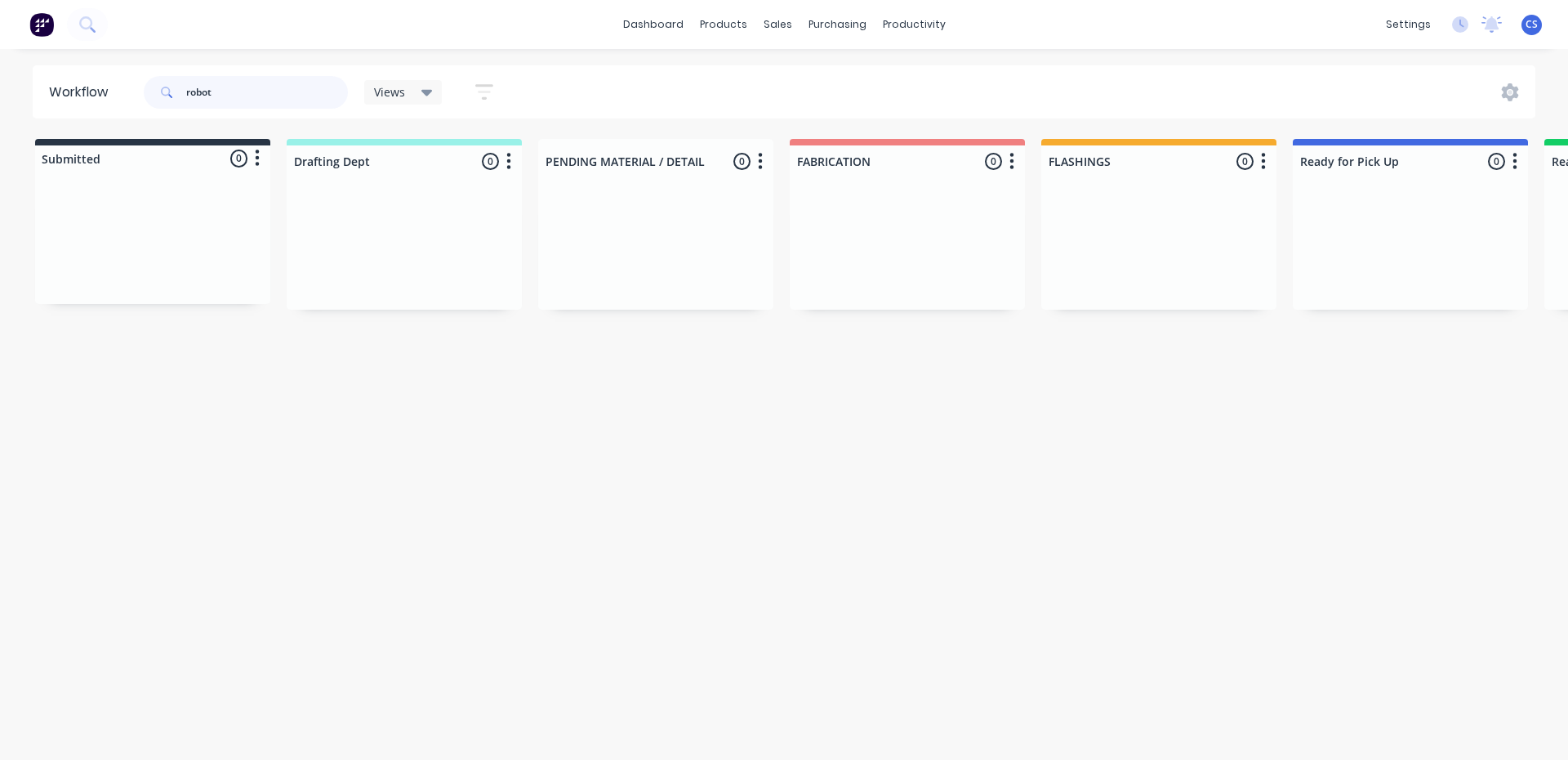
drag, startPoint x: 240, startPoint y: 98, endPoint x: 150, endPoint y: 81, distance: 91.6
click at [150, 81] on div "robot" at bounding box center [245, 92] width 204 height 33
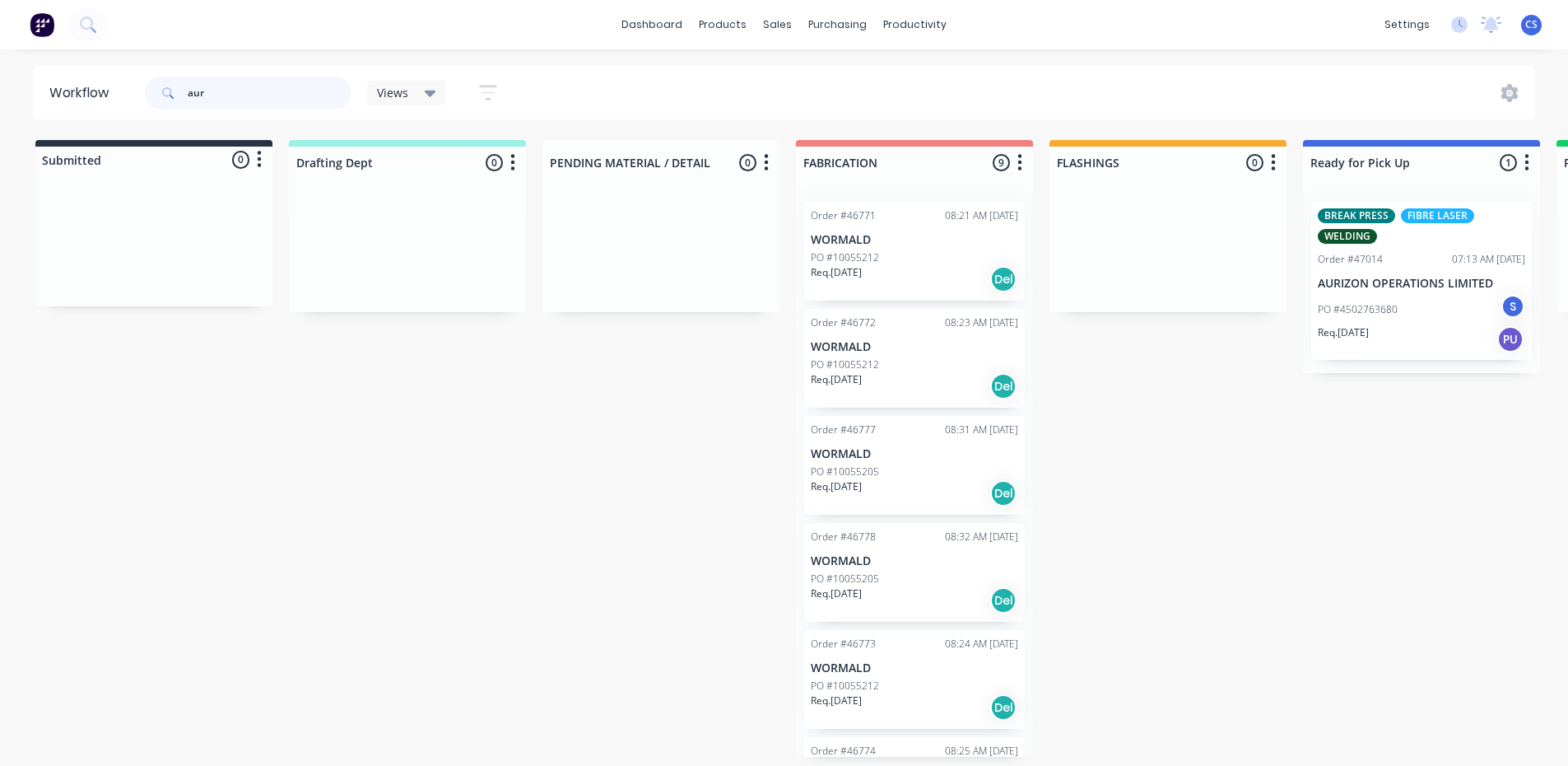
type input "aur"
click at [1360, 309] on p "PO #4502763680" at bounding box center [1358, 310] width 80 height 15
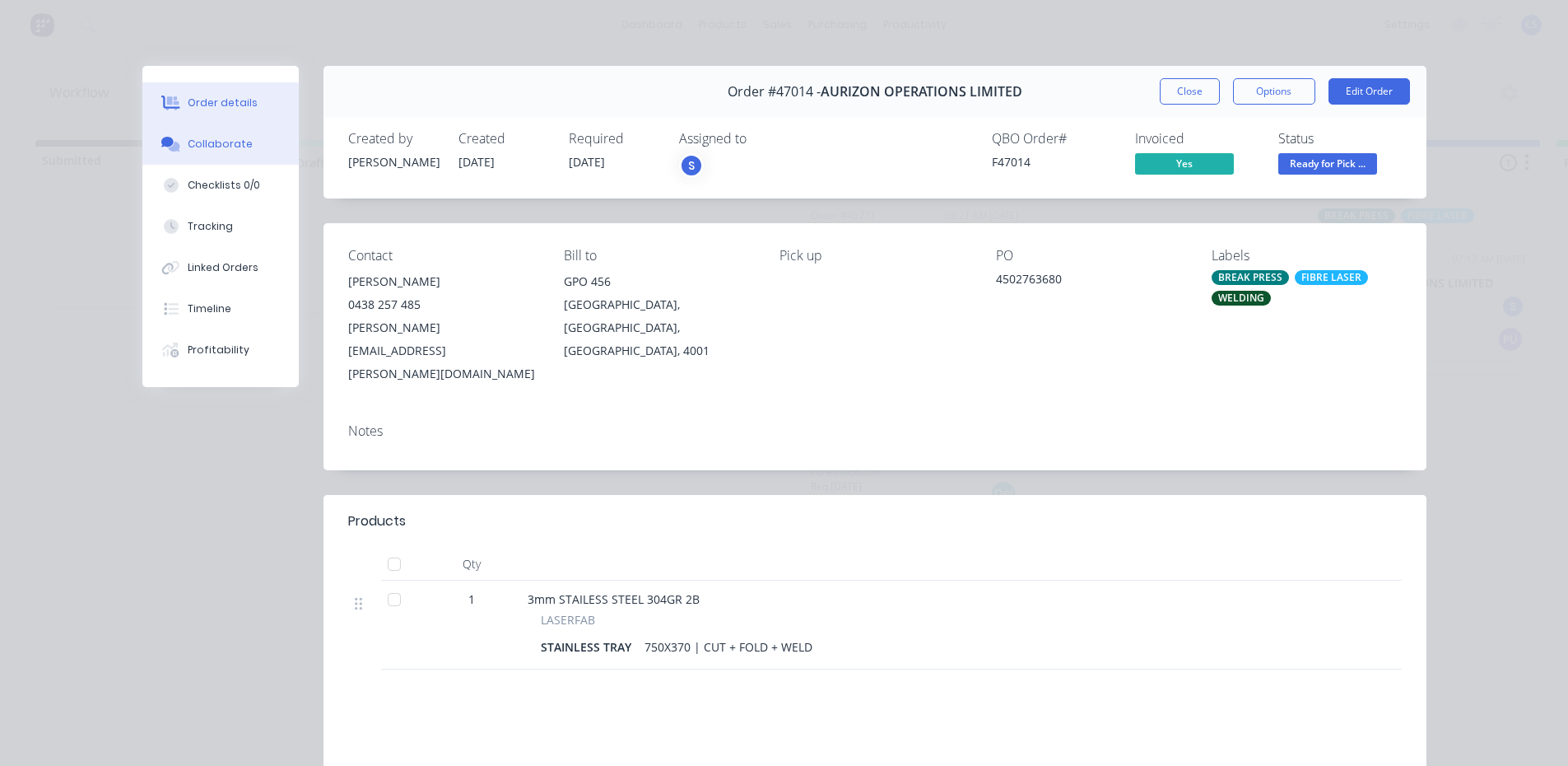
click at [220, 157] on button "Collaborate" at bounding box center [221, 144] width 157 height 41
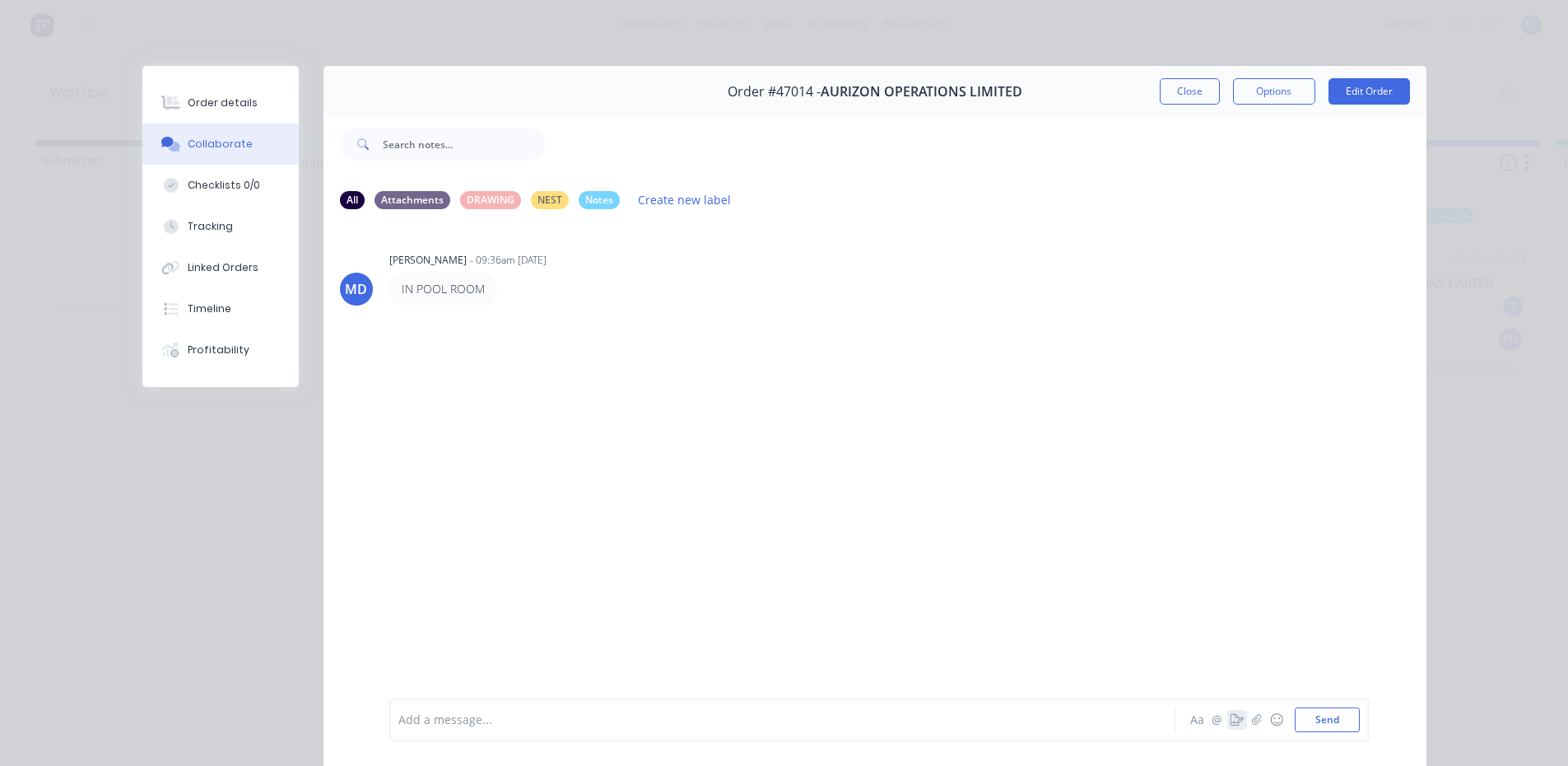
click at [1232, 718] on icon "button" at bounding box center [1237, 719] width 13 height 12
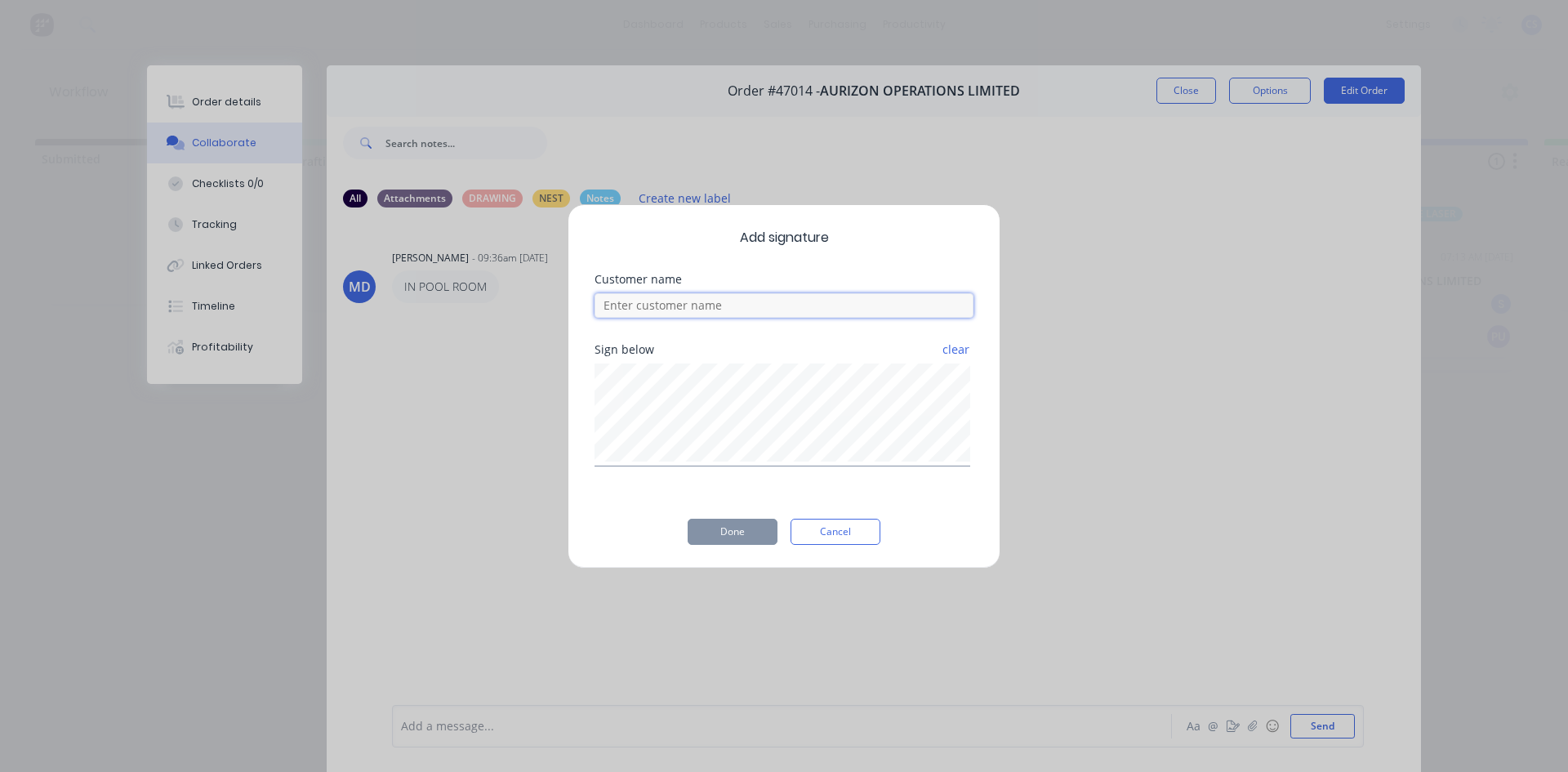
click at [653, 305] on input at bounding box center [784, 306] width 379 height 25
type input "scott"
click at [729, 528] on button "Done" at bounding box center [732, 531] width 90 height 27
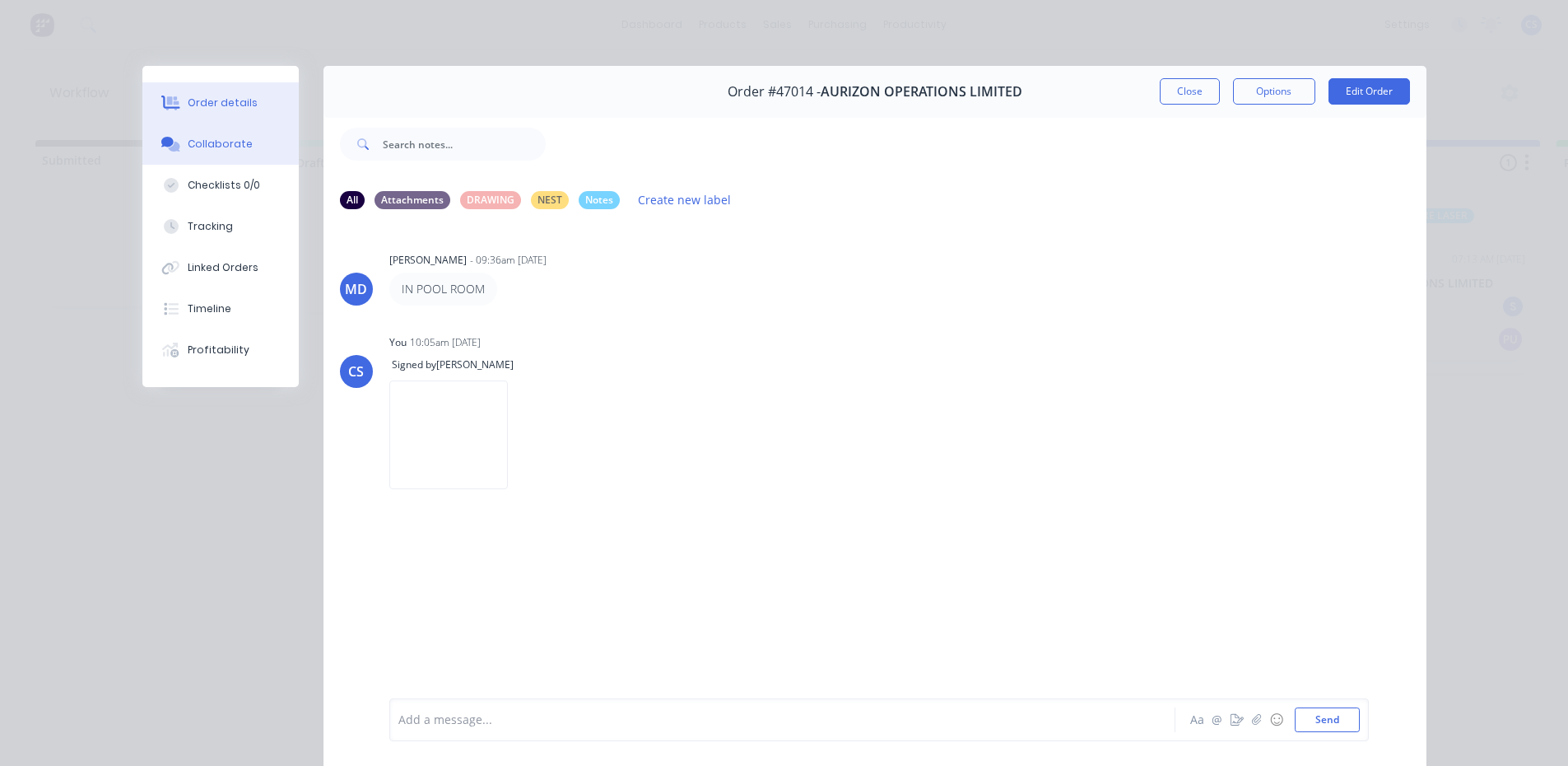
click at [278, 111] on button "Order details" at bounding box center [221, 102] width 157 height 41
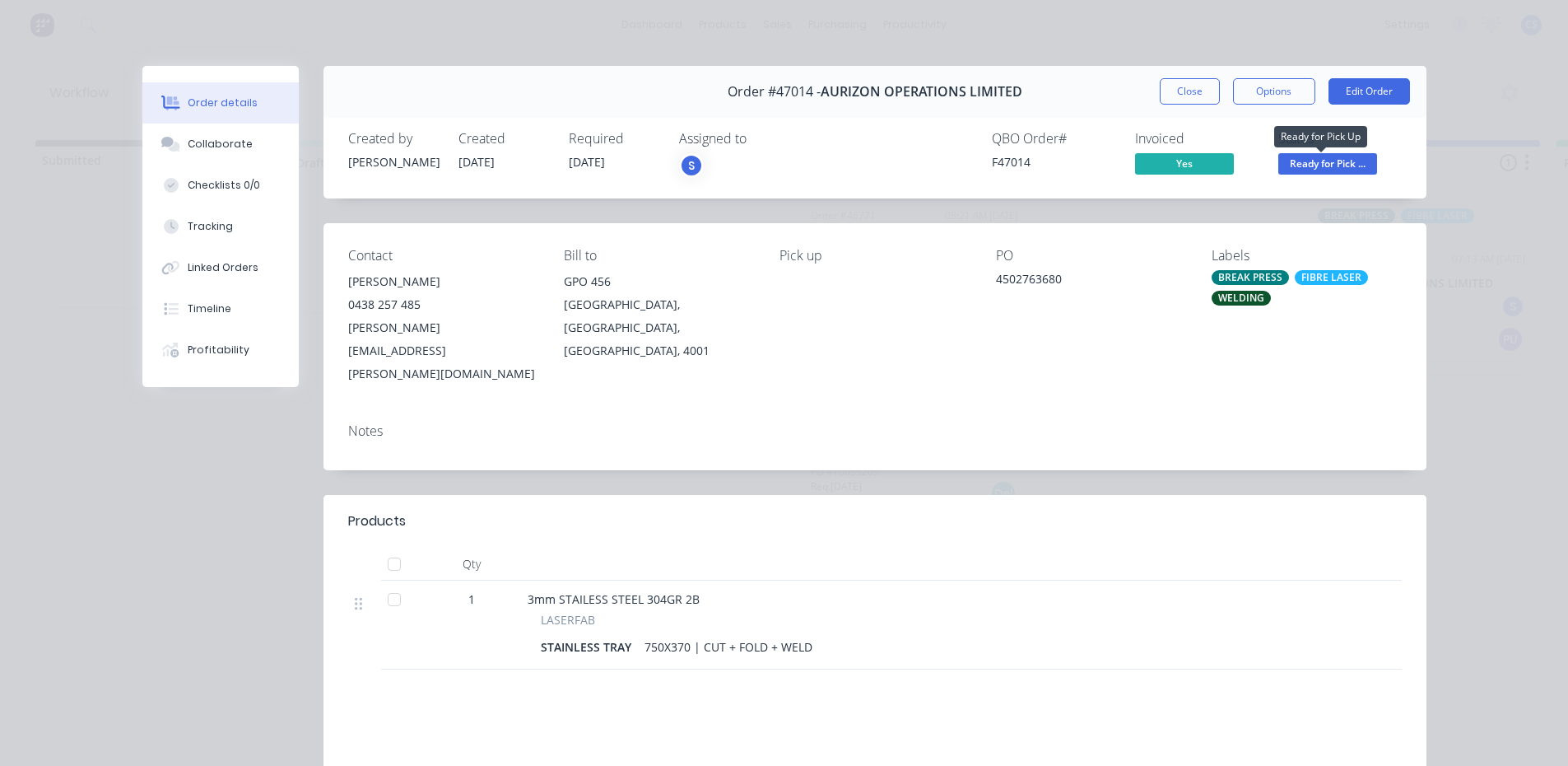
click at [1303, 171] on span "Ready for Pick ..." at bounding box center [1327, 163] width 99 height 20
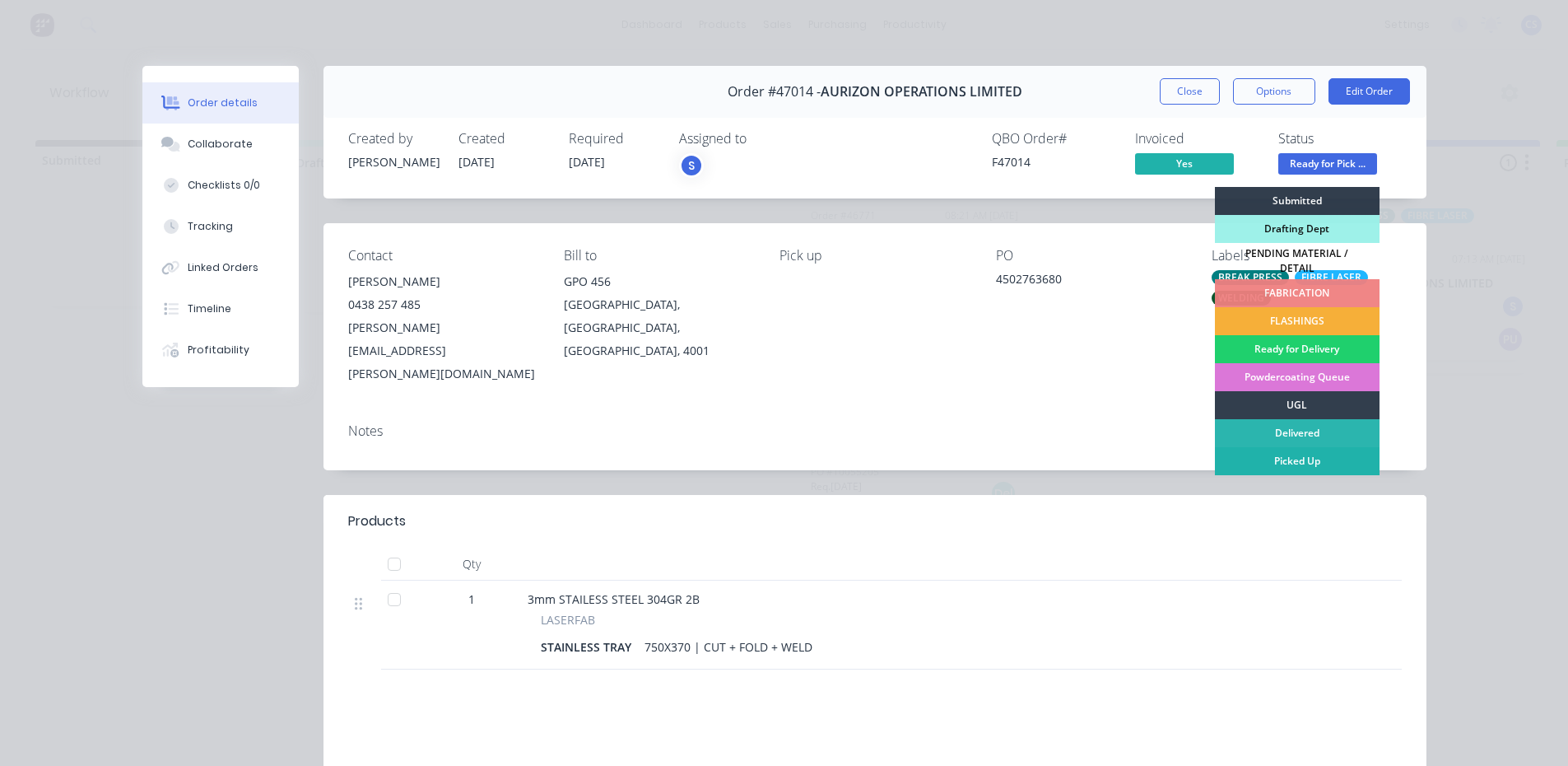
click at [1283, 447] on div "Picked Up" at bounding box center [1297, 461] width 165 height 28
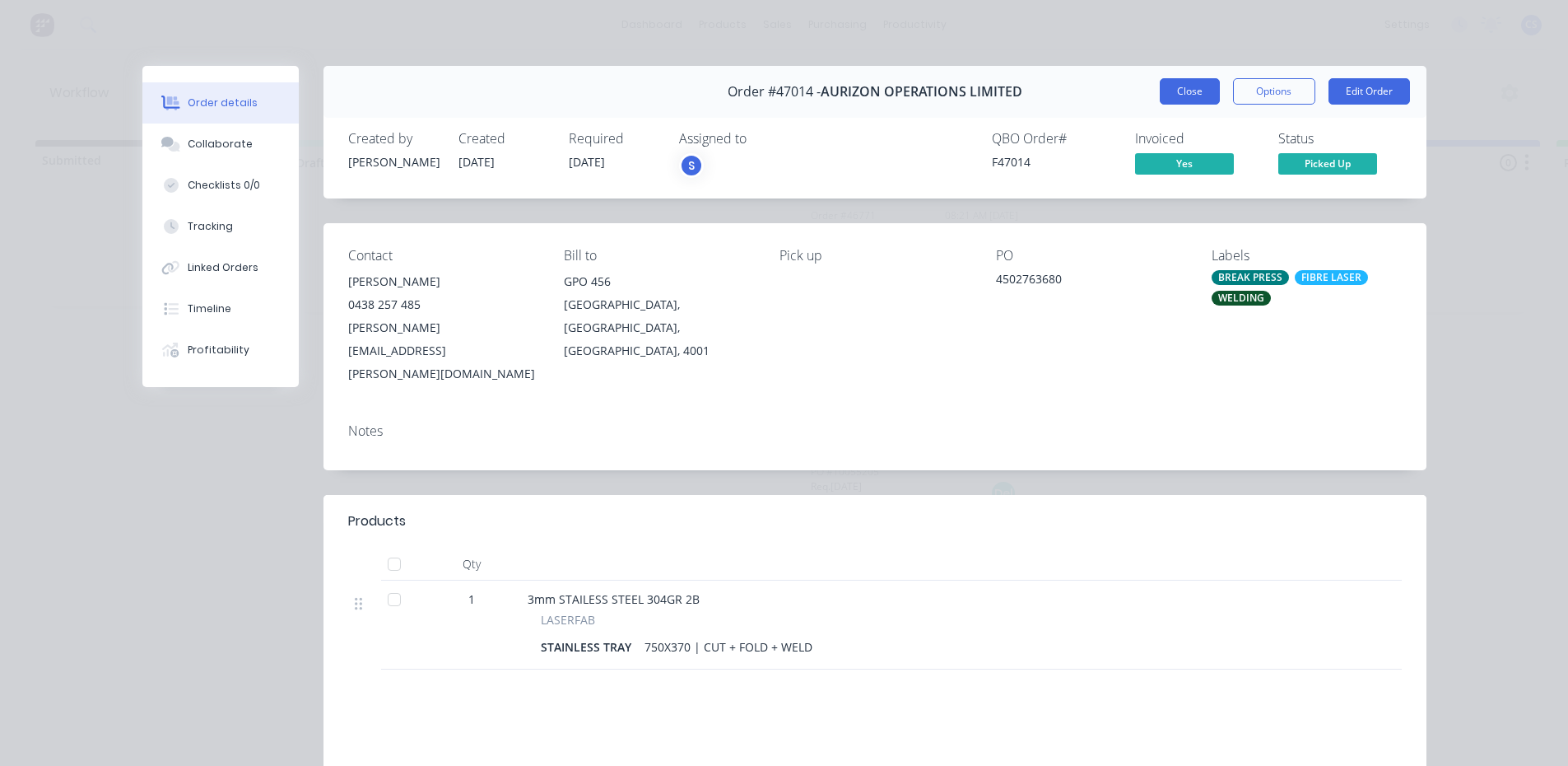
click at [1197, 87] on button "Close" at bounding box center [1189, 91] width 60 height 27
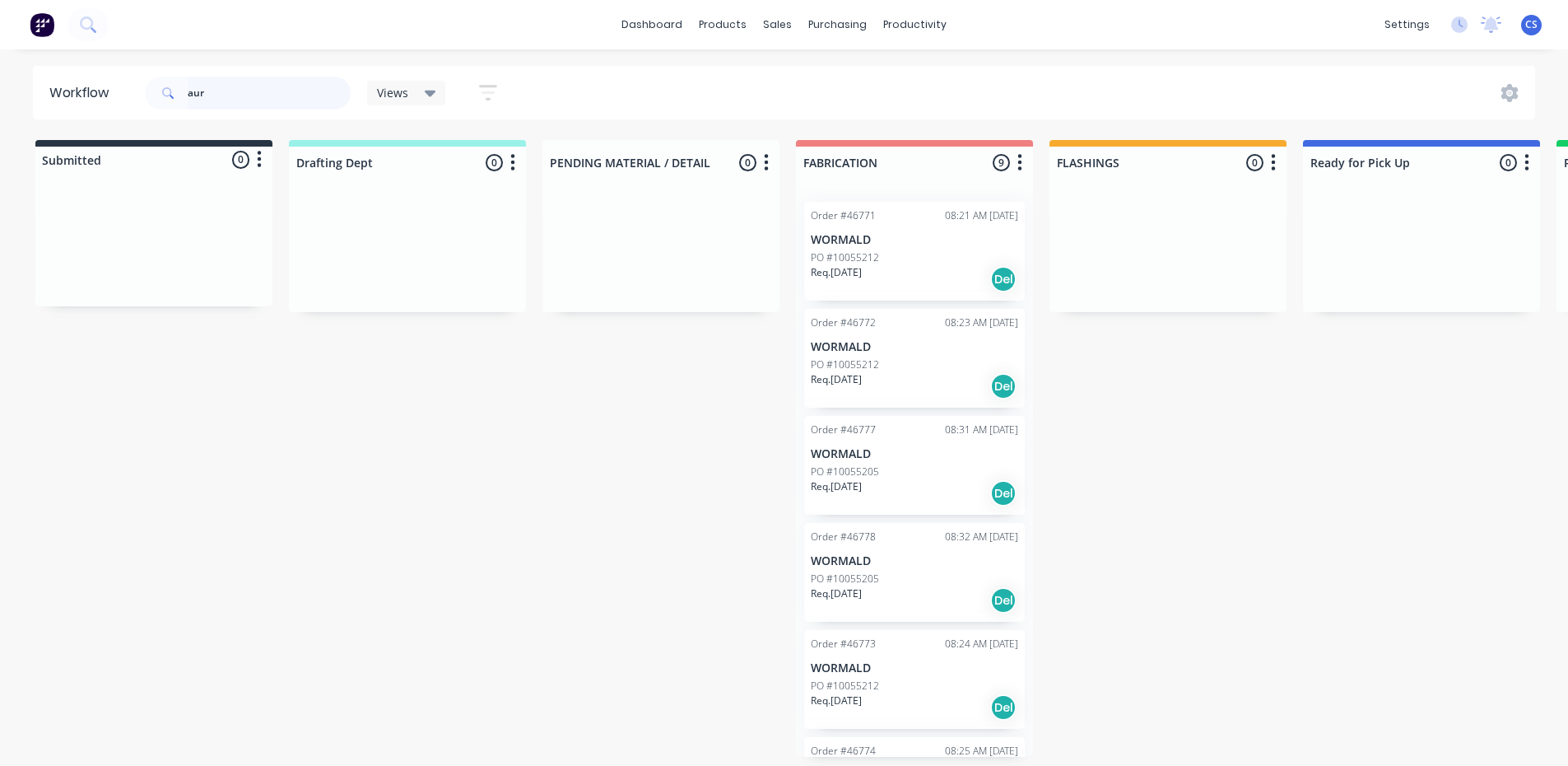
drag, startPoint x: 212, startPoint y: 91, endPoint x: 192, endPoint y: 88, distance: 20.2
click at [171, 95] on div "aur" at bounding box center [247, 93] width 206 height 33
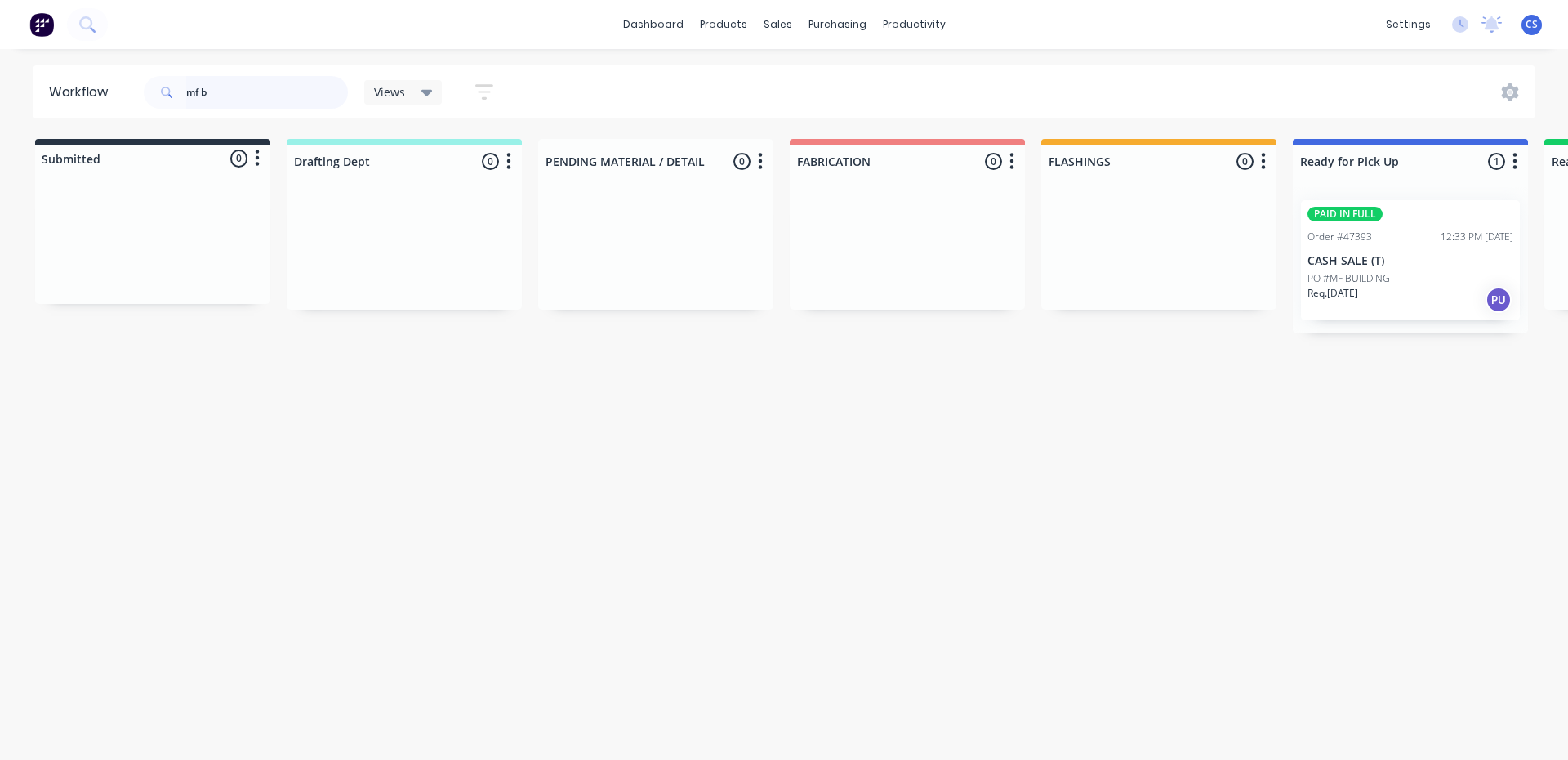
type input "mf b"
click at [1358, 293] on p "Req. 01/09/25" at bounding box center [1332, 294] width 50 height 15
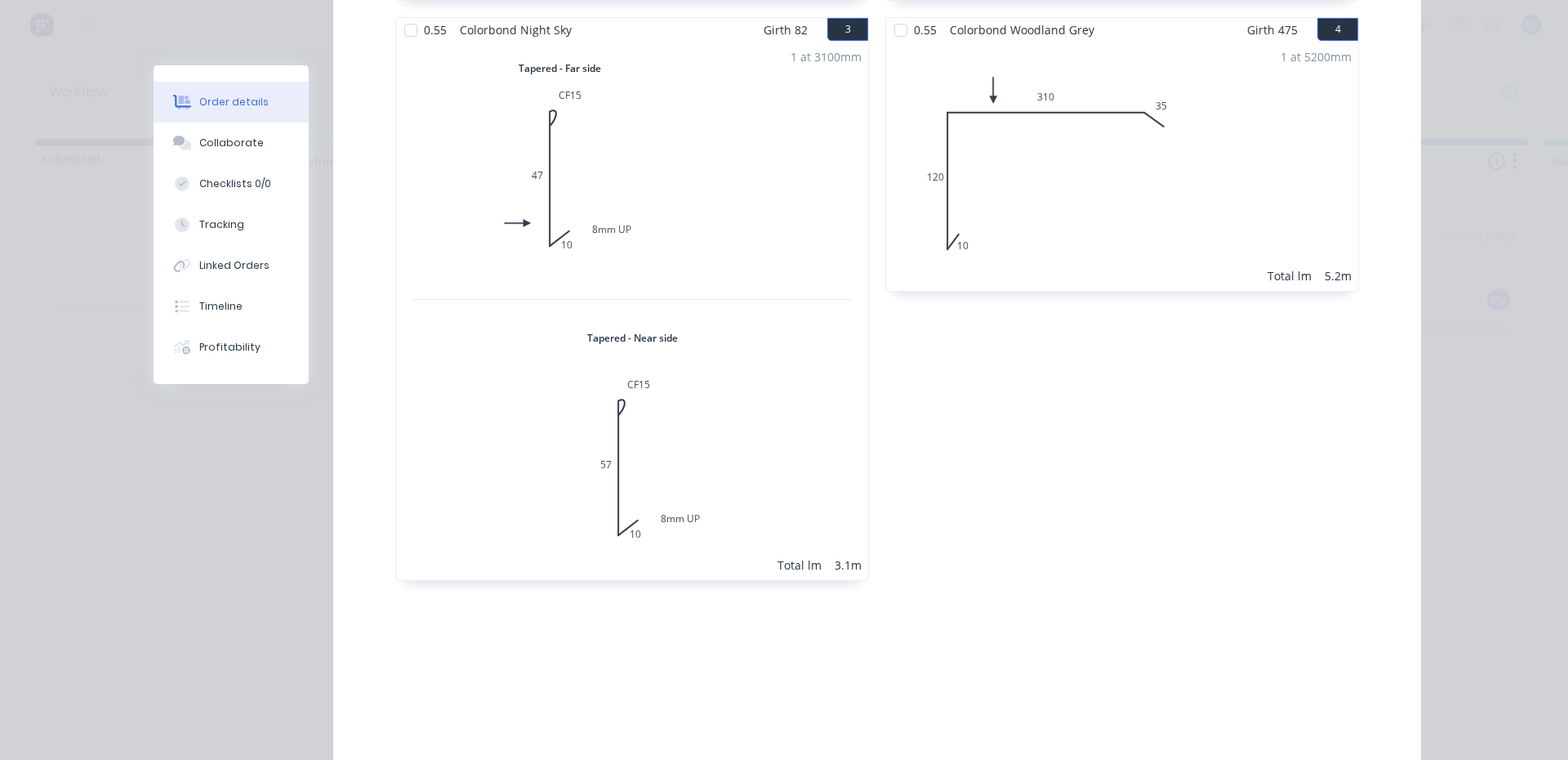
scroll to position [326, 0]
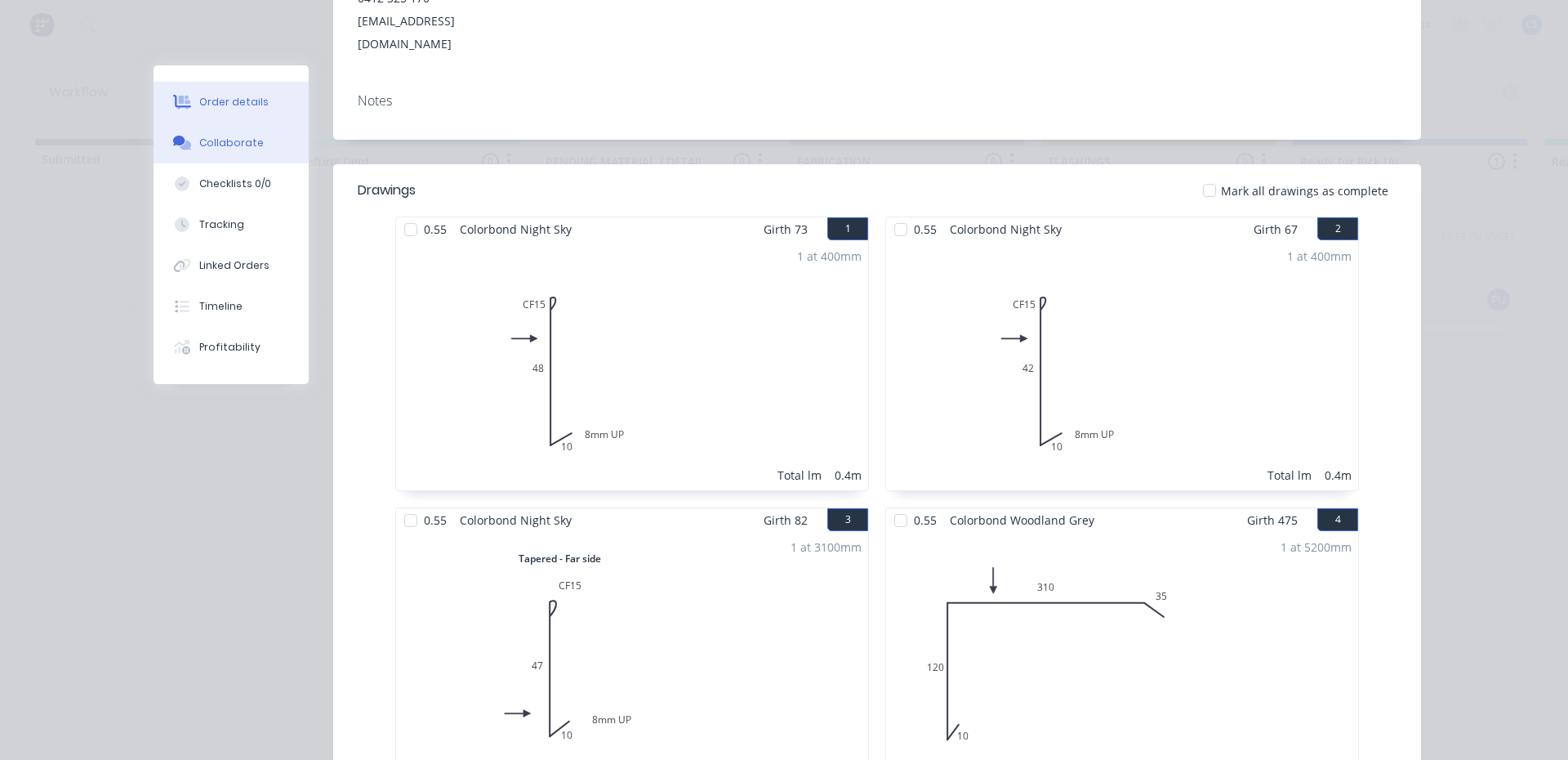
click at [260, 138] on button "Collaborate" at bounding box center [231, 143] width 155 height 41
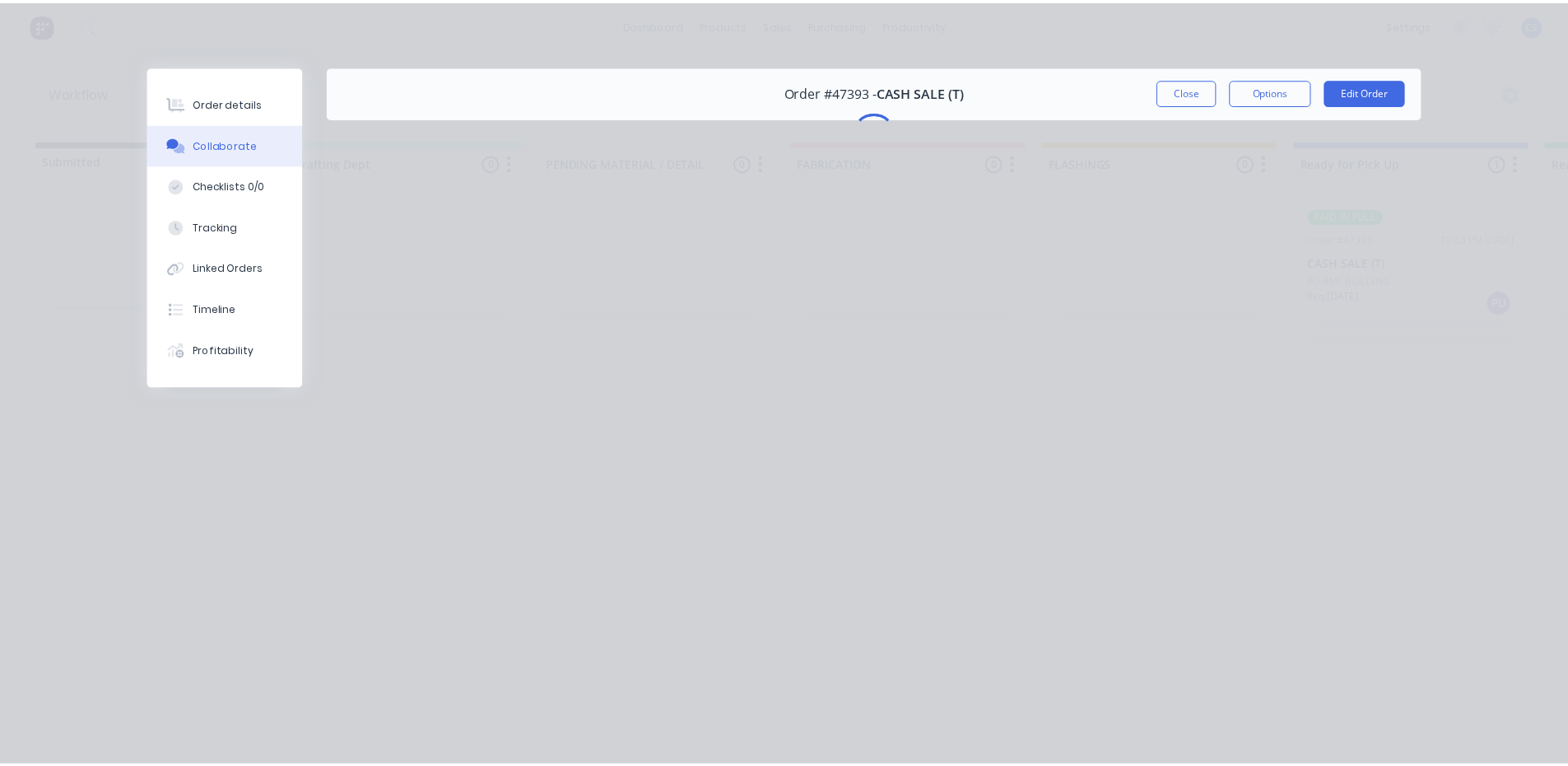
scroll to position [0, 0]
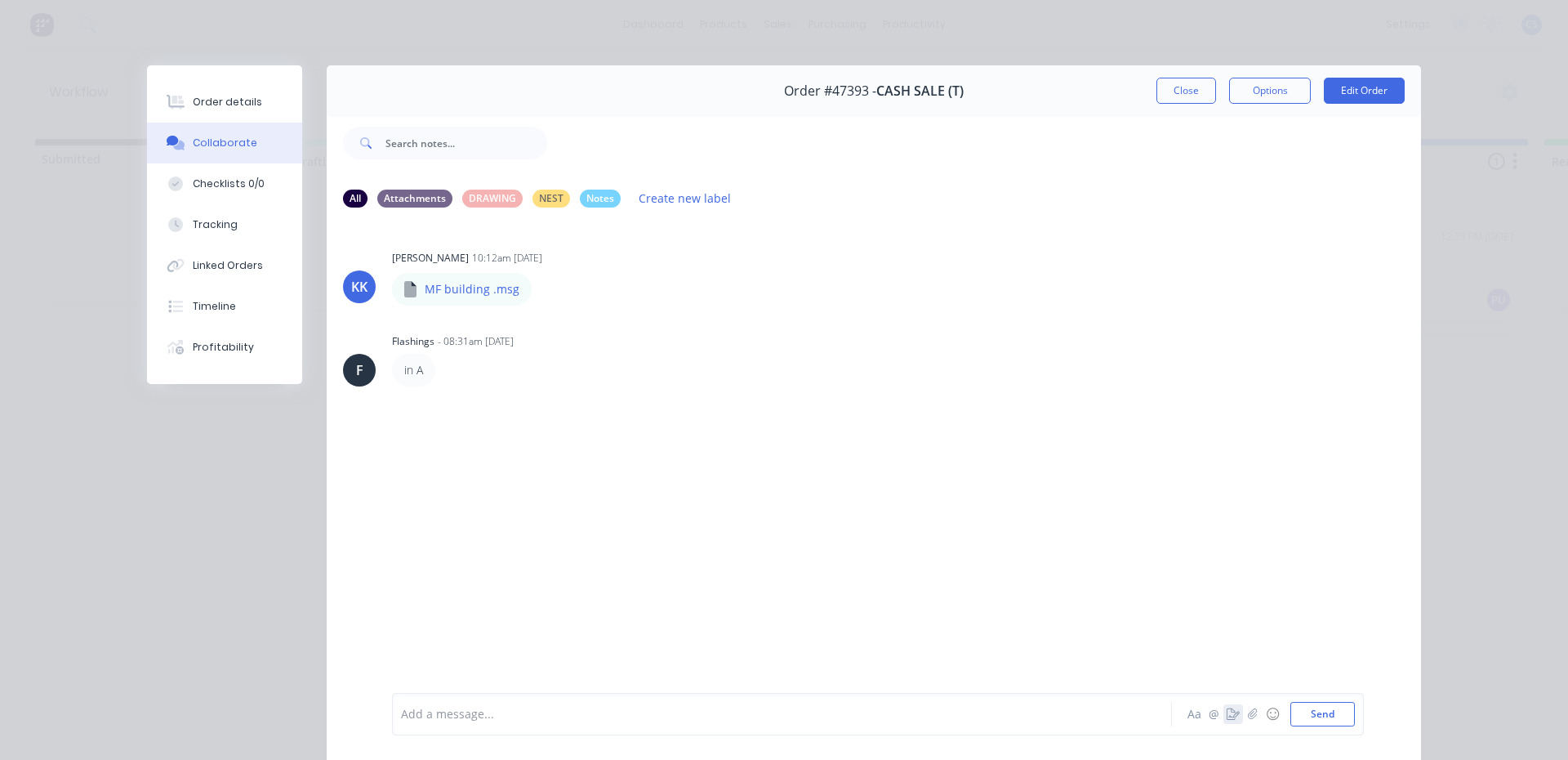
click at [1226, 713] on icon "button" at bounding box center [1232, 713] width 13 height 12
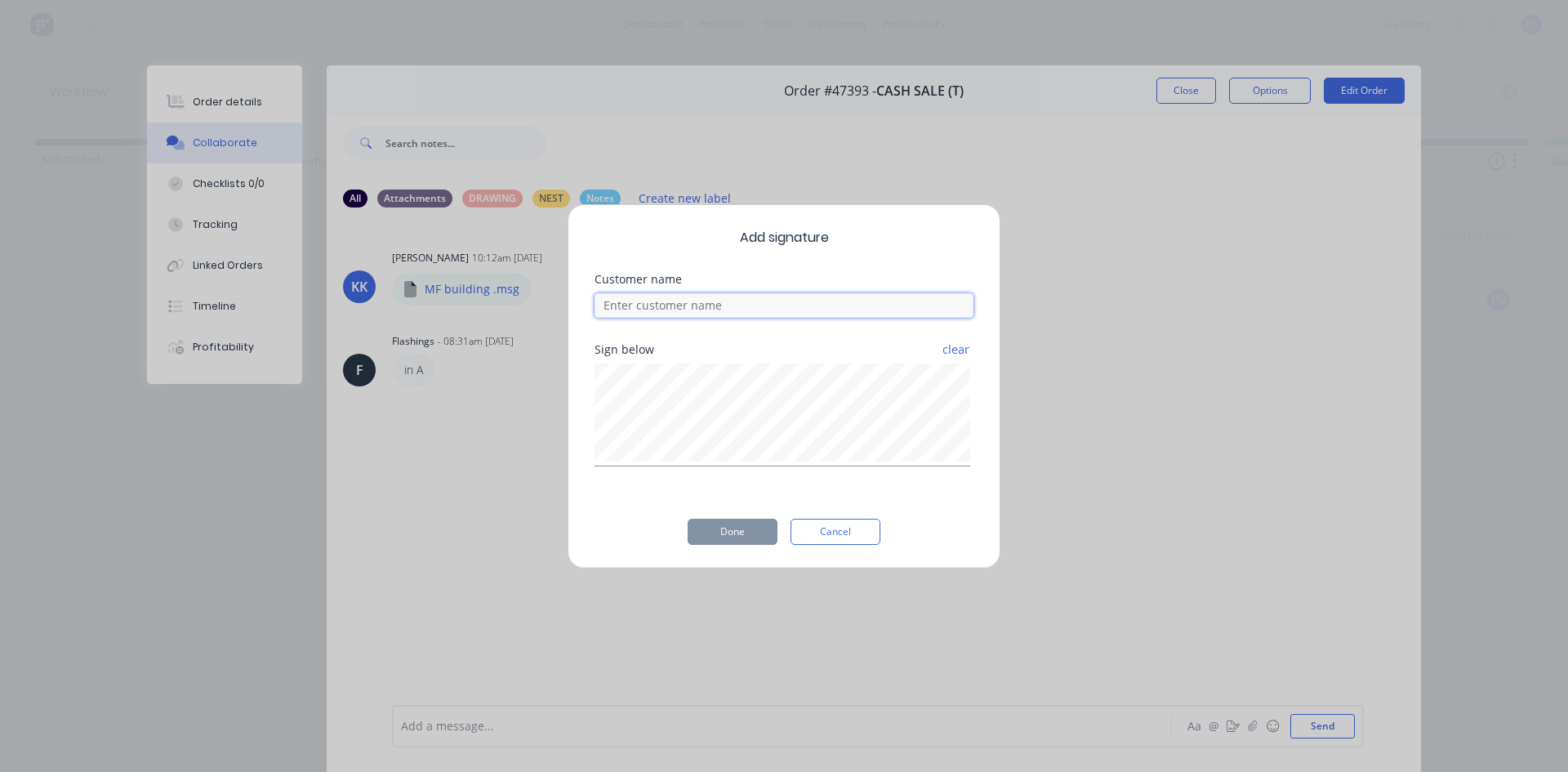
click at [676, 309] on input at bounding box center [784, 306] width 379 height 25
type input "matt"
click at [752, 530] on button "Done" at bounding box center [732, 531] width 90 height 27
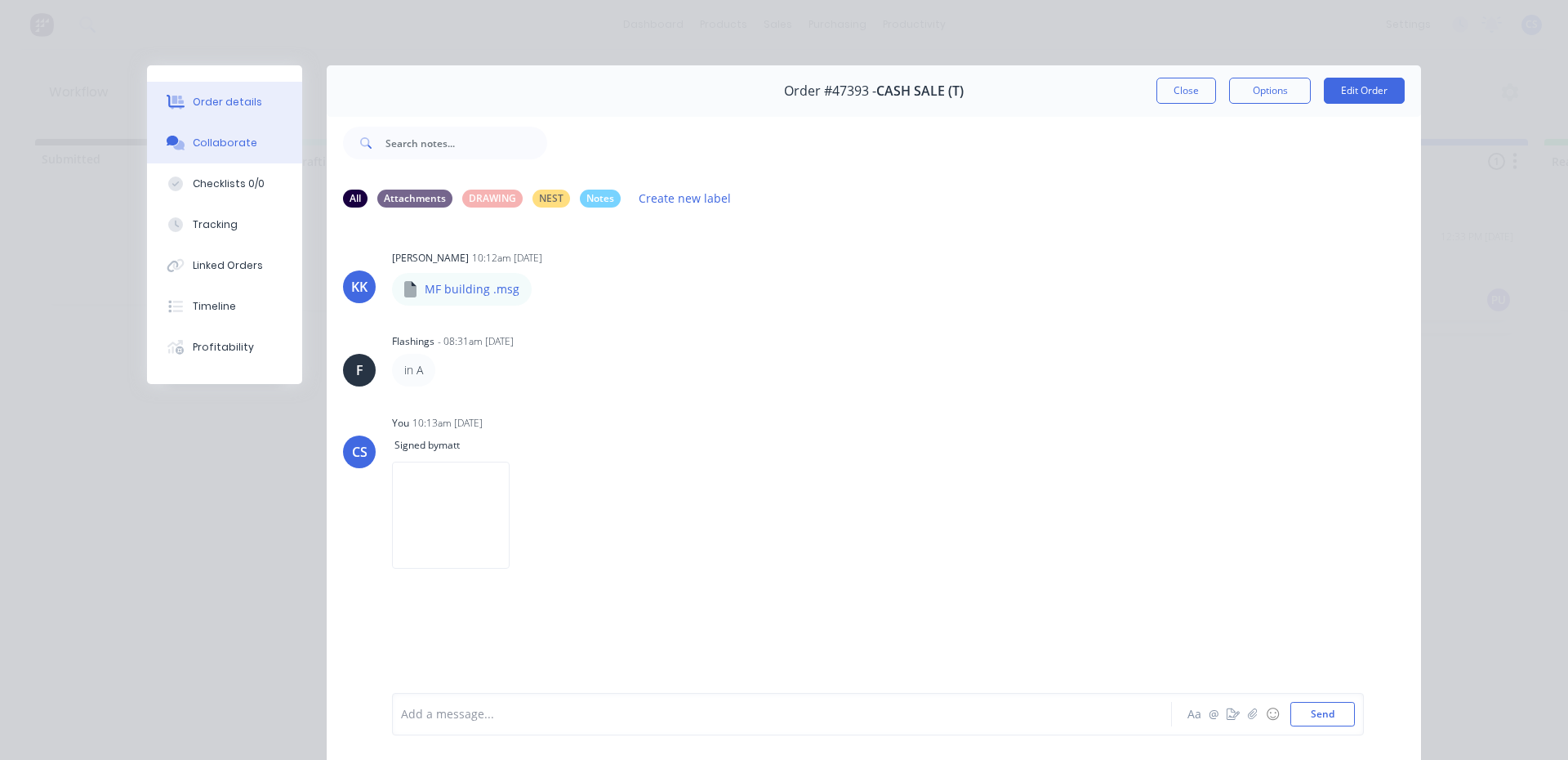
click at [261, 110] on button "Order details" at bounding box center [225, 102] width 155 height 41
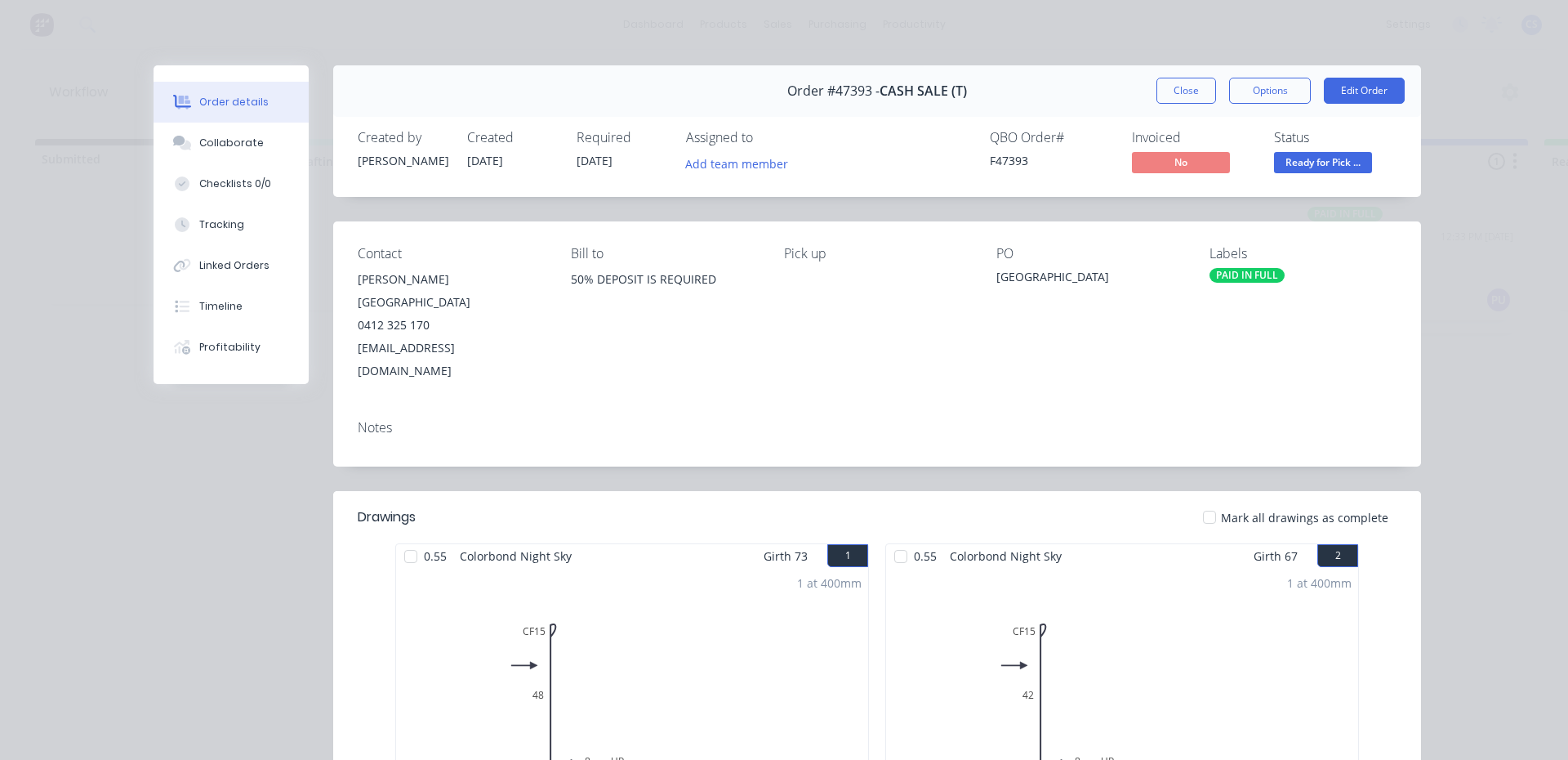
click at [1283, 164] on span "Ready for Pick ..." at bounding box center [1322, 162] width 98 height 20
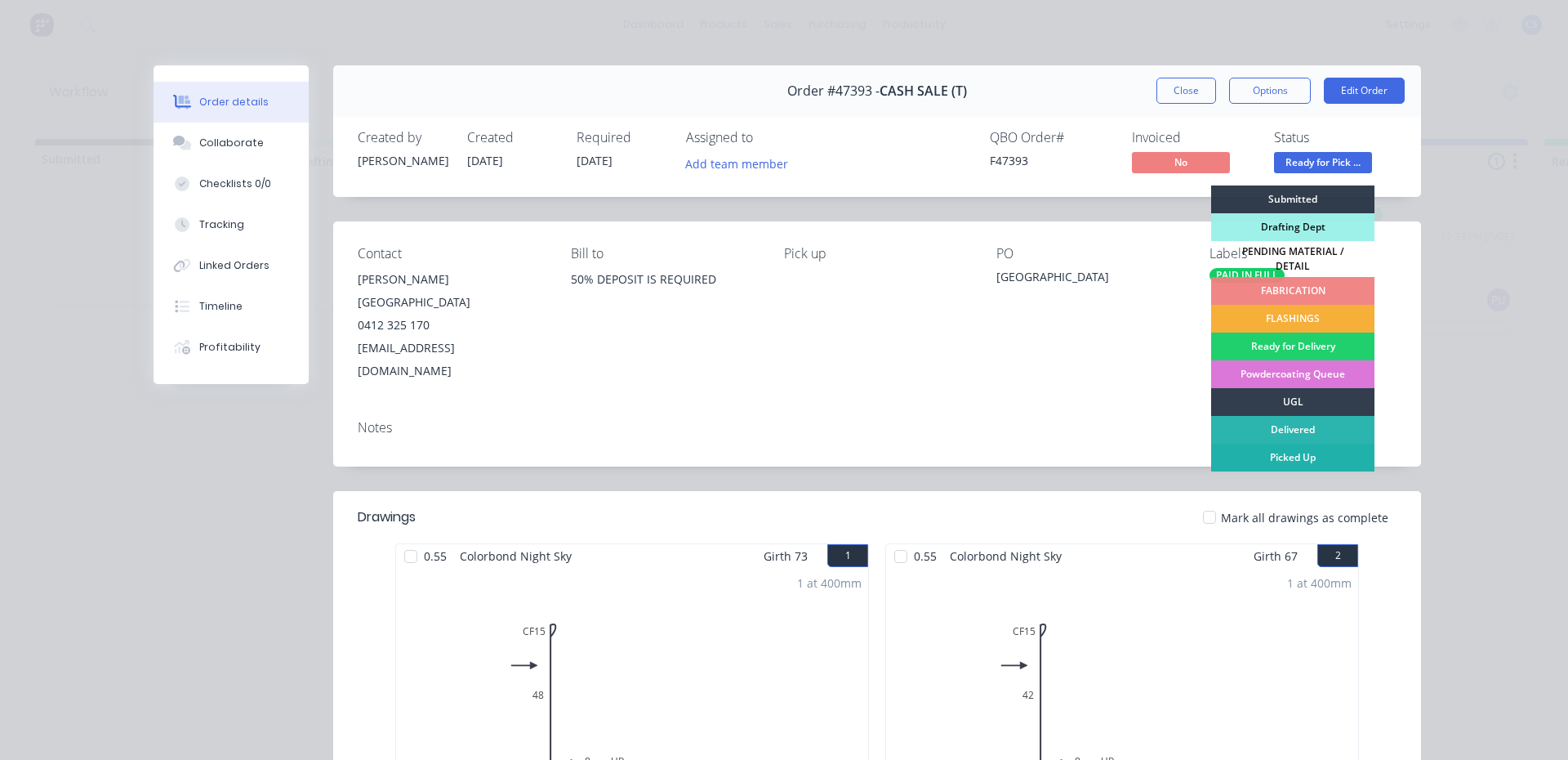
click at [1317, 448] on div "Picked Up" at bounding box center [1292, 457] width 164 height 27
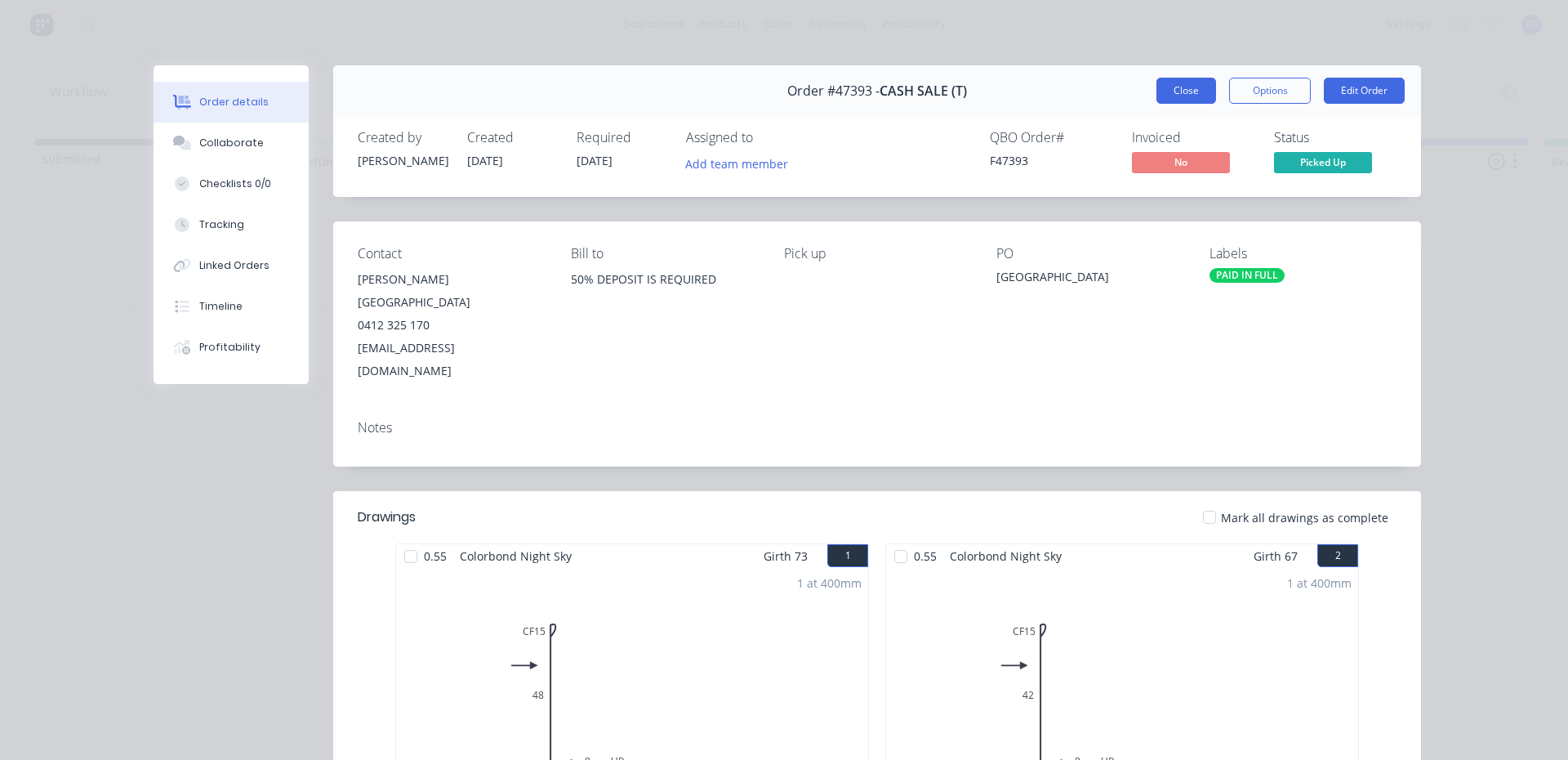
click at [1203, 96] on button "Close" at bounding box center [1186, 91] width 59 height 27
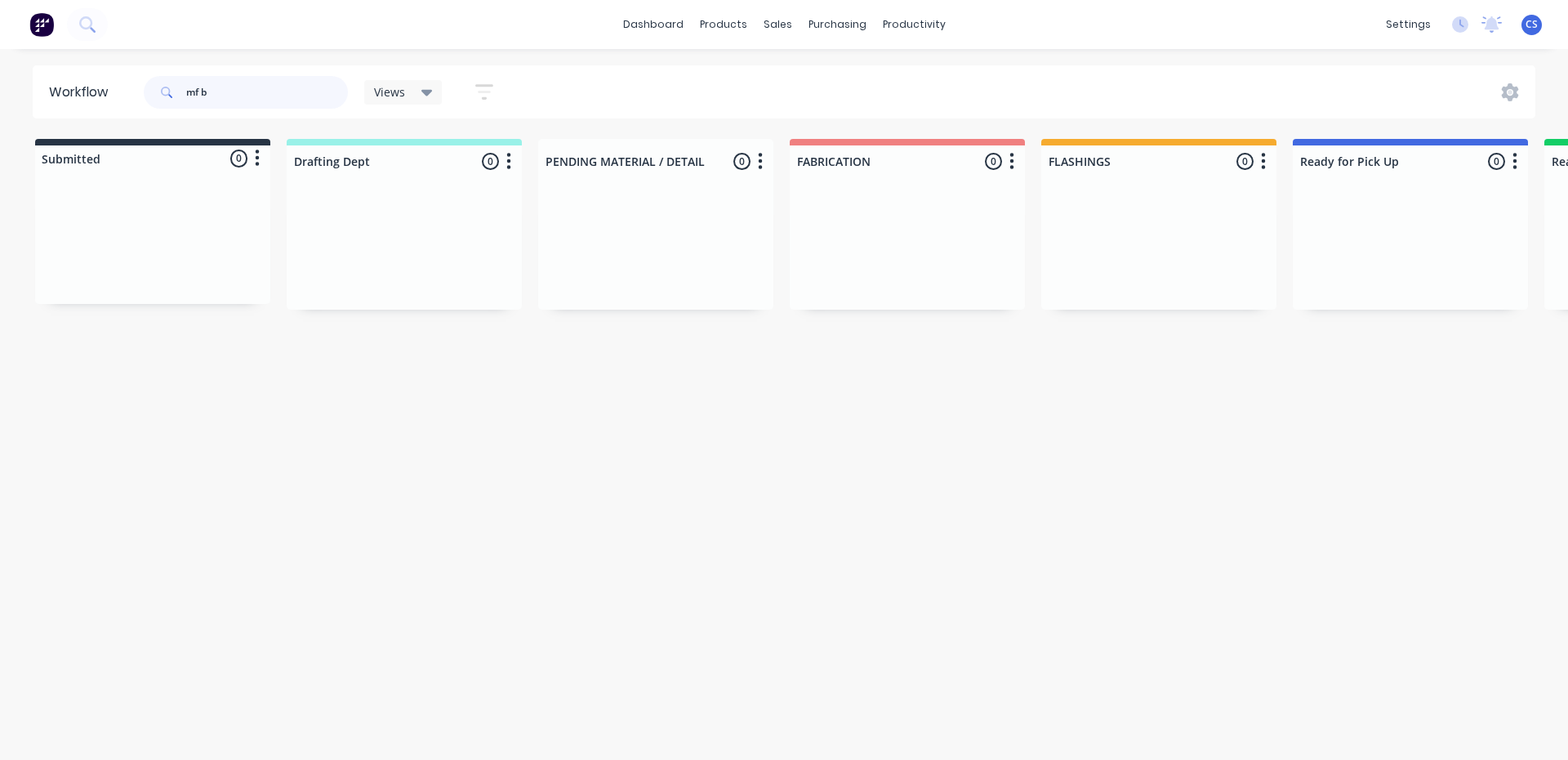
drag, startPoint x: 215, startPoint y: 83, endPoint x: 172, endPoint y: 88, distance: 43.3
click at [172, 88] on div "mf b" at bounding box center [245, 92] width 204 height 33
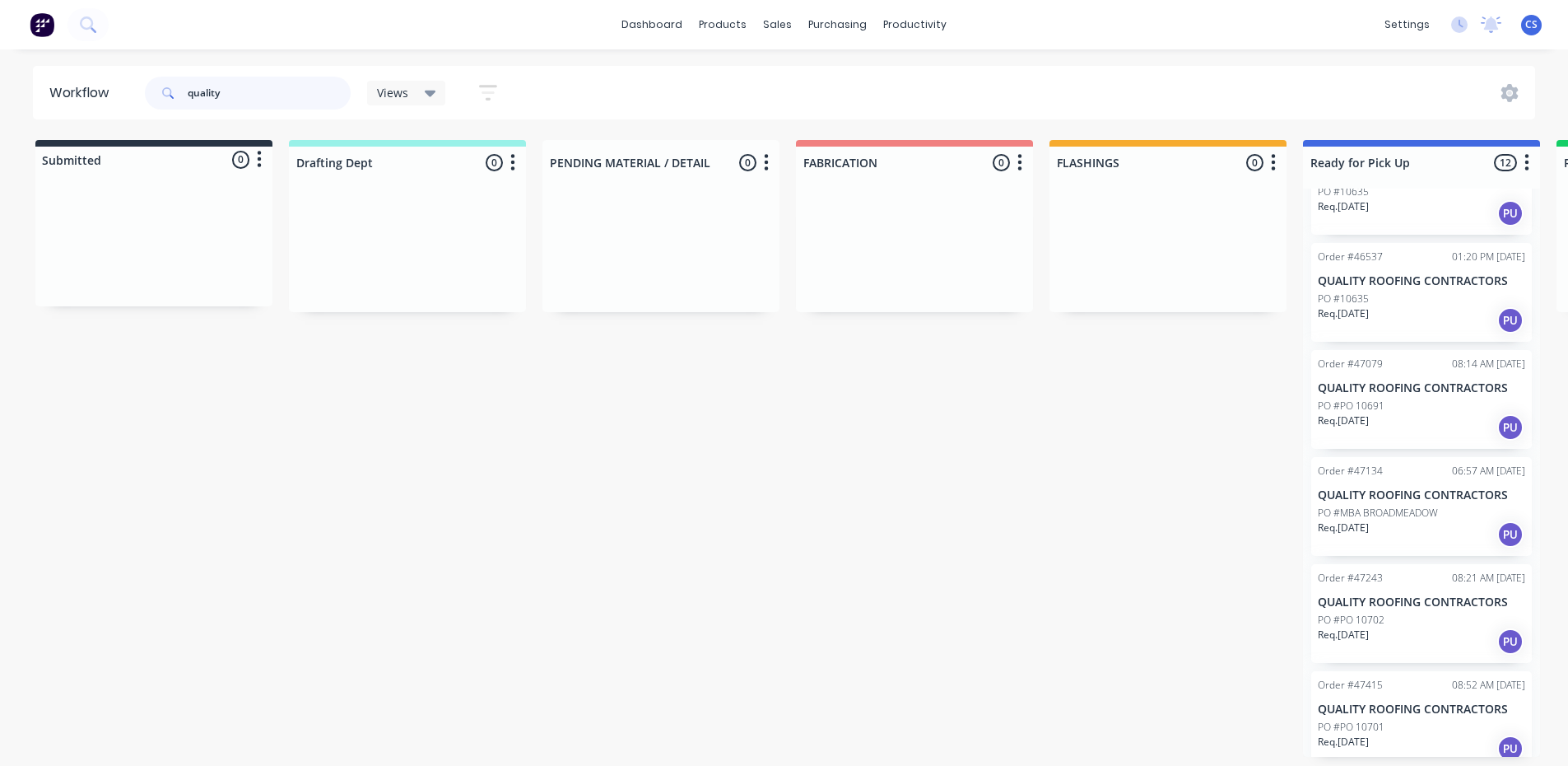
scroll to position [722, 0]
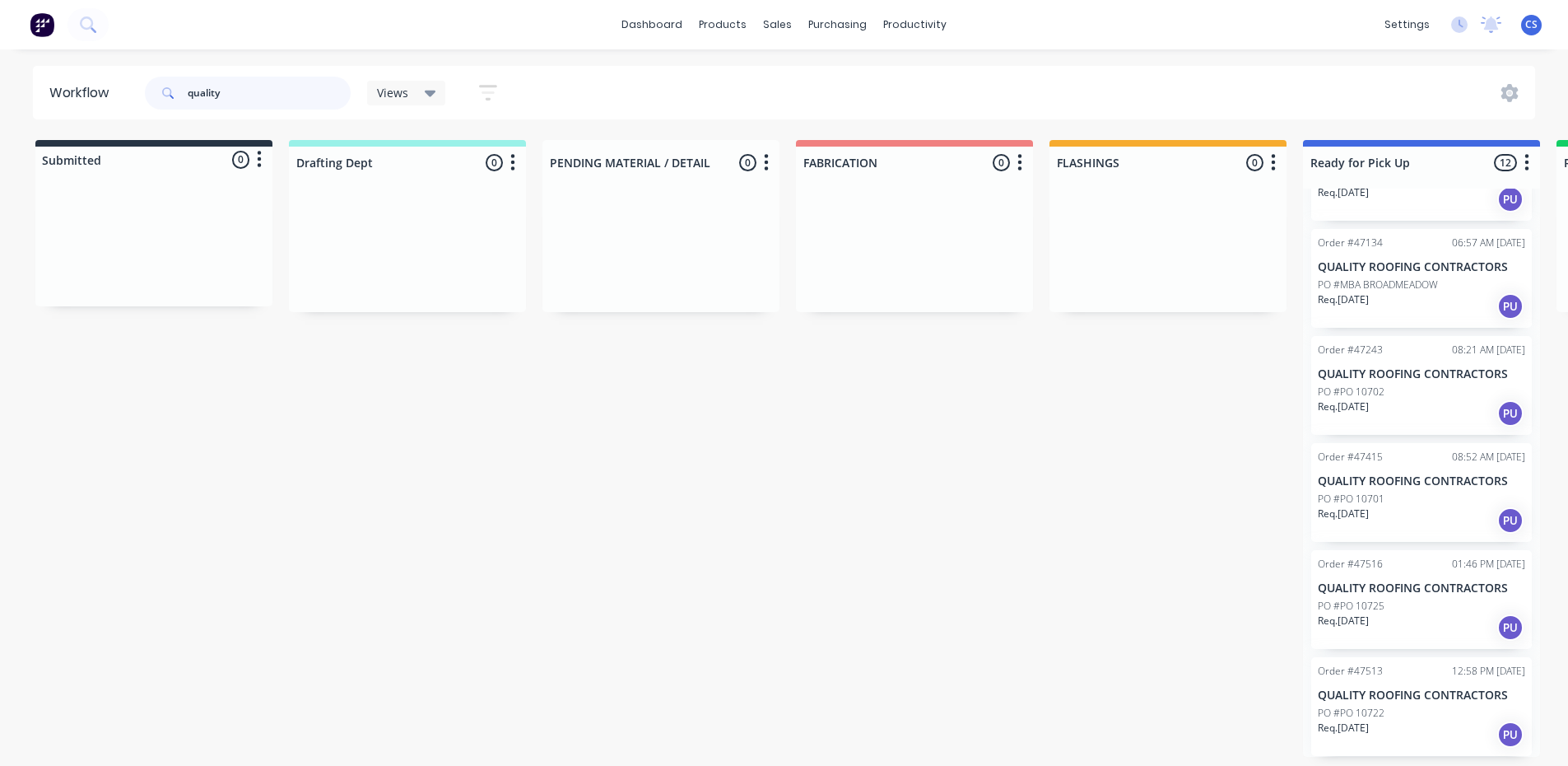
type input "quality"
click at [1362, 701] on p "QUALITY ROOFING CONTRACTORS" at bounding box center [1421, 695] width 207 height 14
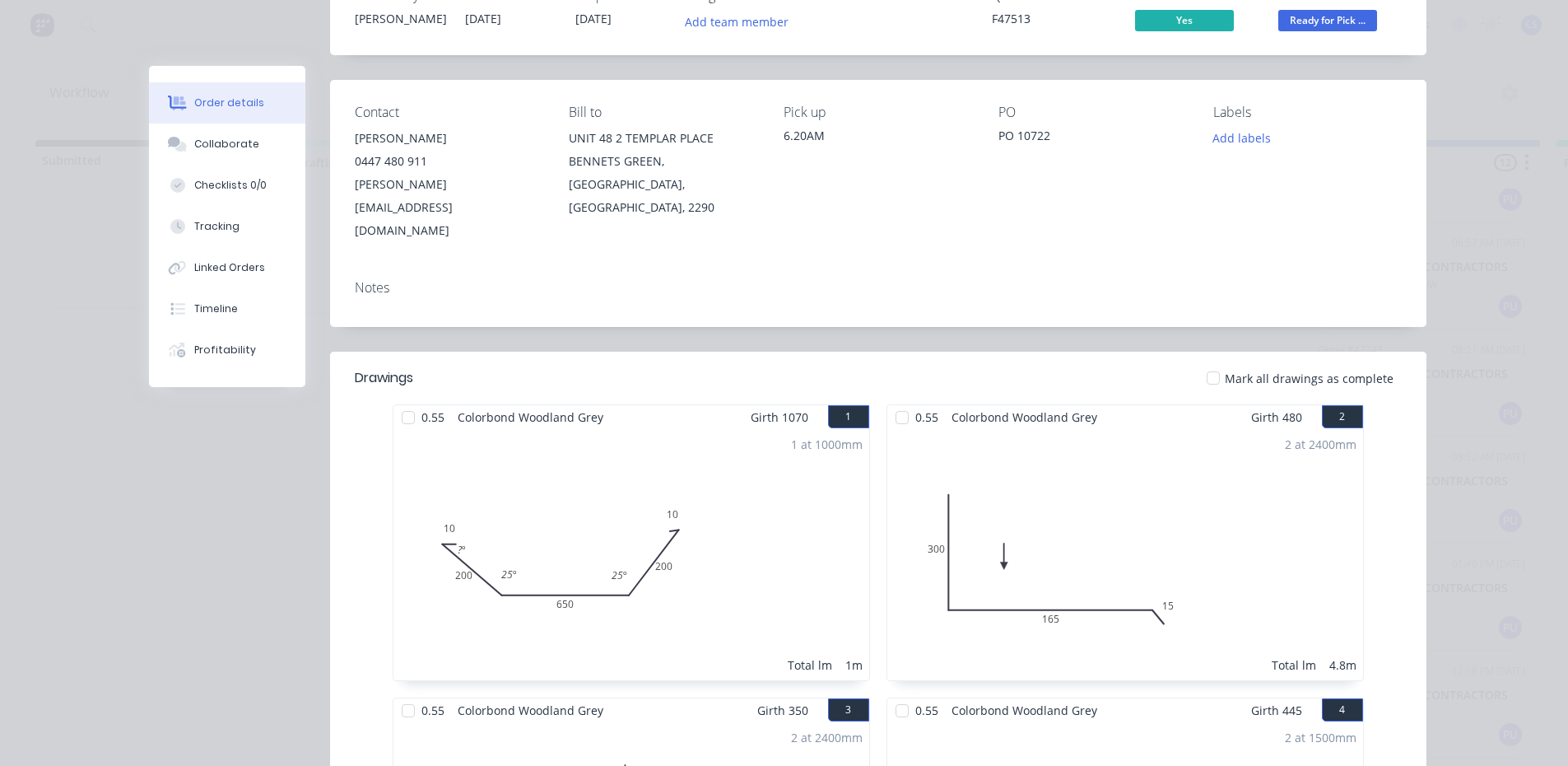
scroll to position [0, 0]
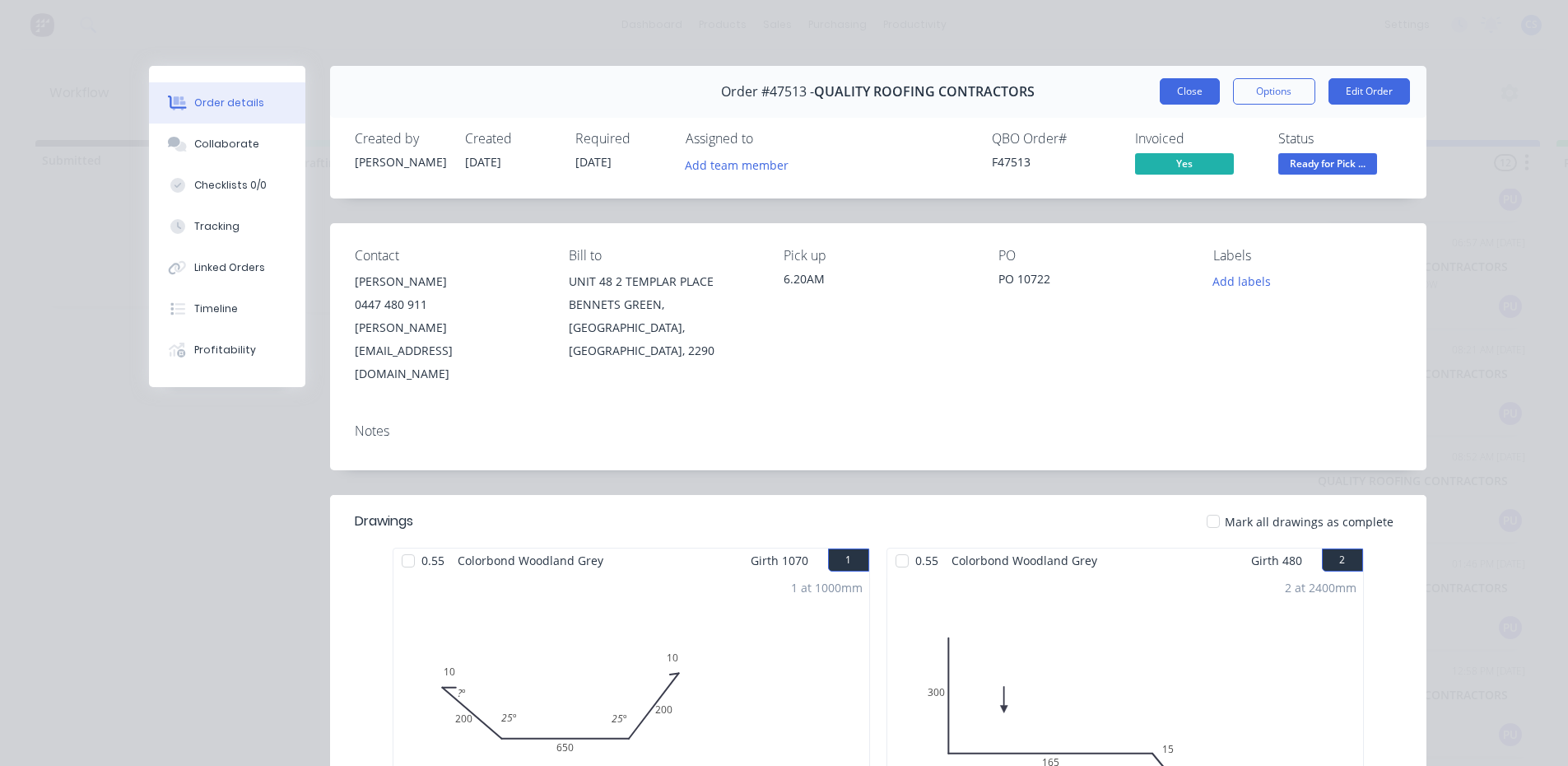
click at [1201, 92] on button "Close" at bounding box center [1189, 91] width 60 height 27
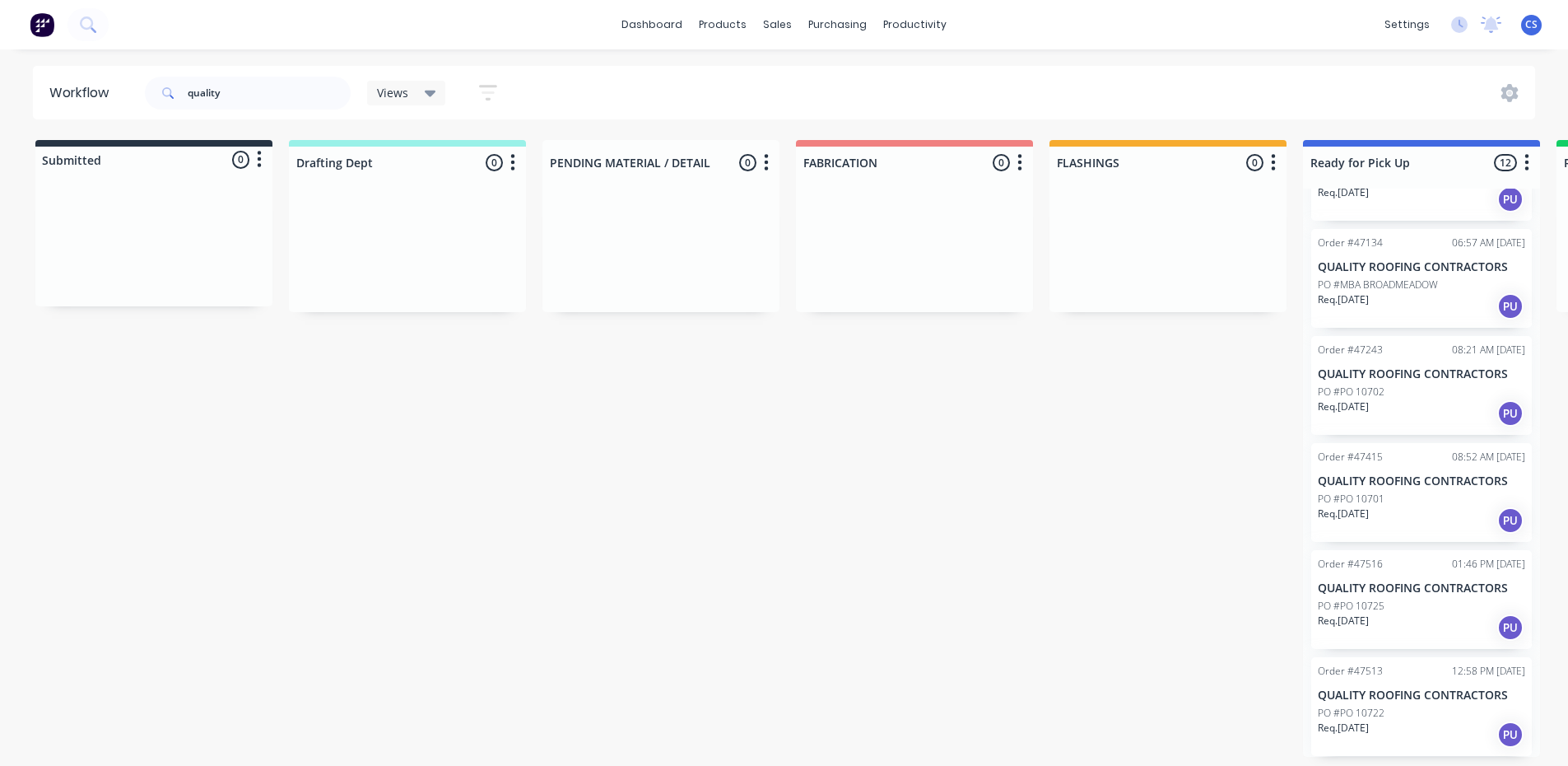
click at [1396, 588] on p "QUALITY ROOFING CONTRACTORS" at bounding box center [1421, 588] width 207 height 14
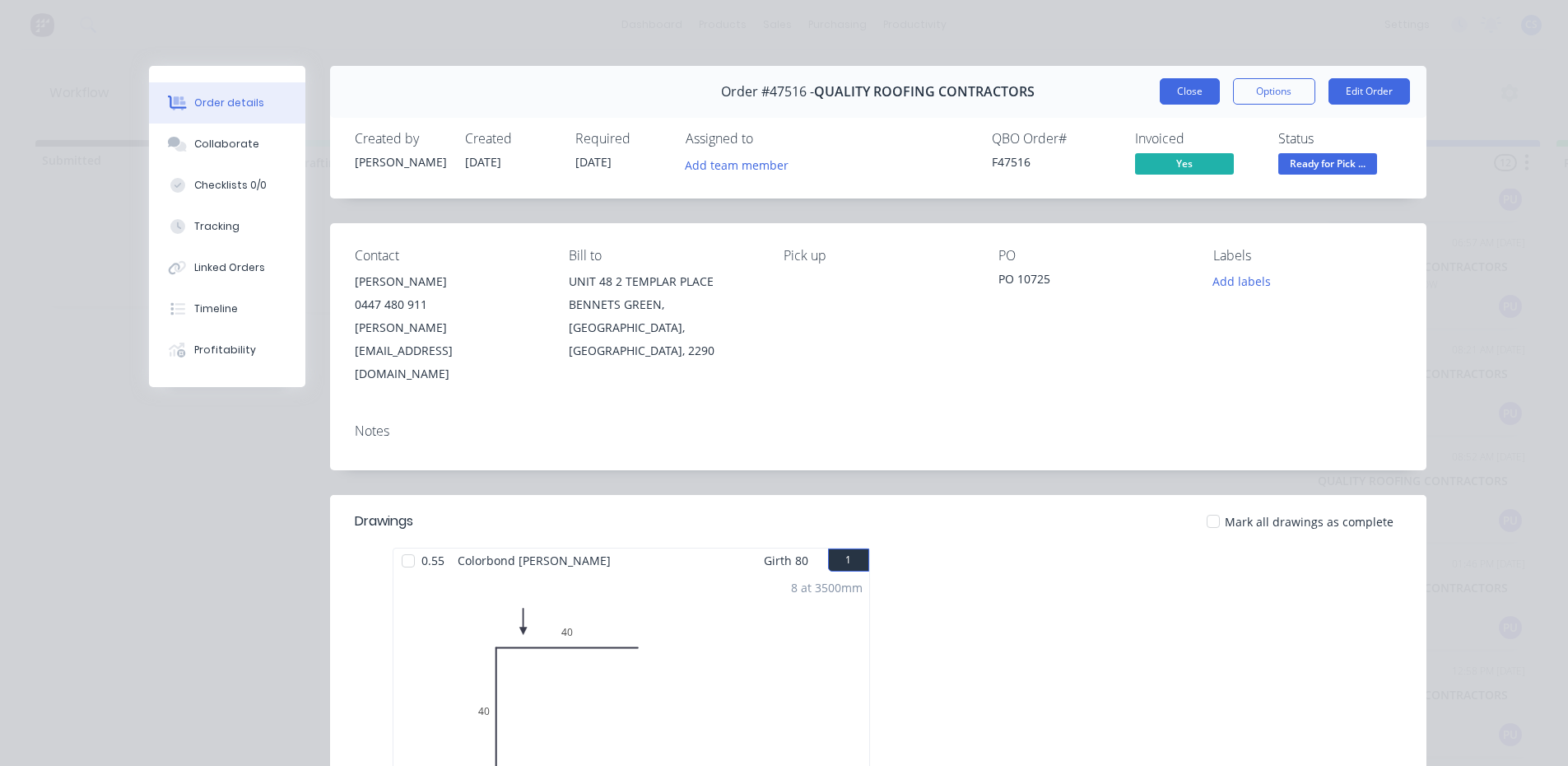
click at [1204, 88] on button "Close" at bounding box center [1189, 91] width 60 height 27
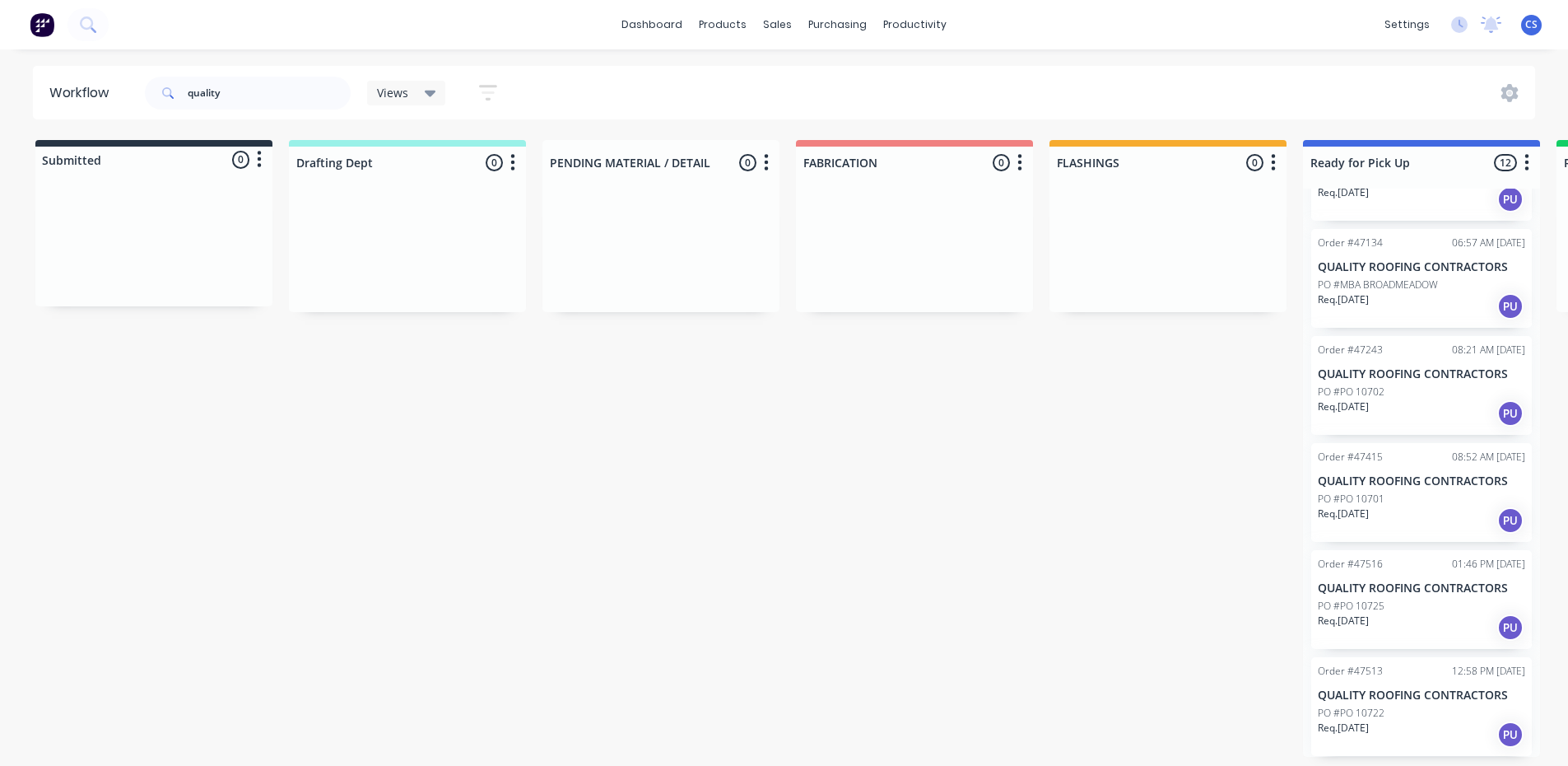
click at [1387, 523] on div "Req. 02/09/25 PU" at bounding box center [1421, 520] width 207 height 28
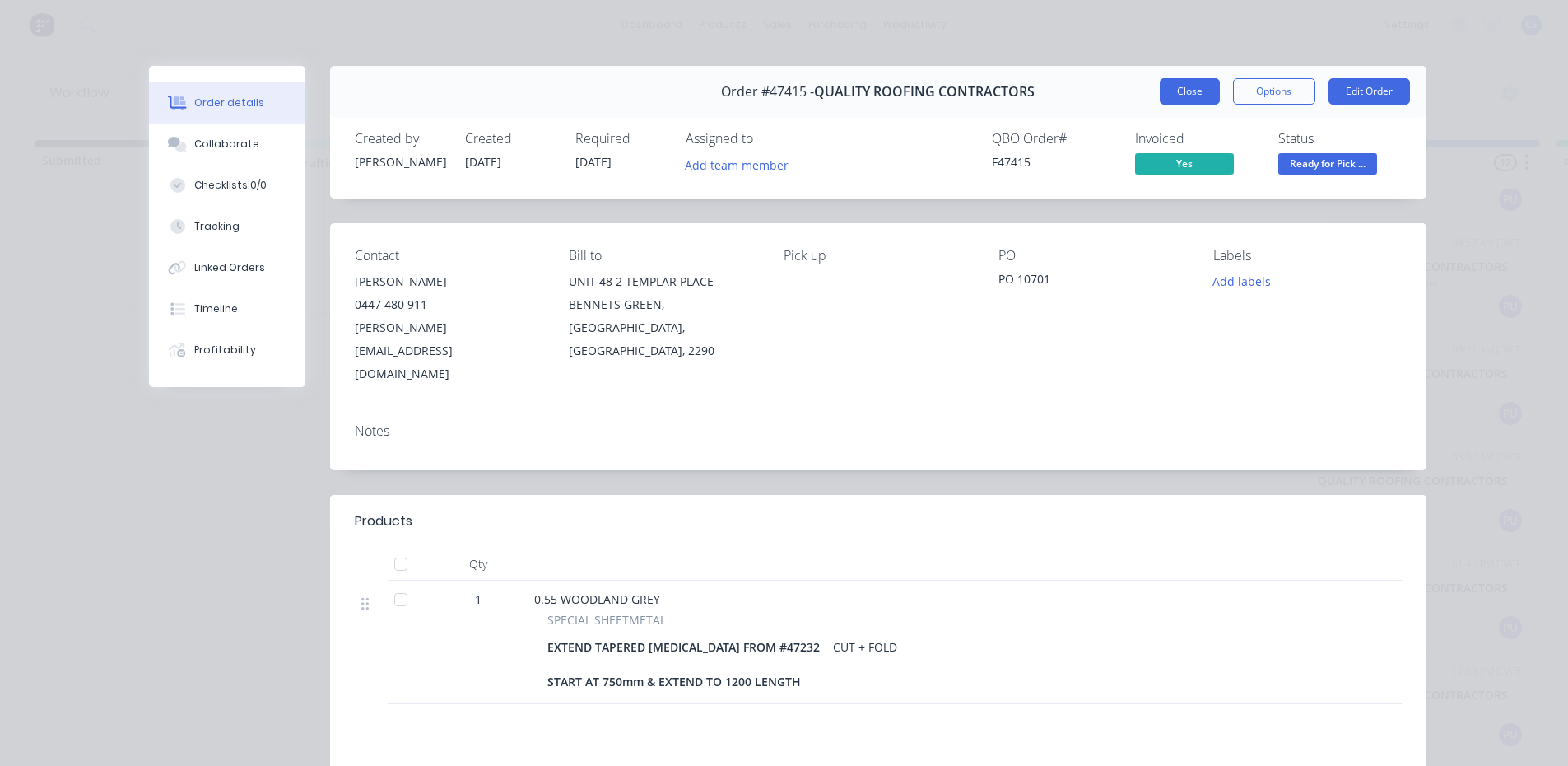
click at [1164, 82] on button "Close" at bounding box center [1189, 91] width 60 height 27
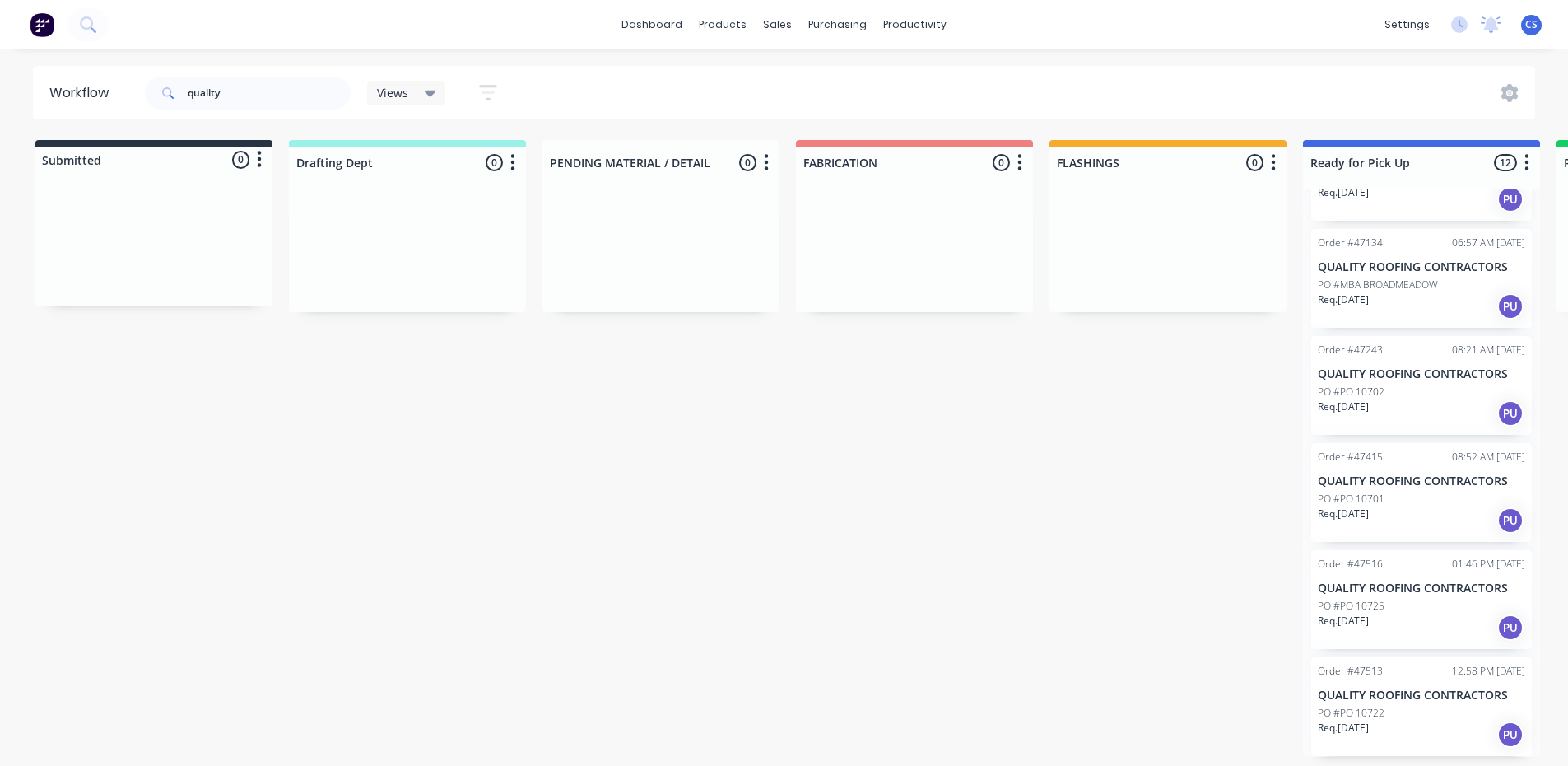
click at [1352, 380] on p "QUALITY ROOFING CONTRACTORS" at bounding box center [1421, 373] width 207 height 14
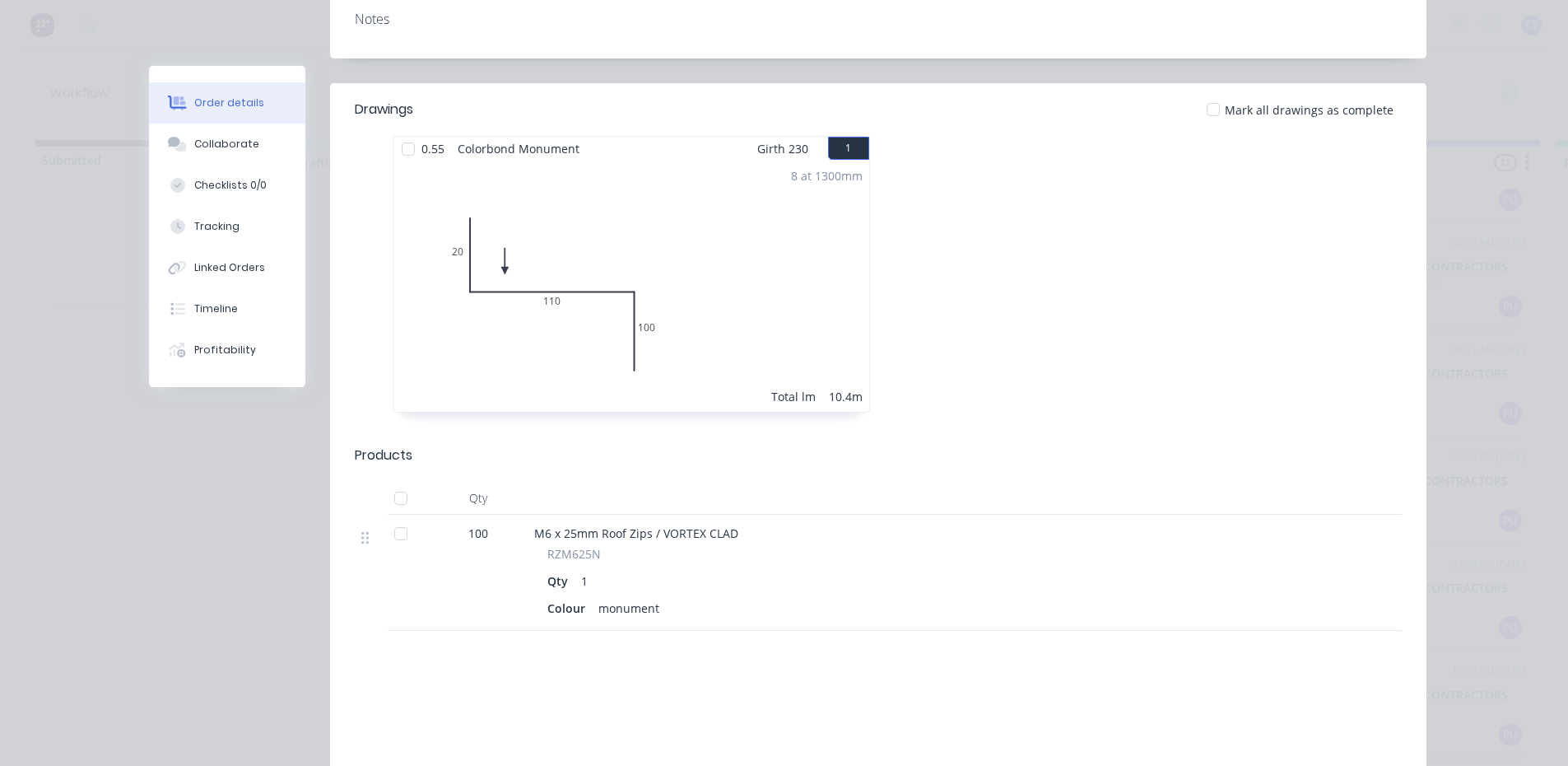
scroll to position [165, 0]
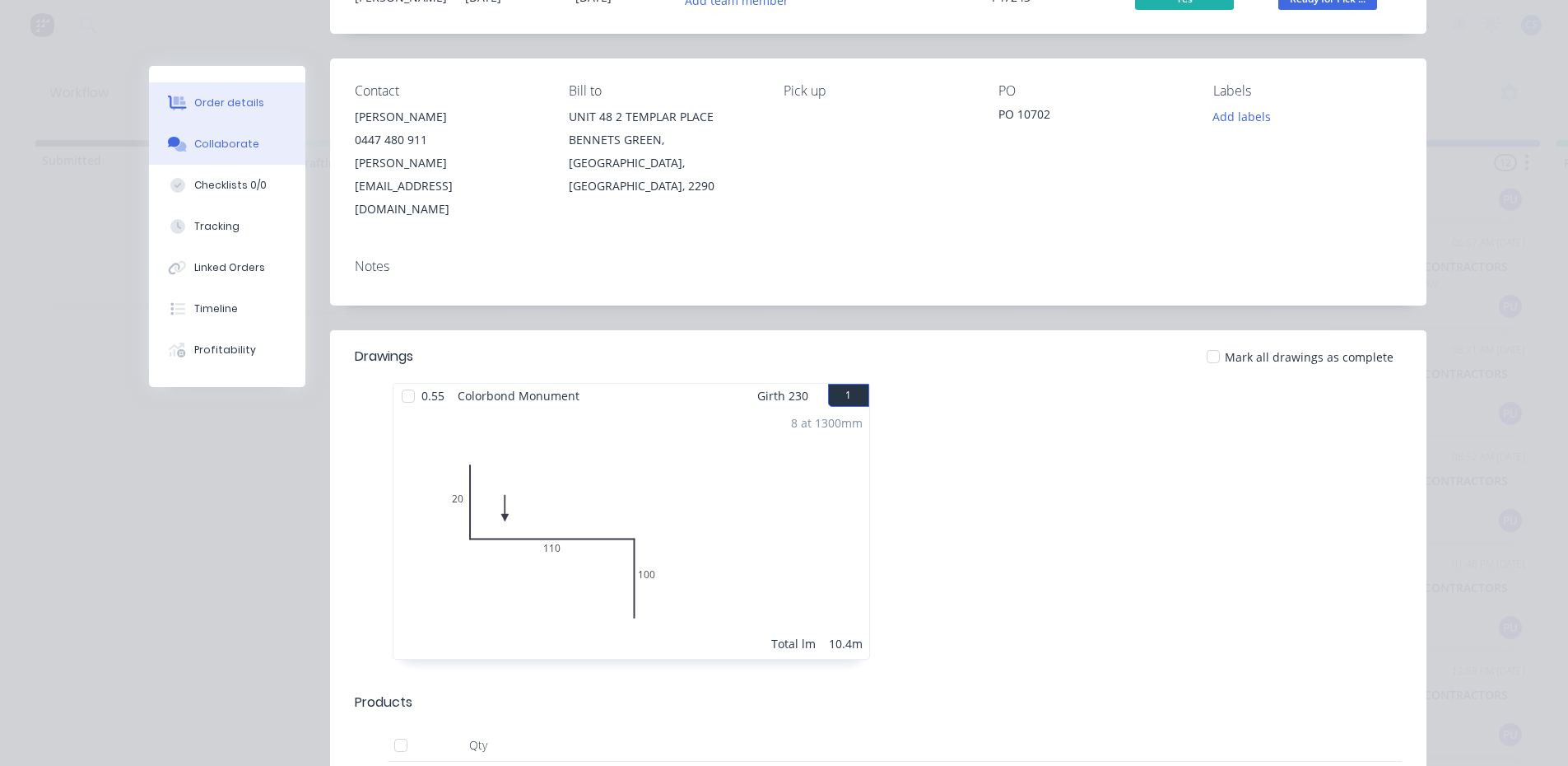
click at [172, 138] on icon at bounding box center [173, 141] width 12 height 10
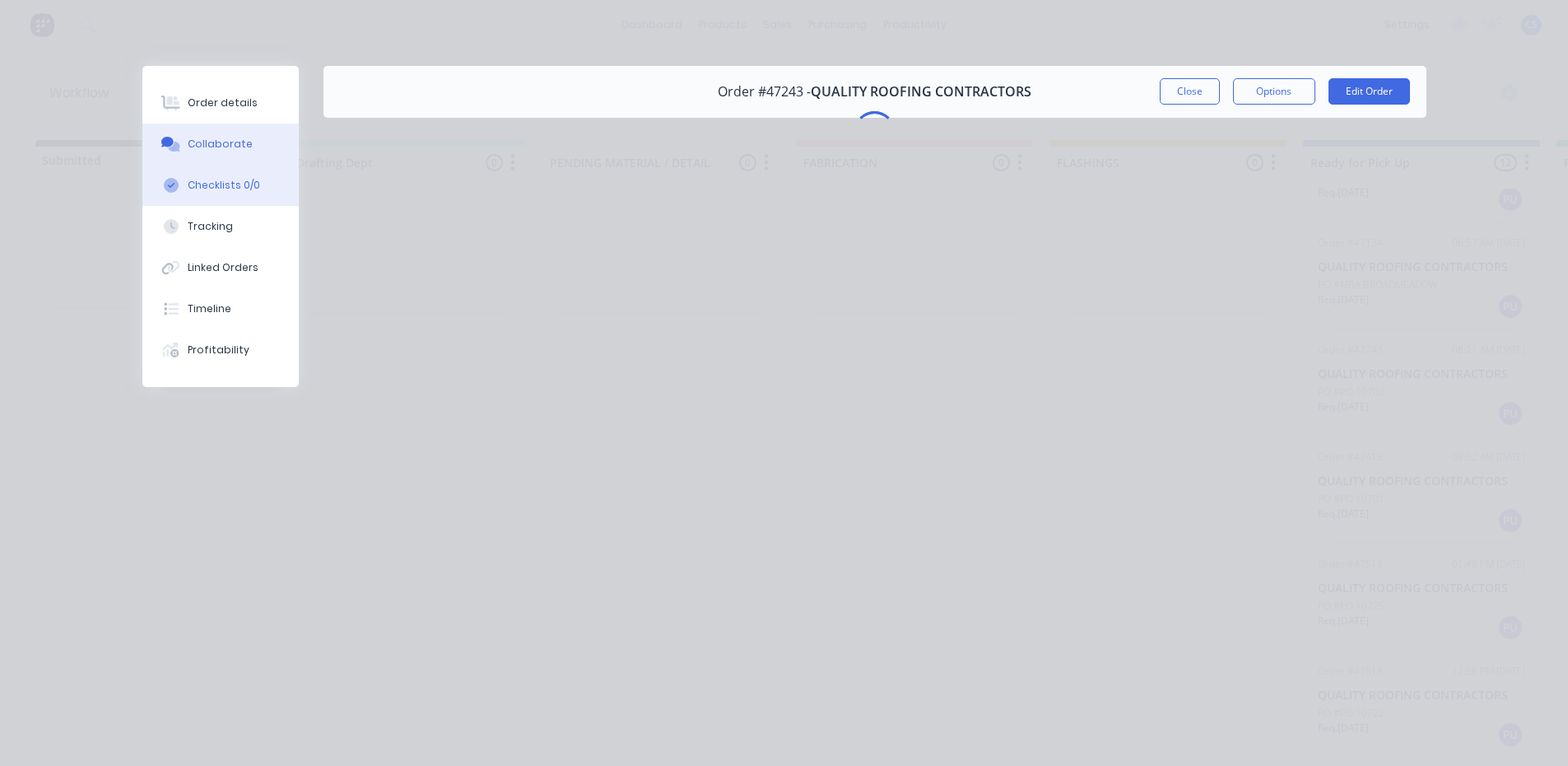
scroll to position [0, 0]
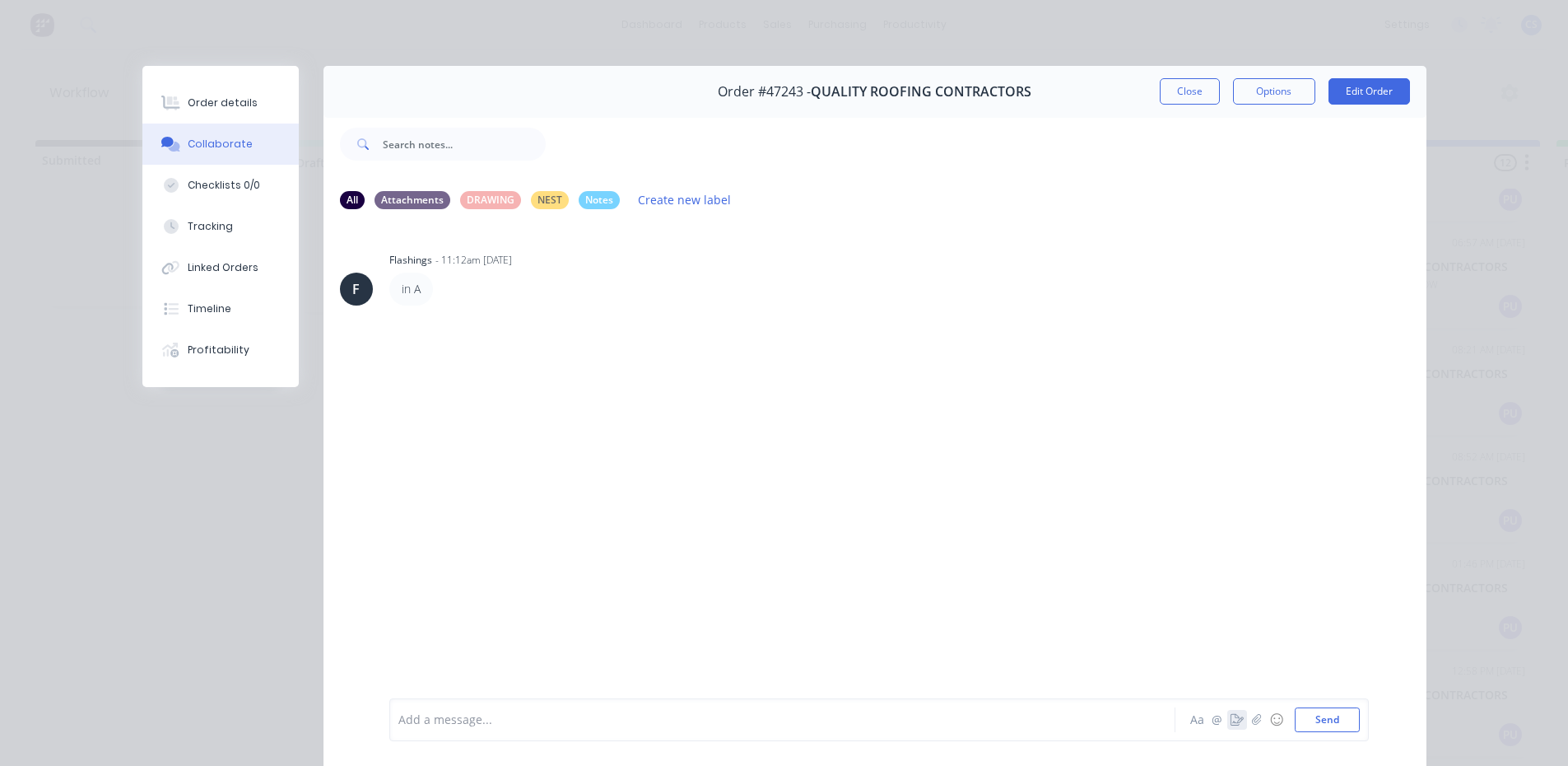
click at [1231, 713] on icon "button" at bounding box center [1237, 719] width 13 height 12
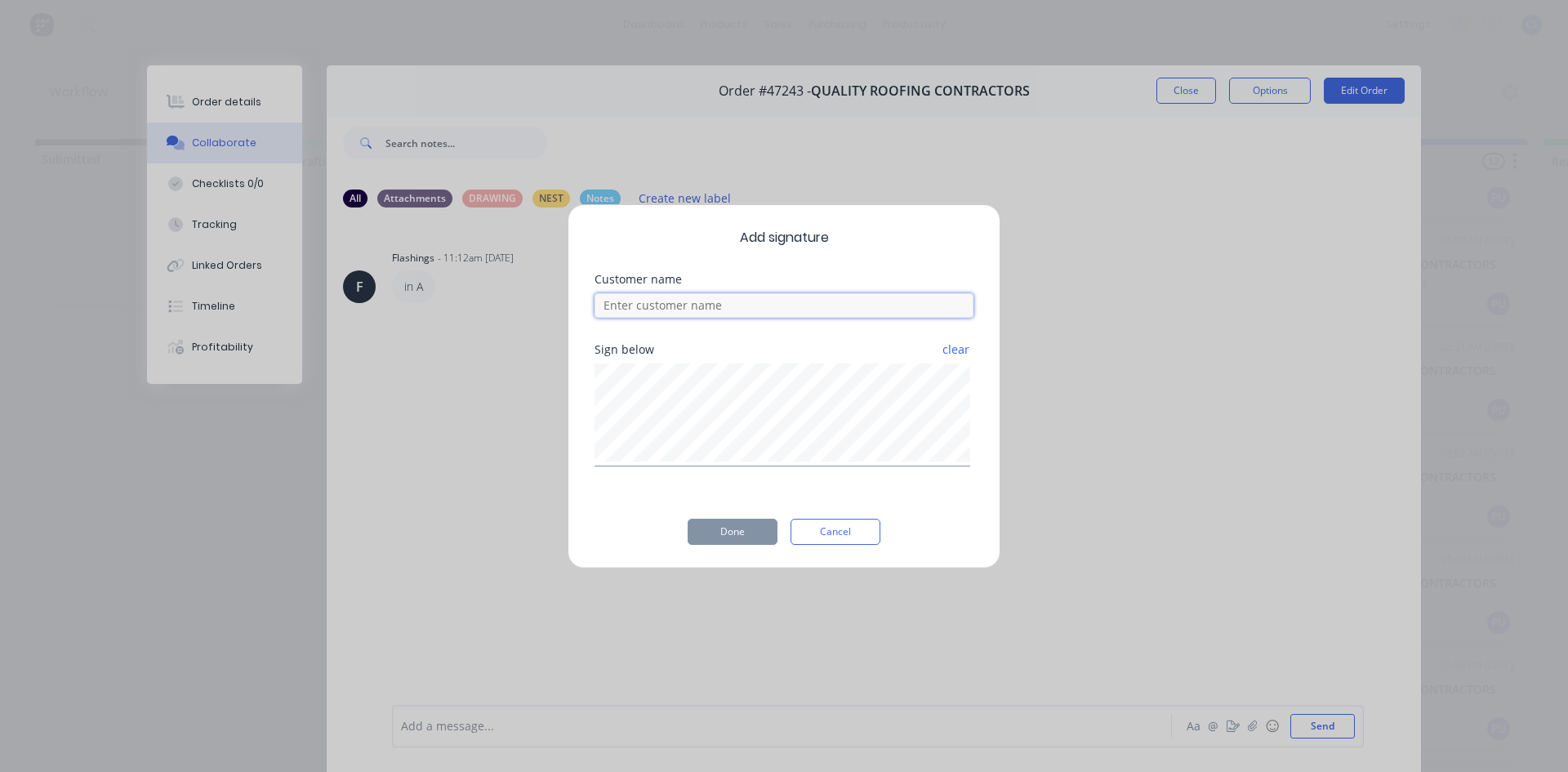
click at [711, 301] on input at bounding box center [784, 306] width 379 height 25
type input "jacko"
click at [740, 531] on button "Done" at bounding box center [732, 531] width 90 height 27
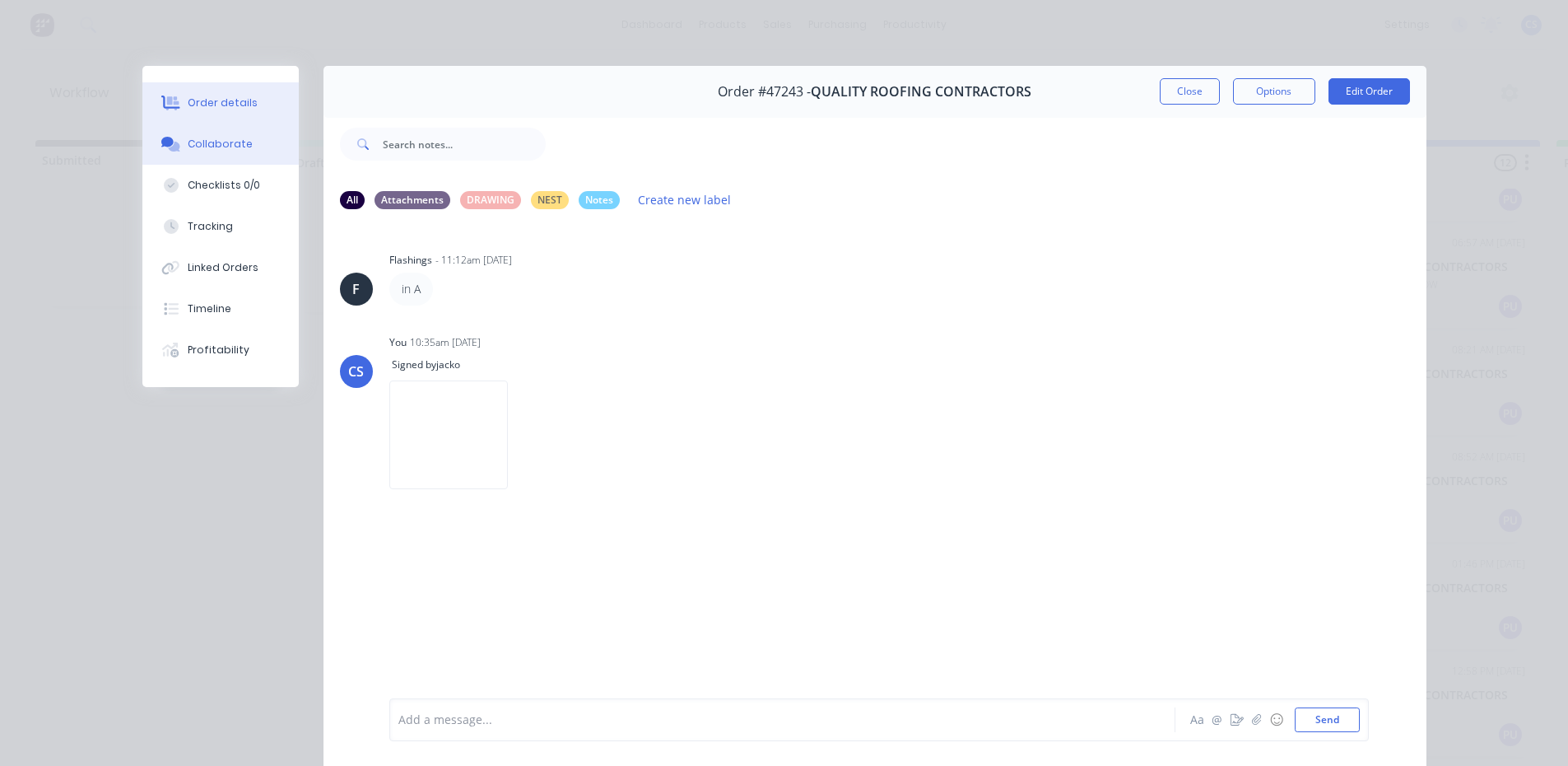
click at [240, 103] on div "Order details" at bounding box center [223, 103] width 70 height 15
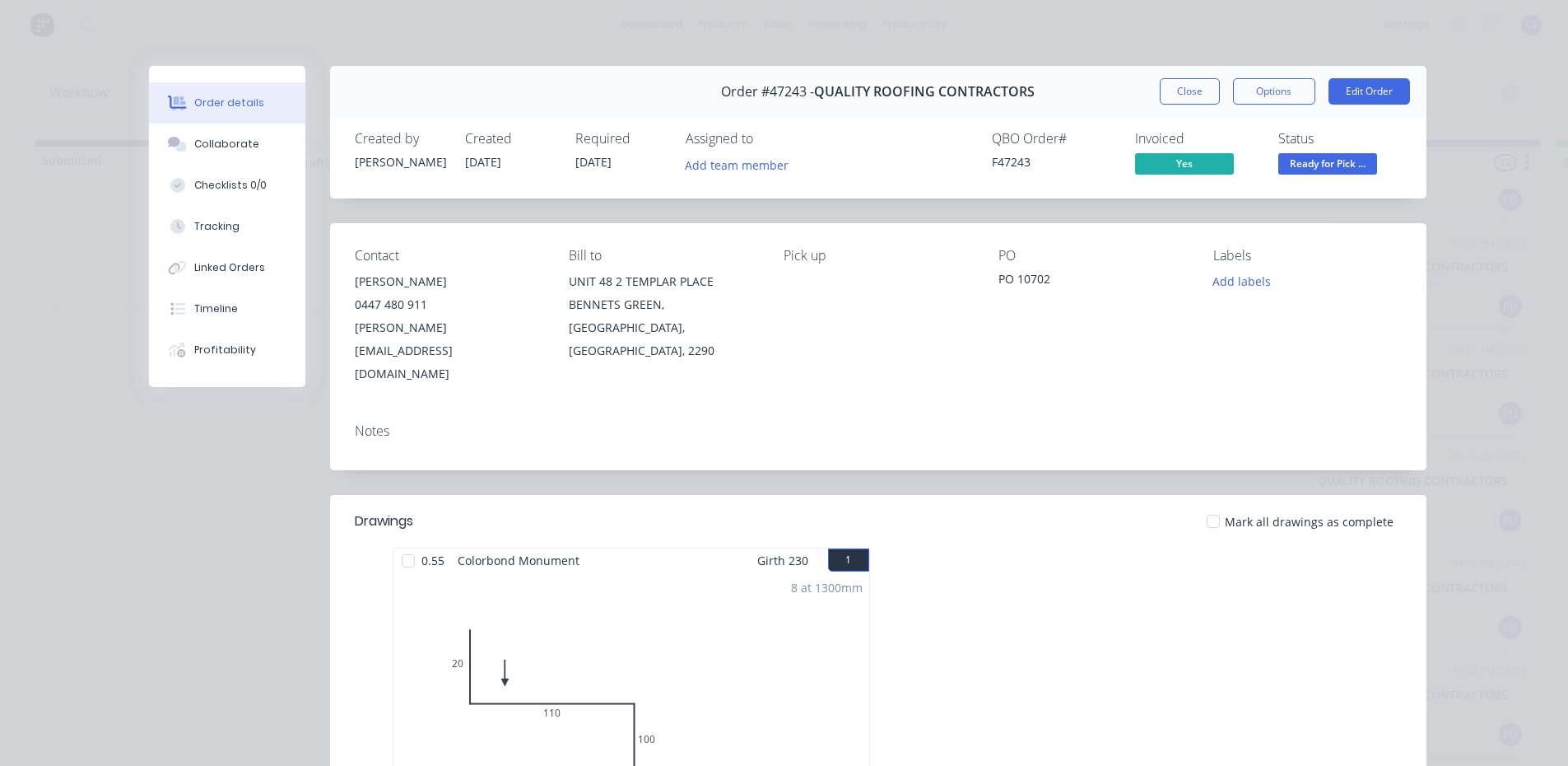
click at [1282, 163] on span "Ready for Pick ..." at bounding box center [1327, 163] width 99 height 20
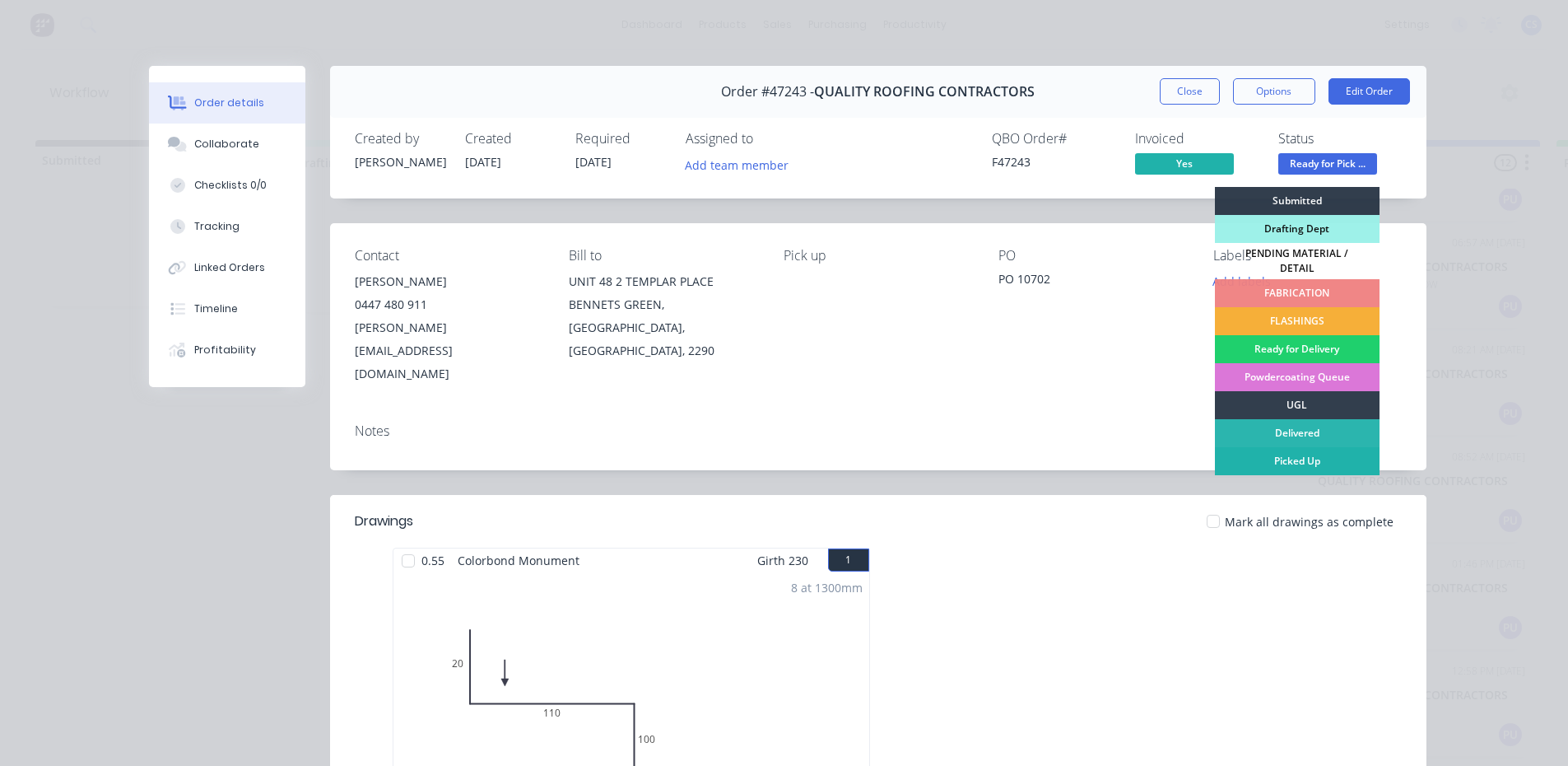
click at [1291, 452] on div "Picked Up" at bounding box center [1297, 461] width 165 height 28
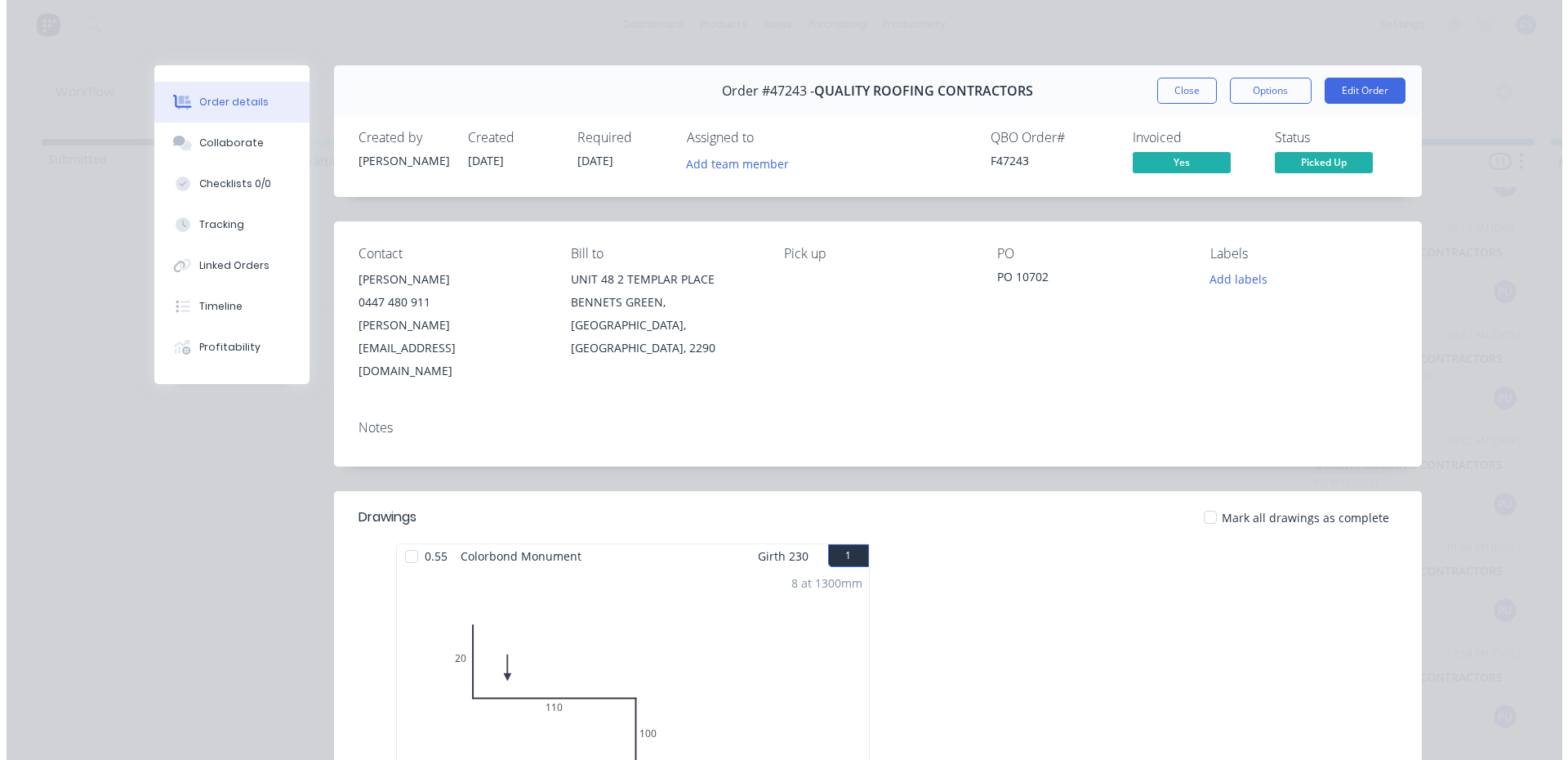
scroll to position [610, 0]
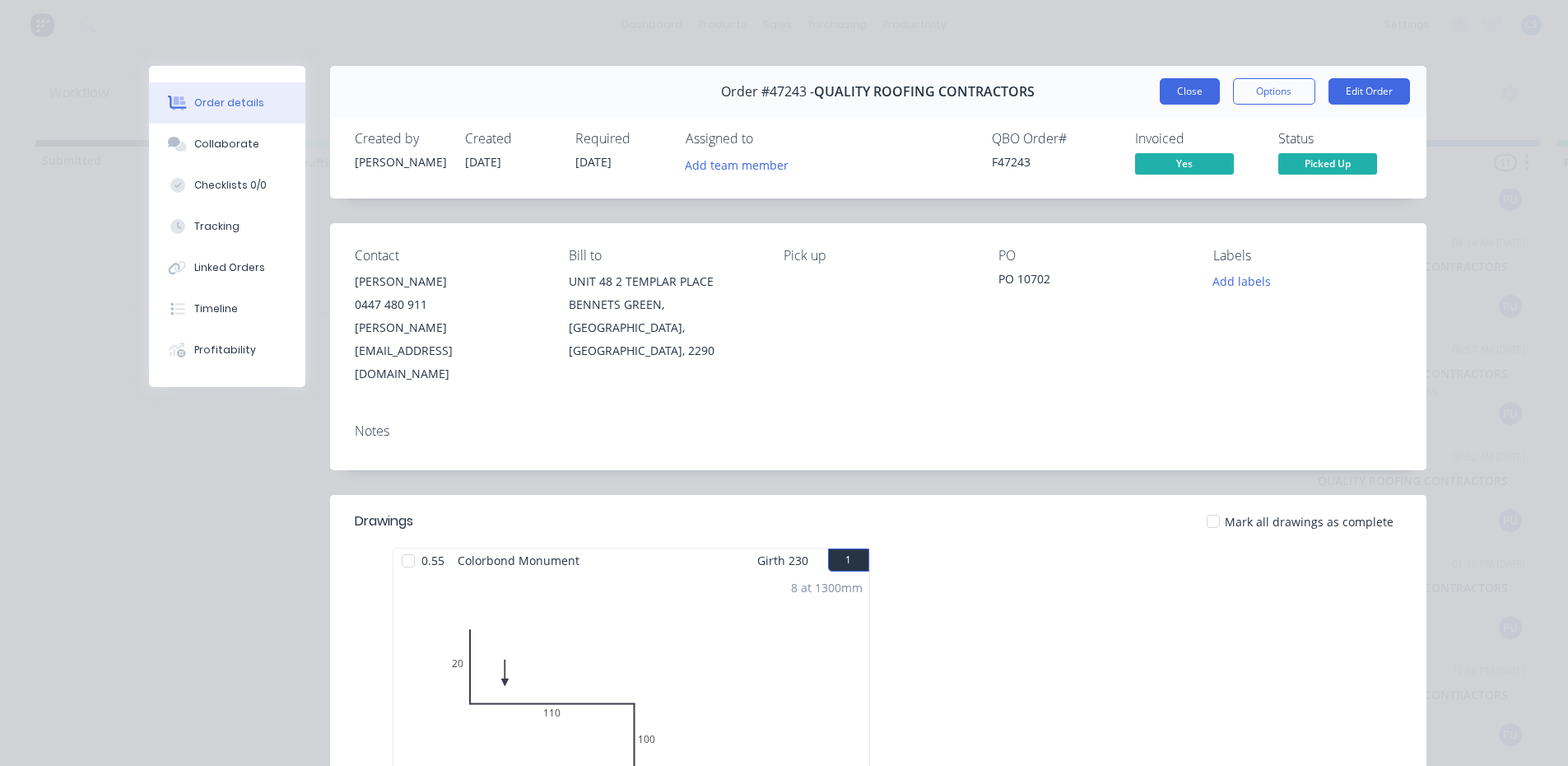
click at [1183, 89] on button "Close" at bounding box center [1189, 91] width 60 height 27
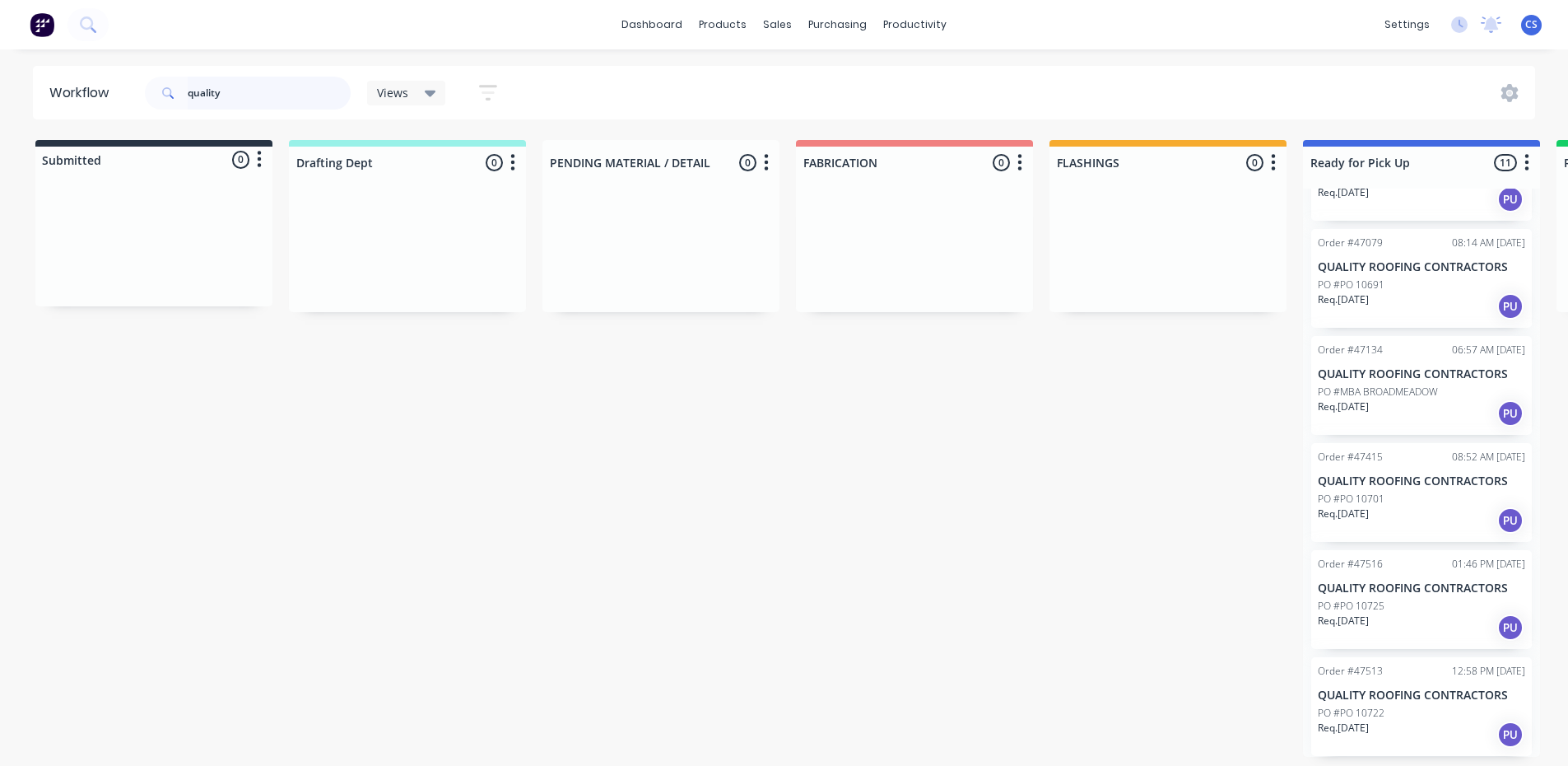
drag, startPoint x: 219, startPoint y: 85, endPoint x: 181, endPoint y: 88, distance: 38.1
click at [182, 88] on div "quality" at bounding box center [247, 93] width 206 height 33
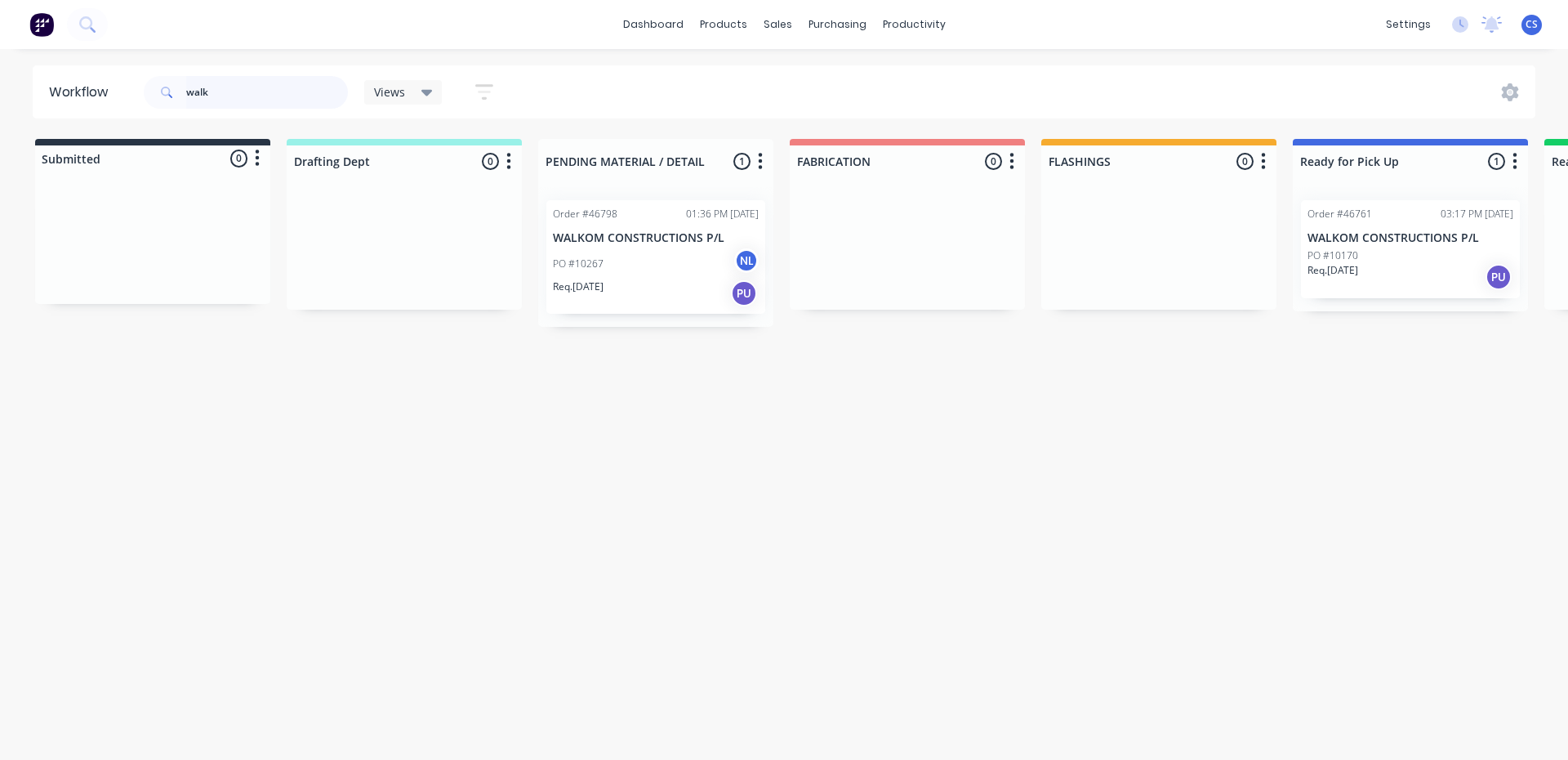
type input "walk"
click at [1363, 262] on div "PO #10170" at bounding box center [1410, 256] width 206 height 15
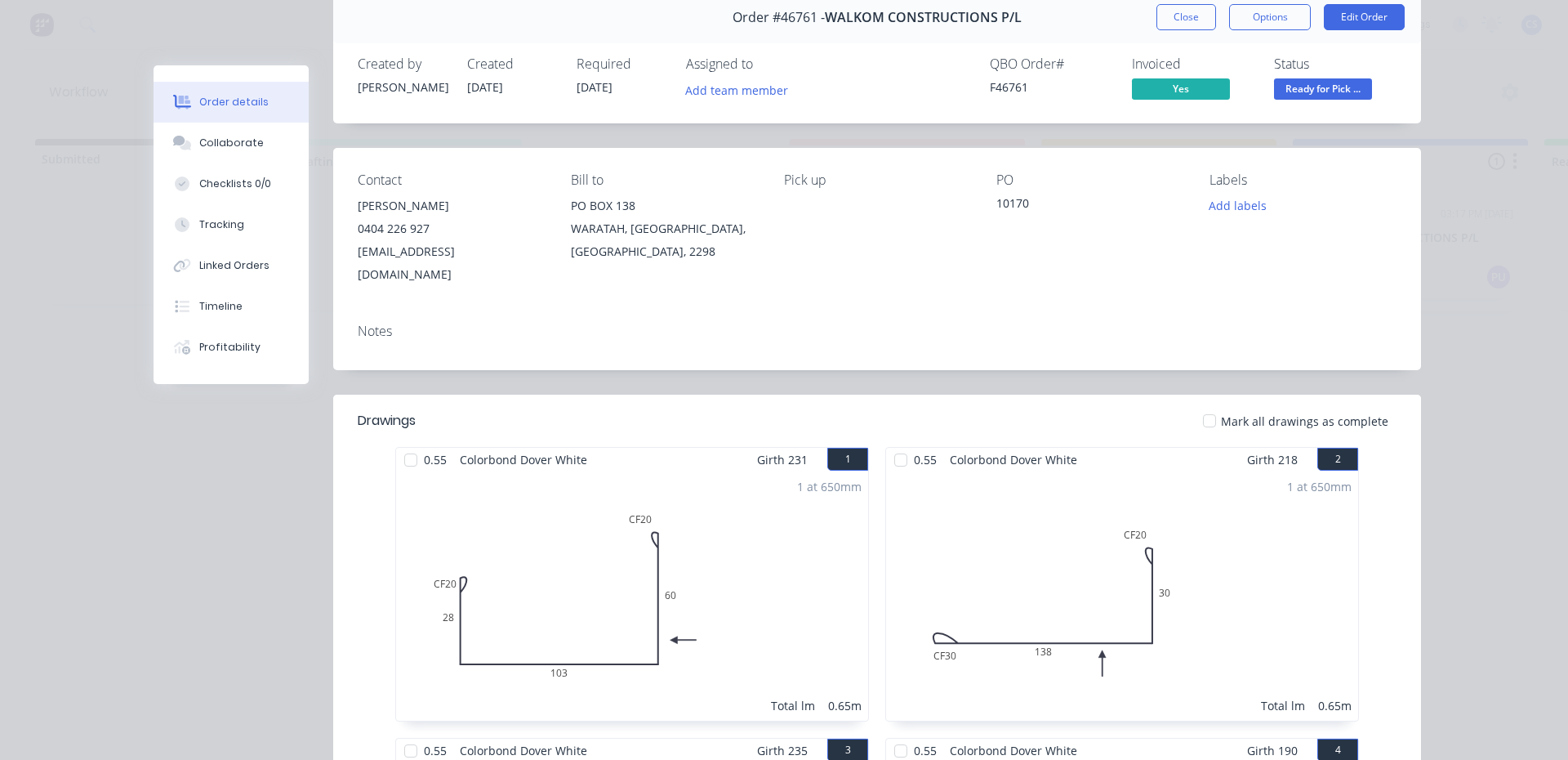
scroll to position [0, 0]
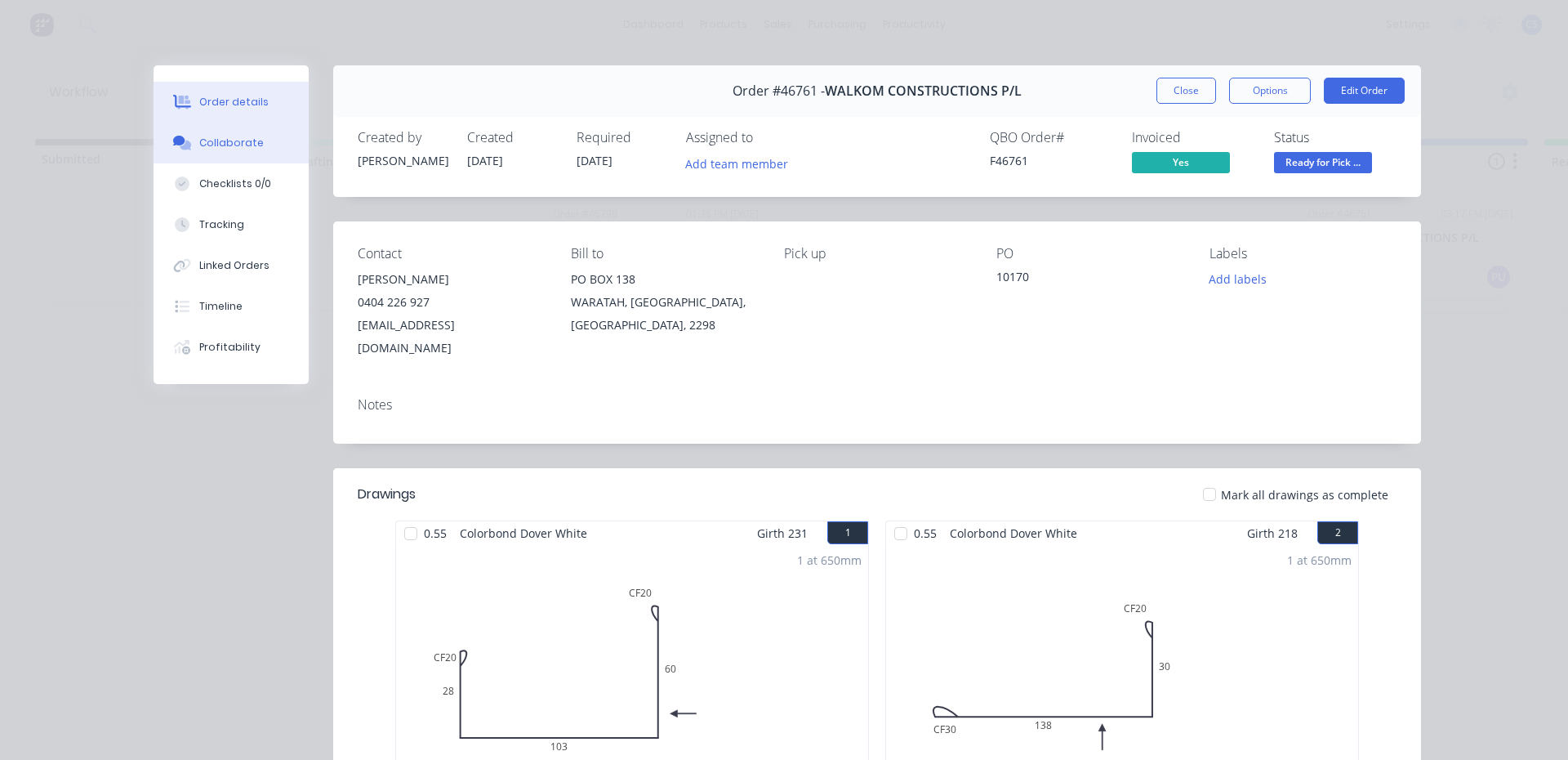
click at [199, 142] on div "Collaborate" at bounding box center [231, 143] width 65 height 15
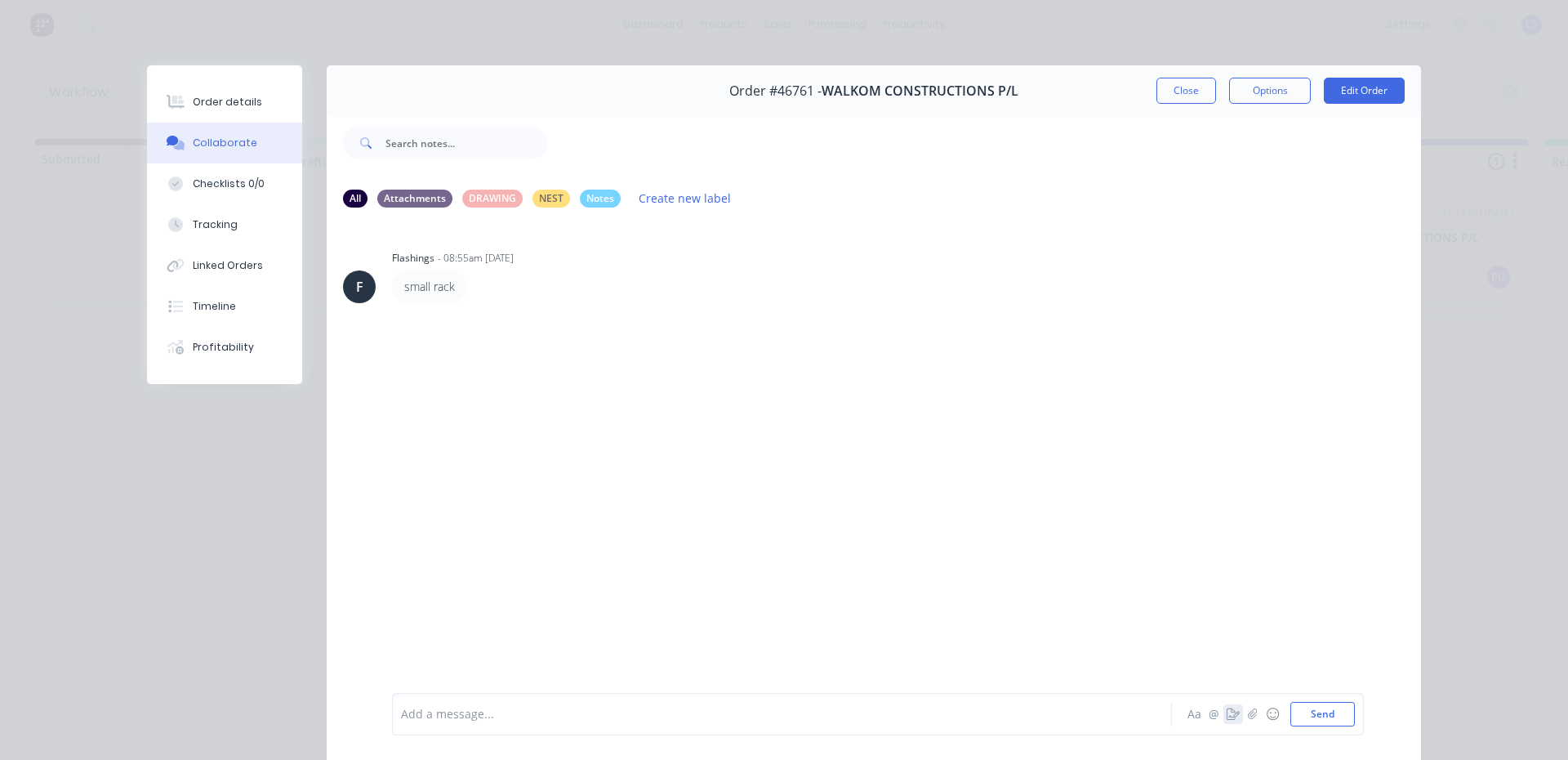
click at [1229, 707] on button "button" at bounding box center [1232, 713] width 19 height 19
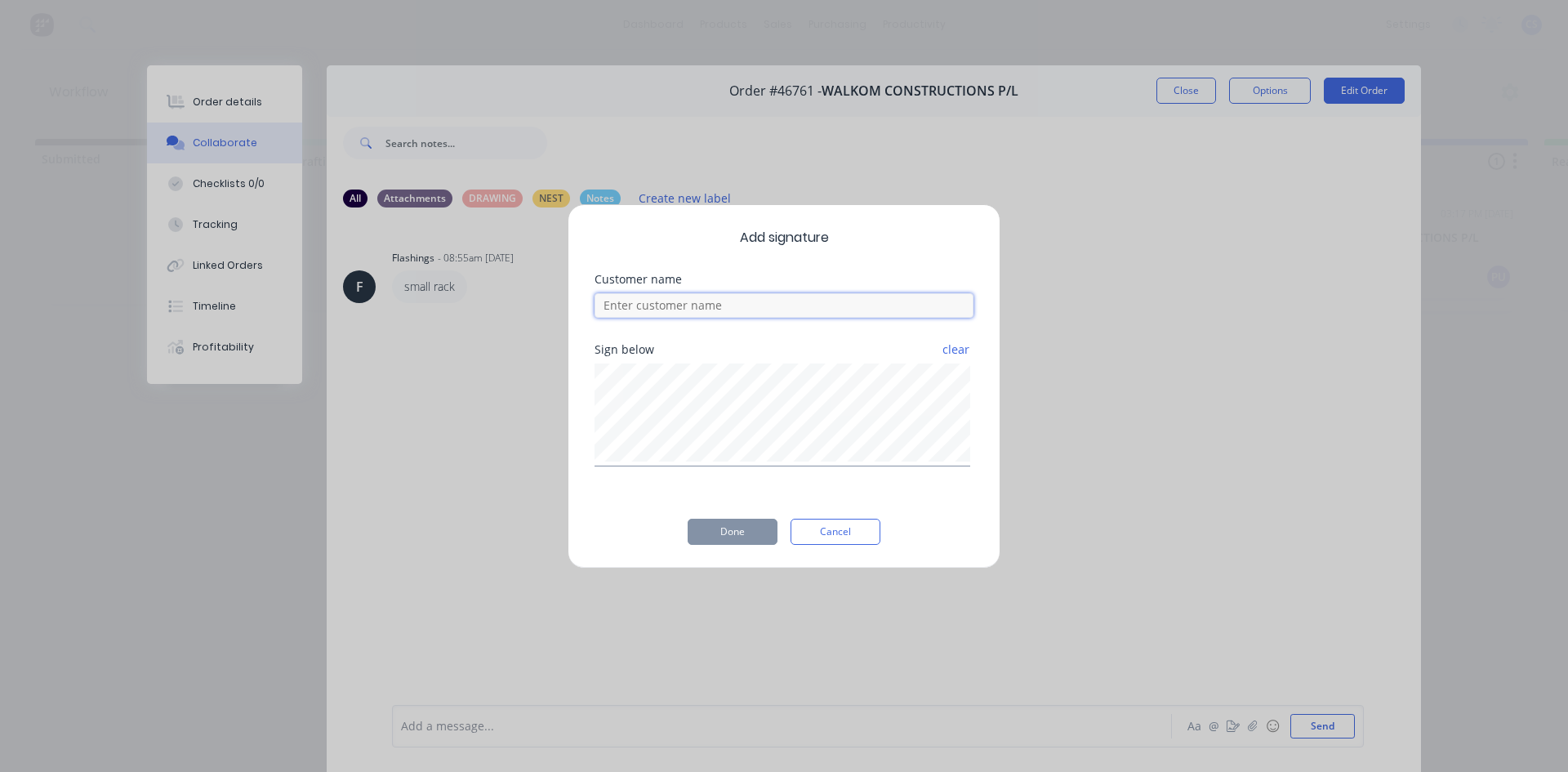
click at [830, 311] on input at bounding box center [784, 306] width 379 height 25
type input "morgan"
click at [709, 531] on button "Done" at bounding box center [732, 531] width 90 height 27
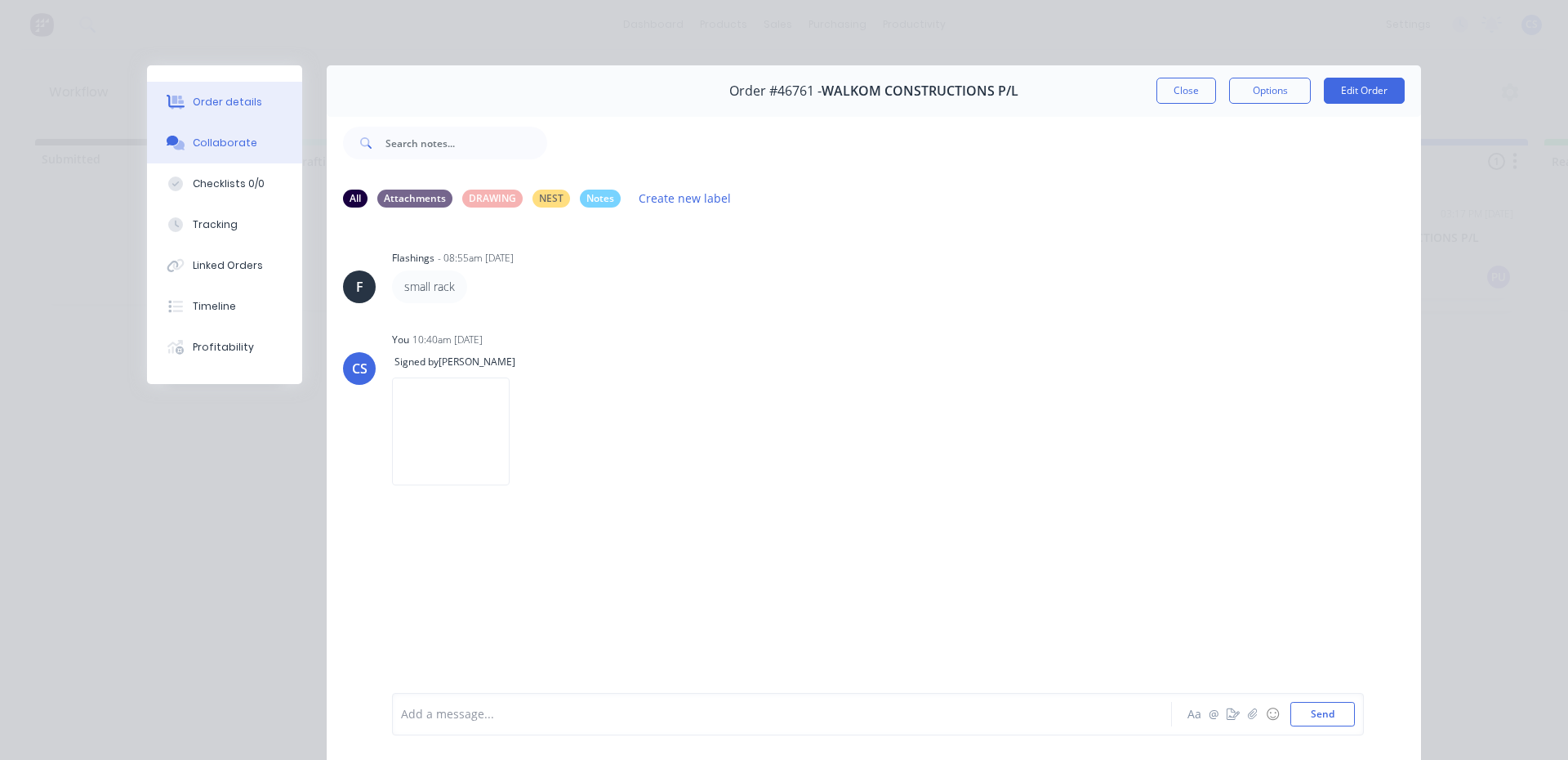
click at [200, 121] on button "Order details" at bounding box center [225, 102] width 155 height 41
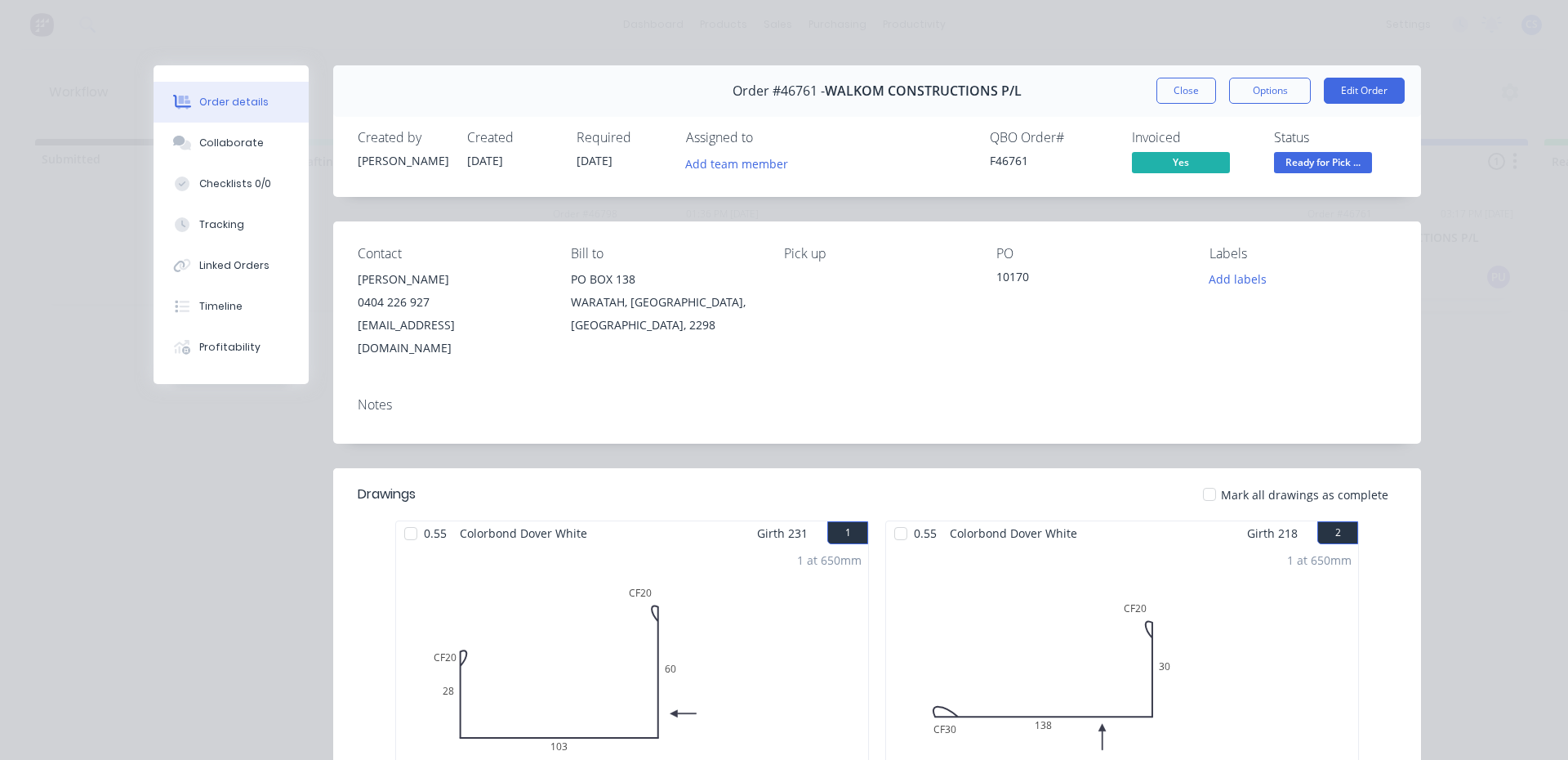
click at [1326, 146] on div "Status Ready for Pick ..." at bounding box center [1335, 154] width 123 height 48
click at [1326, 150] on div "Status Ready for Pick ..." at bounding box center [1335, 154] width 123 height 48
click at [1323, 159] on span "Ready for Pick ..." at bounding box center [1322, 162] width 98 height 20
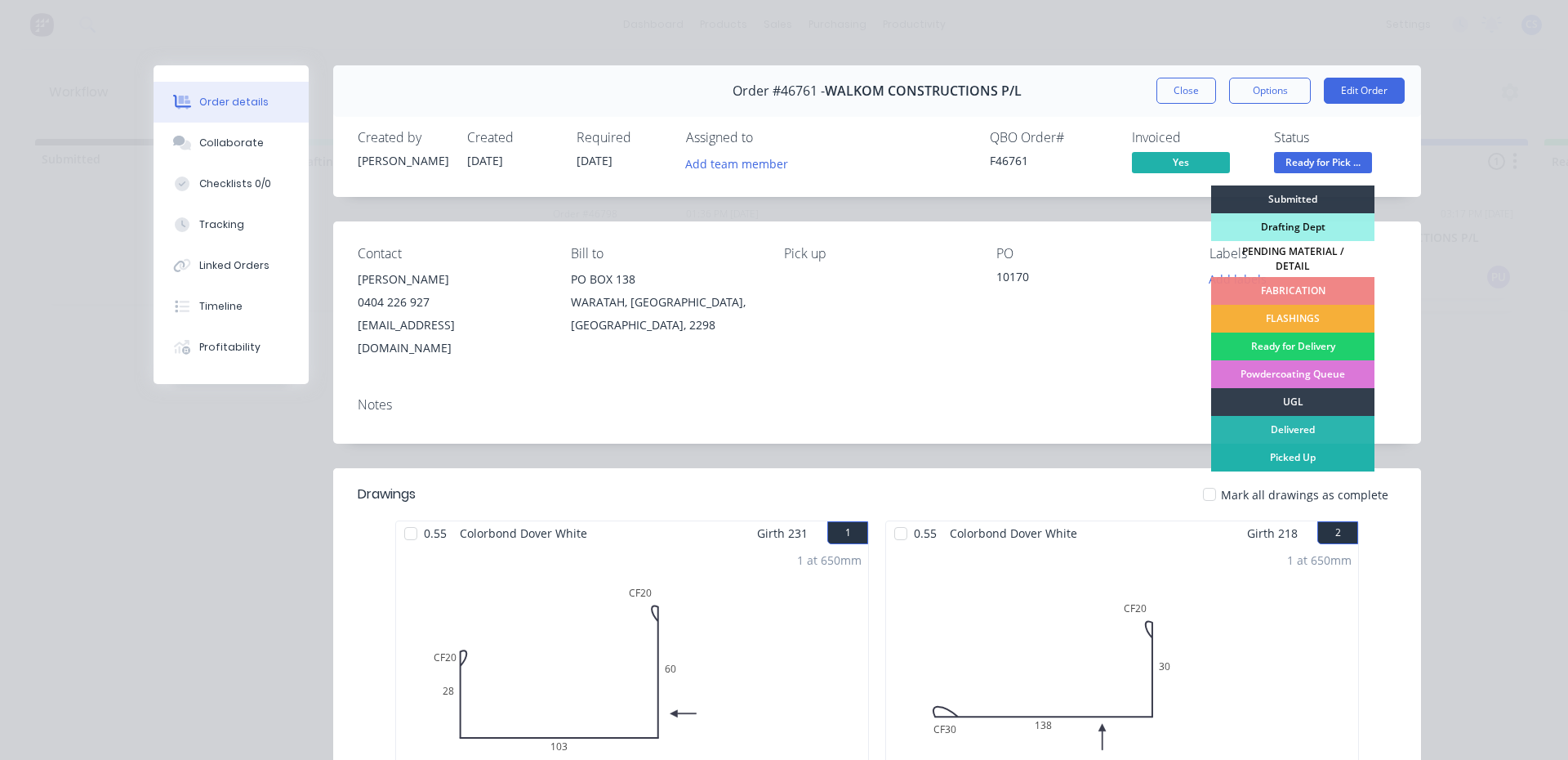
click at [1269, 449] on div "Picked Up" at bounding box center [1292, 457] width 164 height 27
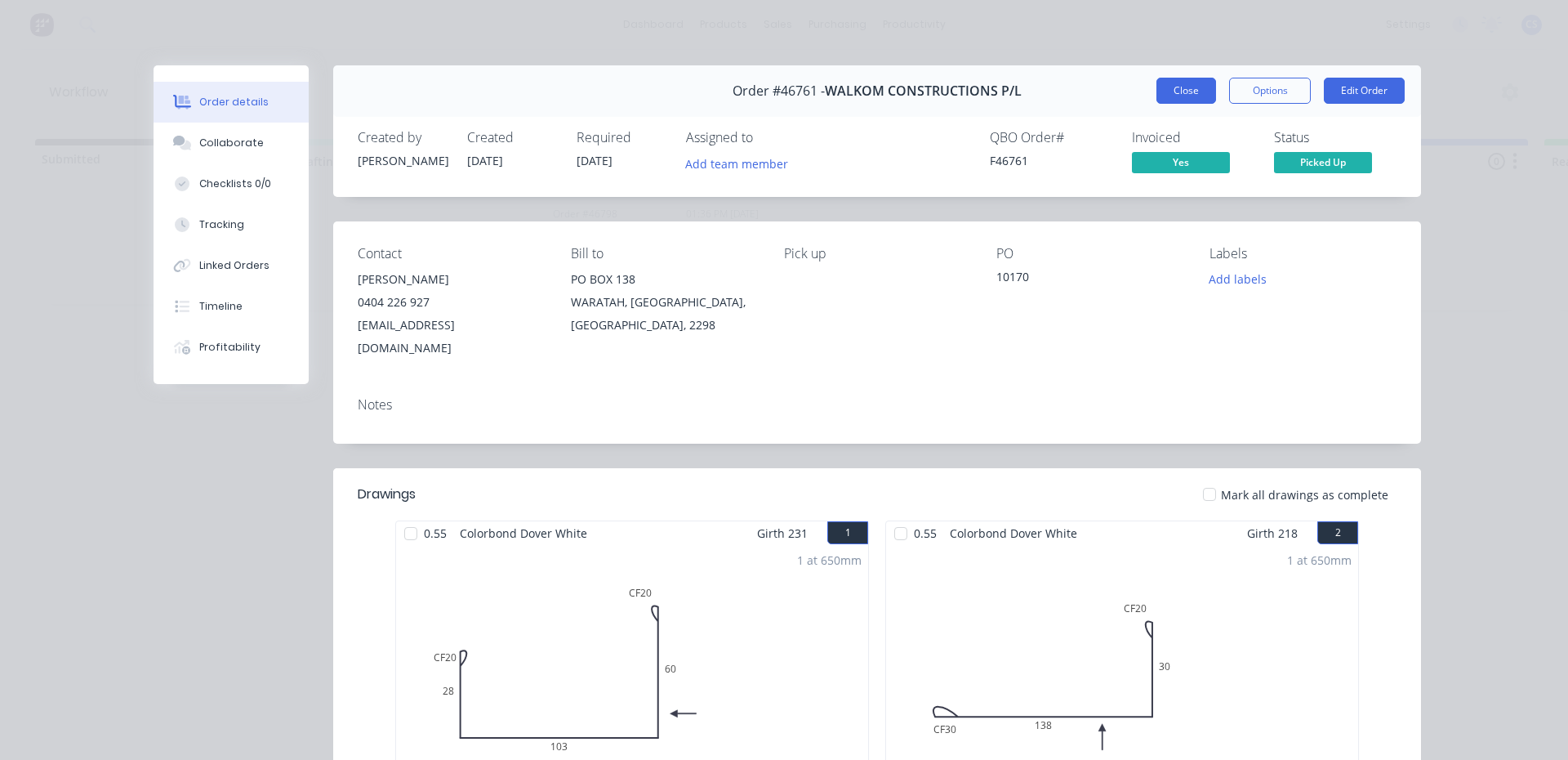
click at [1186, 98] on button "Close" at bounding box center [1186, 91] width 59 height 27
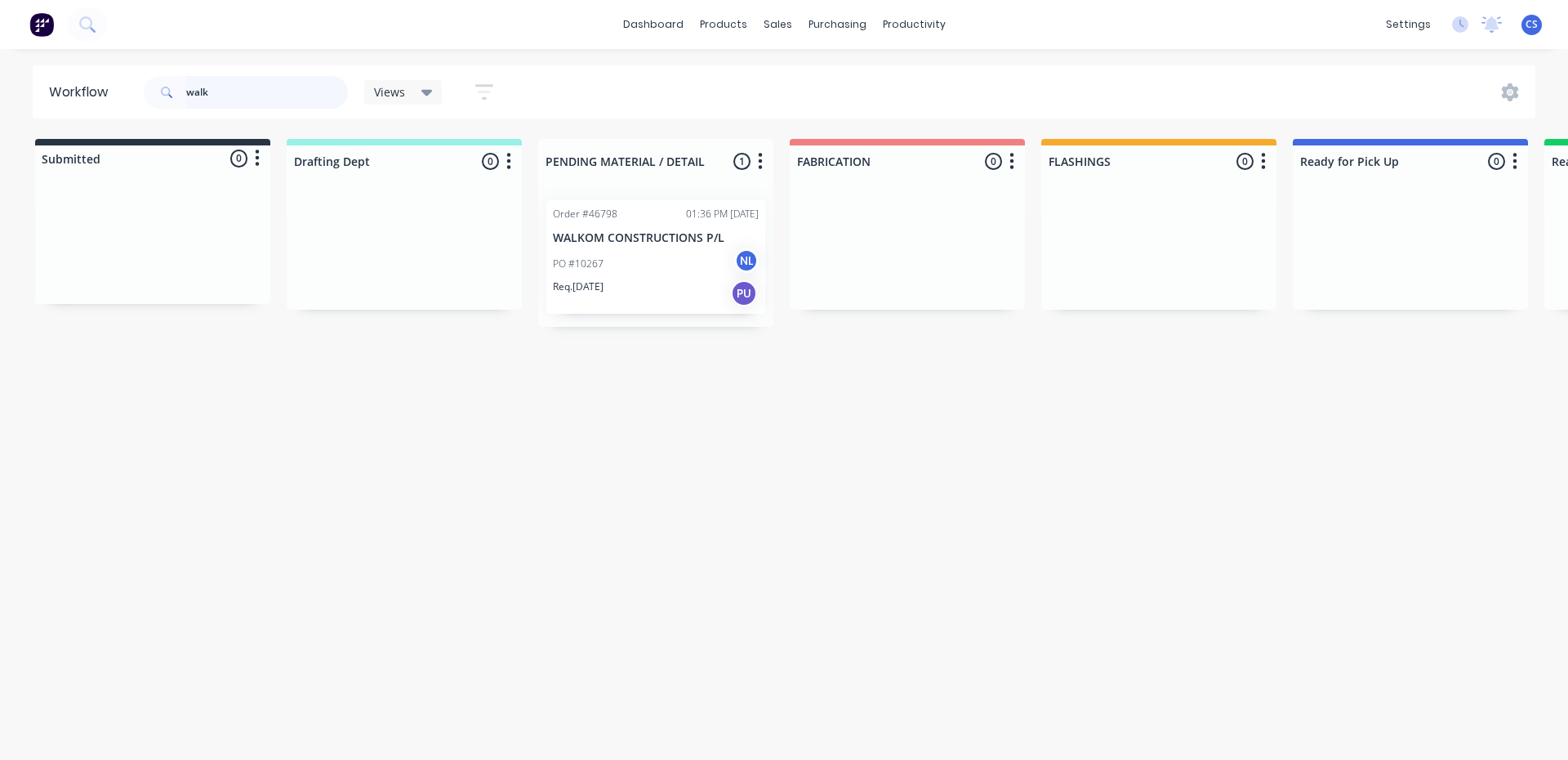
drag, startPoint x: 224, startPoint y: 91, endPoint x: 157, endPoint y: 99, distance: 67.5
click at [157, 99] on div "walk" at bounding box center [245, 92] width 204 height 33
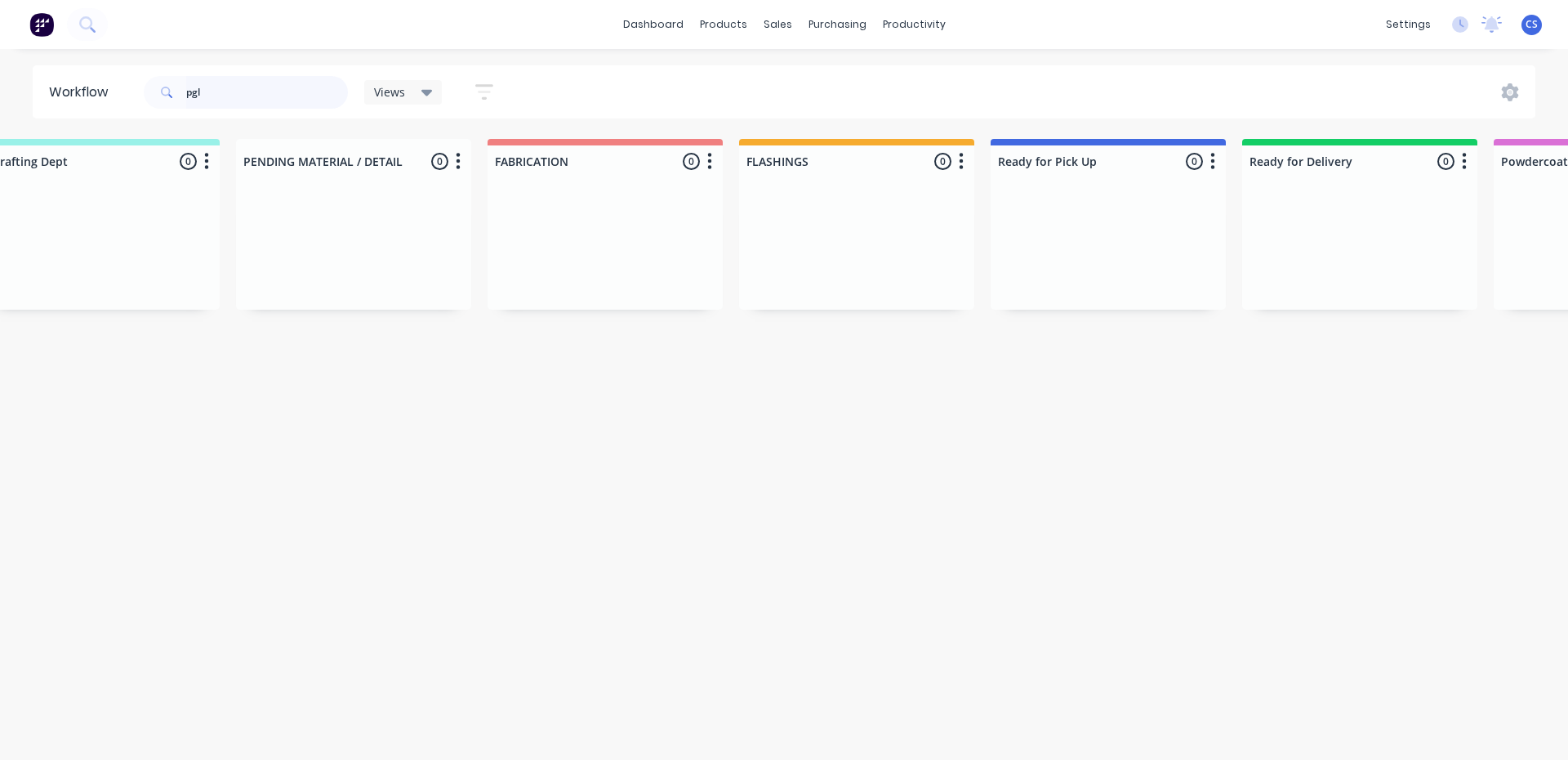
scroll to position [0, 126]
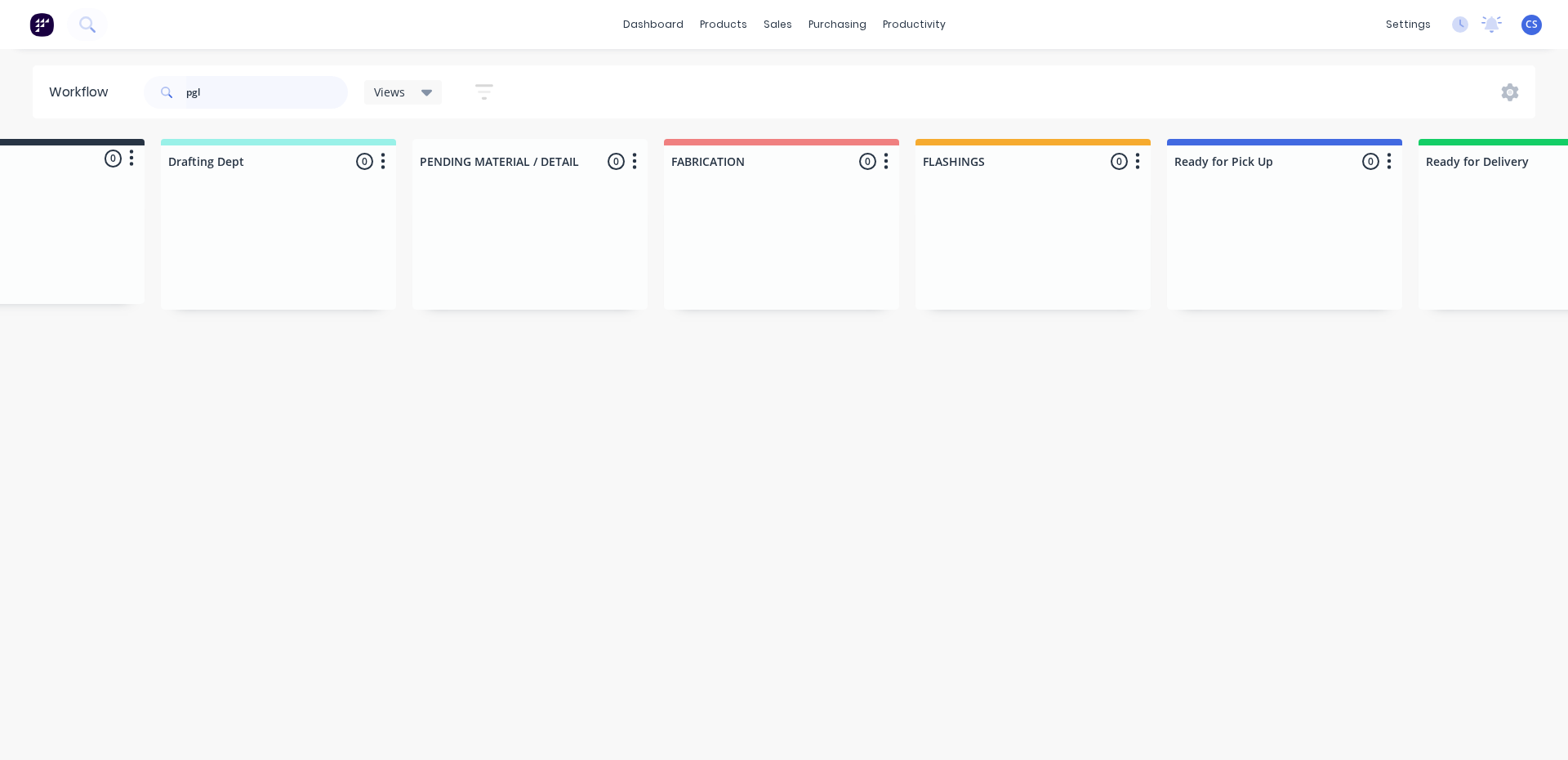
drag, startPoint x: 227, startPoint y: 88, endPoint x: 156, endPoint y: 88, distance: 71.0
click at [156, 88] on div "pgl" at bounding box center [245, 92] width 204 height 33
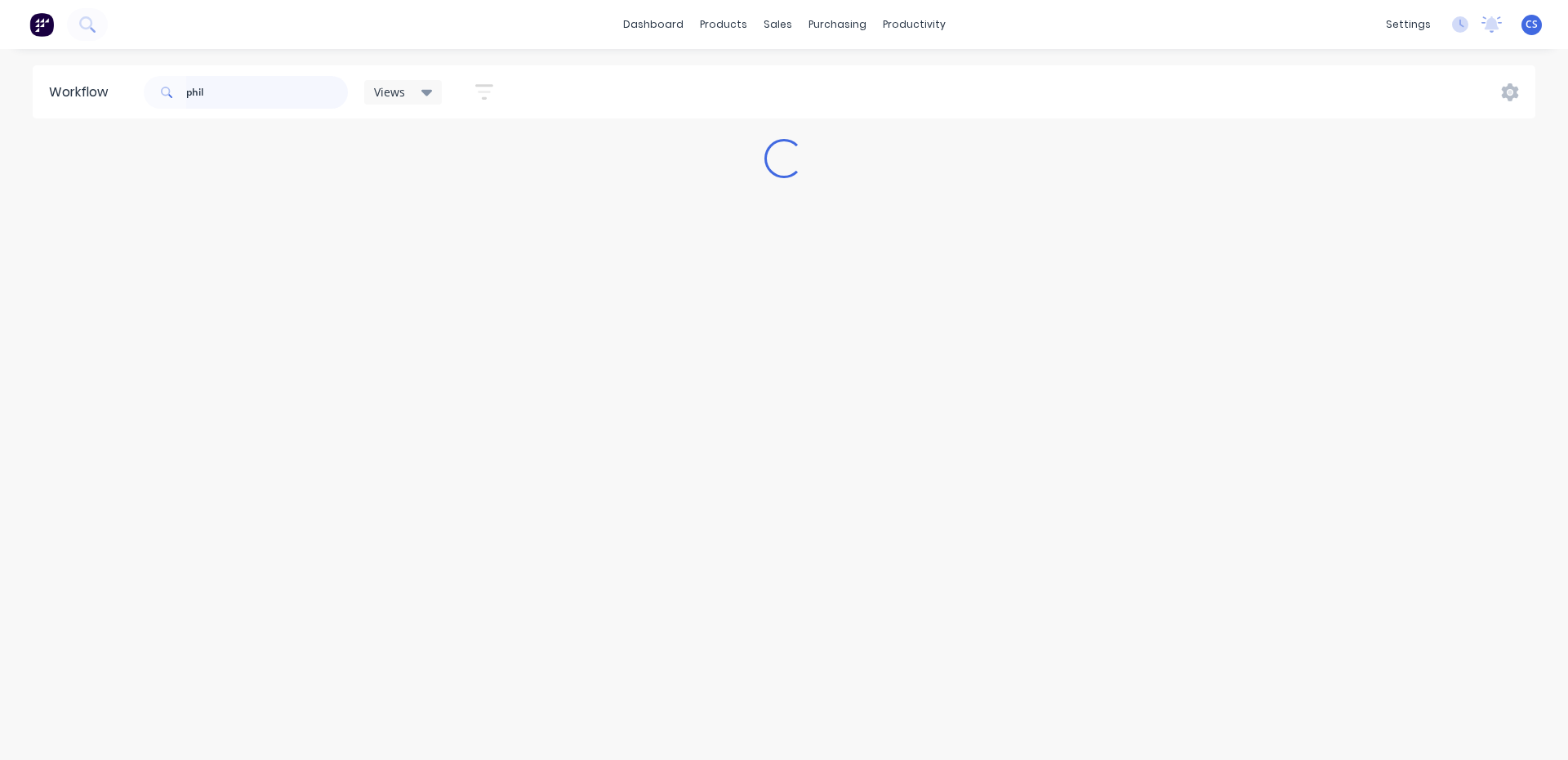
scroll to position [0, 0]
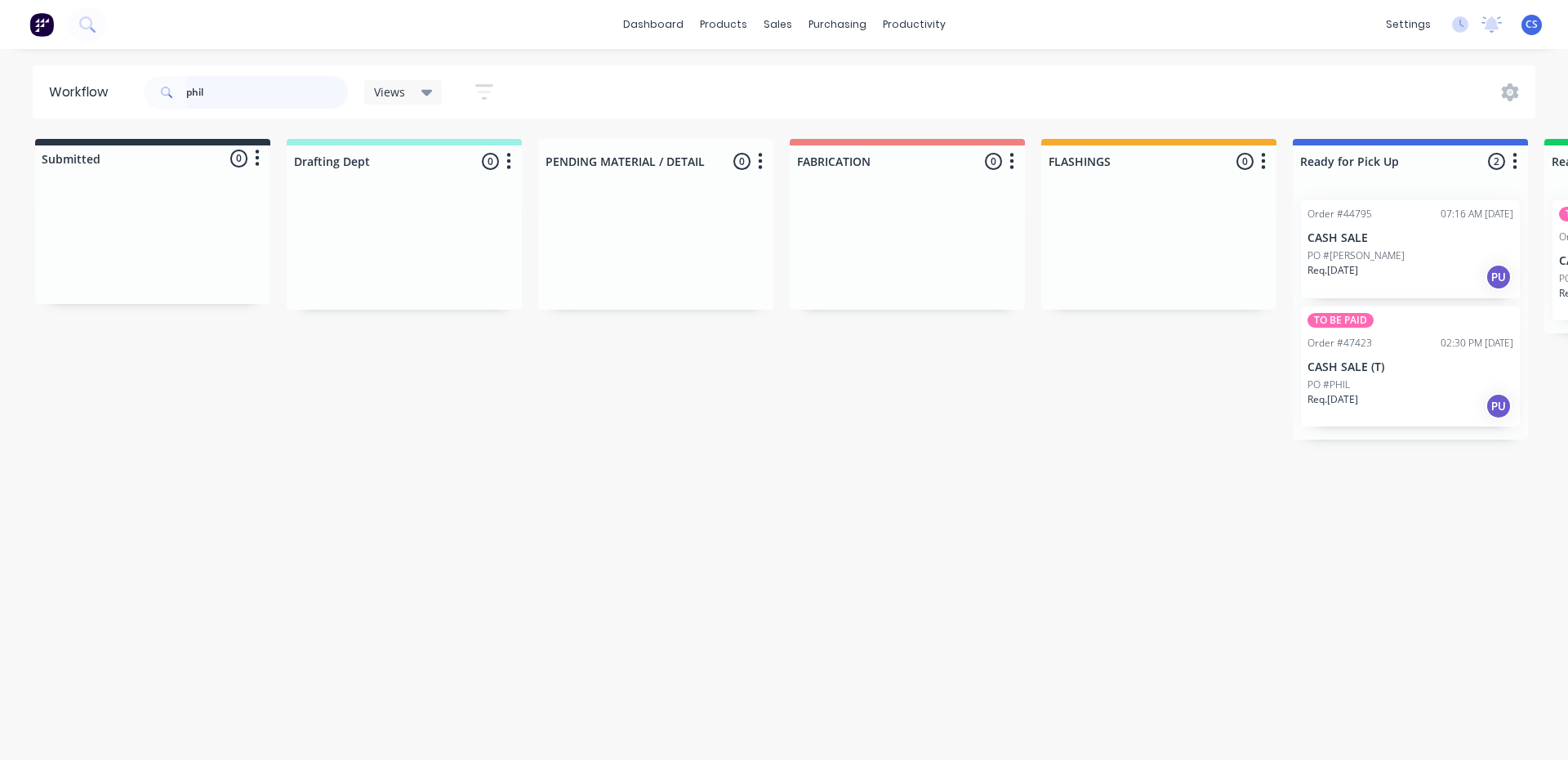
type input "phil"
click at [1383, 362] on p "CASH SALE (T)" at bounding box center [1410, 367] width 206 height 14
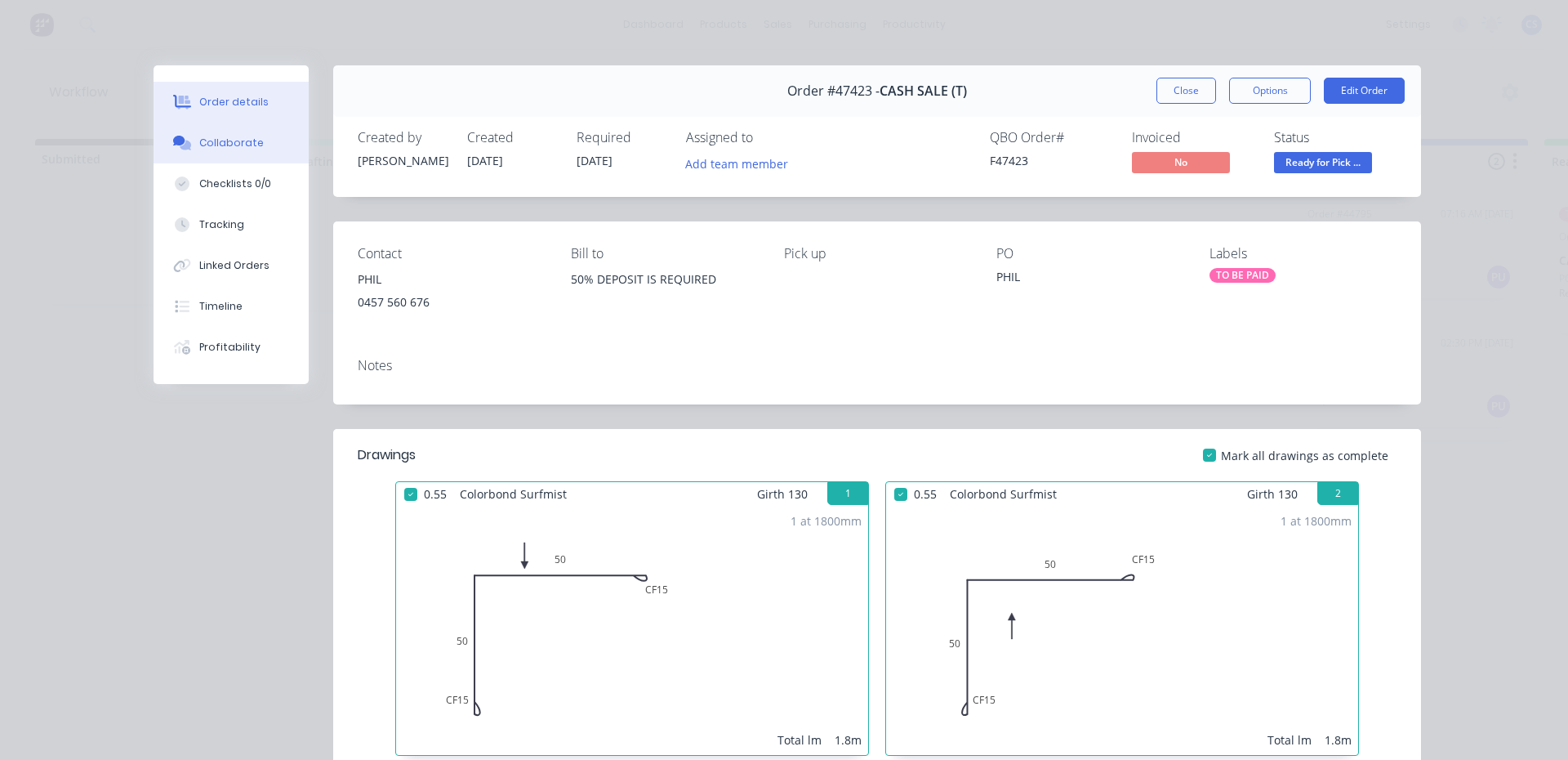
click at [179, 137] on icon at bounding box center [182, 143] width 19 height 15
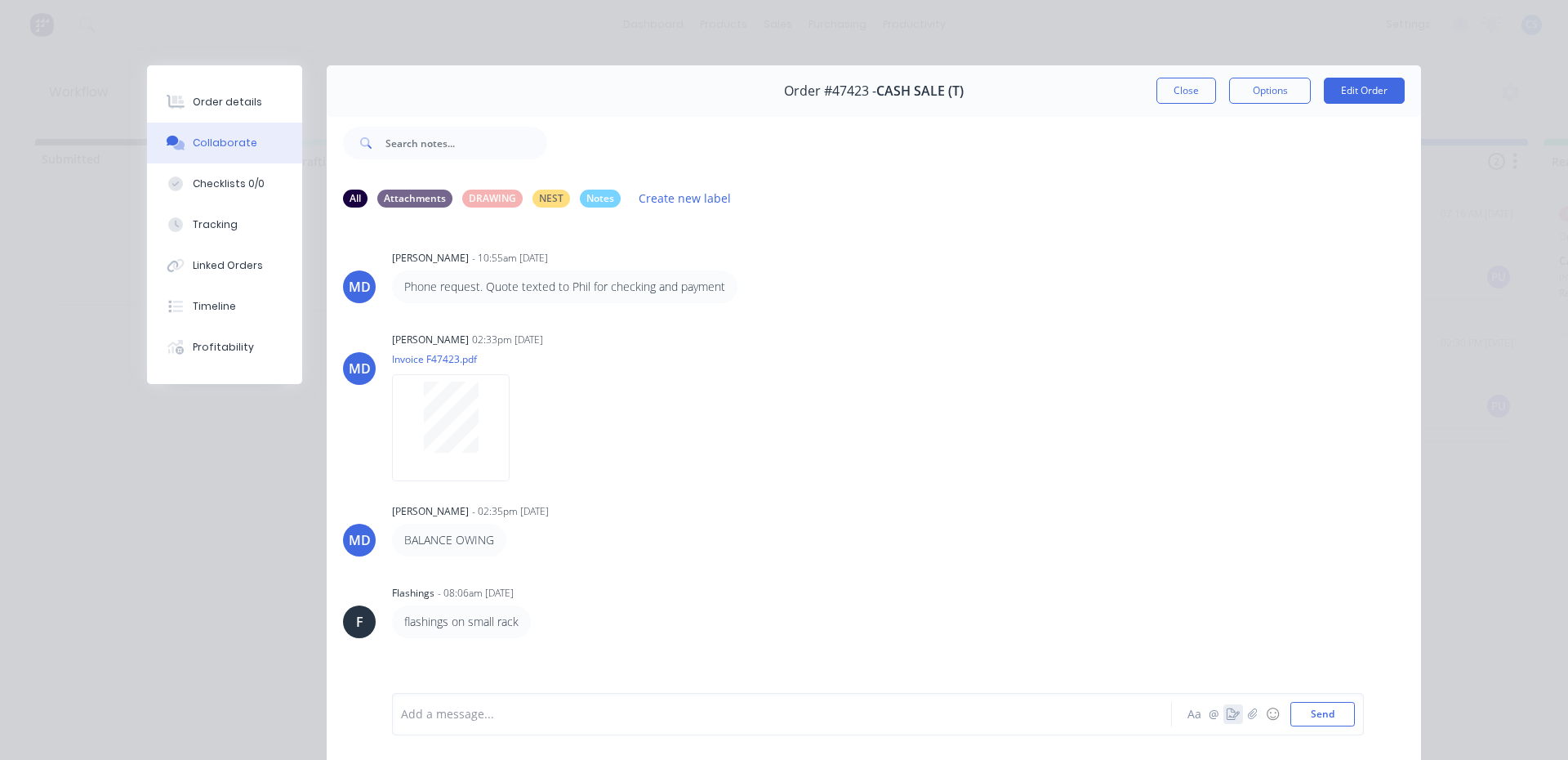
click at [1226, 714] on icon "button" at bounding box center [1232, 713] width 13 height 12
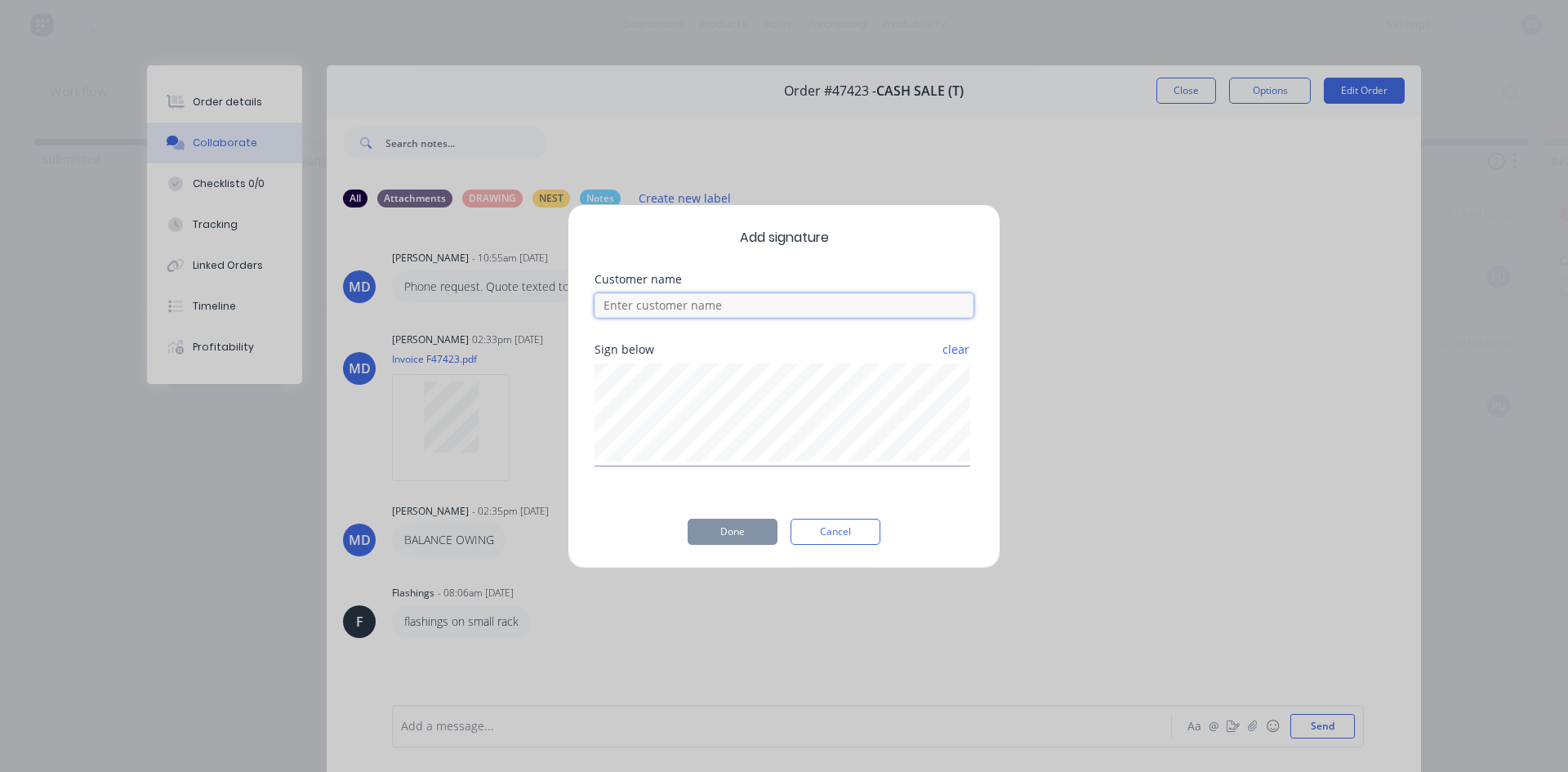
click at [745, 311] on input at bounding box center [784, 306] width 379 height 25
type input "phil"
click at [717, 531] on button "Done" at bounding box center [732, 531] width 90 height 27
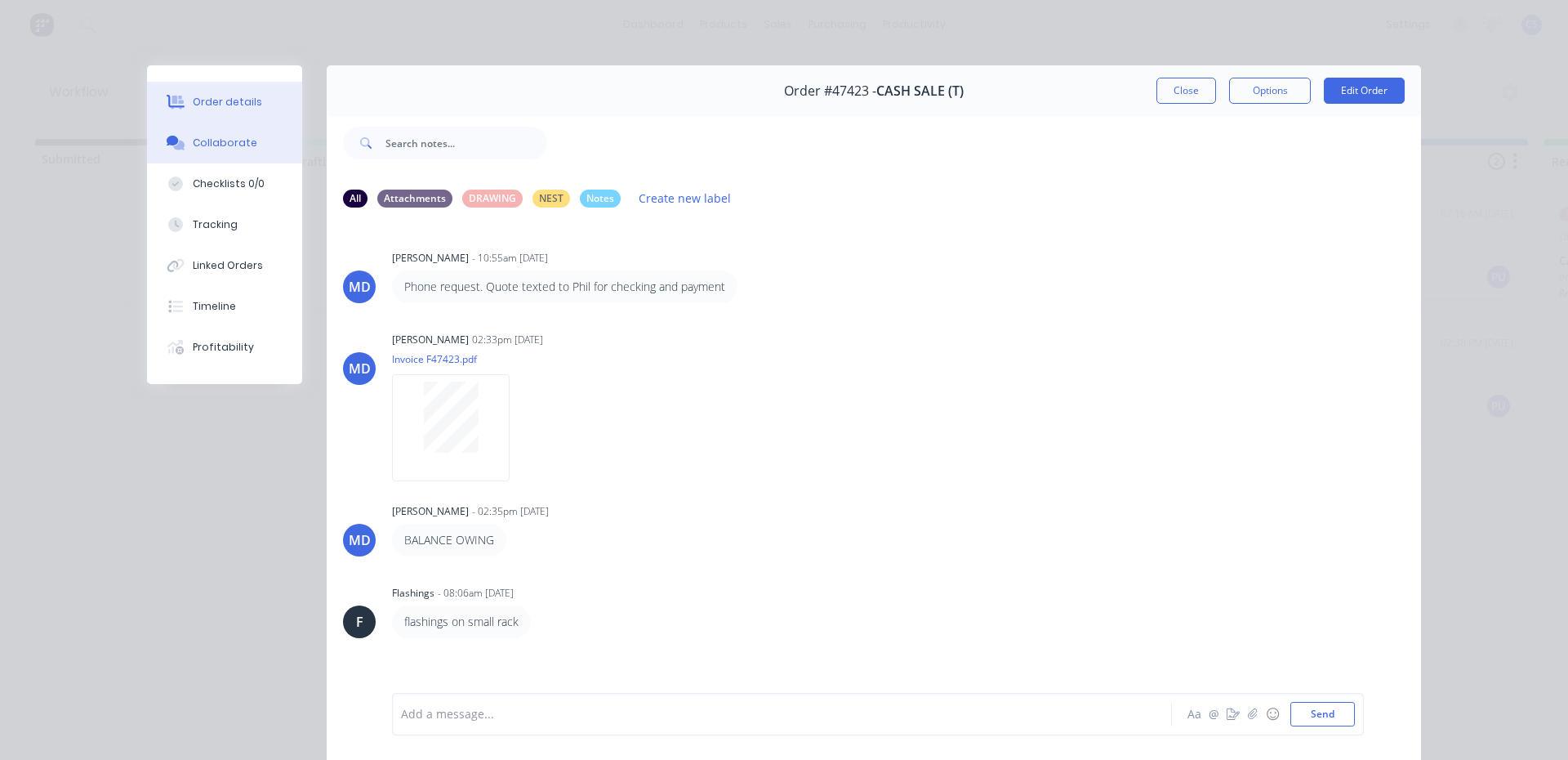
click at [193, 102] on div "Order details" at bounding box center [228, 102] width 69 height 15
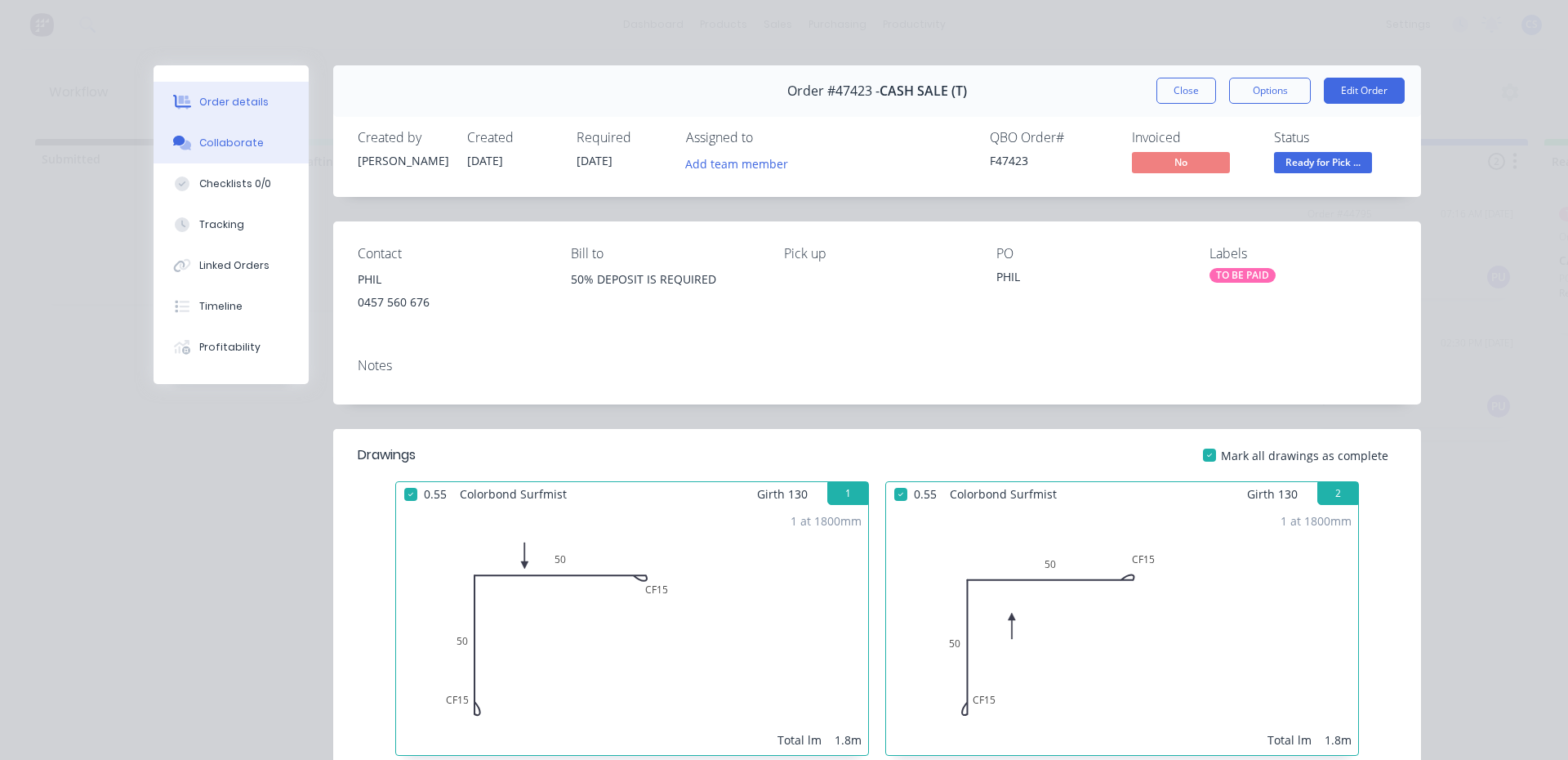
click at [211, 136] on div "Collaborate" at bounding box center [231, 143] width 65 height 15
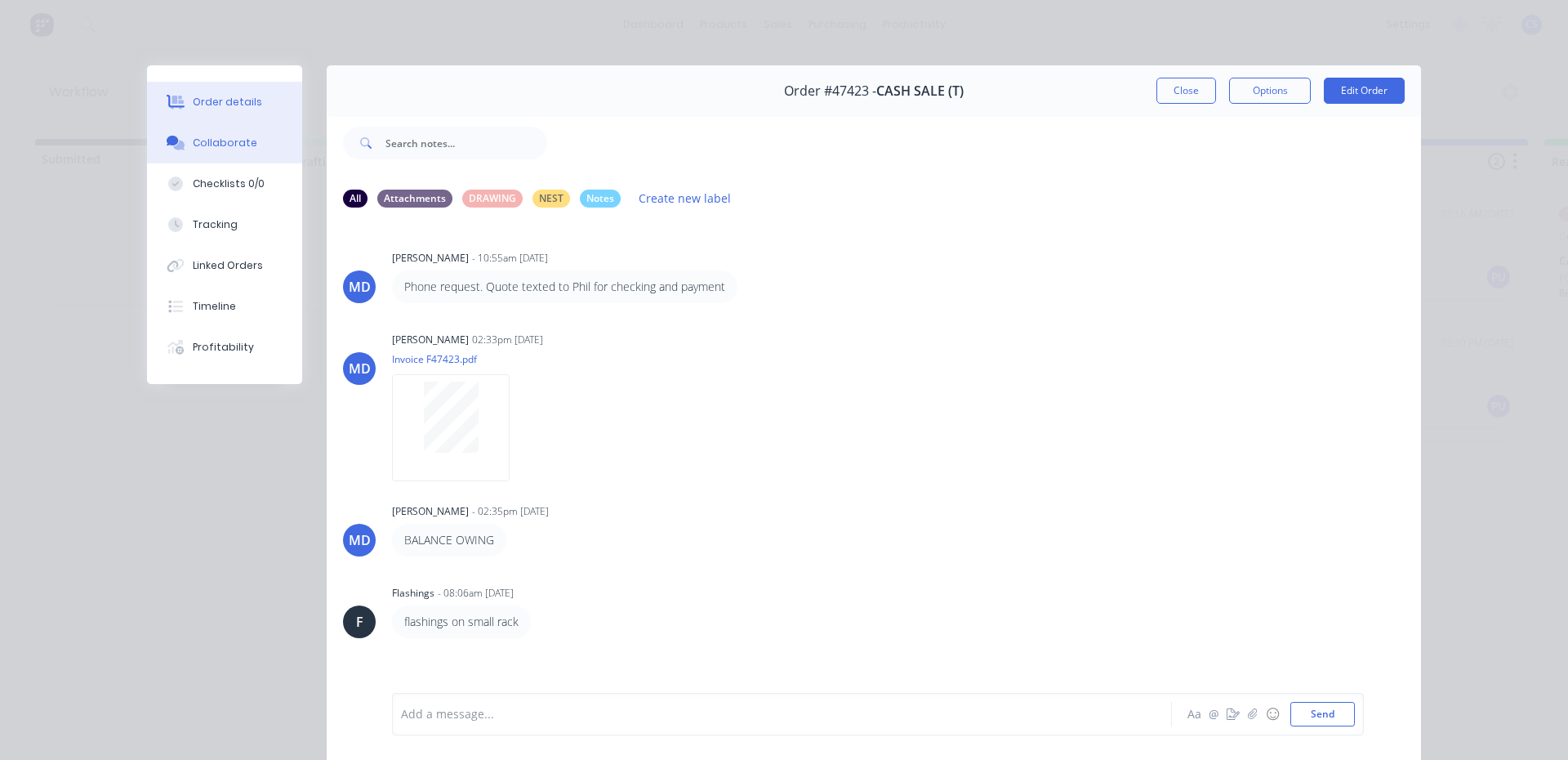
click at [241, 95] on div "Order details" at bounding box center [228, 102] width 69 height 15
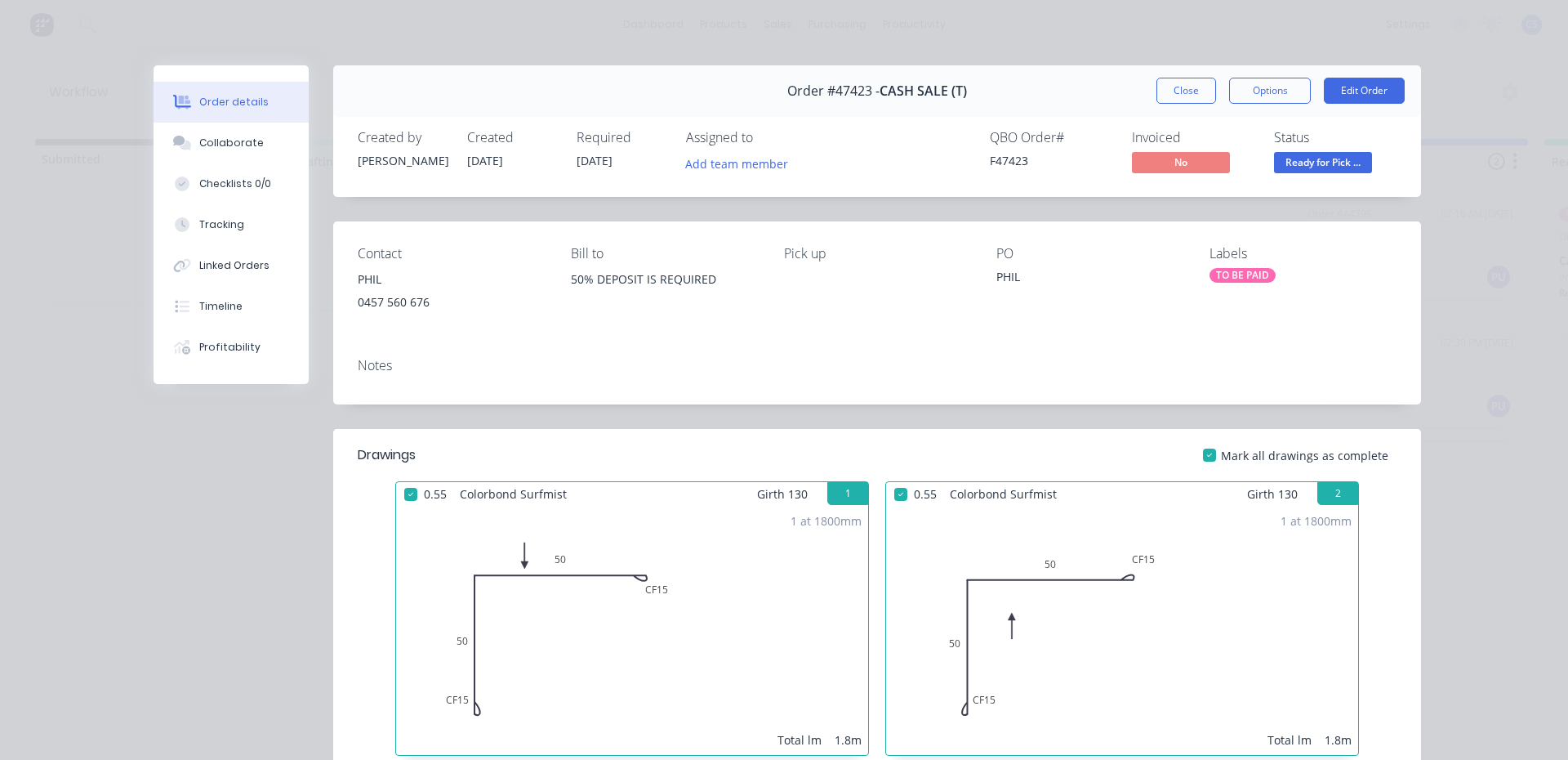
click at [1311, 166] on span "Ready for Pick ..." at bounding box center [1322, 162] width 98 height 20
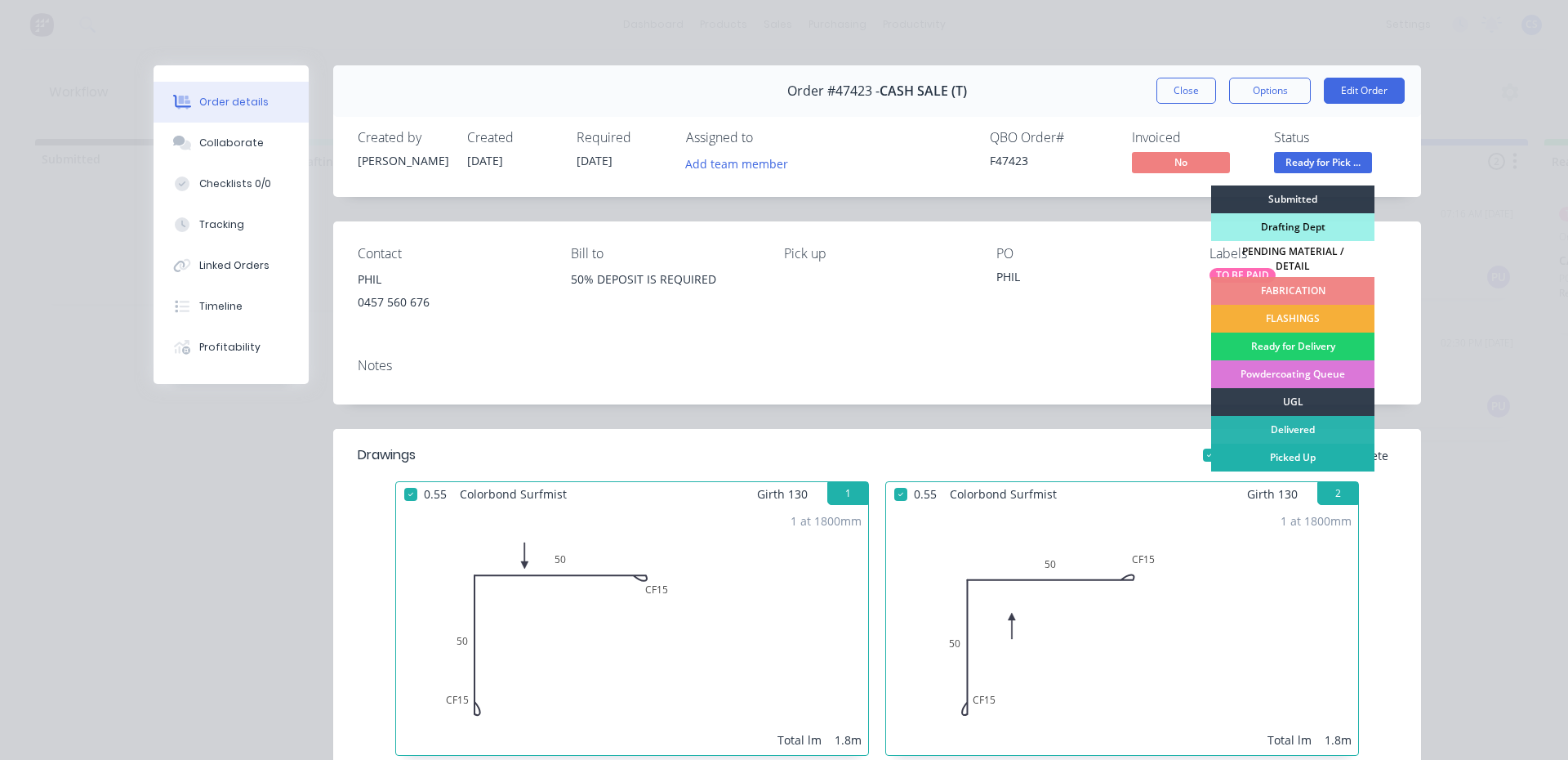
click at [1283, 451] on div "Picked Up" at bounding box center [1292, 457] width 164 height 27
